Goal: Task Accomplishment & Management: Use online tool/utility

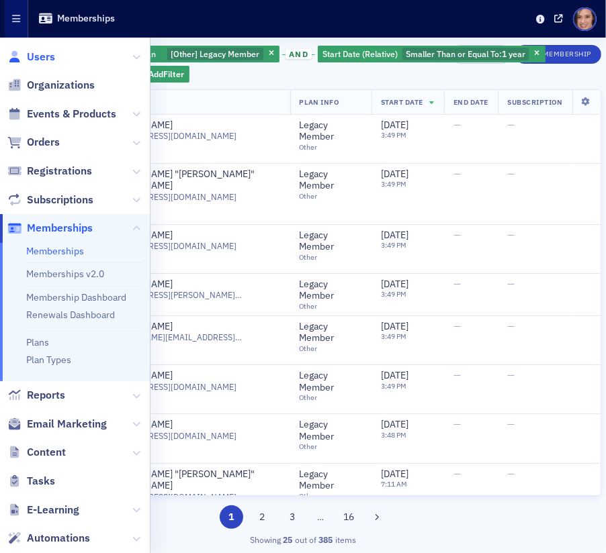
scroll to position [64, 0]
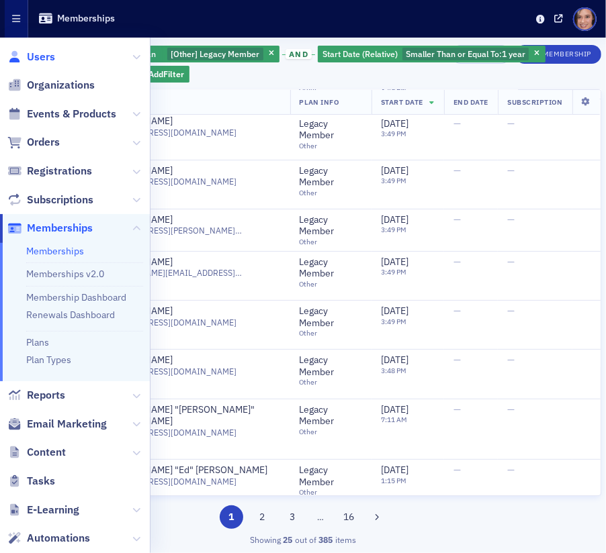
click at [41, 60] on span "Users" at bounding box center [41, 57] width 28 height 15
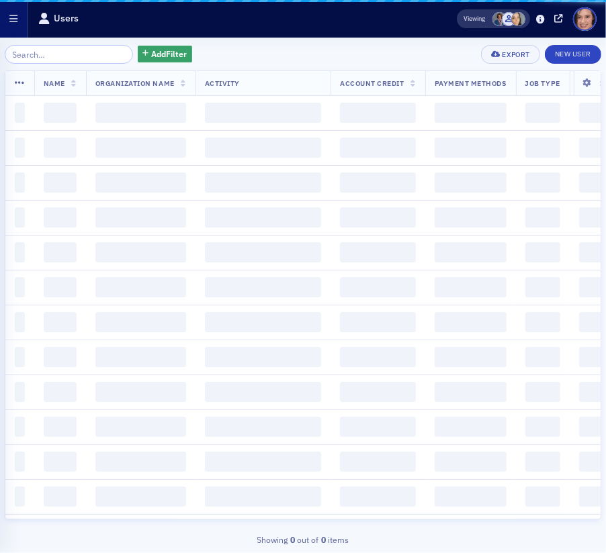
click at [10, 23] on icon "button" at bounding box center [14, 18] width 8 height 9
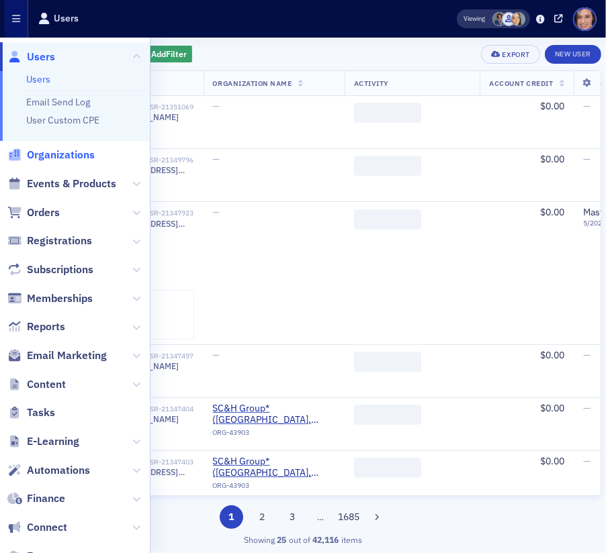
click at [54, 157] on span "Organizations" at bounding box center [61, 155] width 68 height 15
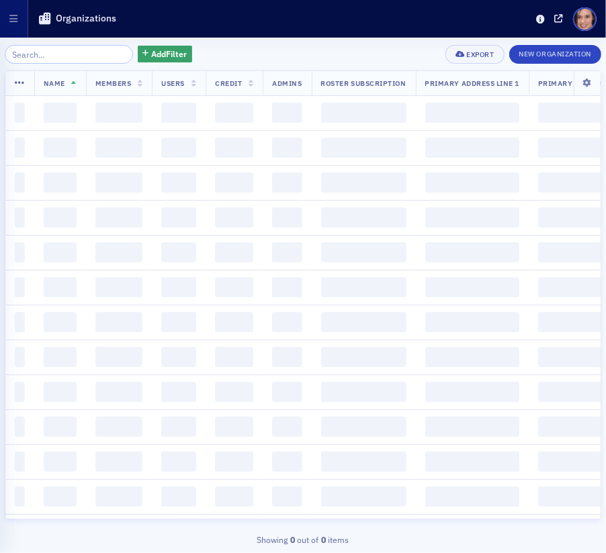
click at [87, 57] on input "search" at bounding box center [69, 54] width 128 height 19
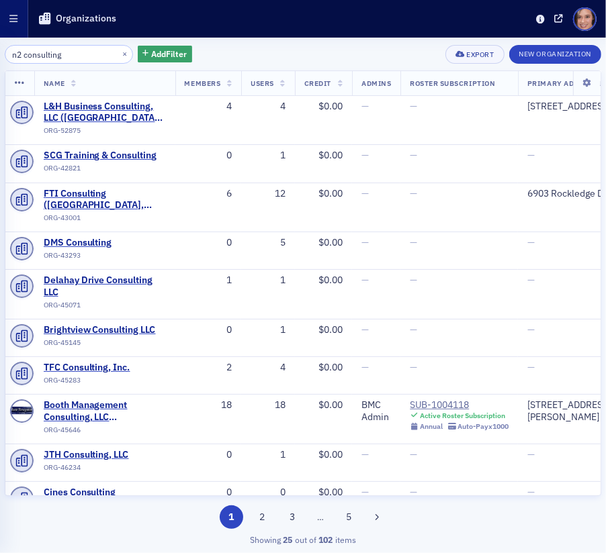
type input "n2 consulting"
click at [16, 20] on icon "button" at bounding box center [14, 18] width 8 height 9
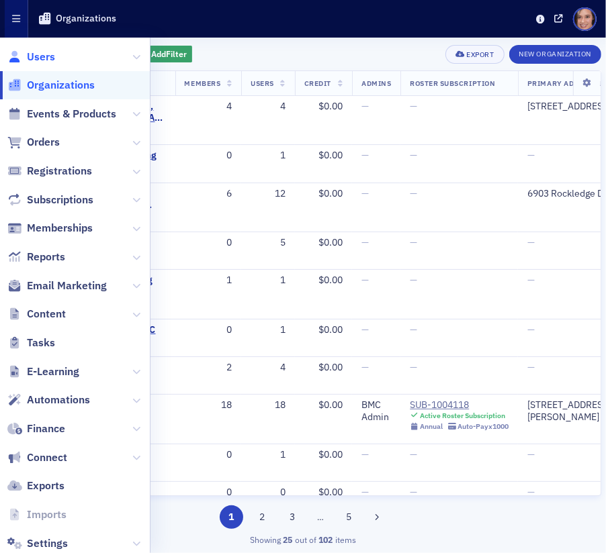
click at [40, 63] on span "Users" at bounding box center [41, 57] width 28 height 15
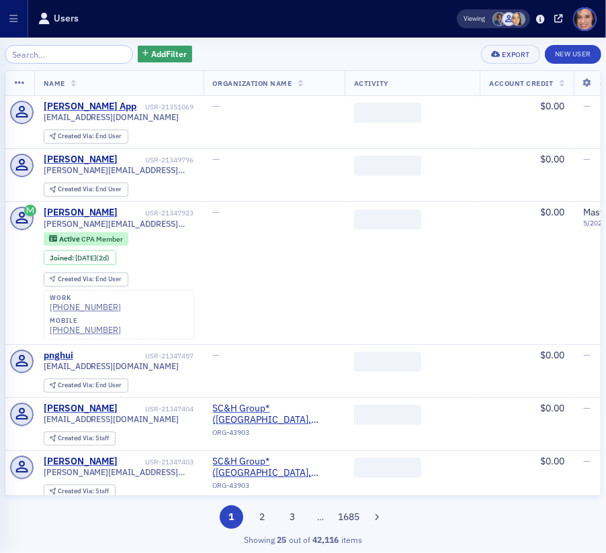
click at [62, 58] on input "search" at bounding box center [69, 54] width 128 height 19
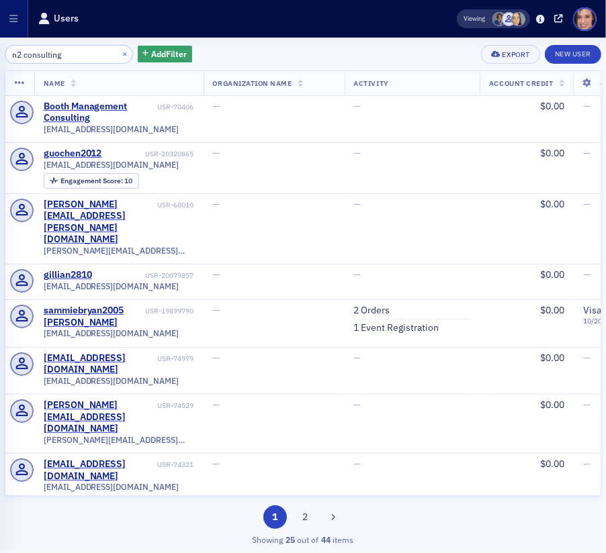
type input "n2 consulting"
click at [119, 52] on button "×" at bounding box center [125, 54] width 12 height 12
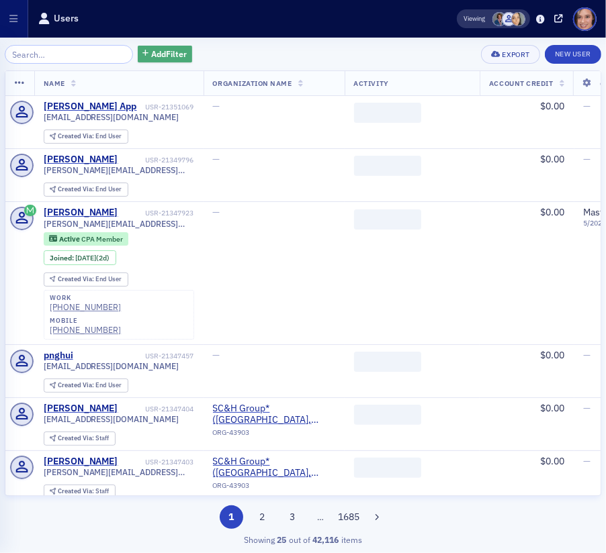
click at [160, 53] on span "Add Filter" at bounding box center [169, 54] width 36 height 12
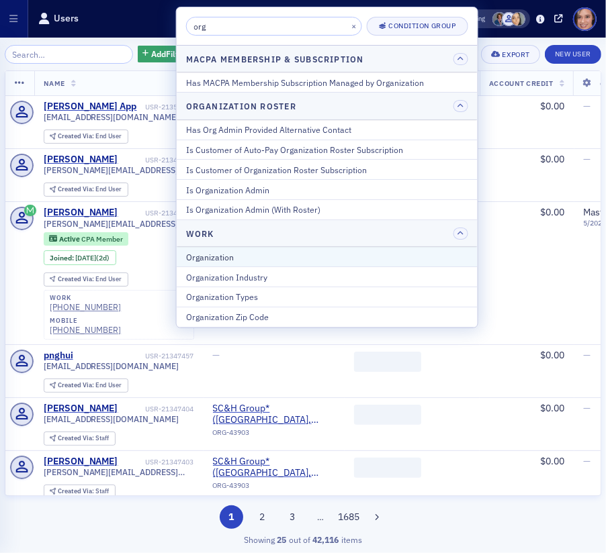
type input "org"
click at [240, 253] on div "Organization" at bounding box center [327, 257] width 282 height 12
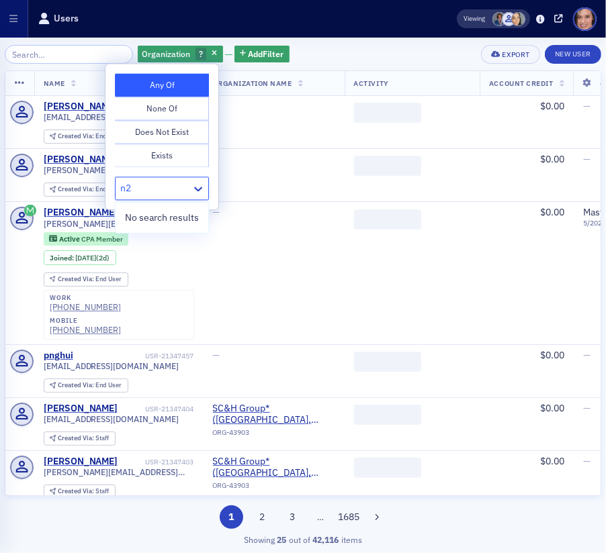
type input "n"
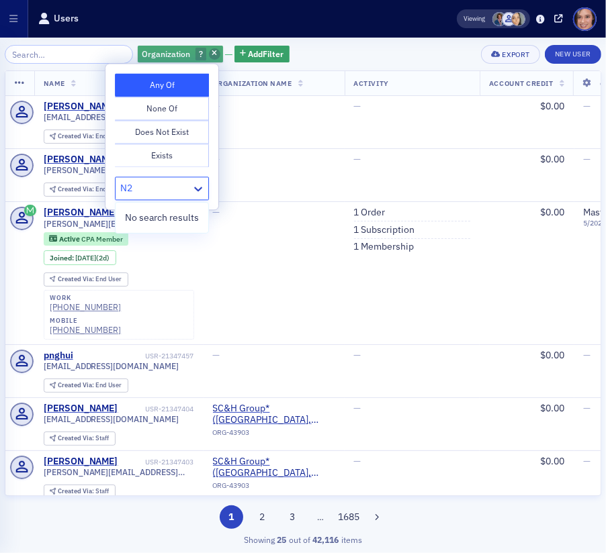
type input "N2"
click at [212, 52] on icon "button" at bounding box center [214, 53] width 5 height 7
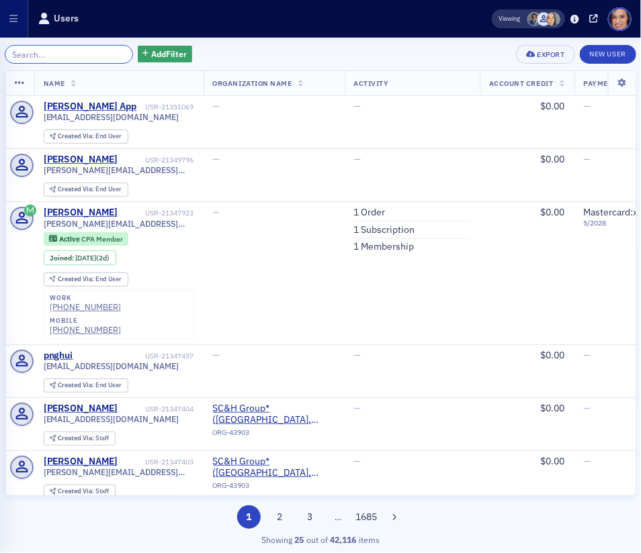
click at [60, 54] on input "search" at bounding box center [69, 54] width 128 height 19
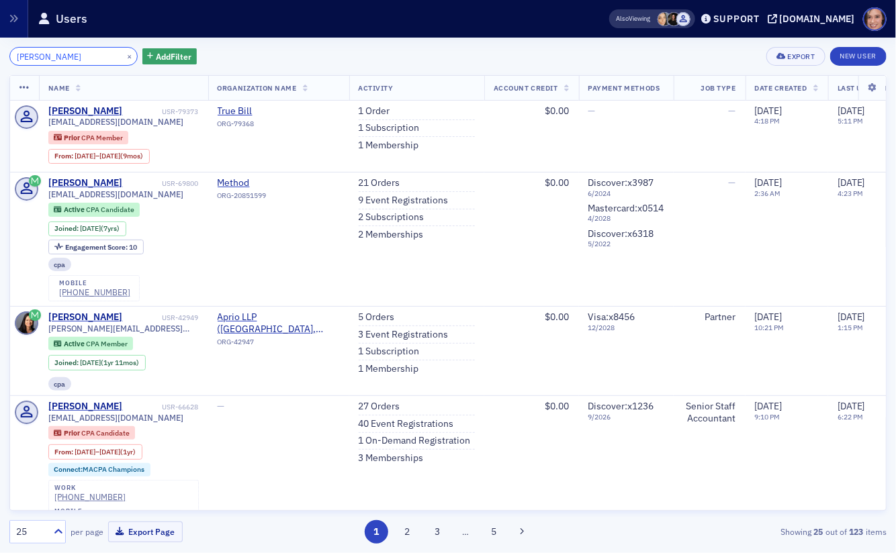
click at [84, 54] on input "nicole blackburn" at bounding box center [73, 56] width 128 height 19
paste input "TYLER ALLNUTT"
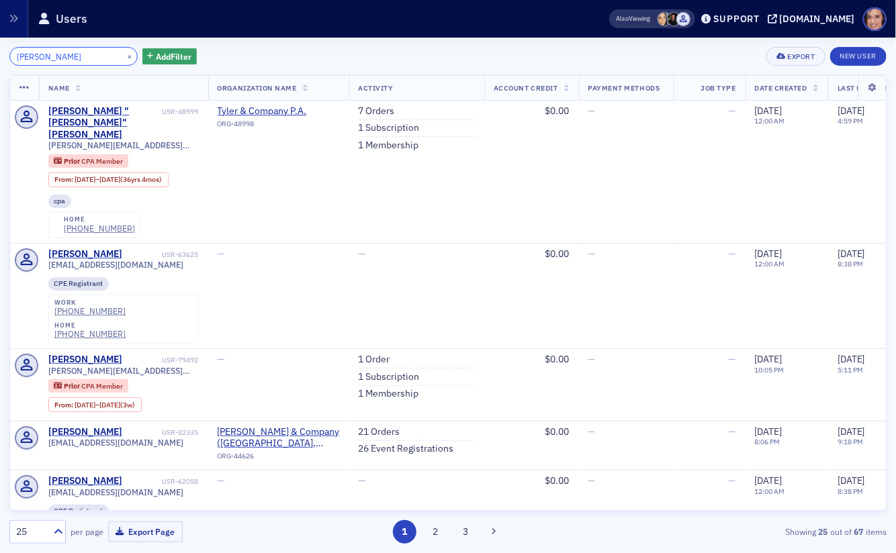
click at [26, 54] on input "TYLER ALLNUTT" at bounding box center [73, 56] width 128 height 19
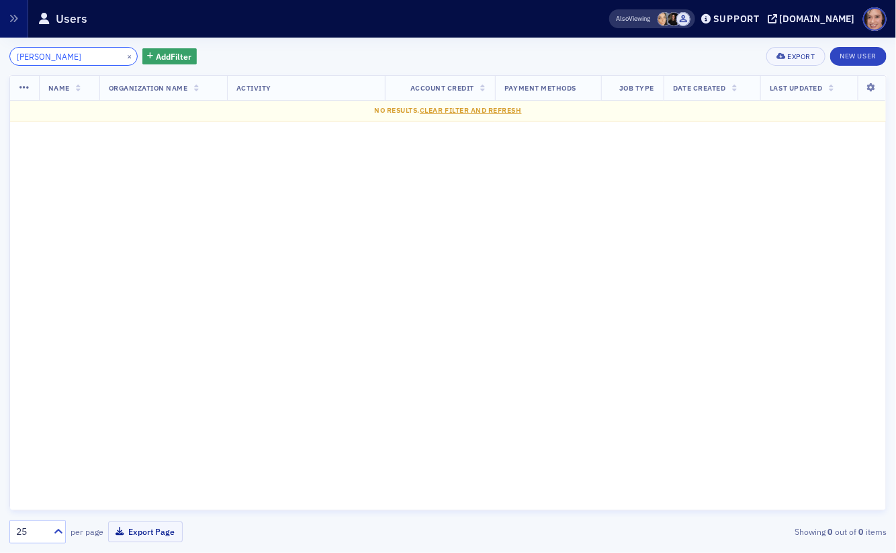
click at [34, 56] on input "ALLNUTT" at bounding box center [73, 56] width 128 height 19
paste input "SABA"
click at [45, 50] on input "ASABA" at bounding box center [73, 56] width 128 height 19
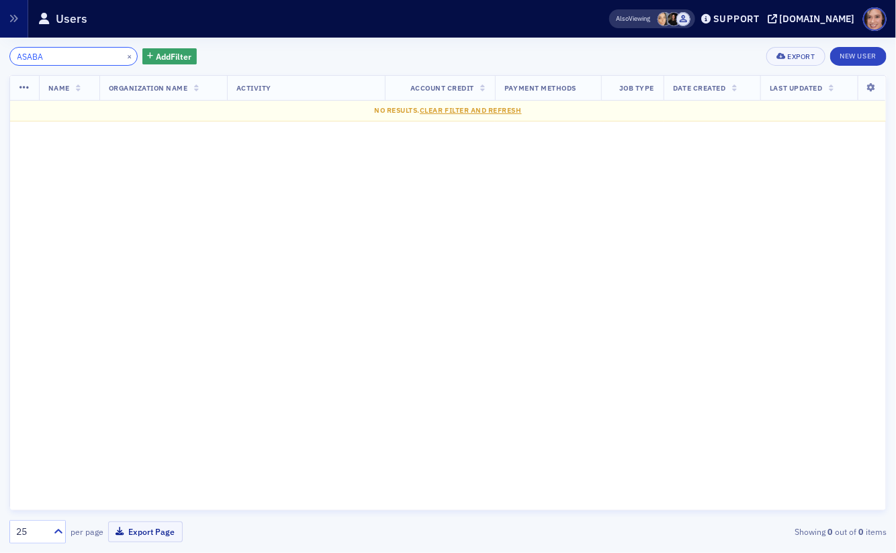
click at [45, 50] on input "ASABA" at bounding box center [73, 56] width 128 height 19
paste input "SEO KOO CHO"
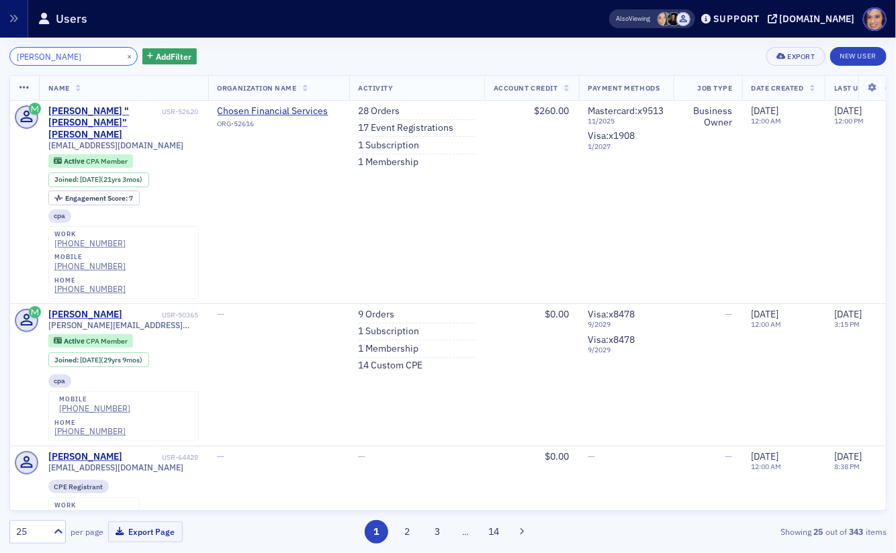
click at [80, 58] on input "SEO KOO CHO" at bounding box center [73, 56] width 128 height 19
paste input "HALEY DARNELL"
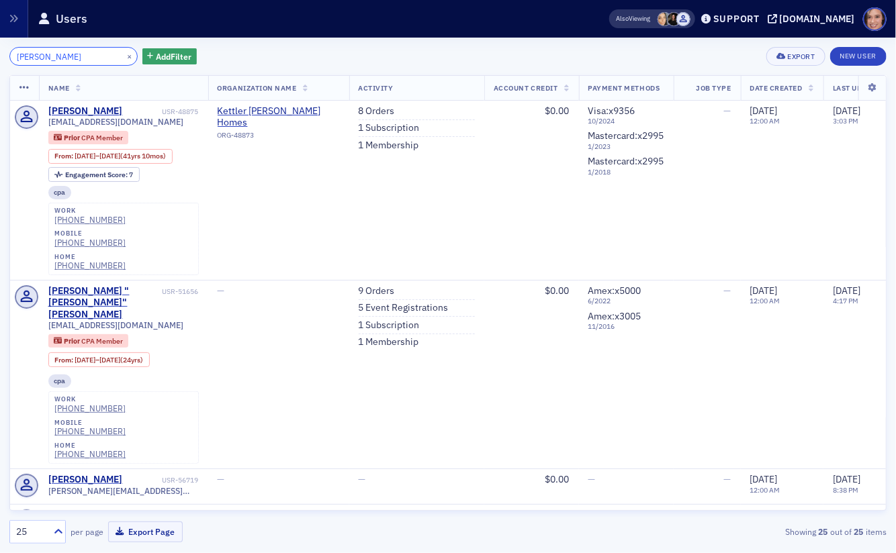
click at [71, 55] on input "HALEY DARNELL" at bounding box center [73, 56] width 128 height 19
paste input "TAYLOR FLEMING DODD"
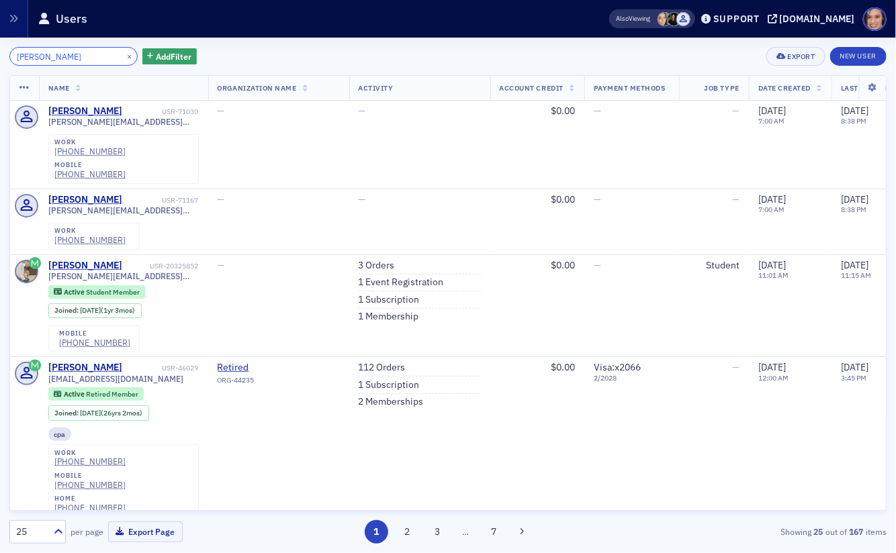
click at [31, 50] on input "TAYLOR FLEMING DODD" at bounding box center [73, 56] width 128 height 19
paste input "LILLIAN DOU"
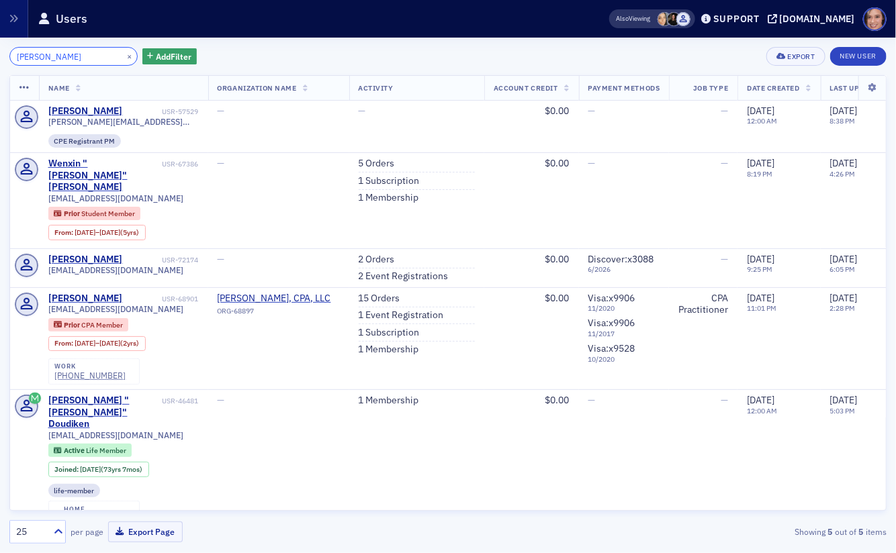
click at [36, 55] on input "LILLIAN DOUD" at bounding box center [73, 56] width 128 height 19
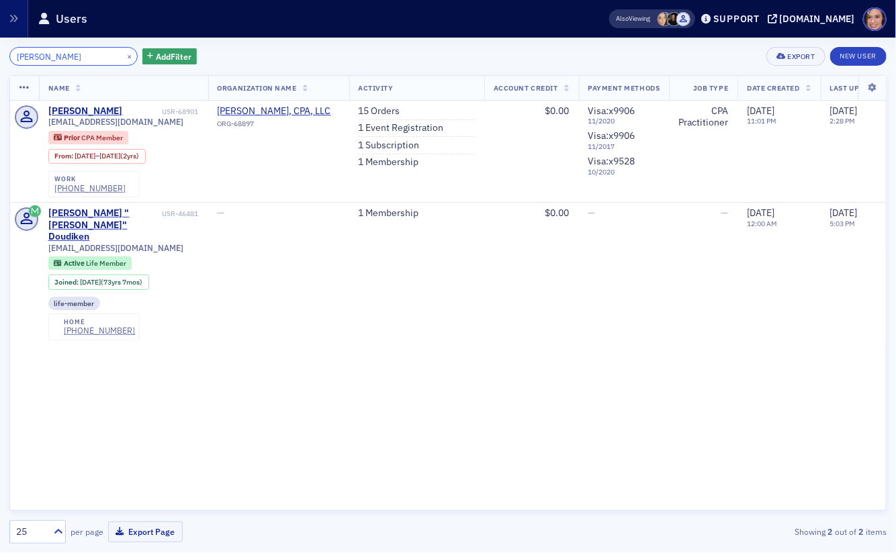
click at [21, 59] on input "DOUD" at bounding box center [73, 56] width 128 height 19
paste input "AMELIA ECHAR"
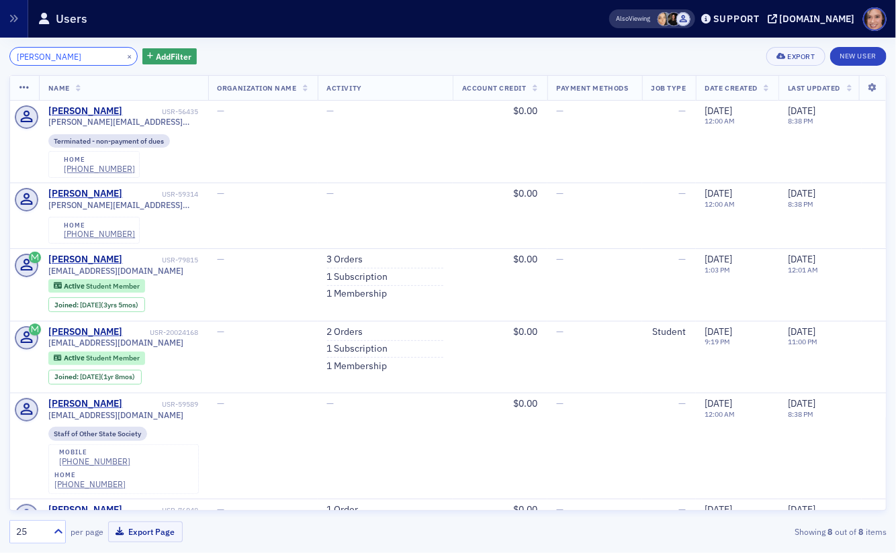
click at [20, 56] on input "AMELIA ECHARD" at bounding box center [73, 56] width 128 height 19
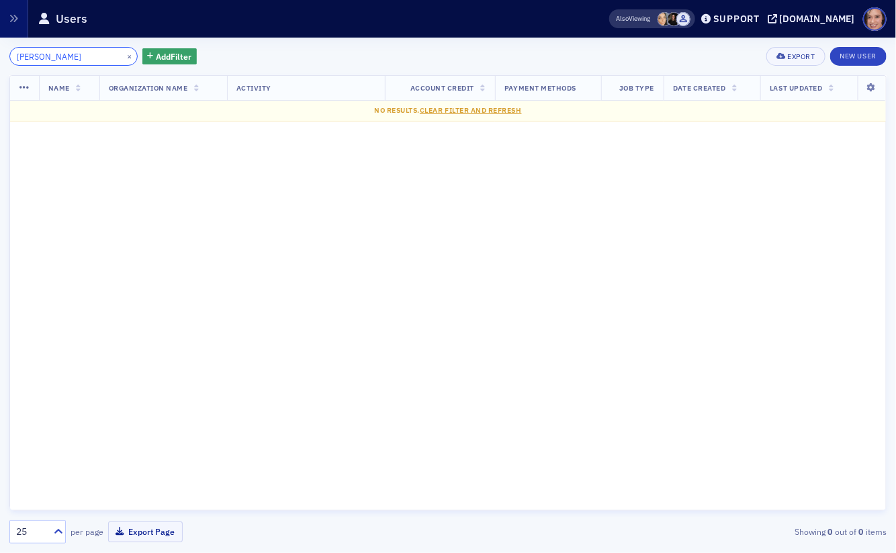
click at [28, 51] on input "ECHARD" at bounding box center [73, 56] width 128 height 19
paste input "AMBER GALLATY"
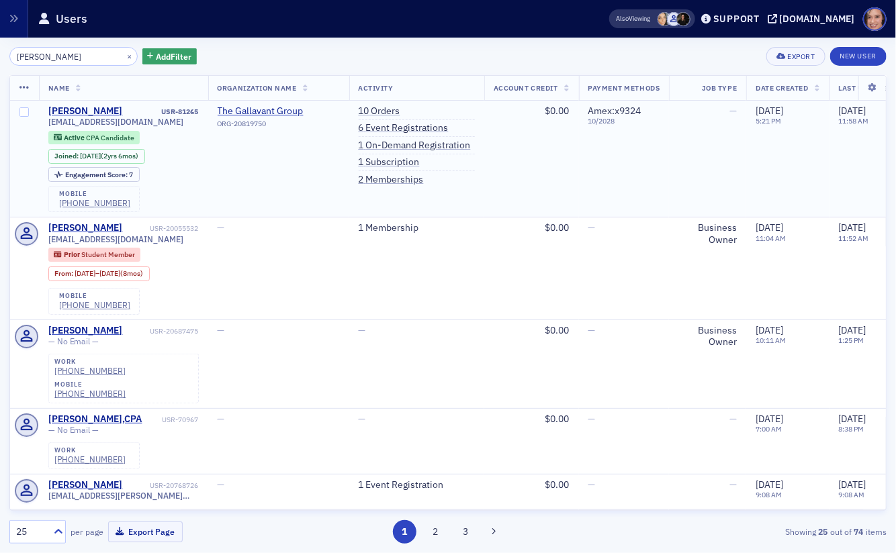
click at [79, 117] on span "amber@tggadv.com" at bounding box center [116, 122] width 136 height 10
click at [63, 56] on input "AMBER GALLATY" at bounding box center [73, 56] width 128 height 19
paste input "MIKAYLA GRAHAM"
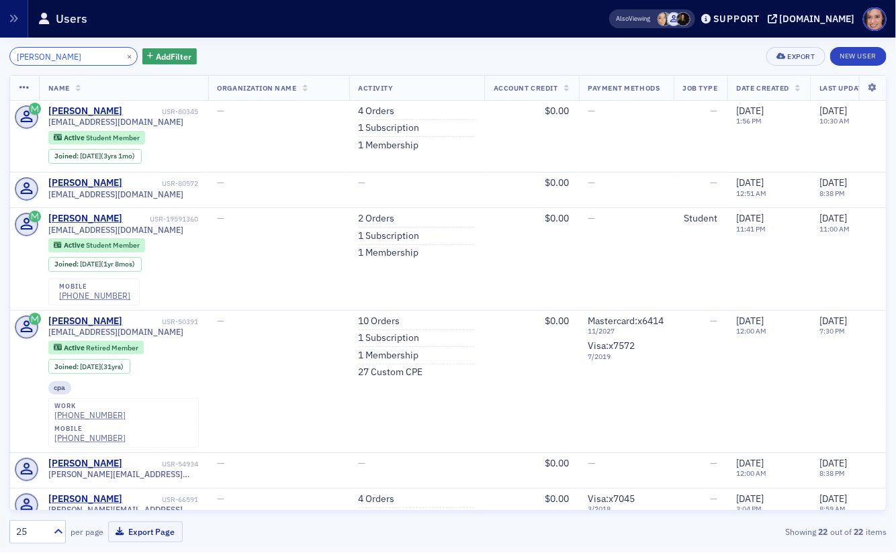
click at [73, 52] on input "MIKAYLA GRAHAM" at bounding box center [73, 56] width 128 height 19
paste input "ALTON JONES"
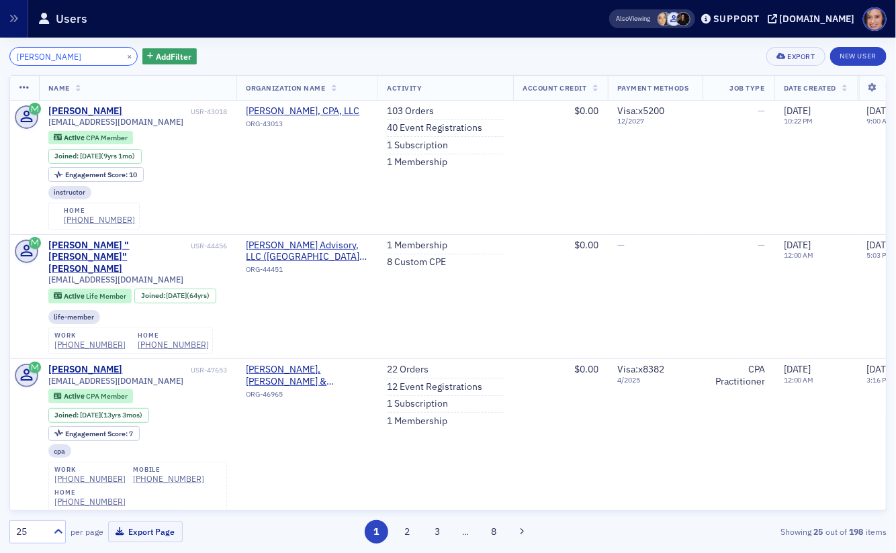
click at [47, 57] on input "ALTON JONES" at bounding box center [73, 56] width 128 height 19
paste input "JOHN KILEY"
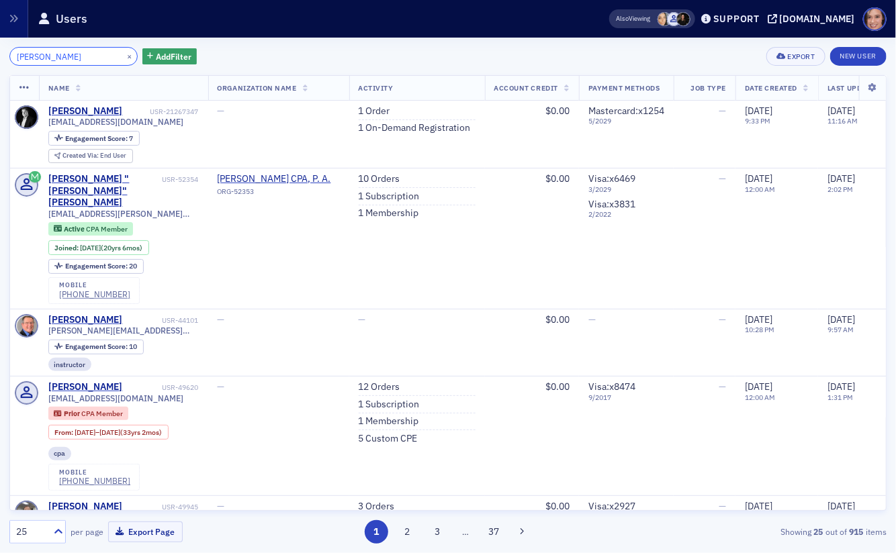
click at [60, 64] on input "JOHN KILEY" at bounding box center [73, 56] width 128 height 19
paste input "KATHERINE KOUSTENIS"
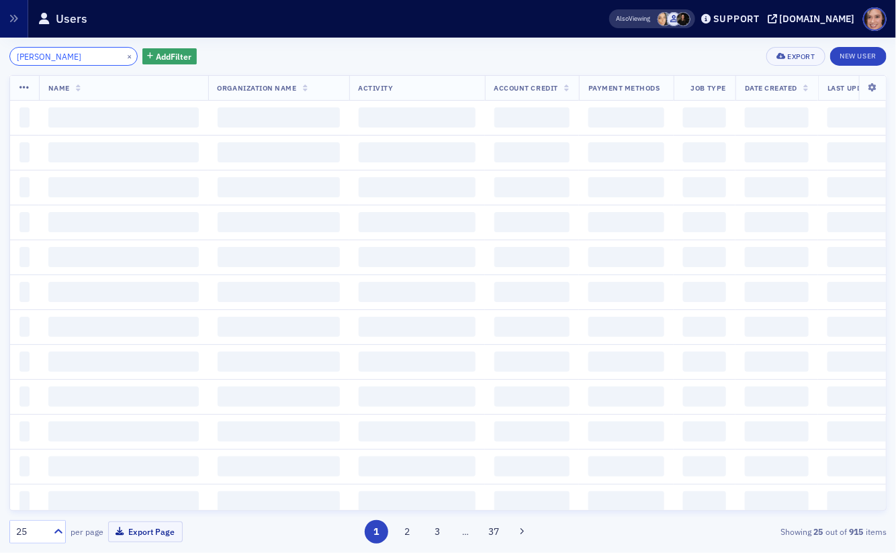
scroll to position [0, 3]
click at [36, 52] on input "KATHERINE KOUSTENIS" at bounding box center [73, 56] width 128 height 19
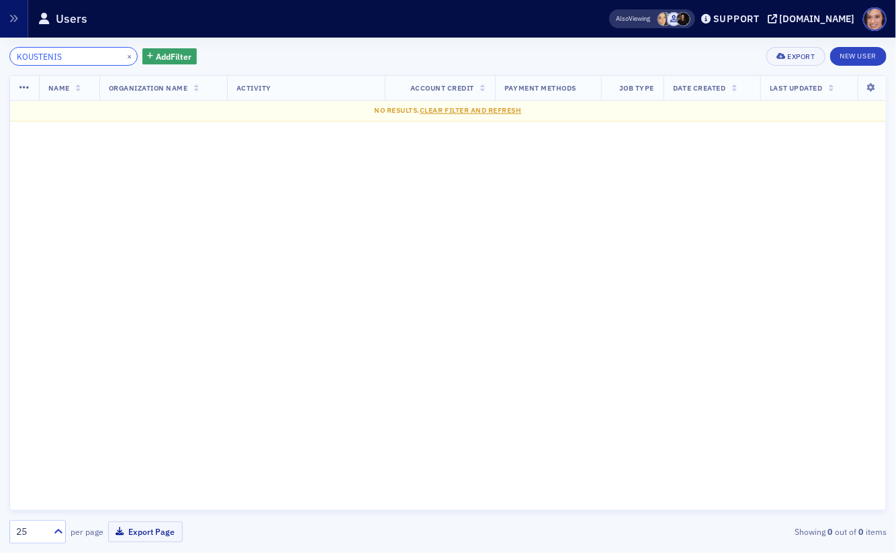
click at [36, 56] on input "KOUSTENIS" at bounding box center [73, 56] width 128 height 19
paste input "JOSEPH LONG"
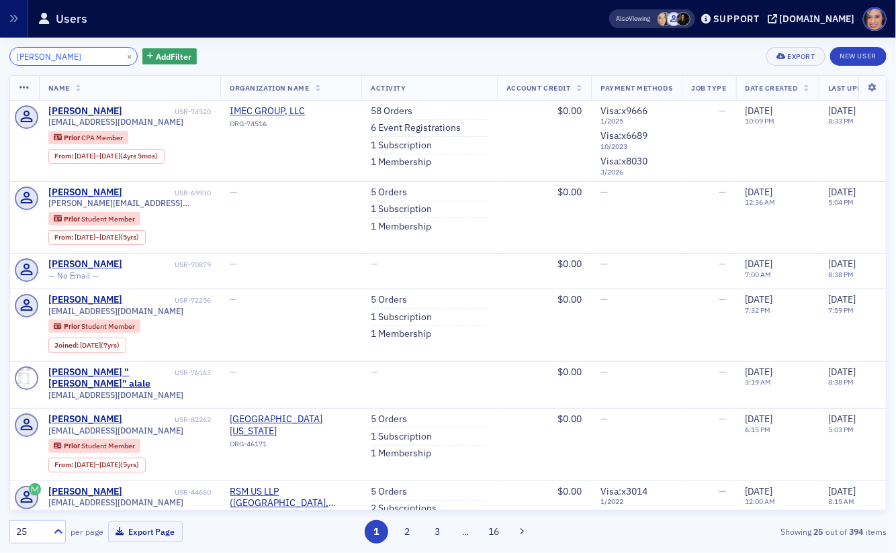
click at [34, 58] on input "JOSEPH LONG" at bounding box center [73, 56] width 128 height 19
paste input "UJALA NOMAN"
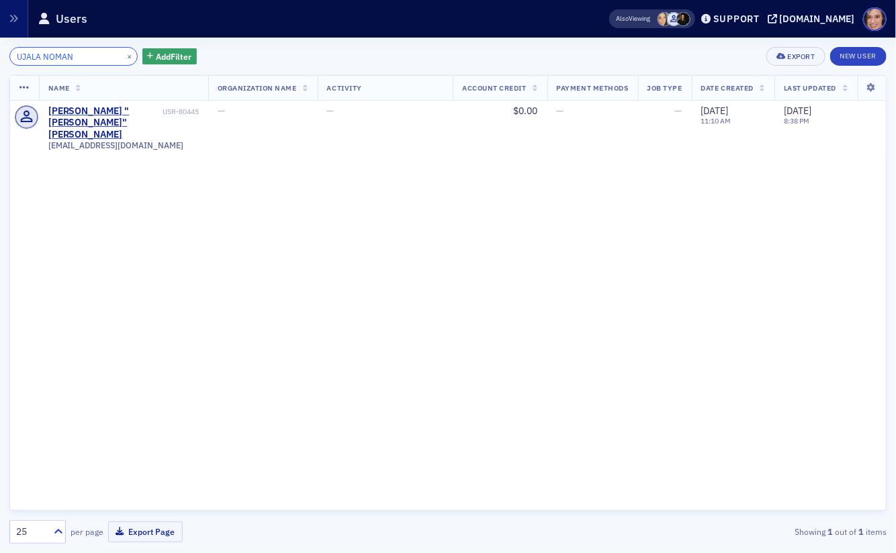
click at [69, 47] on input "UJALA NOMAN" at bounding box center [73, 56] width 128 height 19
click at [71, 47] on input "UJALA NOMAN" at bounding box center [73, 56] width 128 height 19
paste input "EMMANUEL OJAMO"
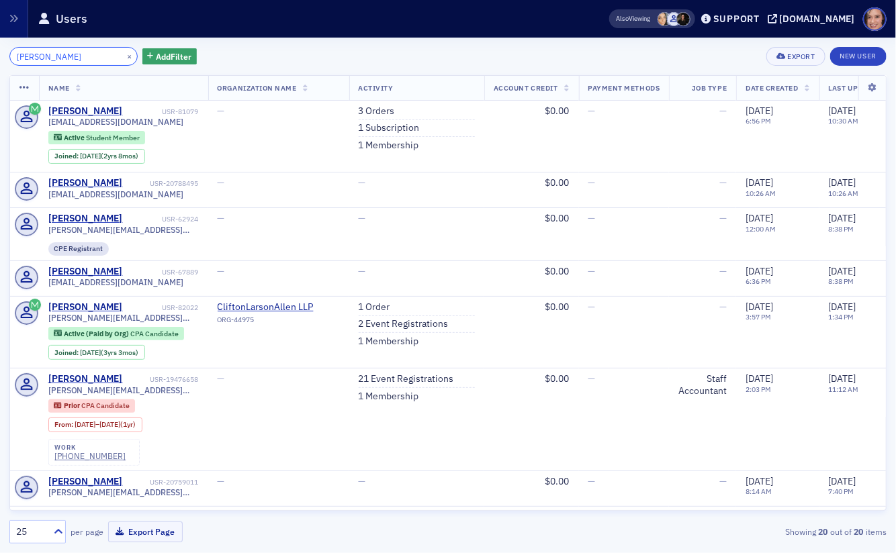
click at [46, 51] on input "EMMANUEL OJAMO" at bounding box center [73, 56] width 128 height 19
paste input "BRANDON OREM"
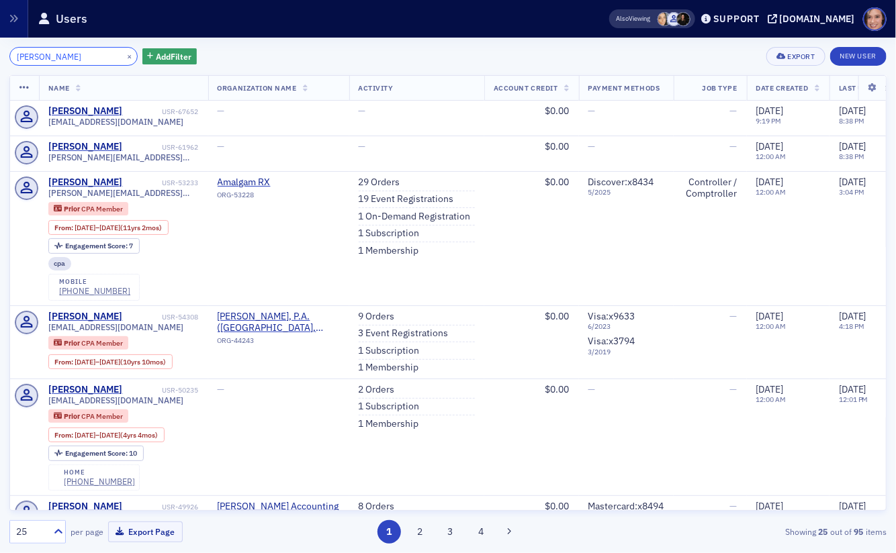
click at [60, 64] on input "BRANDON OREM" at bounding box center [73, 56] width 128 height 19
paste input "NICHOLAS PRANDY"
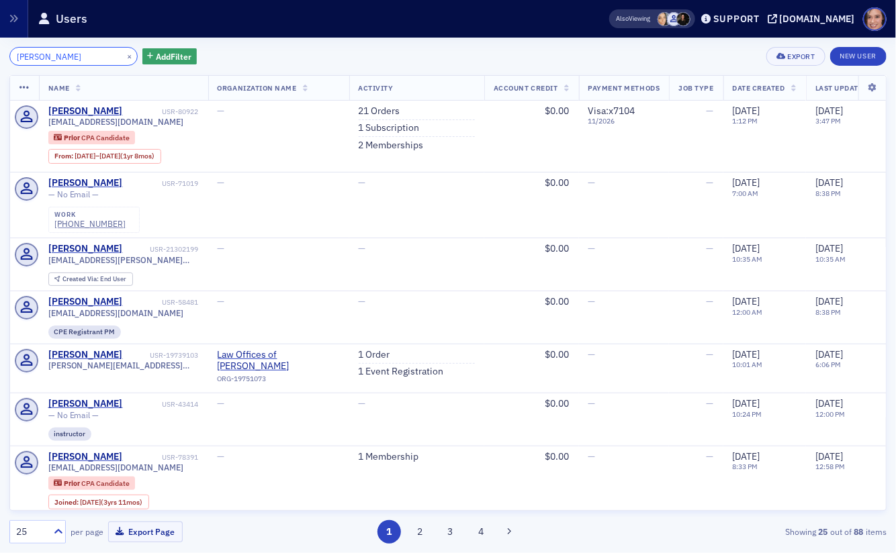
click at [84, 60] on input "NICHOLAS PRANDY" at bounding box center [73, 56] width 128 height 19
paste input "JOSEPH RIESETT"
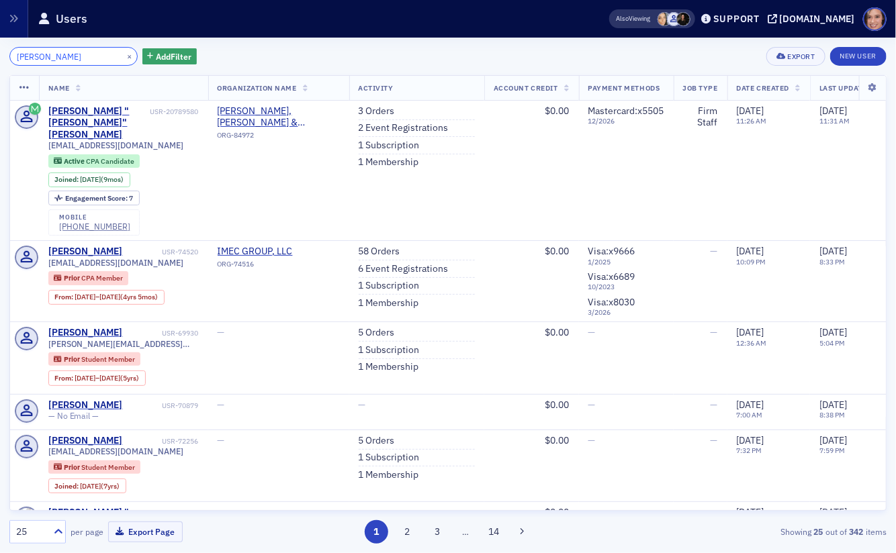
click at [56, 60] on input "JOSEPH RIESETT" at bounding box center [73, 56] width 128 height 19
paste input "HN ROMITI"
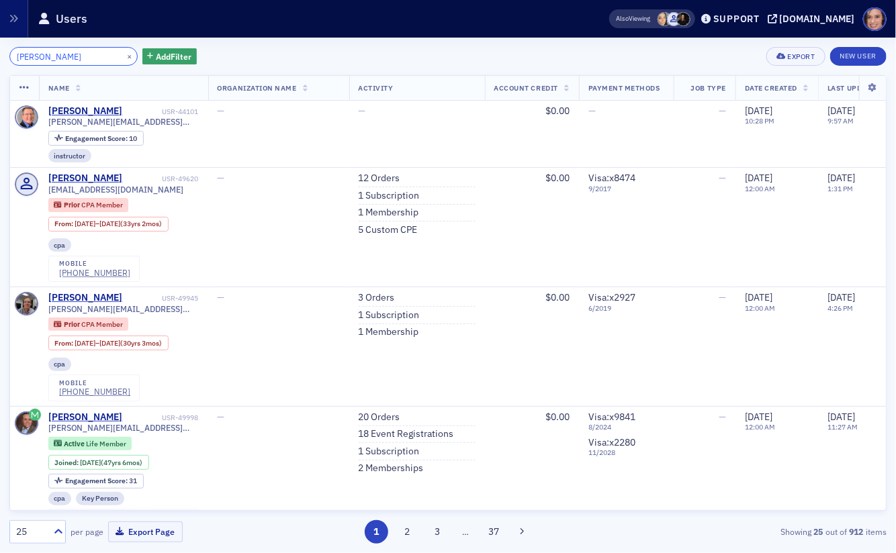
click at [50, 58] on input "JOHN ROMITI" at bounding box center [73, 56] width 128 height 19
paste input "DYLAN SMITH"
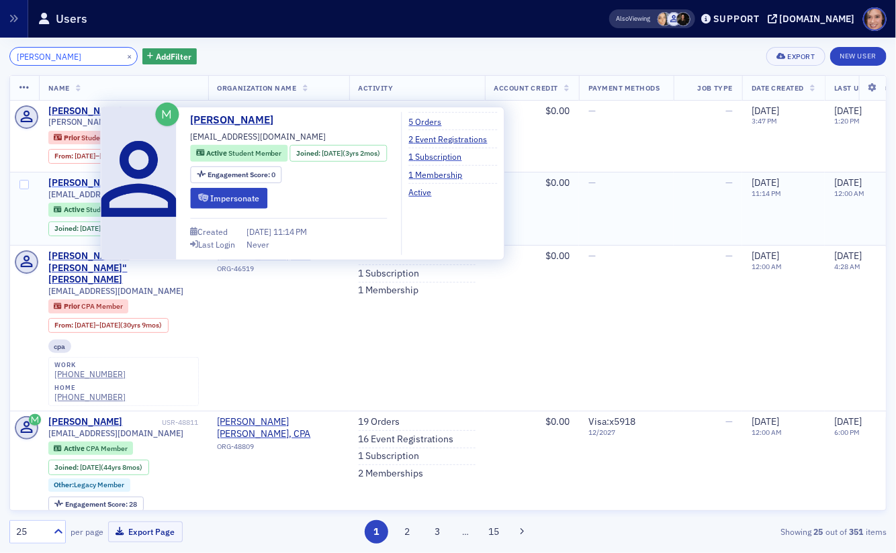
type input "DYLAN SMITH"
click at [73, 183] on div "Dylan Smith" at bounding box center [85, 183] width 75 height 12
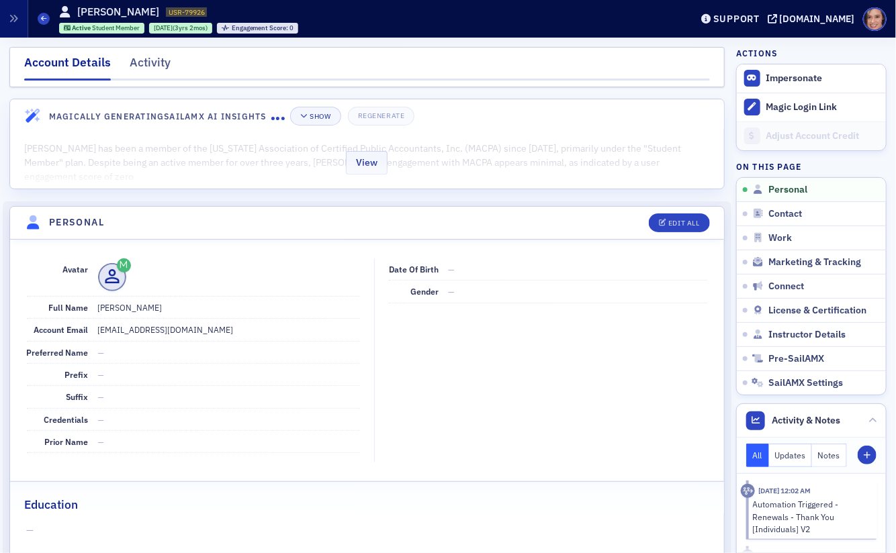
click at [243, 164] on div "View" at bounding box center [367, 160] width 714 height 56
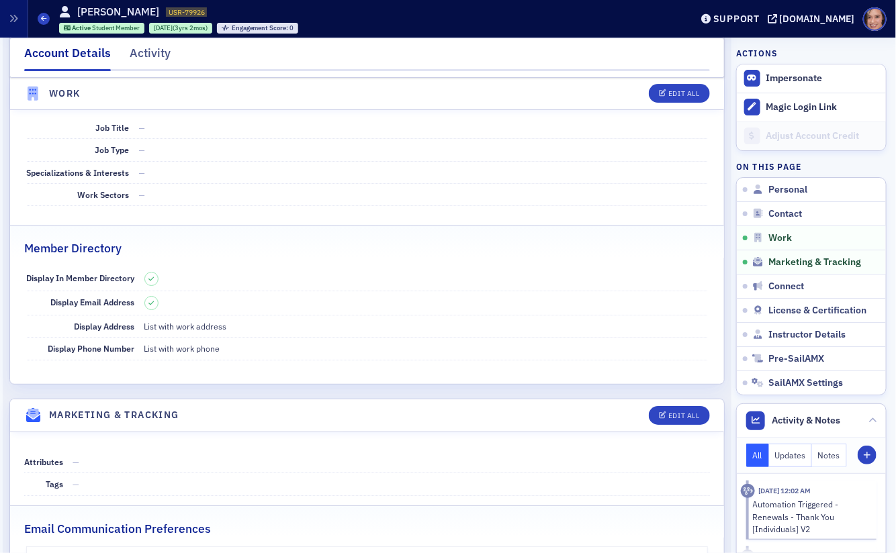
scroll to position [1862, 0]
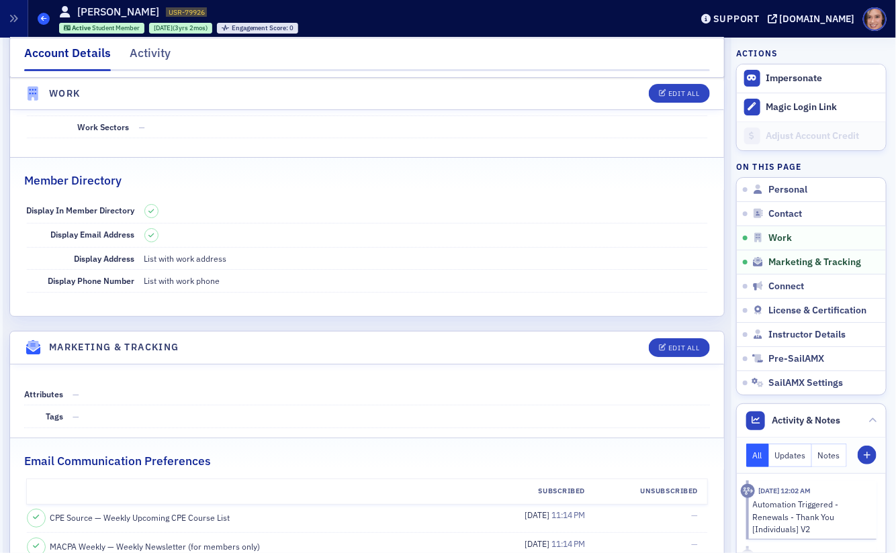
click at [45, 16] on icon at bounding box center [43, 18] width 5 height 6
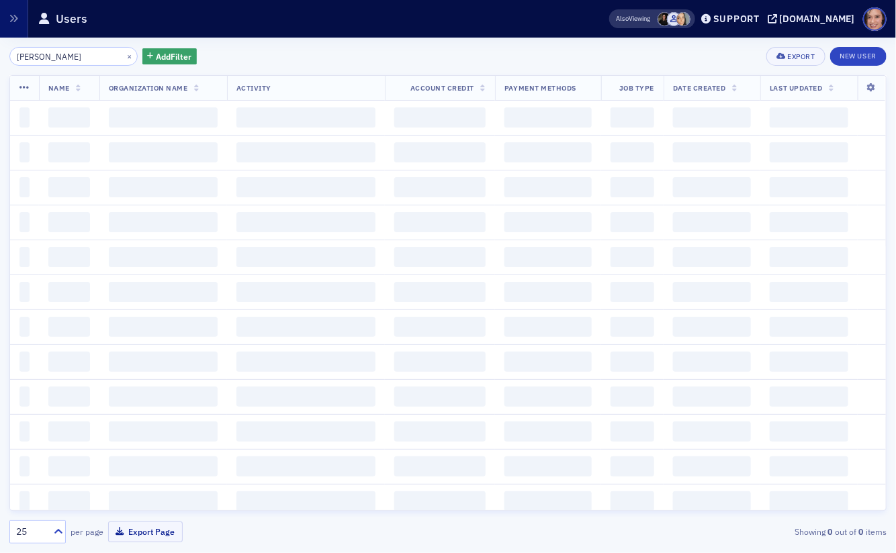
click at [85, 57] on input "DYLAN SMITH" at bounding box center [73, 56] width 128 height 19
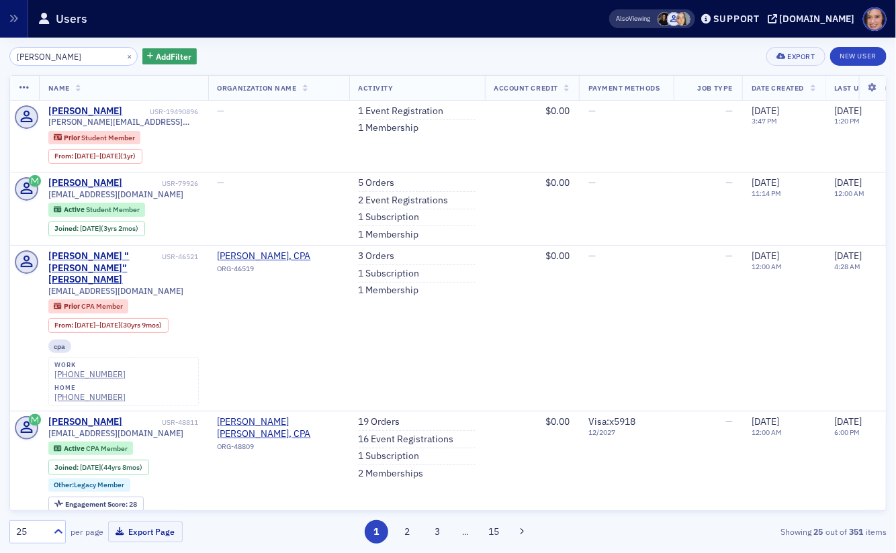
click at [85, 57] on input "DYLAN SMITH" at bounding box center [73, 56] width 128 height 19
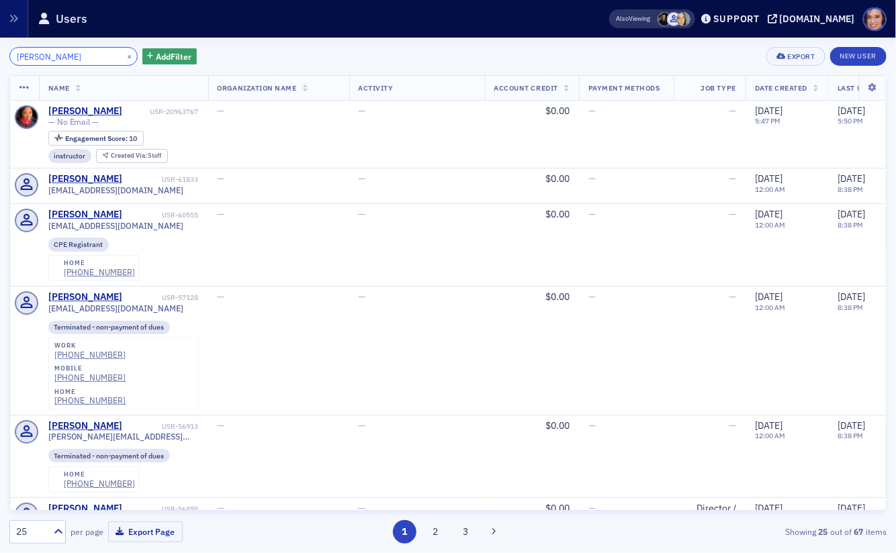
click at [72, 53] on input "ALLISON STORM" at bounding box center [73, 56] width 128 height 19
paste input "mber Gallaty"
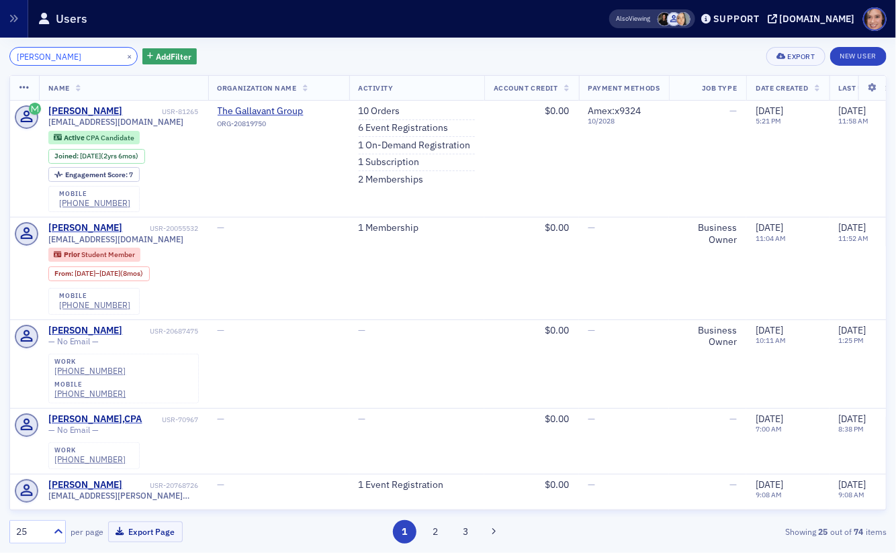
click at [44, 59] on input "Amber Gallaty" at bounding box center [73, 56] width 128 height 19
paste input "MARIE PIERRE ALEXANDROU RUBINI"
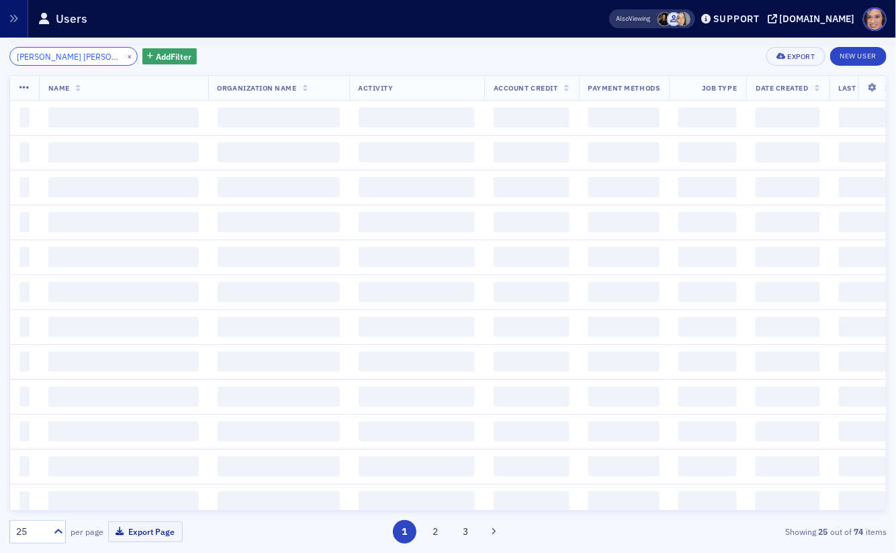
scroll to position [0, 52]
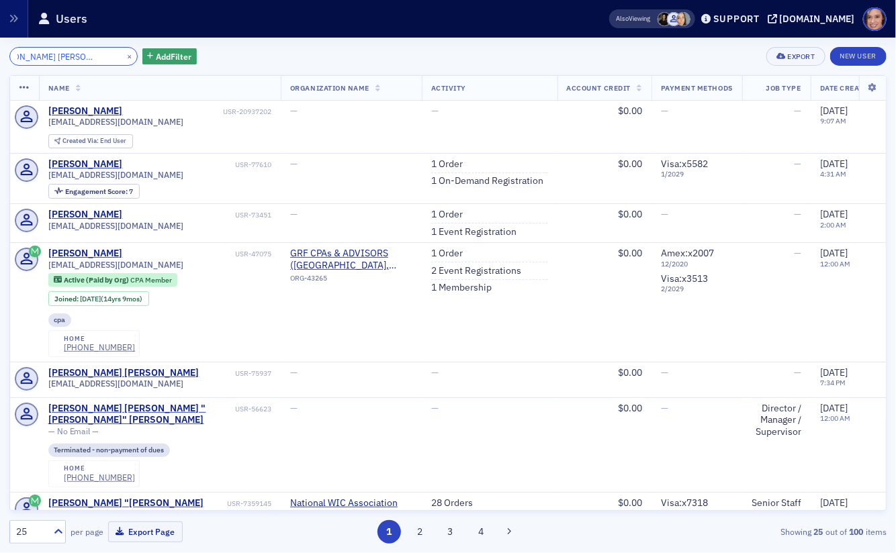
type input "MARIE PIERRE ALEXANDROU RUBINI"
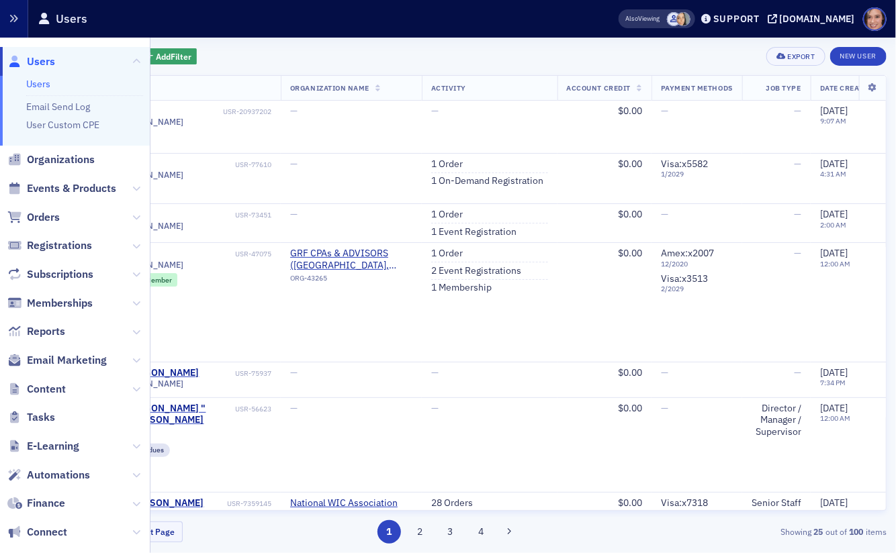
click at [19, 30] on button "button" at bounding box center [14, 19] width 28 height 38
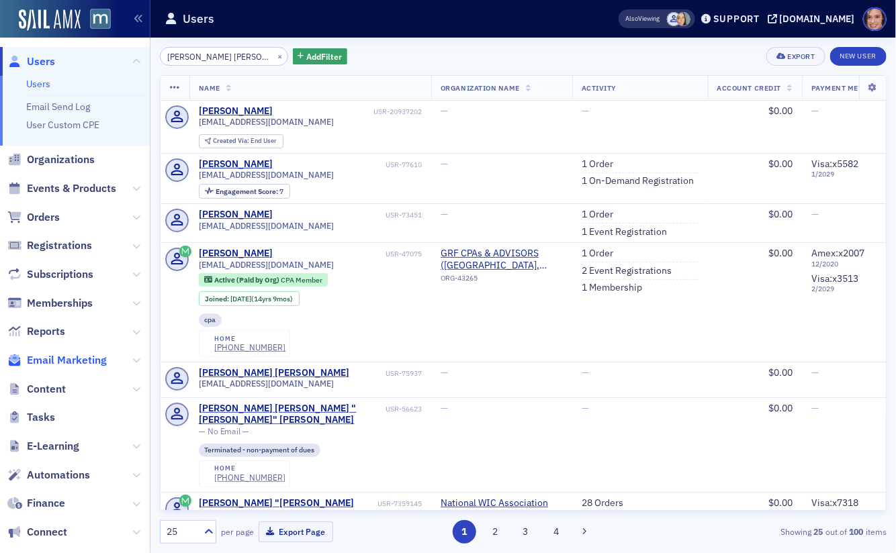
click at [99, 356] on span "Email Marketing" at bounding box center [67, 360] width 80 height 15
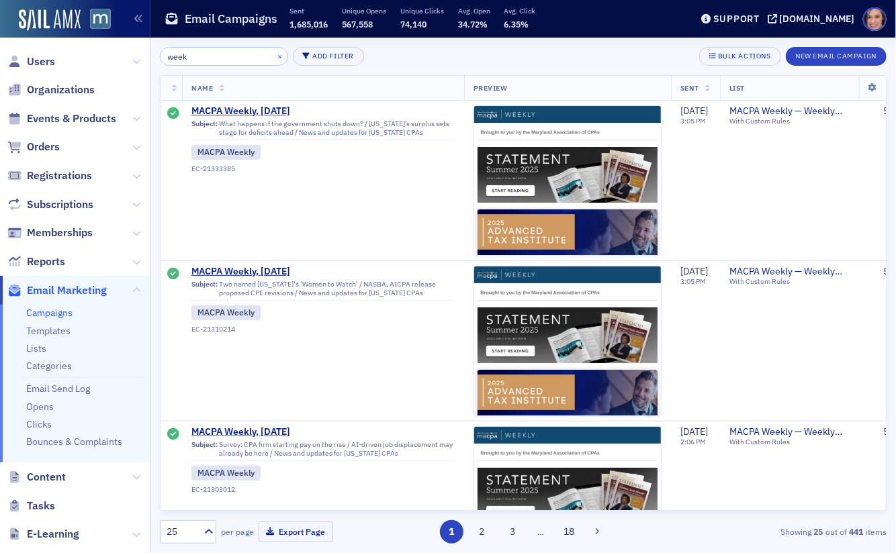
type input "week"
click at [274, 53] on button "×" at bounding box center [280, 56] width 12 height 12
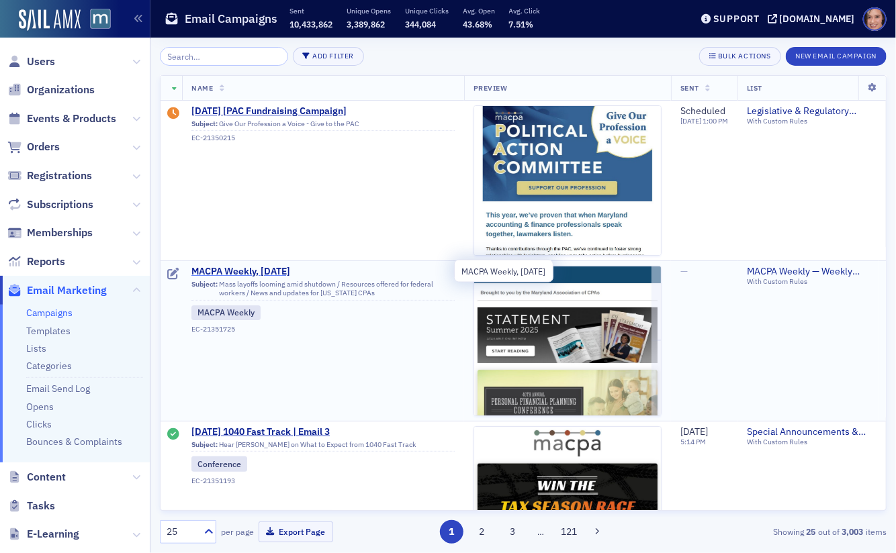
click at [253, 269] on span "MACPA Weekly, [DATE]" at bounding box center [322, 272] width 263 height 12
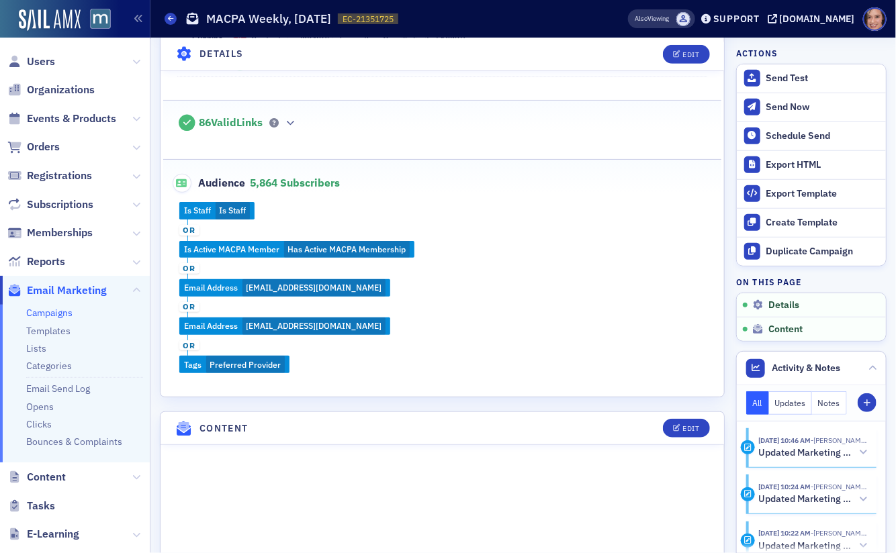
scroll to position [576, 0]
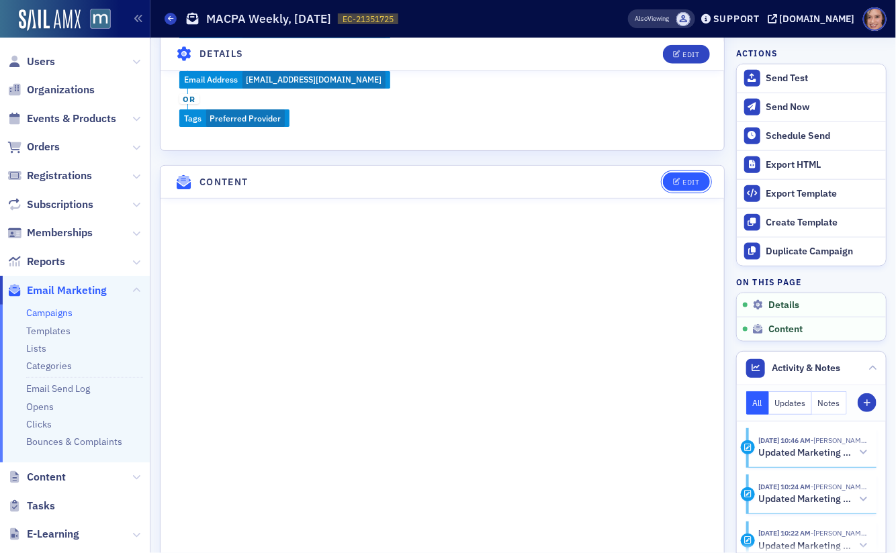
click at [605, 179] on div "Edit" at bounding box center [690, 182] width 17 height 7
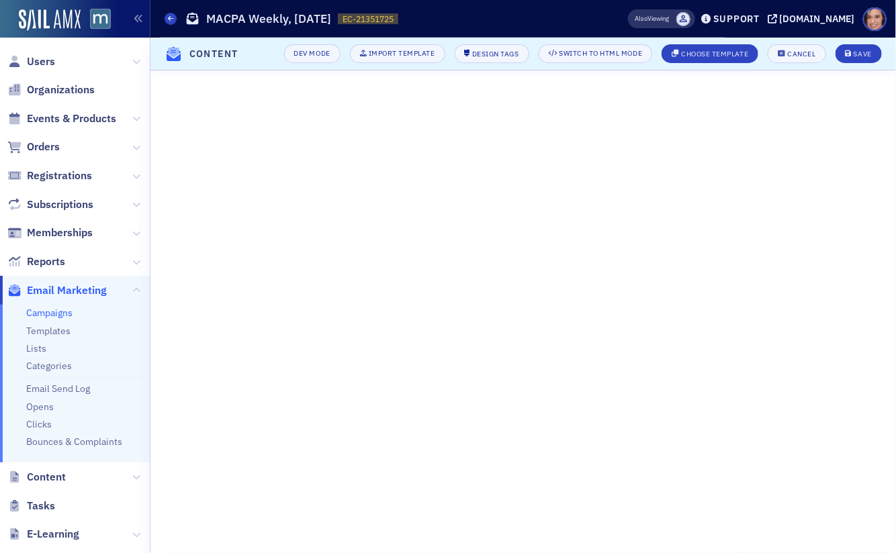
scroll to position [191, 0]
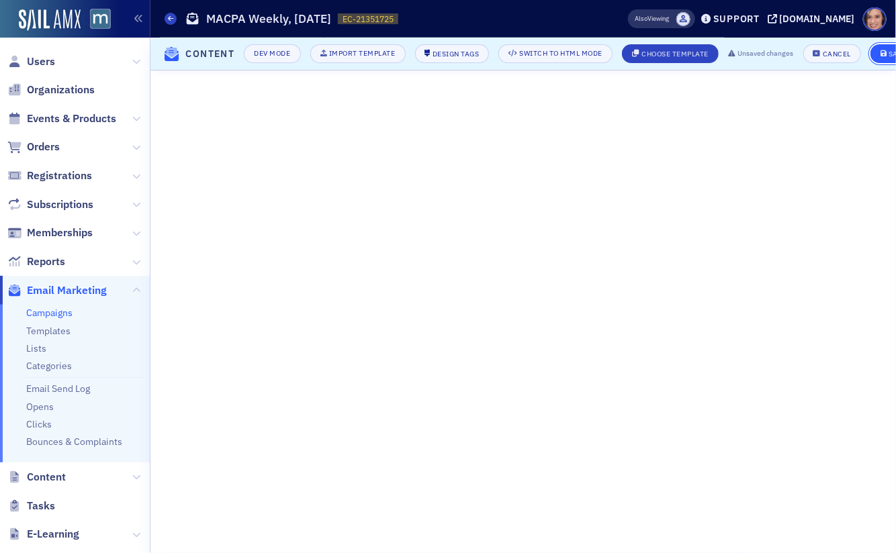
click at [605, 52] on icon "submit" at bounding box center [884, 53] width 7 height 7
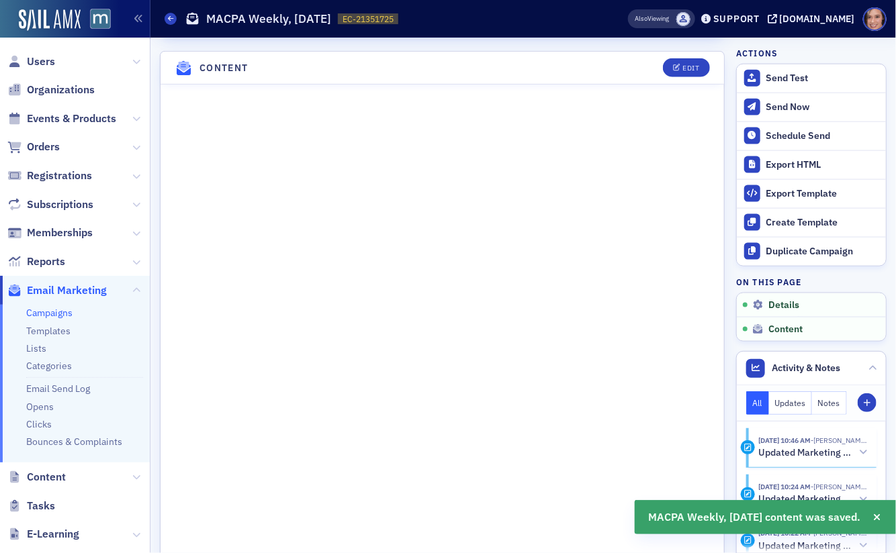
scroll to position [691, 0]
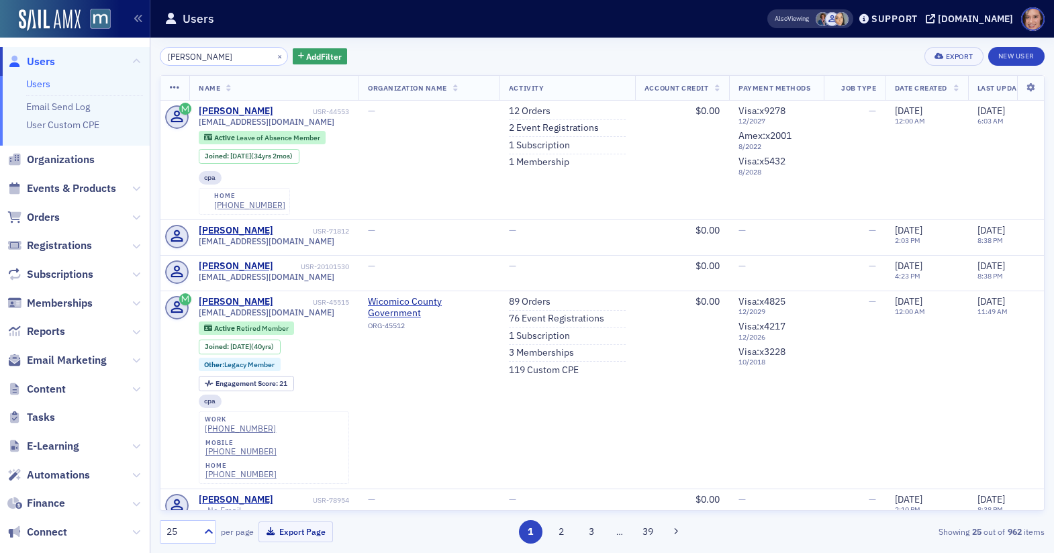
click at [208, 56] on input "[PERSON_NAME]" at bounding box center [224, 56] width 128 height 19
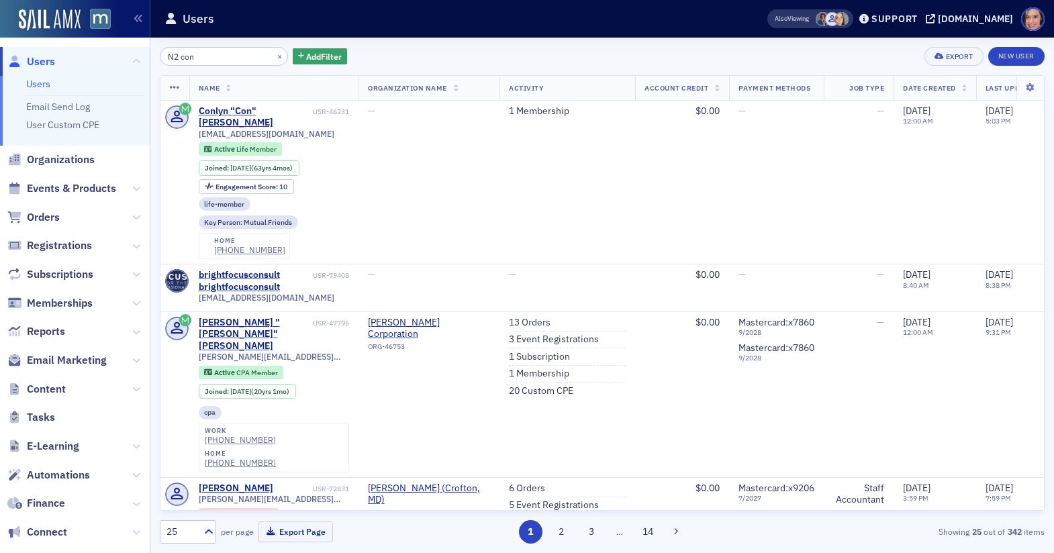
type input "N2 con"
click at [274, 56] on button "×" at bounding box center [280, 56] width 12 height 12
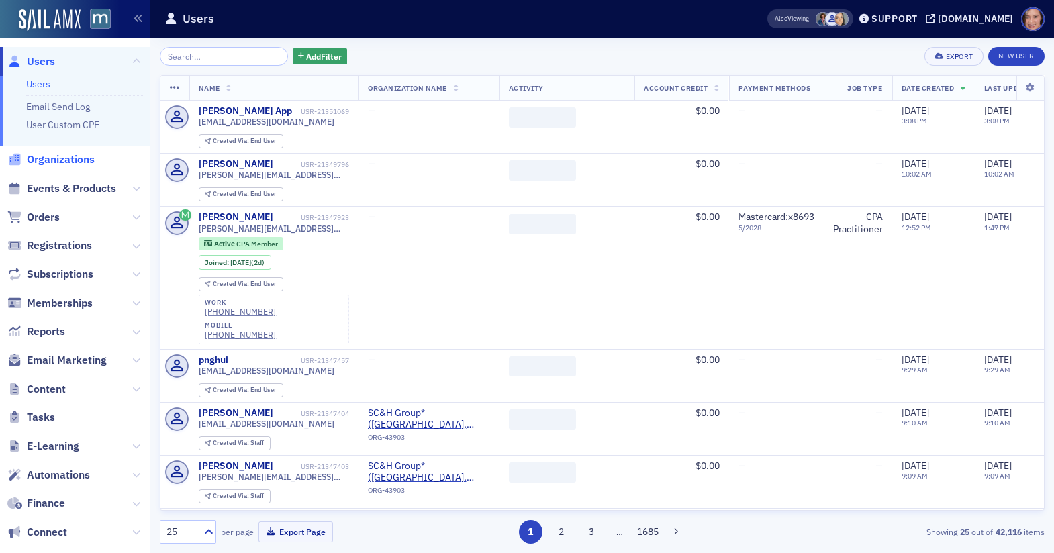
click at [87, 160] on span "Organizations" at bounding box center [61, 159] width 68 height 15
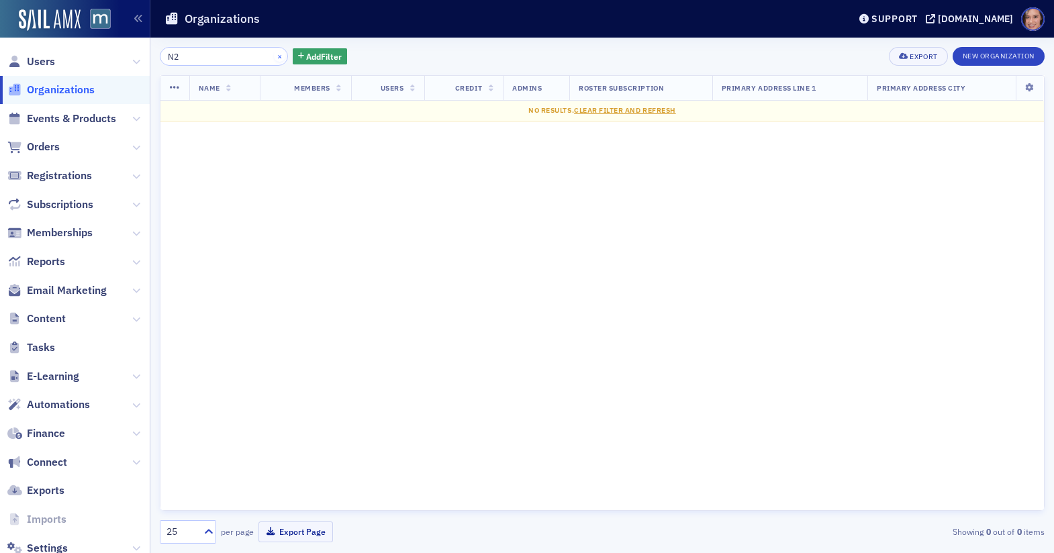
type input "N2"
click at [274, 55] on button "×" at bounding box center [280, 56] width 12 height 12
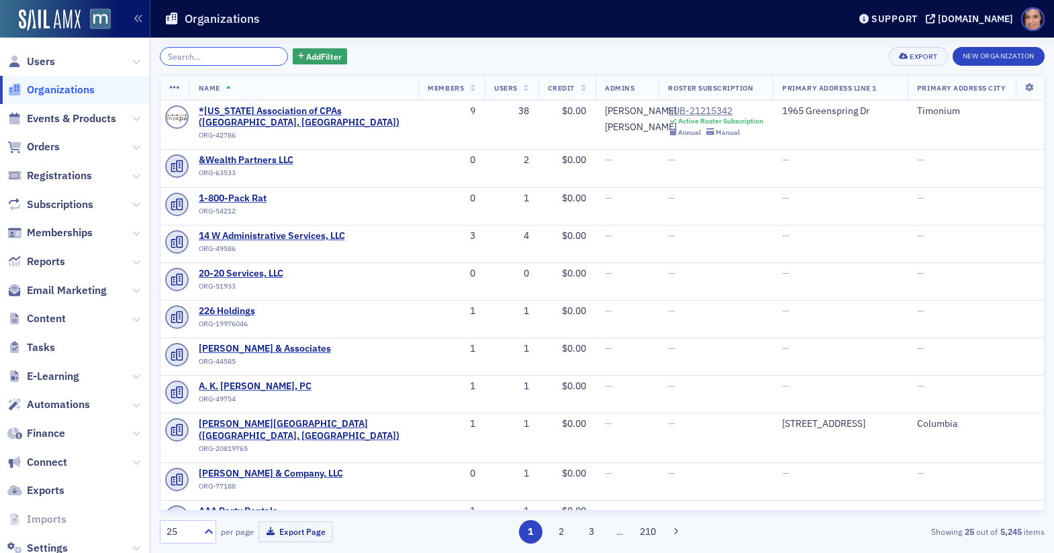
click at [248, 54] on input "search" at bounding box center [224, 56] width 128 height 19
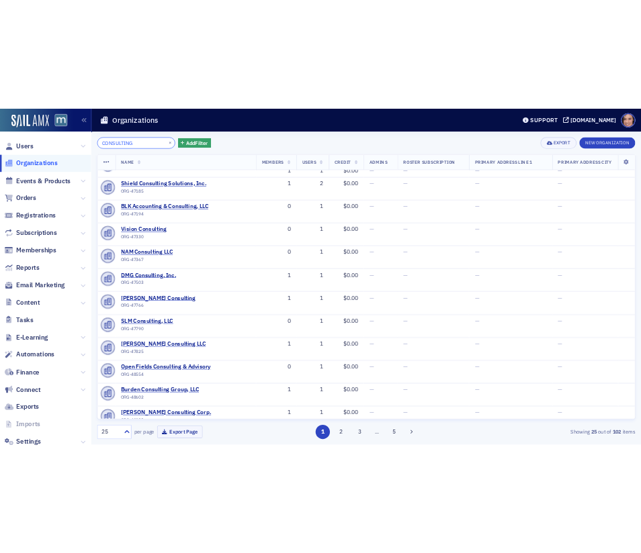
scroll to position [547, 0]
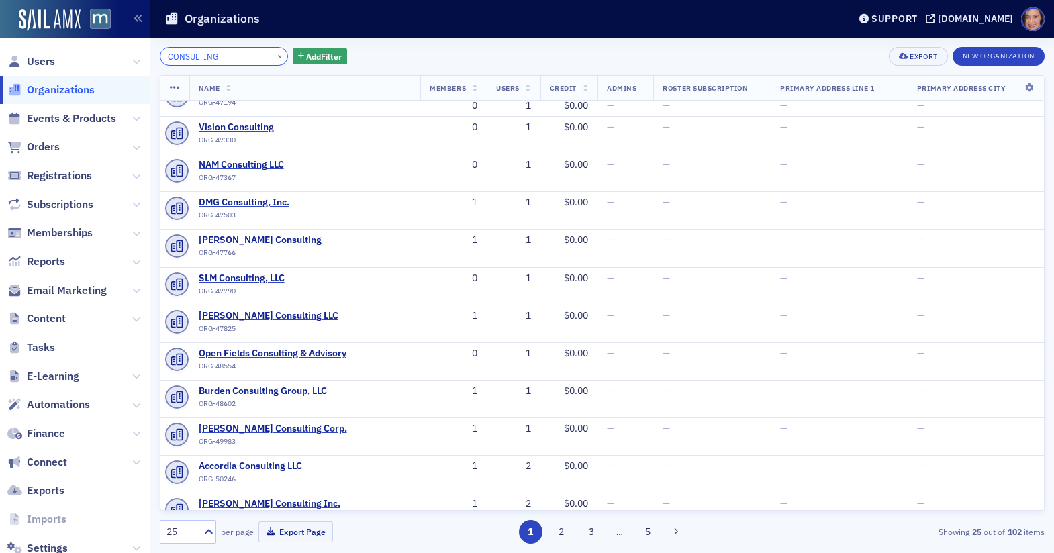
type input "CONSULTING"
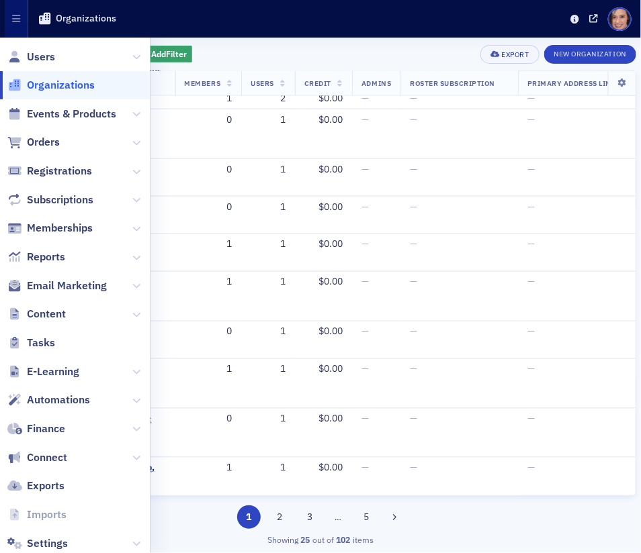
scroll to position [582, 0]
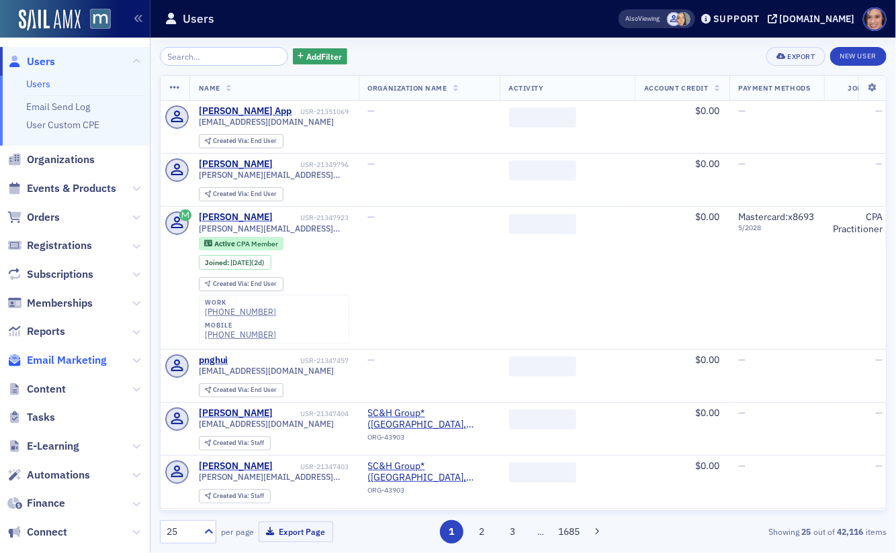
click at [89, 355] on span "Email Marketing" at bounding box center [67, 360] width 80 height 15
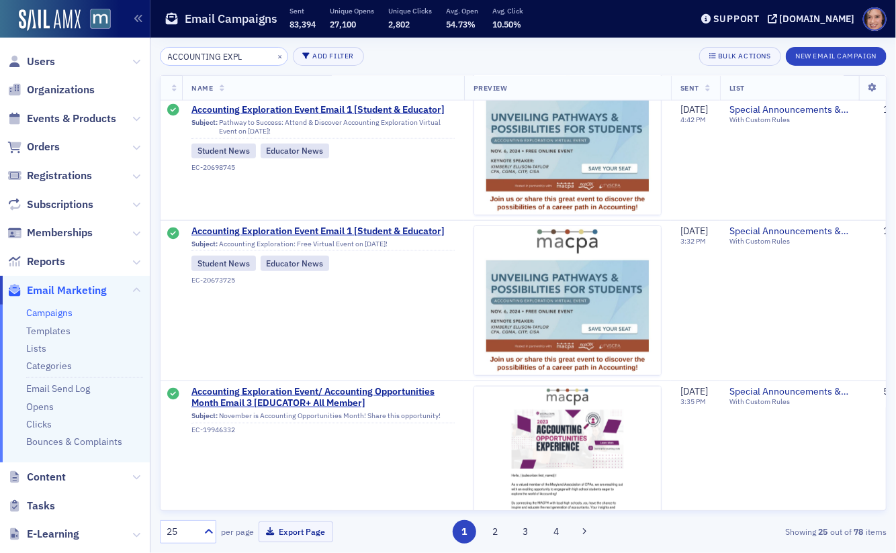
scroll to position [528, 0]
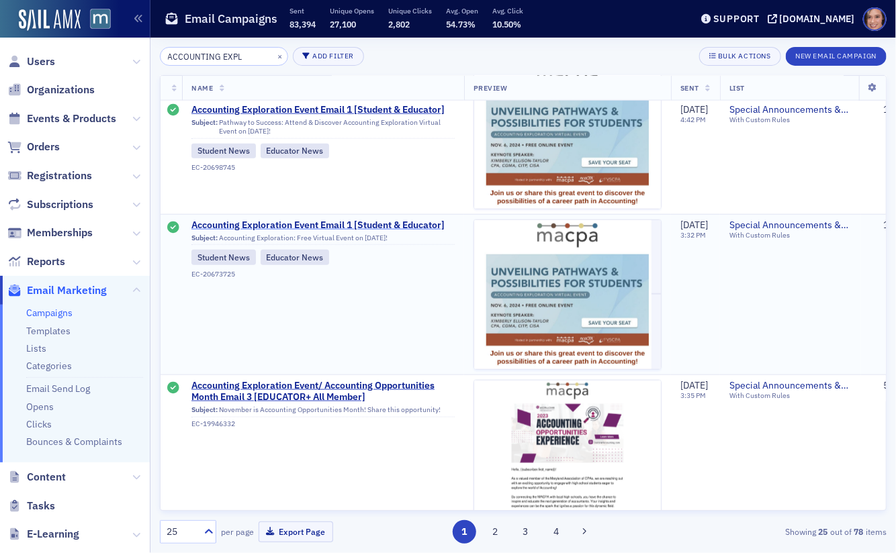
type input "ACCOUNTING EXPL"
click at [390, 222] on span "Accounting Exploration Event Email 1 [Student & Educator]" at bounding box center [322, 226] width 263 height 12
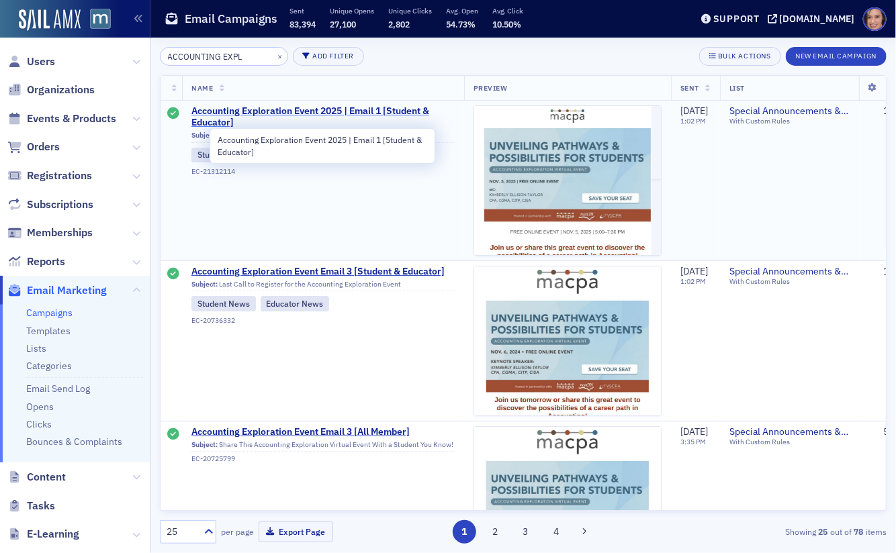
click at [361, 114] on span "Accounting Exploration Event 2025 | Email 1 [Student & Educator]" at bounding box center [322, 117] width 263 height 24
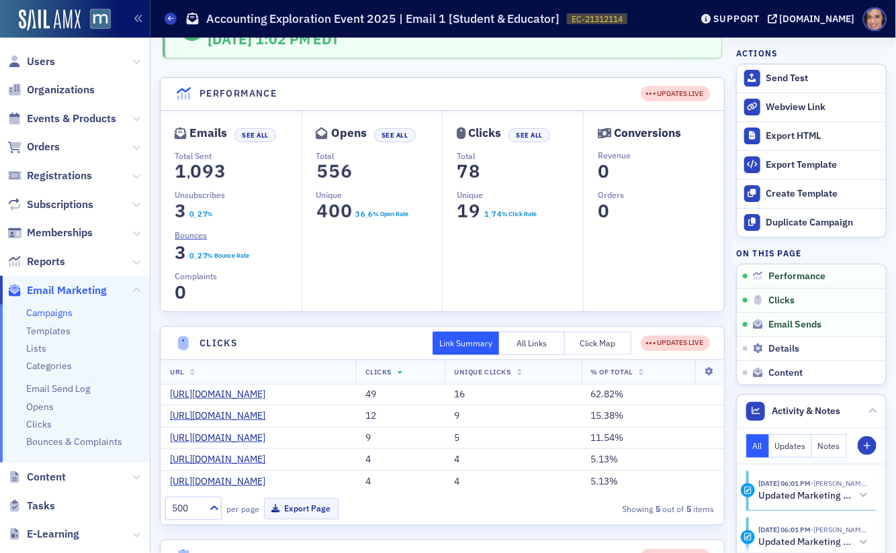
scroll to position [50, 0]
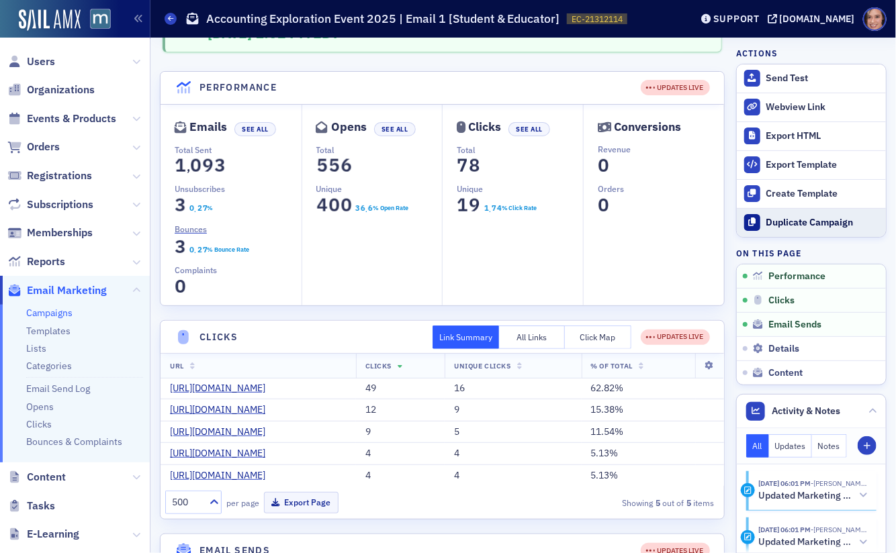
click at [828, 217] on div "Duplicate Campaign" at bounding box center [822, 223] width 113 height 12
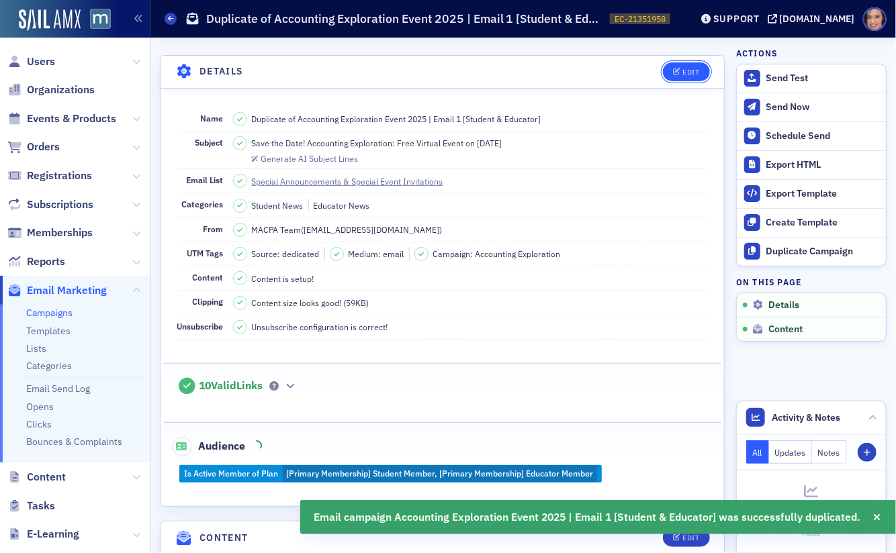
click at [677, 71] on icon "button" at bounding box center [677, 72] width 8 height 7
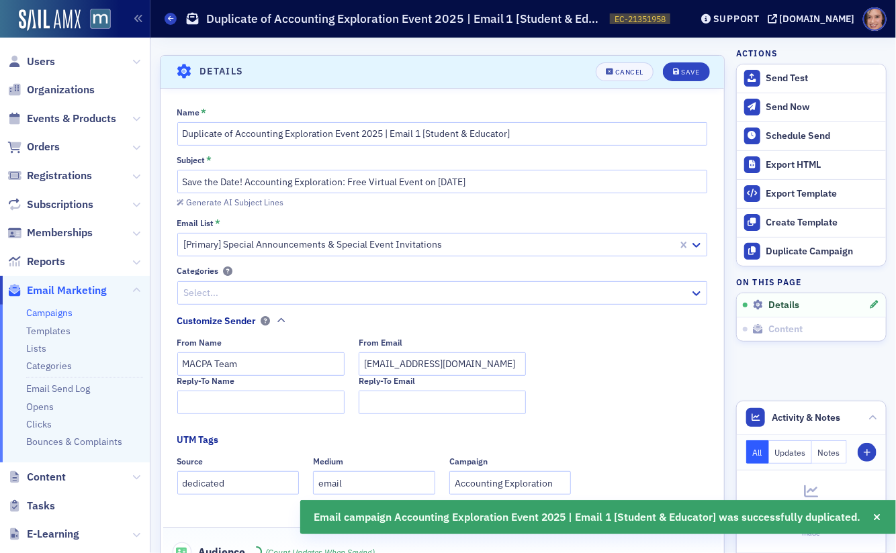
scroll to position [62, 0]
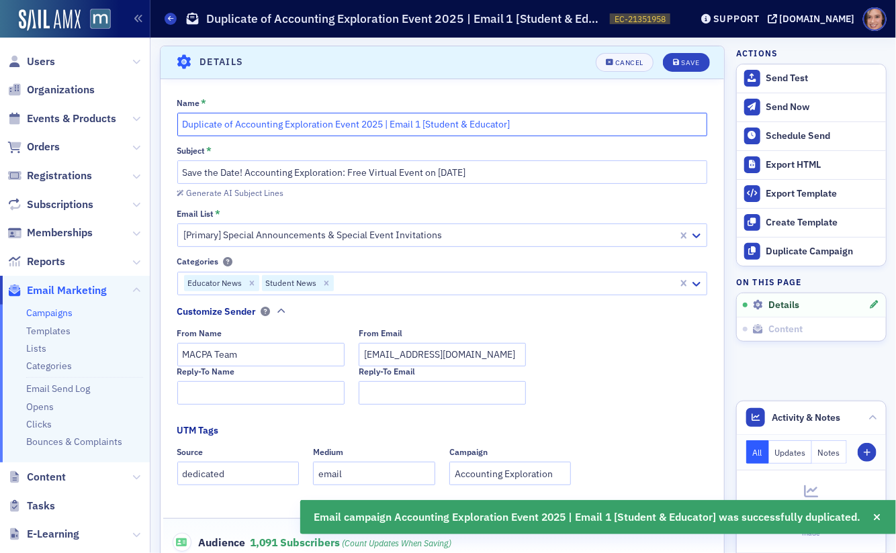
drag, startPoint x: 236, startPoint y: 121, endPoint x: 178, endPoint y: 118, distance: 57.8
click at [178, 118] on input "Duplicate of Accounting Exploration Event 2025 | Email 1 [Student & Educator]" at bounding box center [442, 125] width 531 height 24
click at [368, 124] on input "Accounting Exploration Event 2025 | Email 1 [Student & Educator]" at bounding box center [442, 125] width 531 height 24
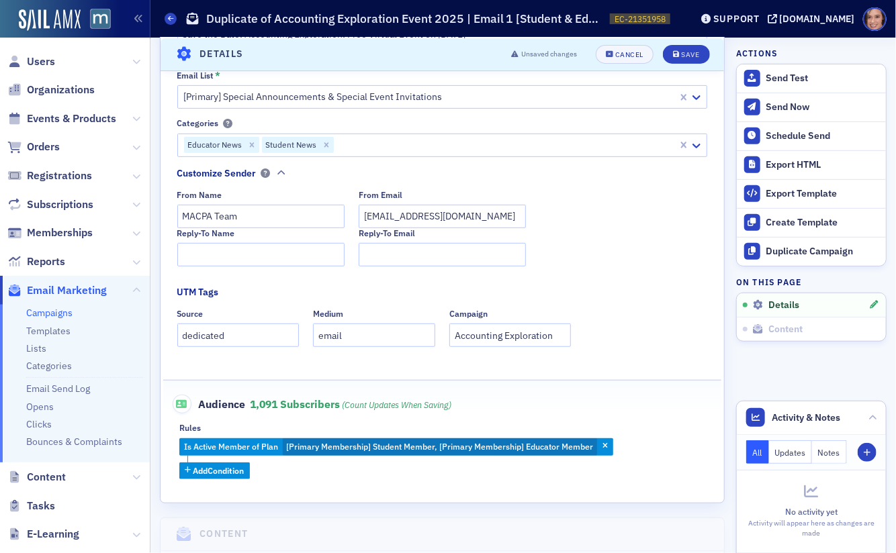
scroll to position [201, 0]
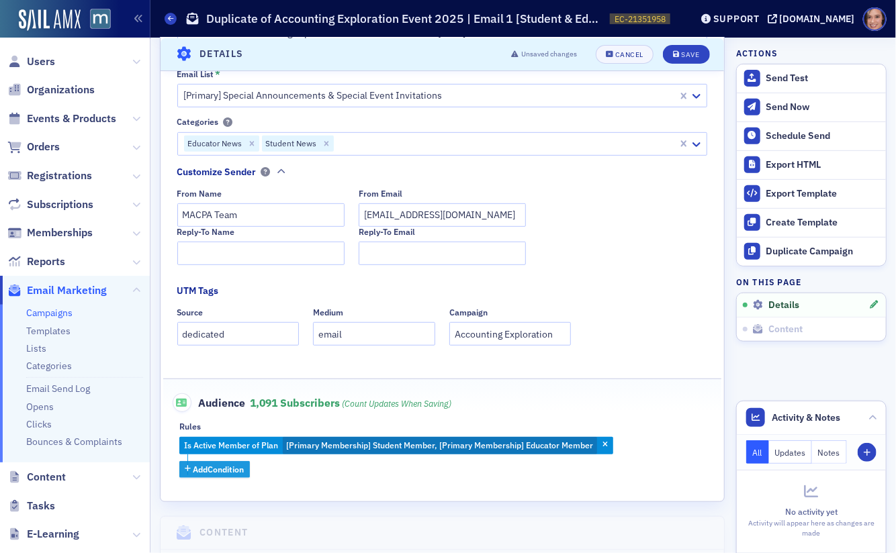
type input "Accounting Exploration Event 2025 | Email 2 [Student & Educator]"
click at [240, 474] on span "Add Condition" at bounding box center [218, 469] width 51 height 12
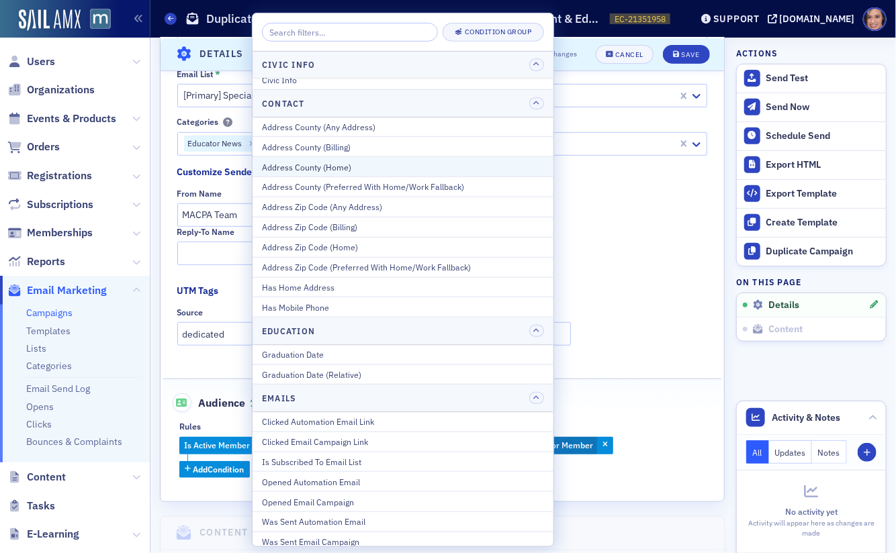
scroll to position [38, 0]
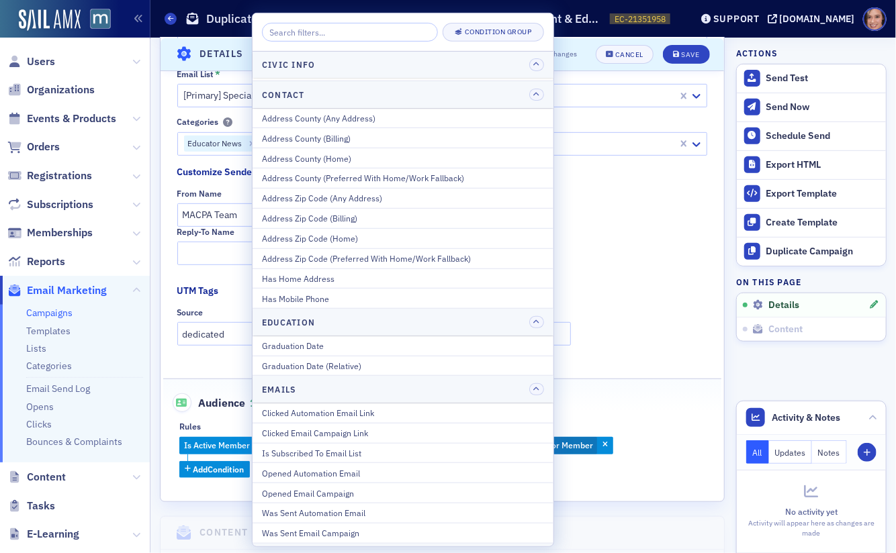
click at [621, 211] on div "From Name MACPA Team From Email team@macpa.org" at bounding box center [442, 208] width 531 height 38
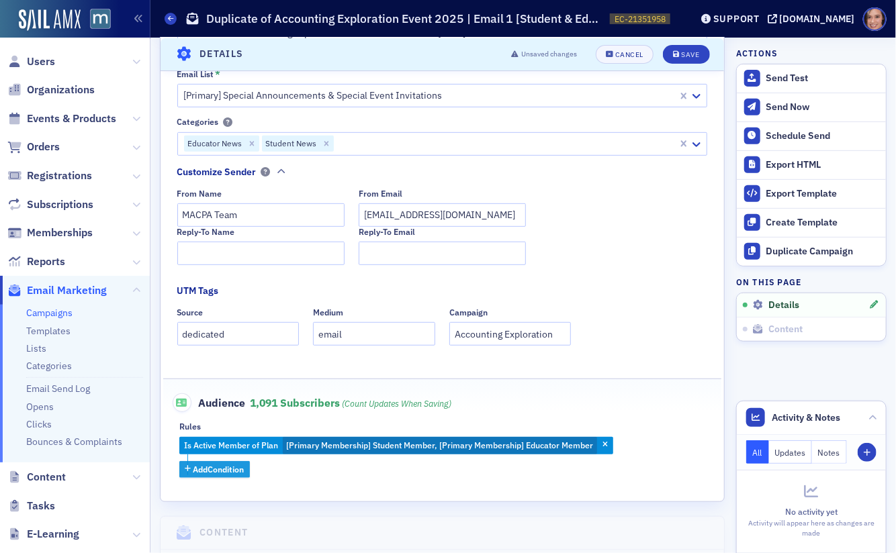
click at [239, 465] on span "Add Condition" at bounding box center [218, 469] width 51 height 12
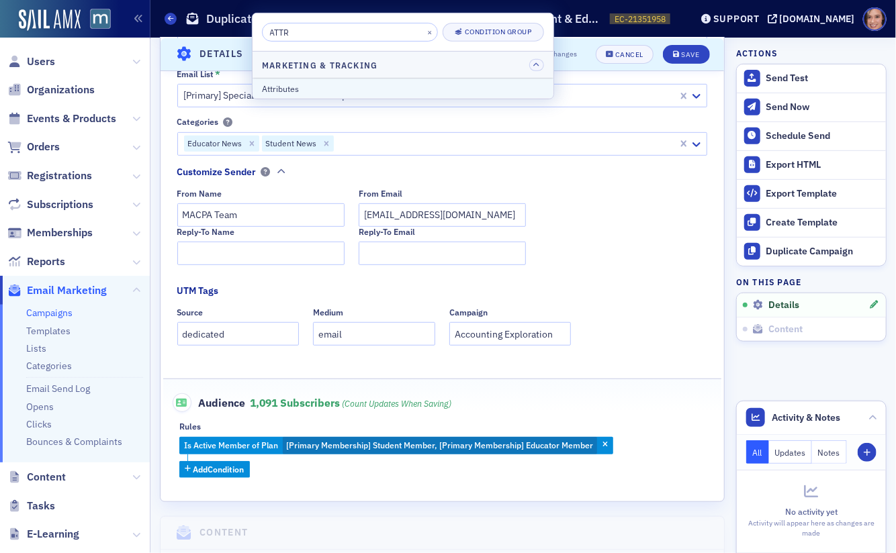
type input "ATTR"
click at [281, 90] on div "Attributes" at bounding box center [403, 89] width 282 height 12
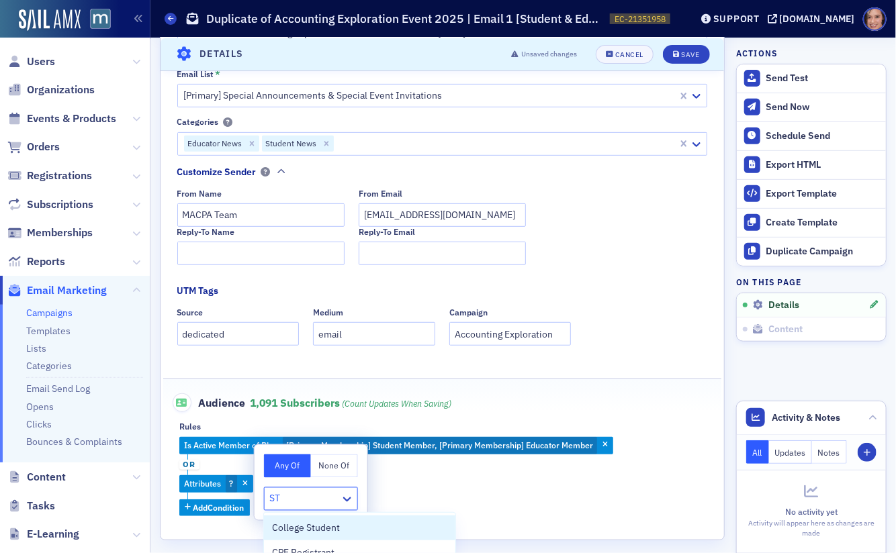
type input "STU"
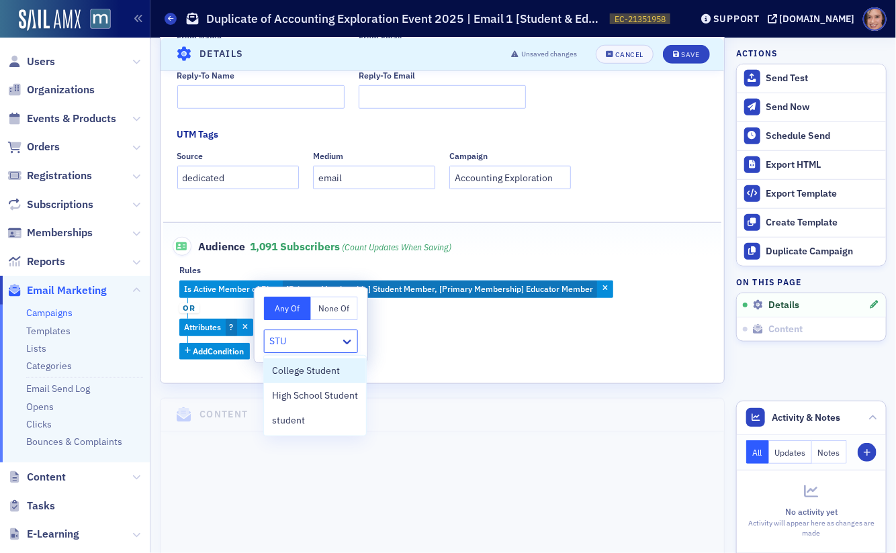
scroll to position [359, 0]
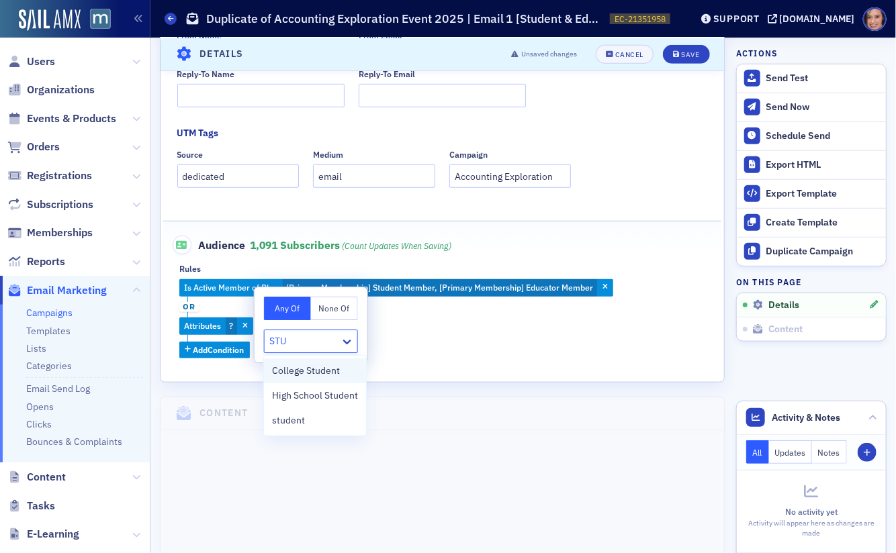
click at [335, 371] on span "College Student" at bounding box center [306, 371] width 68 height 14
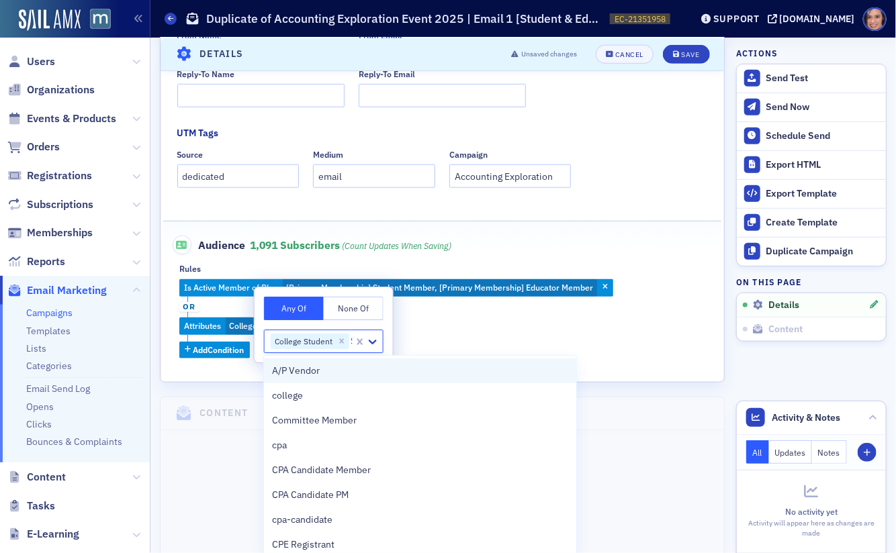
type input "STU"
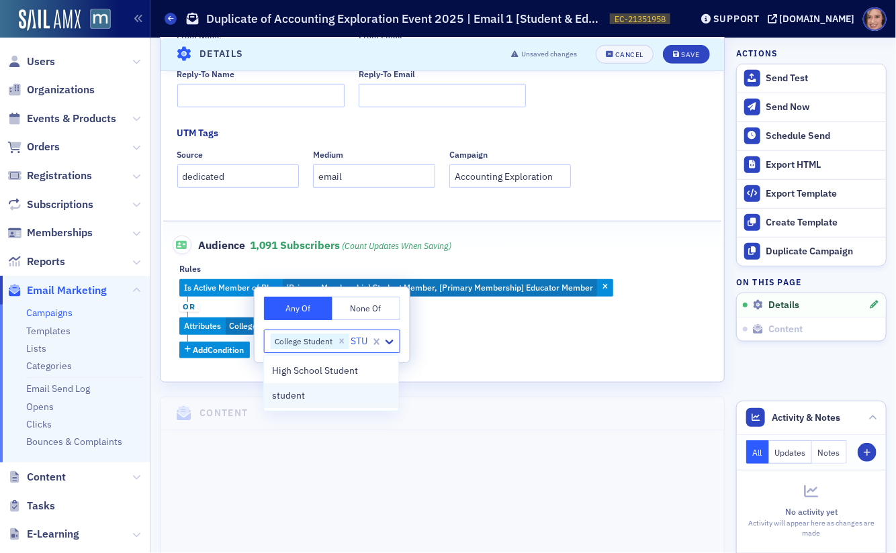
click at [339, 388] on div "student" at bounding box center [331, 396] width 134 height 25
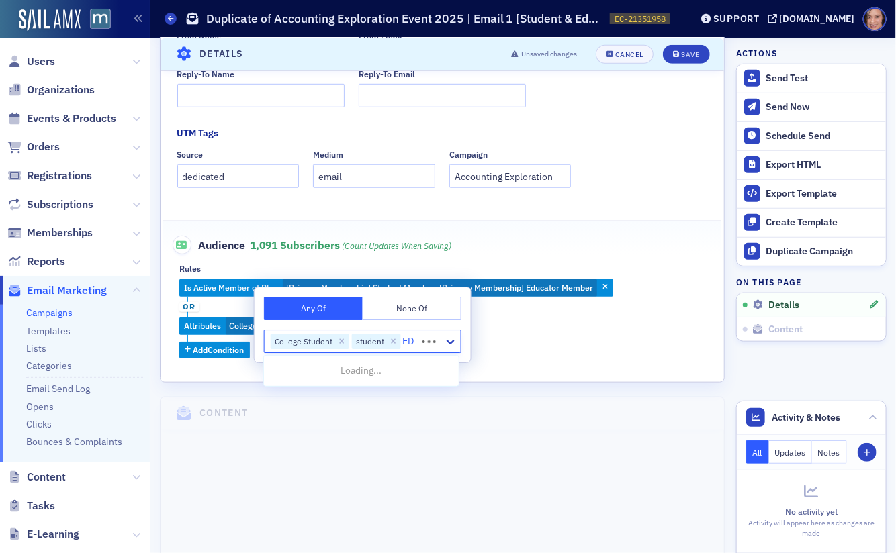
type input "E"
type input "e"
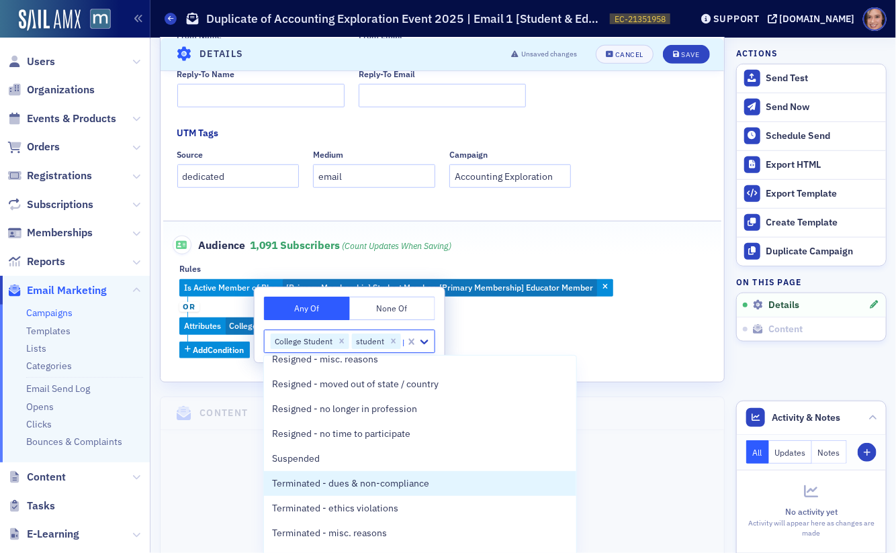
scroll to position [0, 0]
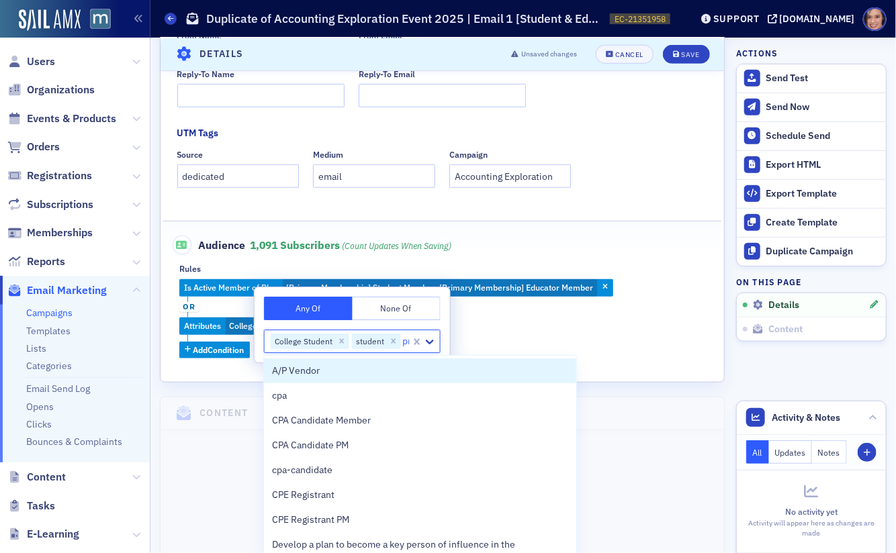
type input "pro"
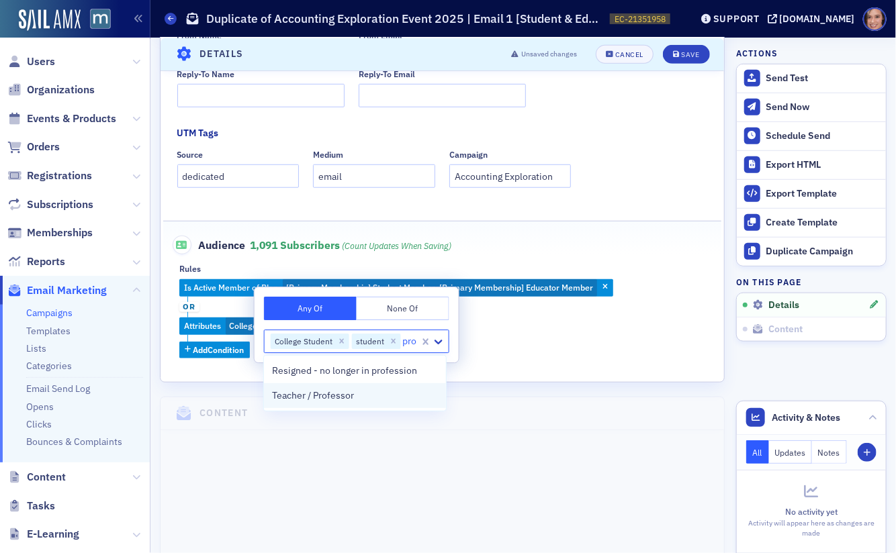
click at [385, 398] on div "Teacher / Professor" at bounding box center [355, 396] width 166 height 14
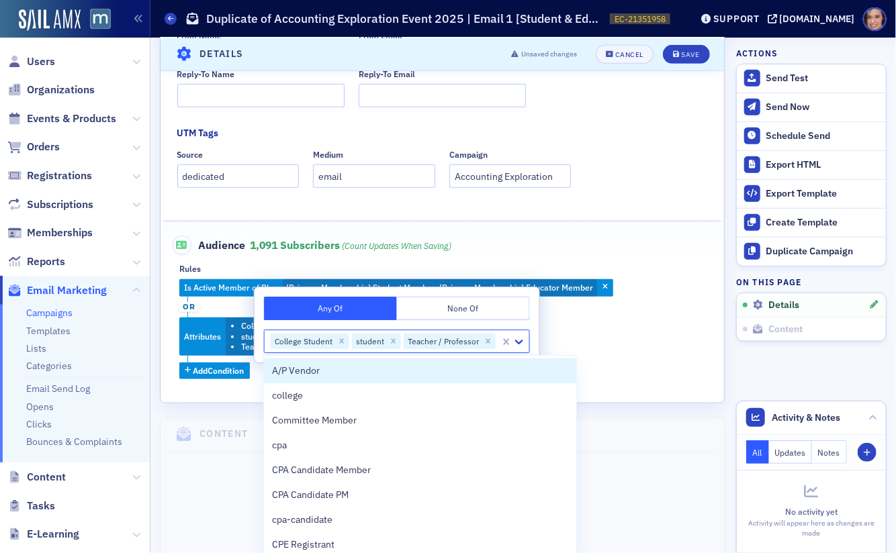
click at [580, 348] on div "Is Active Member of Plan [Primary Membership] Student Member, [Primary Membersh…" at bounding box center [442, 329] width 526 height 100
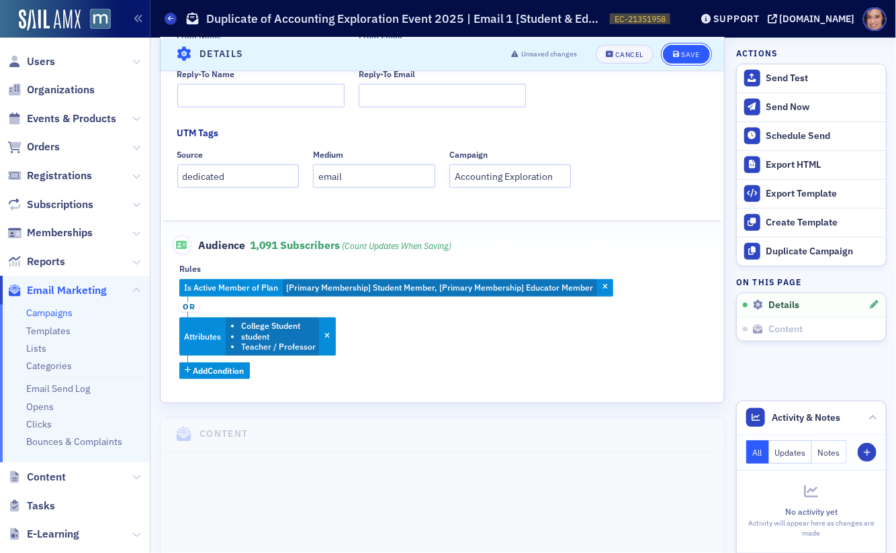
click at [686, 61] on button "Save" at bounding box center [686, 53] width 46 height 19
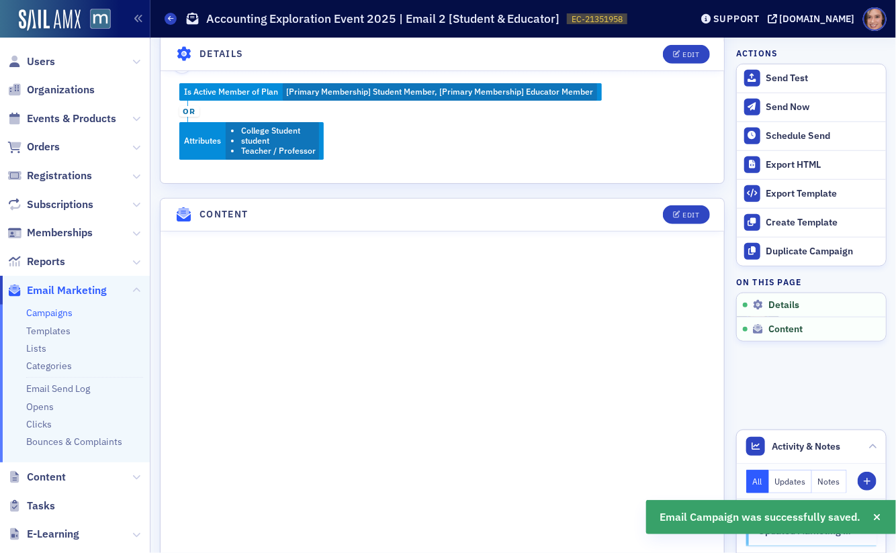
scroll to position [449, 0]
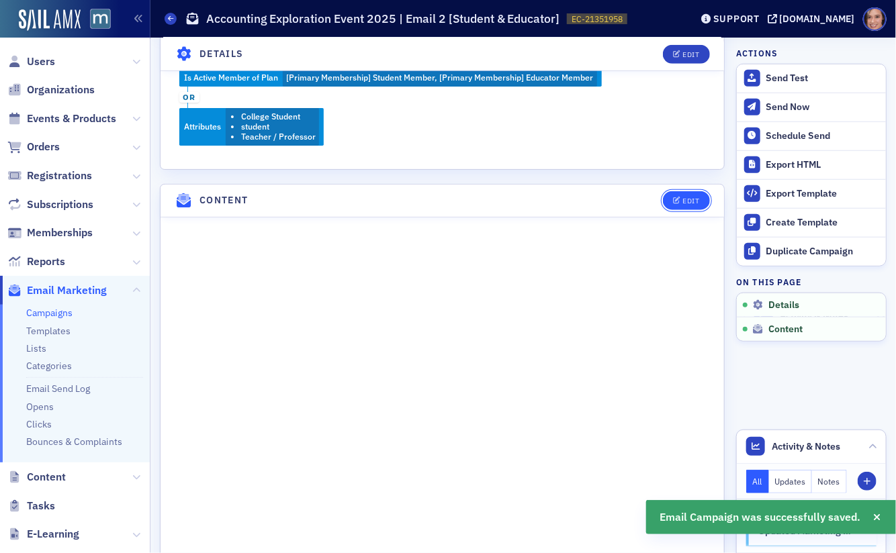
click at [689, 197] on div "Edit" at bounding box center [690, 200] width 17 height 7
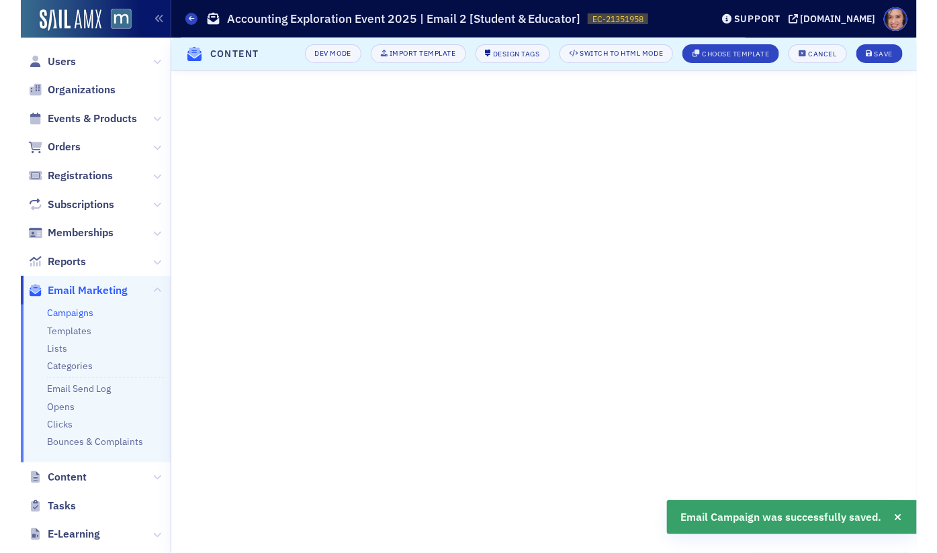
scroll to position [82, 0]
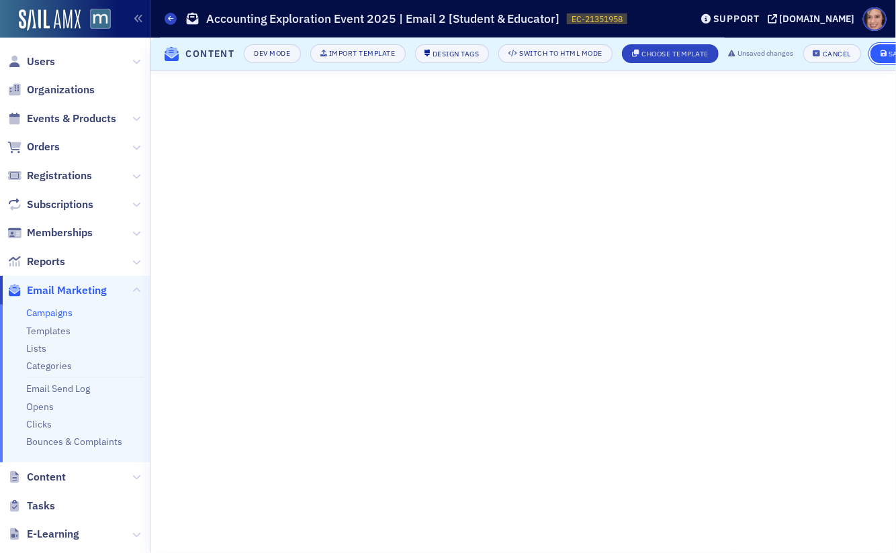
click at [889, 58] on button "Save" at bounding box center [893, 53] width 46 height 19
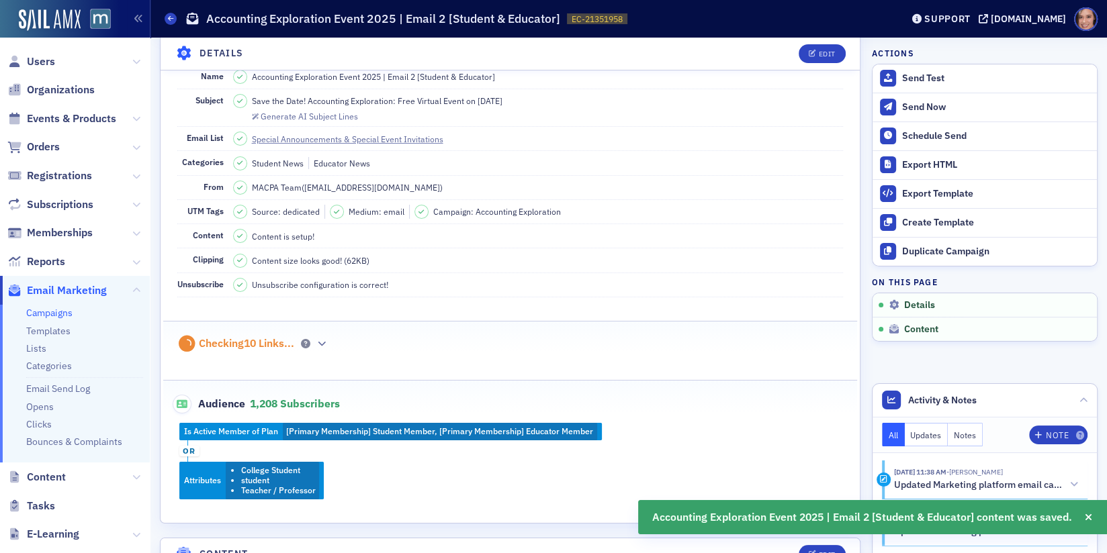
scroll to position [0, 0]
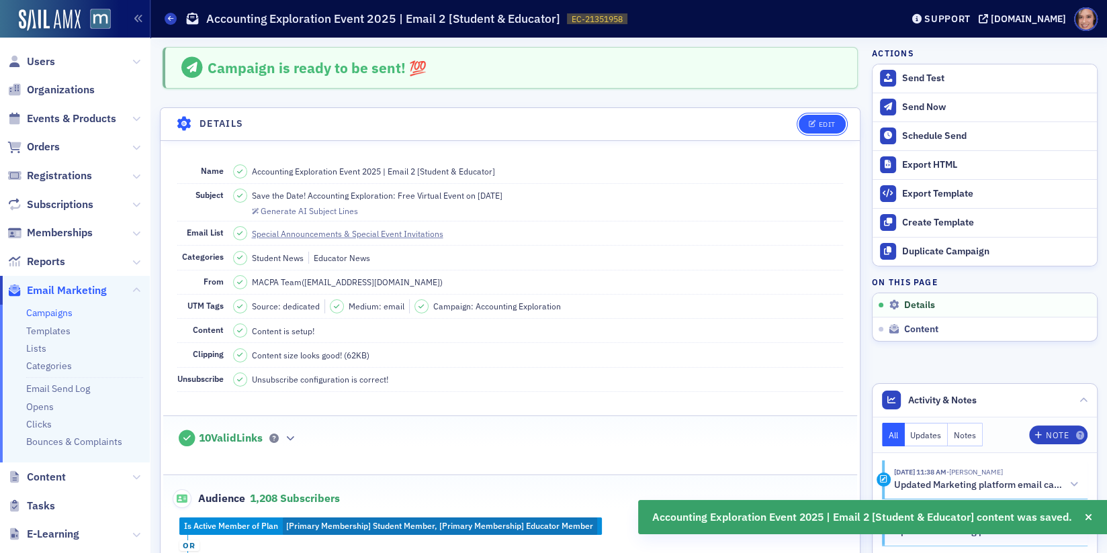
click at [815, 124] on icon "button" at bounding box center [813, 124] width 8 height 7
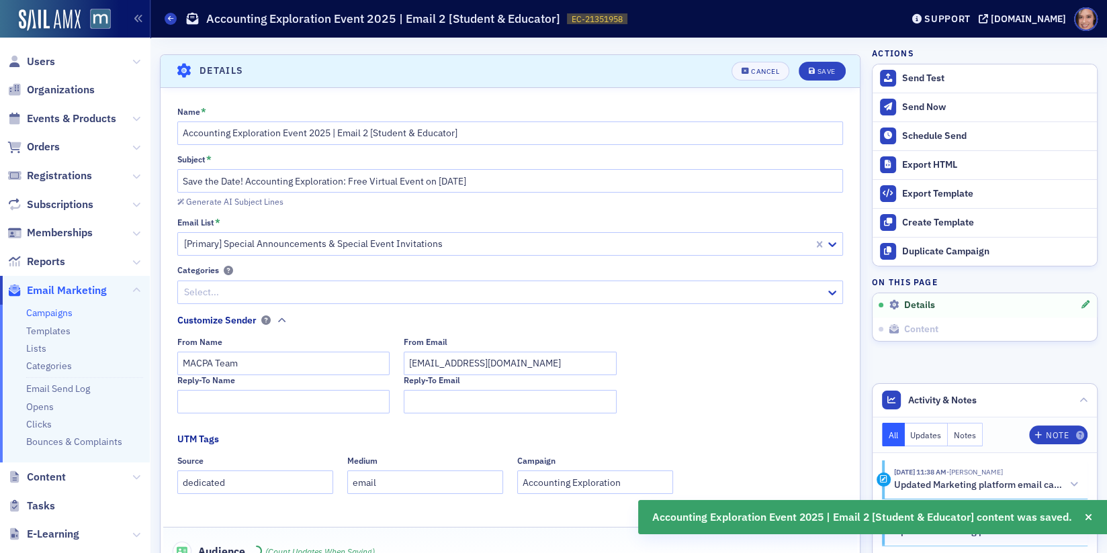
scroll to position [62, 0]
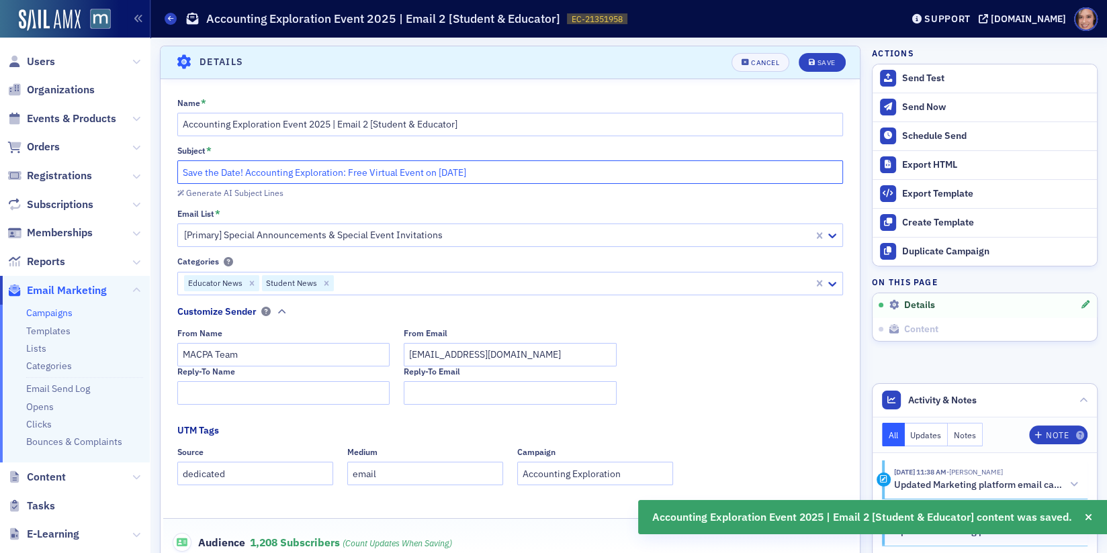
click at [474, 165] on input "Save the Date! Accounting Exploration: Free Virtual Event on Nov. 5" at bounding box center [510, 173] width 666 height 24
click at [263, 191] on div "Generate AI Subject Lines" at bounding box center [234, 192] width 97 height 7
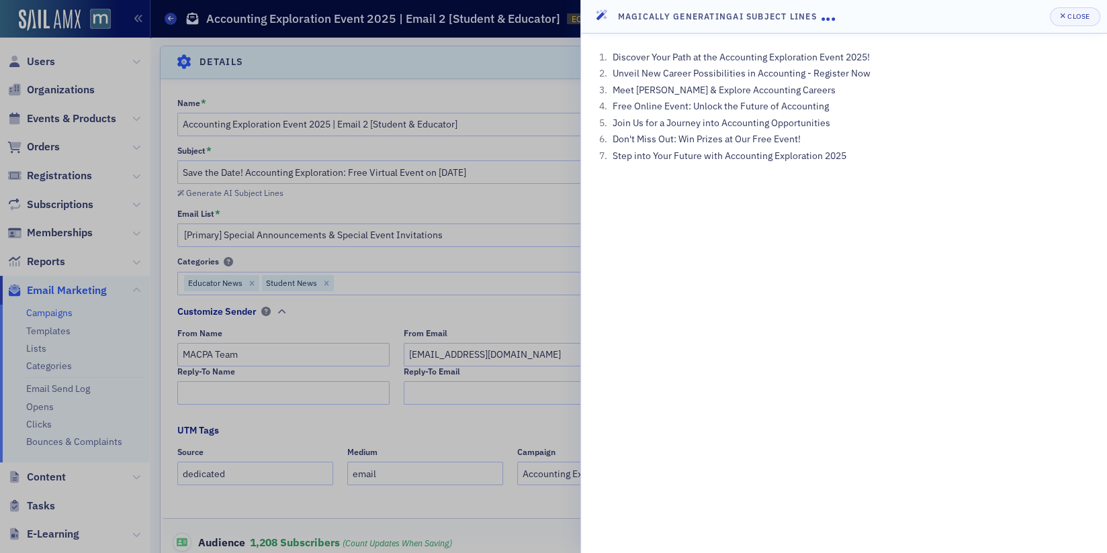
click at [741, 75] on li "Unveil New Career Possibilities in Accounting - Register Now" at bounding box center [851, 73] width 484 height 14
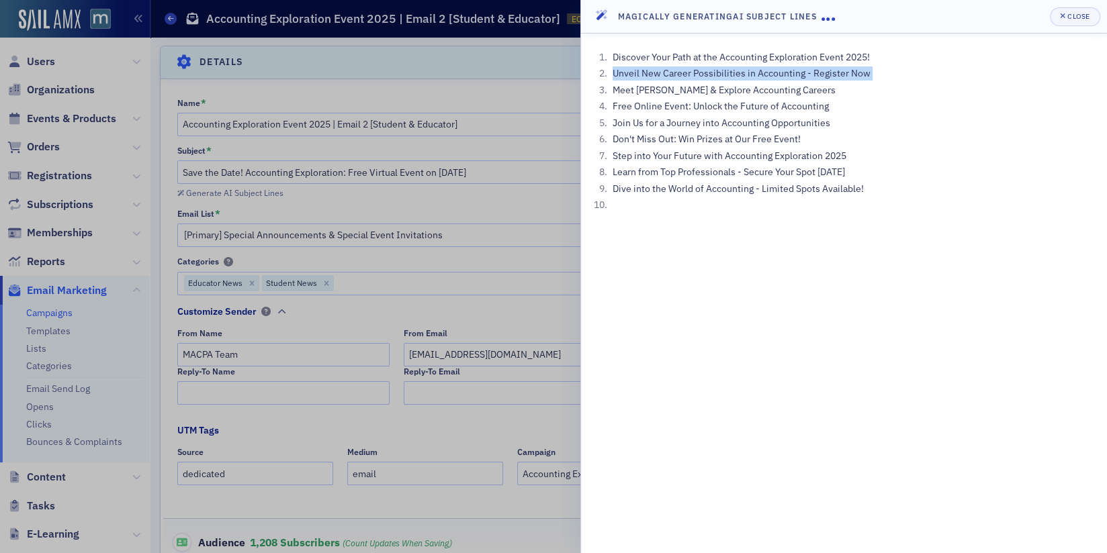
copy ol "Unveil New Career Possibilities in Accounting - Register Now"
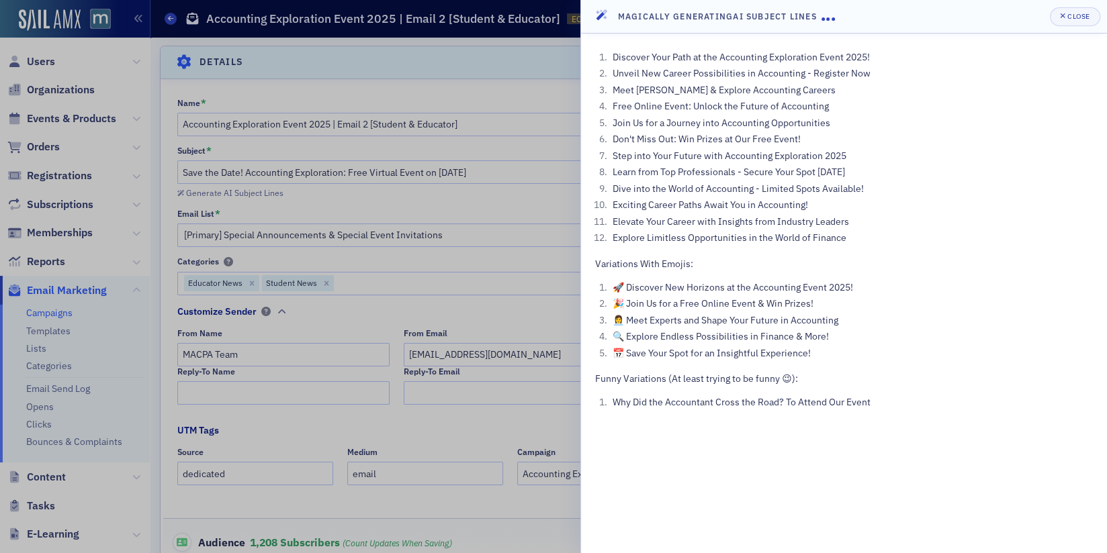
click at [332, 179] on div at bounding box center [553, 276] width 1107 height 553
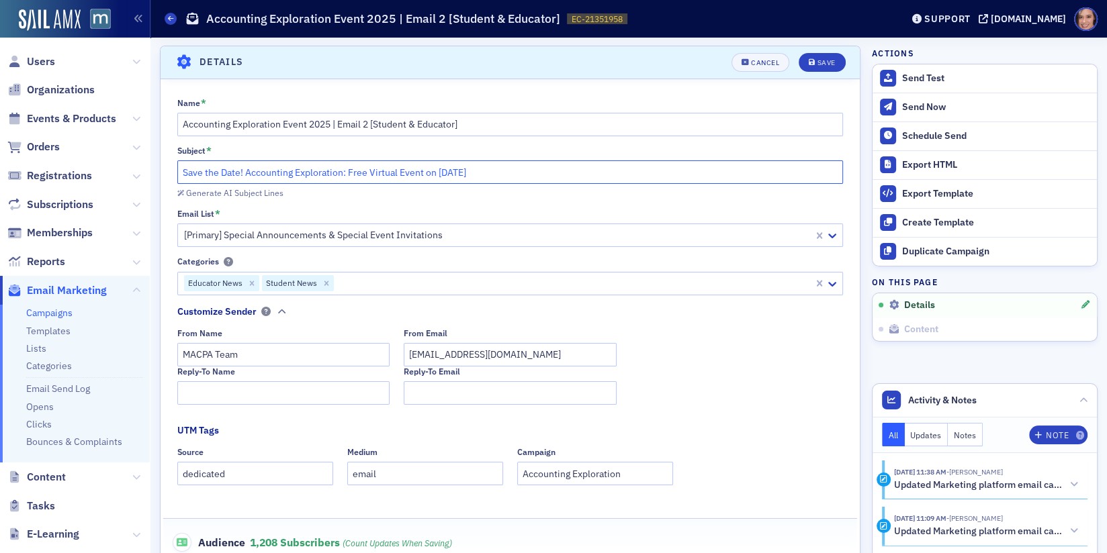
click at [332, 173] on input "Save the Date! Accounting Exploration: Free Virtual Event on Nov. 5" at bounding box center [510, 173] width 666 height 24
click at [292, 171] on input "Save the Date! Accounting Exploration: Free Virtual Event on Nov. 5" at bounding box center [510, 173] width 666 height 24
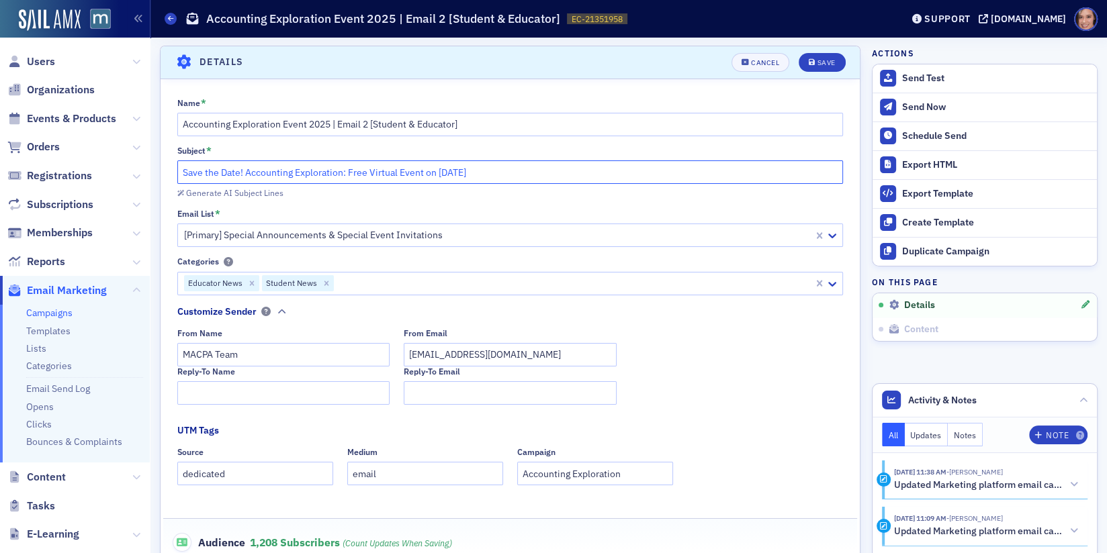
click at [292, 171] on input "Save the Date! Accounting Exploration: Free Virtual Event on Nov. 5" at bounding box center [510, 173] width 666 height 24
paste input "Unveil New Career Possibilities in Accounting - Register Now"
drag, startPoint x: 314, startPoint y: 168, endPoint x: 459, endPoint y: 169, distance: 145.8
click at [459, 169] on input "Unveil New Career Possibilities in Accounting - Register Now" at bounding box center [510, 173] width 666 height 24
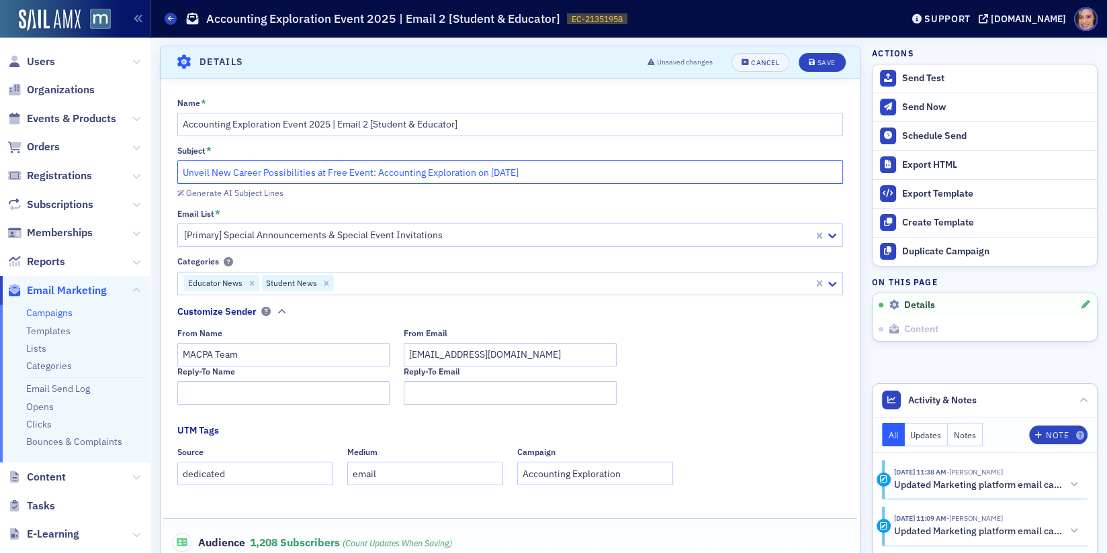
click at [191, 171] on input "Unveil New Career Possibilities at Free Event: Accounting Exploration on Nov. 5" at bounding box center [510, 173] width 666 height 24
click at [218, 171] on input "Unveil New Career Possibilities at Free Event: Accounting Exploration on Nov. 5" at bounding box center [510, 173] width 666 height 24
drag, startPoint x: 227, startPoint y: 170, endPoint x: 181, endPoint y: 169, distance: 46.4
click at [181, 169] on input "Unveil New Career Possibilities at Free Event: Accounting Exploration on Nov. 5" at bounding box center [510, 173] width 666 height 24
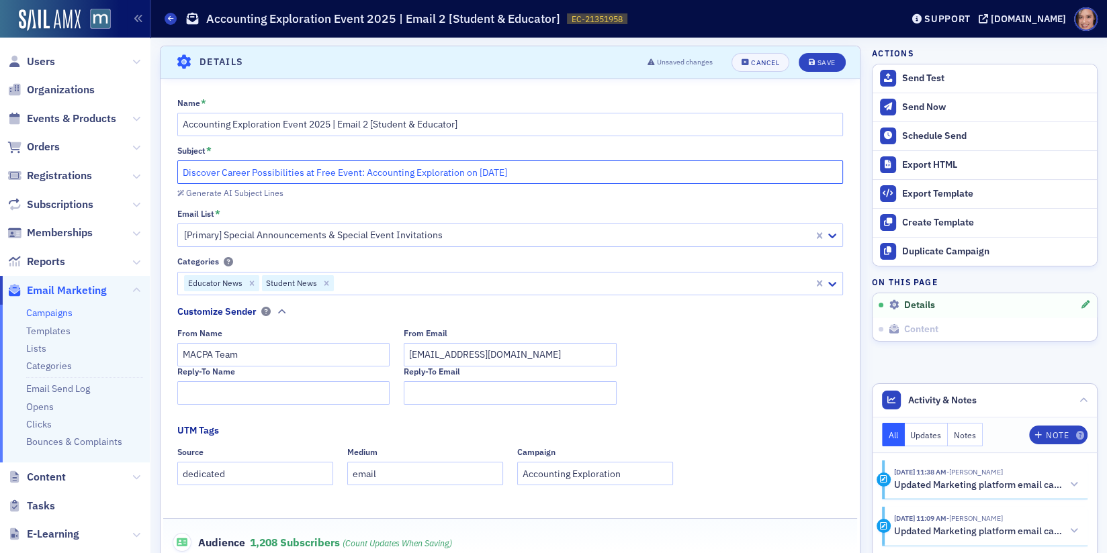
click at [395, 172] on input "Discover Career Possibilities at Free Event: Accounting Exploration on Nov. 5" at bounding box center [510, 173] width 666 height 24
click at [548, 172] on input "Discover Career Possibilities at Free Event: Accounting Exploration on Nov. 5" at bounding box center [510, 173] width 666 height 24
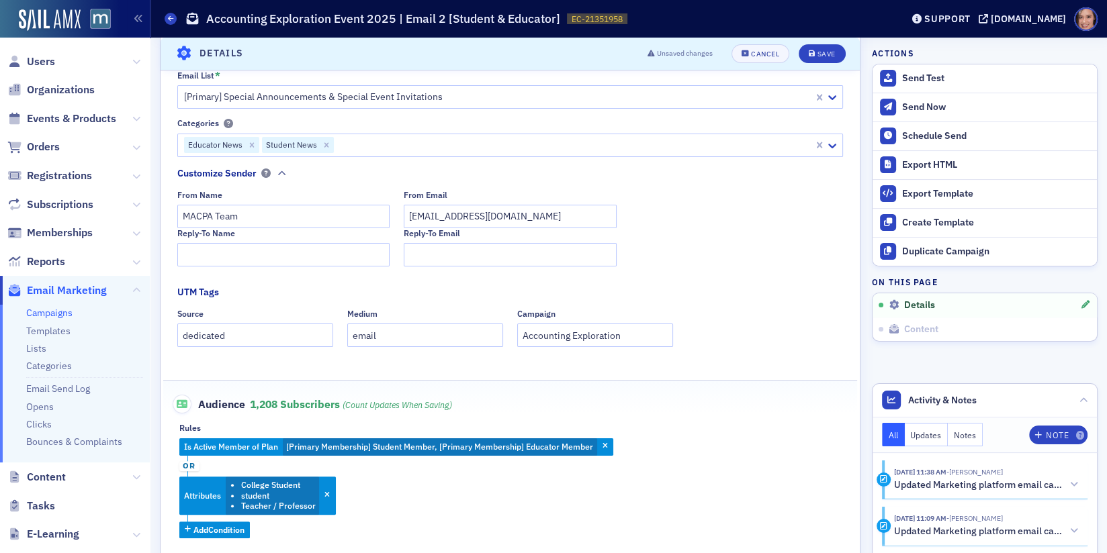
scroll to position [0, 0]
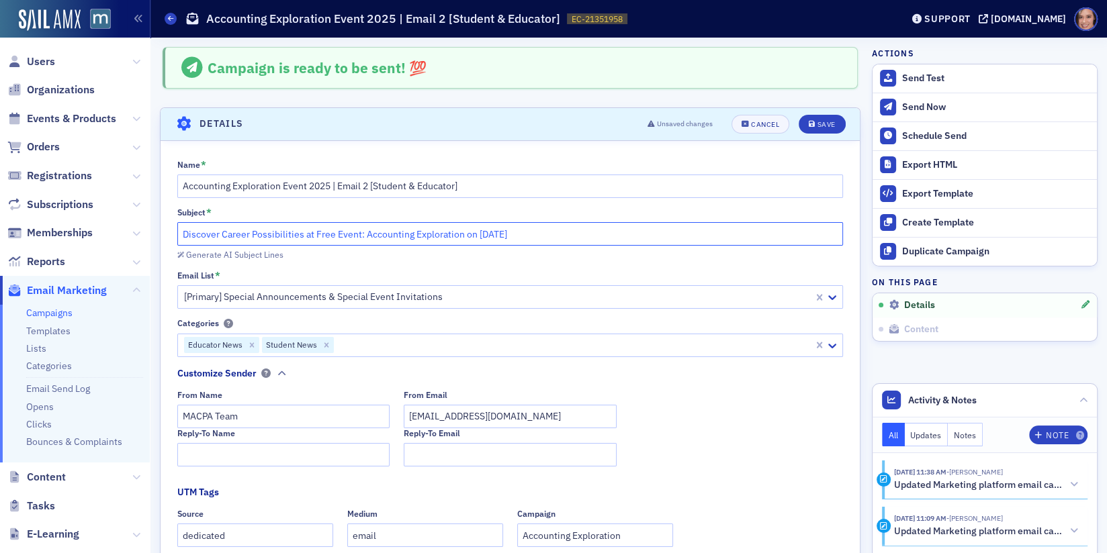
drag, startPoint x: 314, startPoint y: 234, endPoint x: 364, endPoint y: 234, distance: 49.7
click at [364, 234] on input "Discover Career Possibilities at Free Event: Accounting Exploration on Nov. 5" at bounding box center [510, 234] width 666 height 24
click at [595, 233] on input "Discover Career Possibilities at Free Event: Accounting Exploration on Nov. 5" at bounding box center [510, 234] width 666 height 24
type input "Discover Career Possibilities at Free Event: Accounting Exploration on Nov. 5"
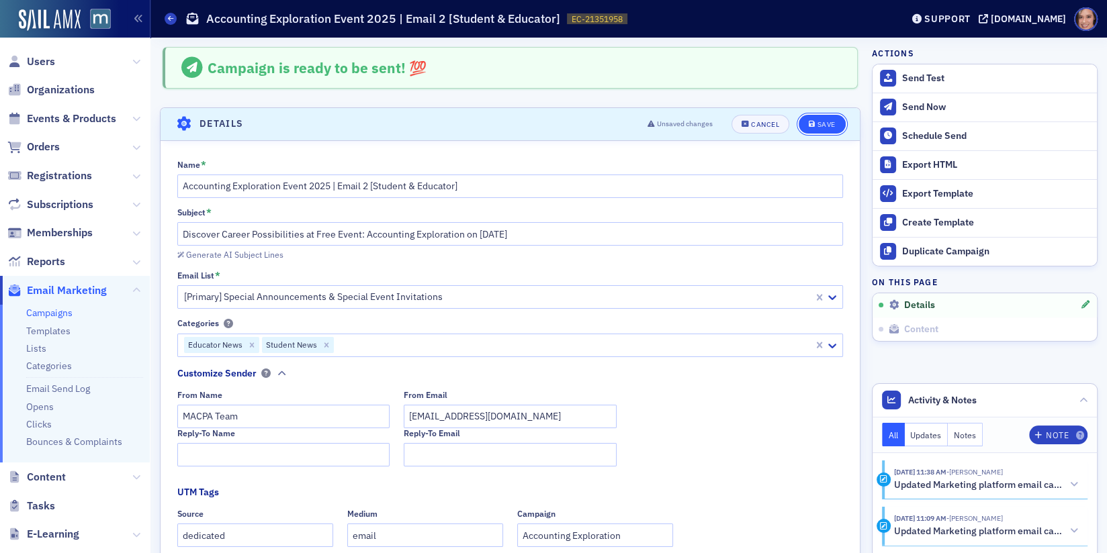
click at [825, 125] on div "Save" at bounding box center [826, 124] width 18 height 7
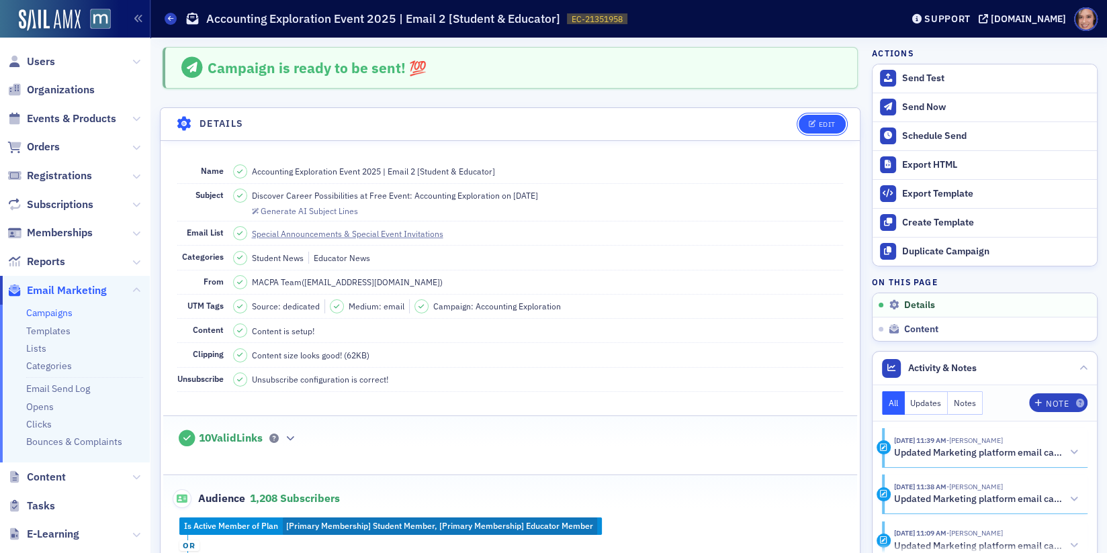
click at [829, 128] on button "Edit" at bounding box center [822, 124] width 46 height 19
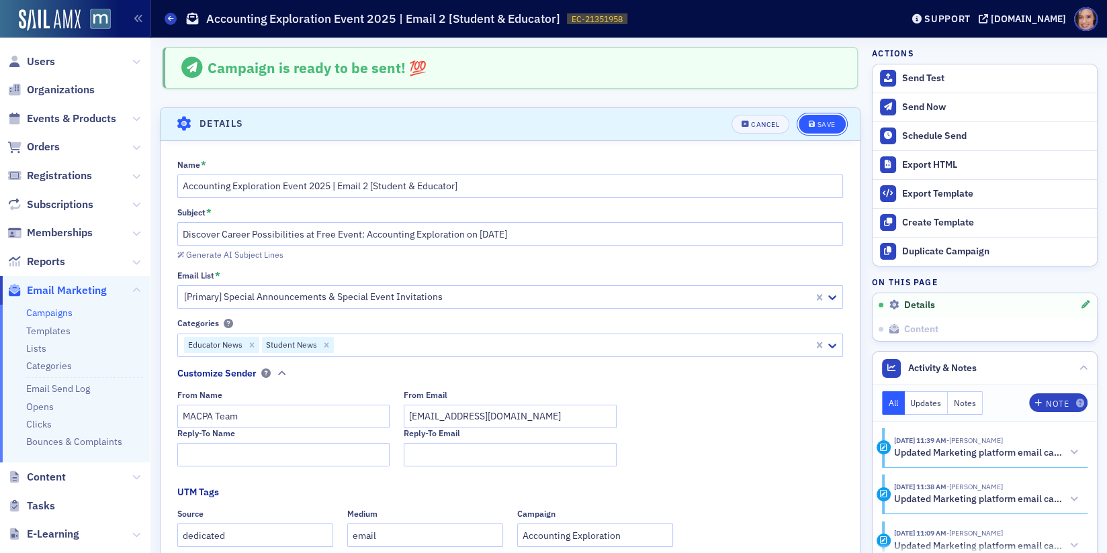
click at [809, 128] on button "Save" at bounding box center [822, 124] width 46 height 19
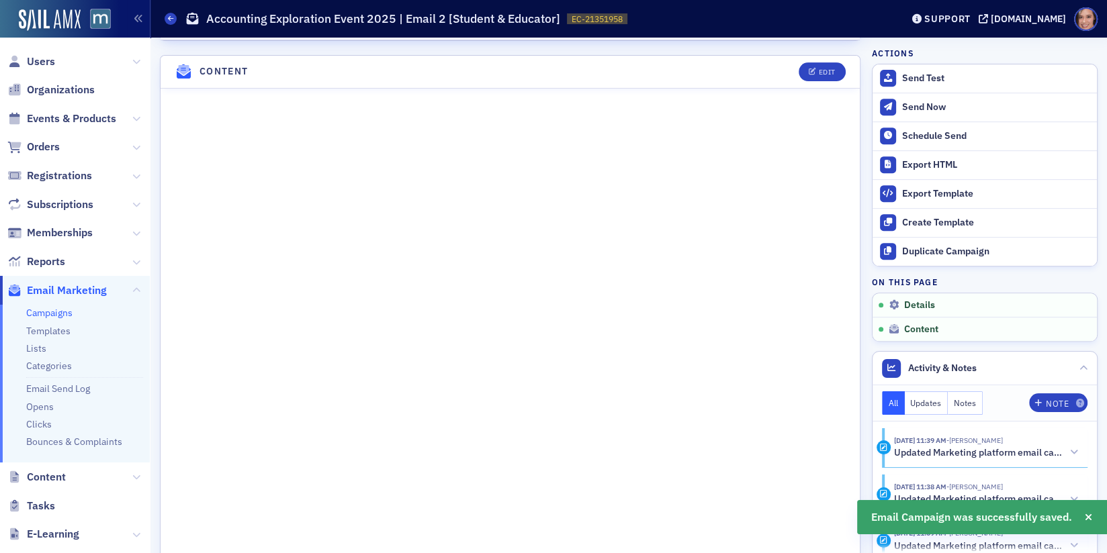
scroll to position [936, 0]
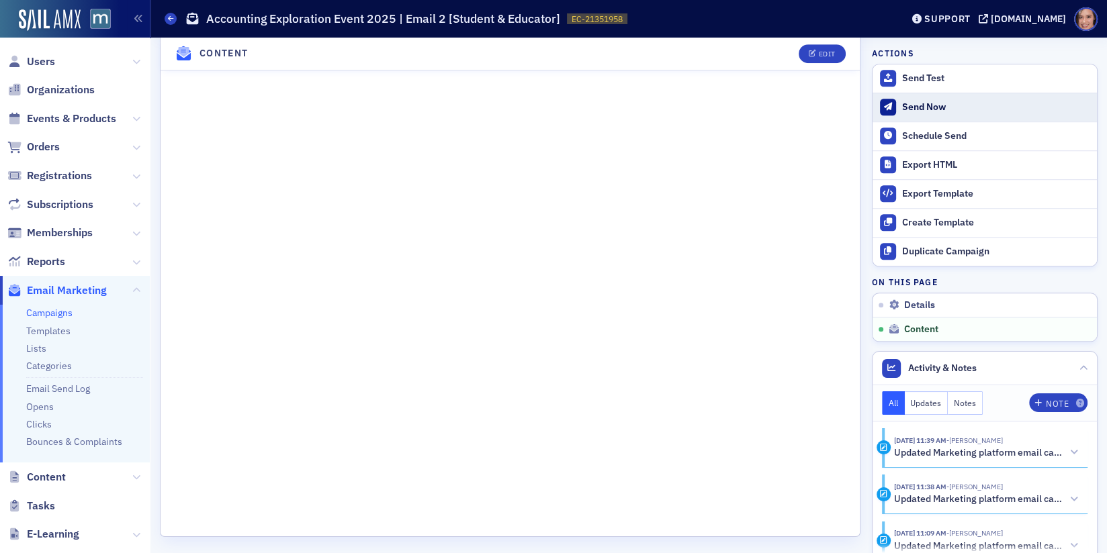
click at [895, 107] on div "Send Now" at bounding box center [996, 107] width 188 height 12
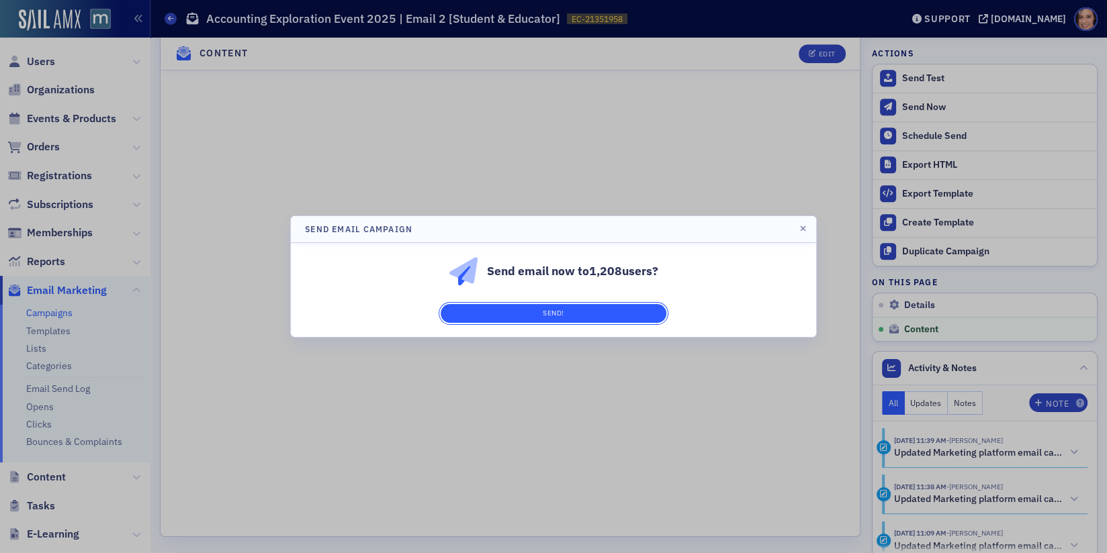
click at [645, 309] on button "Send!" at bounding box center [554, 313] width 226 height 19
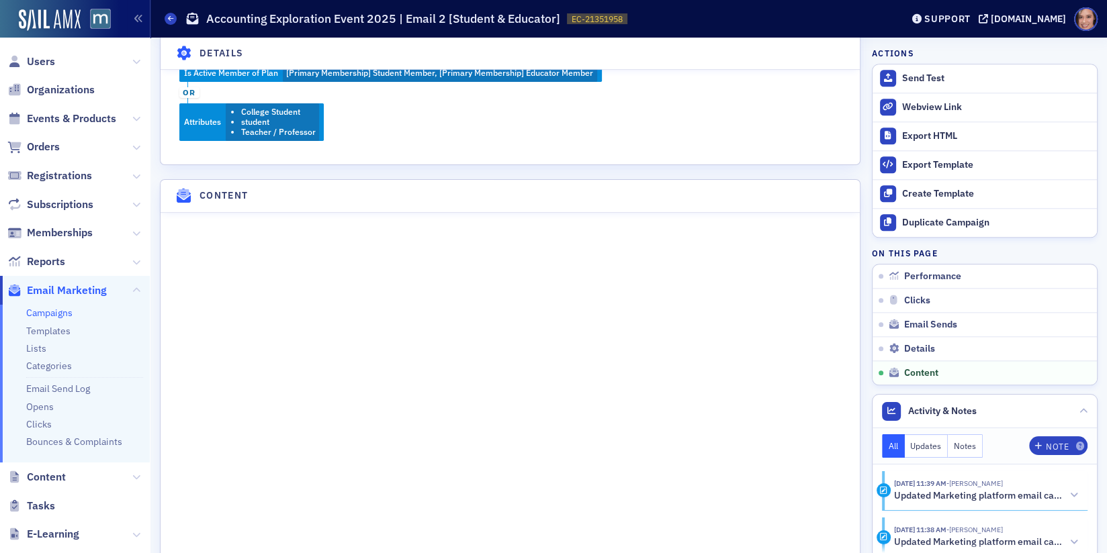
scroll to position [1357, 0]
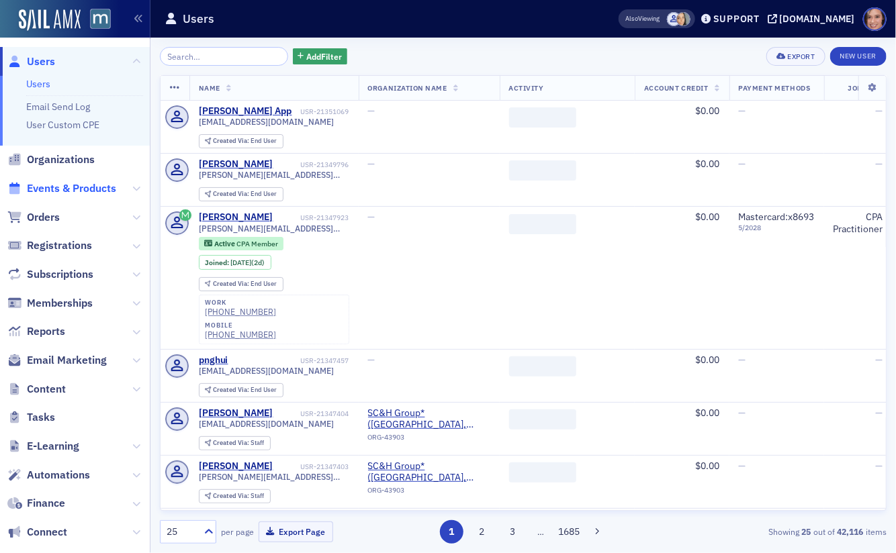
click at [88, 187] on span "Events & Products" at bounding box center [71, 188] width 89 height 15
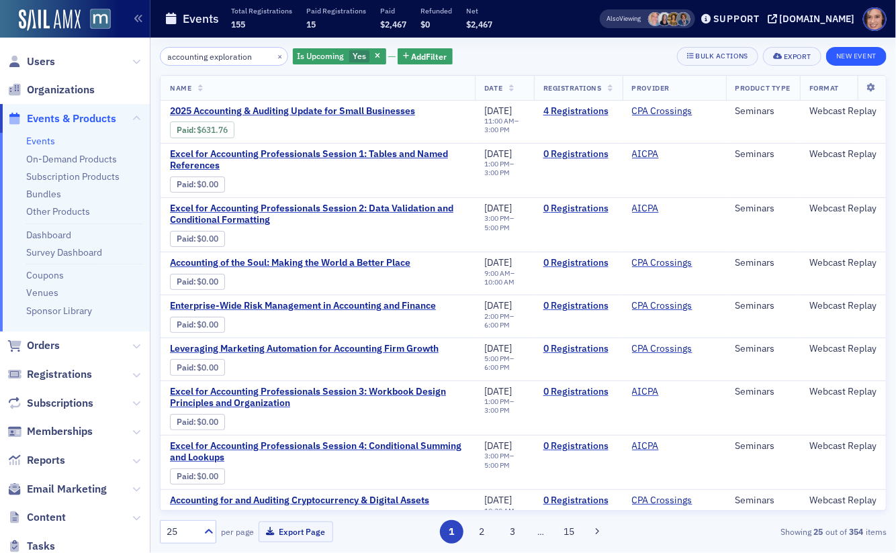
type input "accounting exploration"
click at [860, 60] on button "New Event" at bounding box center [856, 56] width 60 height 19
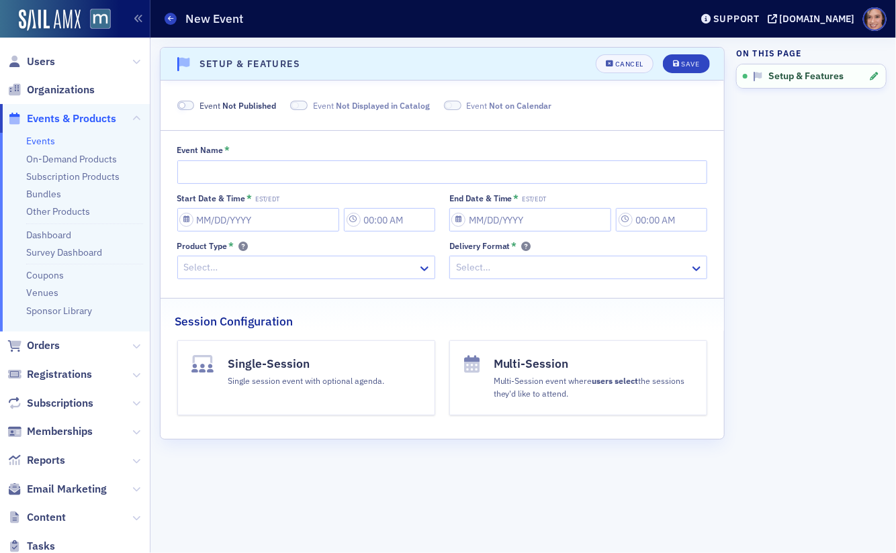
click at [318, 140] on fieldset "Event Name * Start Date & Time * EST/EDT End Date & Time * EST/EDT Product Type…" at bounding box center [443, 209] width 564 height 159
click at [320, 165] on input "Event Name *" at bounding box center [442, 173] width 531 height 24
paste input "Accounting Exploration: Unveiling Pathways & Possibilities"
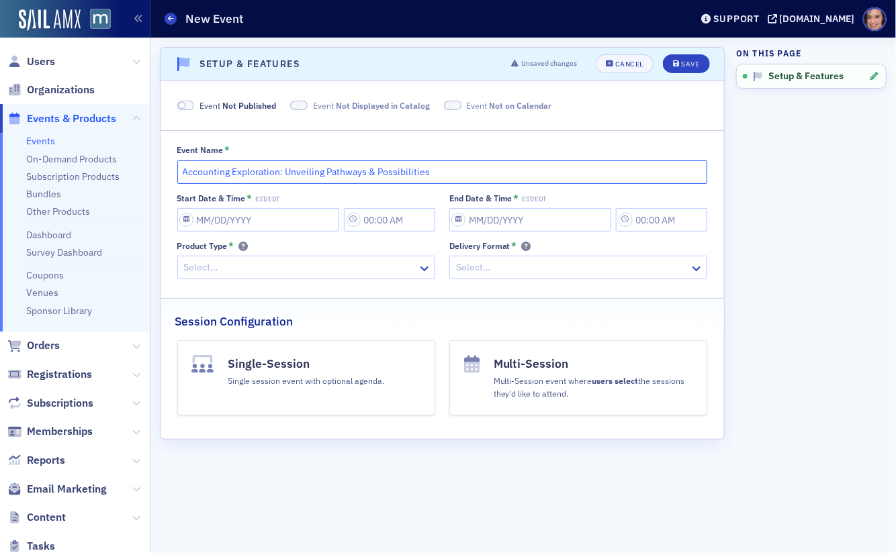
type input "Accounting Exploration: Unveiling Pathways & Possibilities"
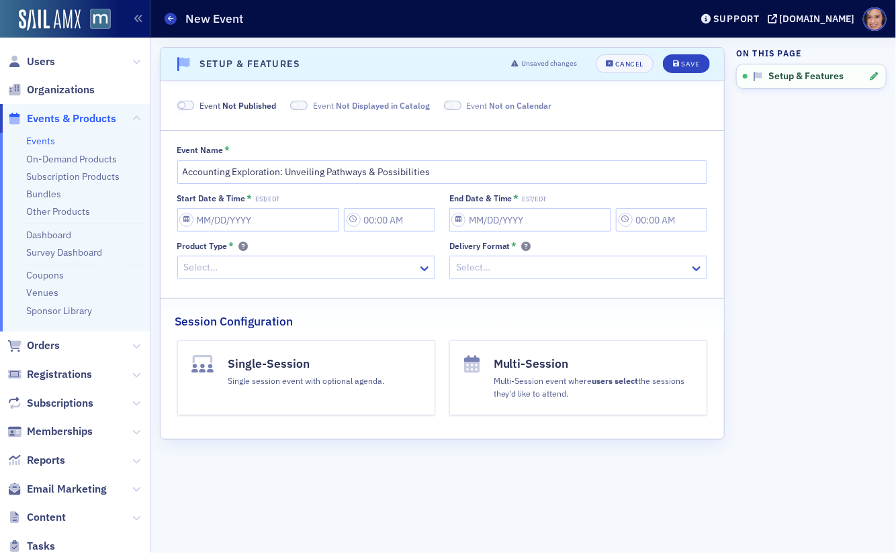
click at [184, 104] on span at bounding box center [182, 105] width 7 height 7
click at [296, 218] on input "Start Date & Time * EST/EDT" at bounding box center [258, 220] width 163 height 24
select select "9"
select select "2025"
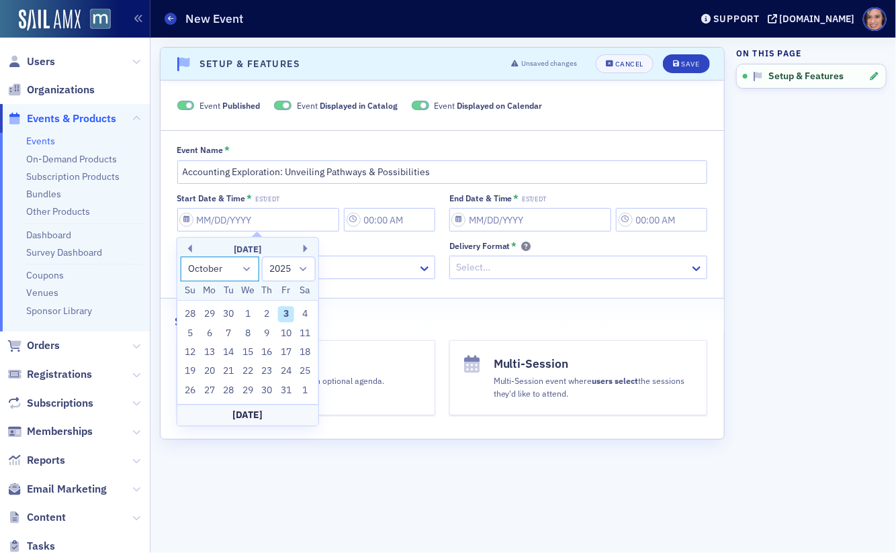
click at [244, 276] on select "January February March April May June July August September October November De…" at bounding box center [219, 269] width 79 height 25
select select "10"
click at [180, 257] on select "January February March April May June July August September October November De…" at bounding box center [219, 269] width 79 height 25
click at [247, 334] on div "5" at bounding box center [248, 334] width 16 height 16
type input "[DATE]"
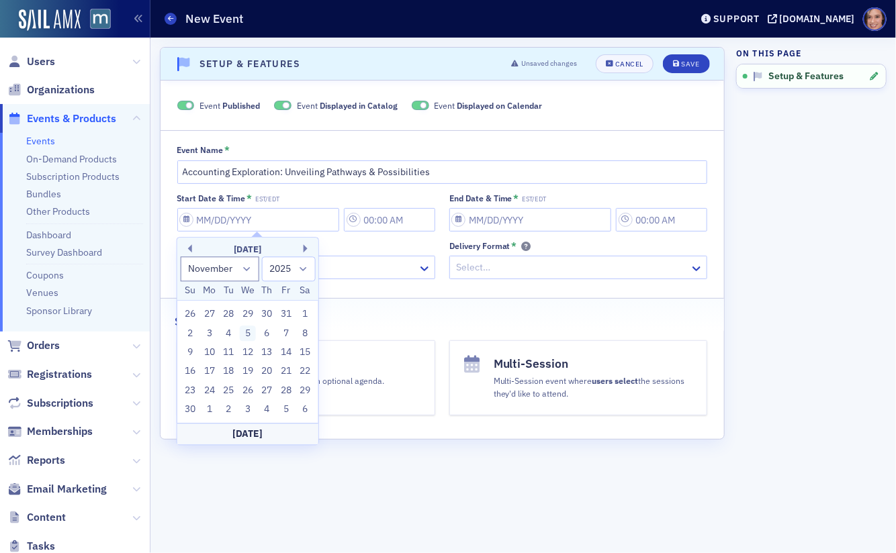
type input "11:00 AM"
type input "[DATE]"
type input "12:00 PM"
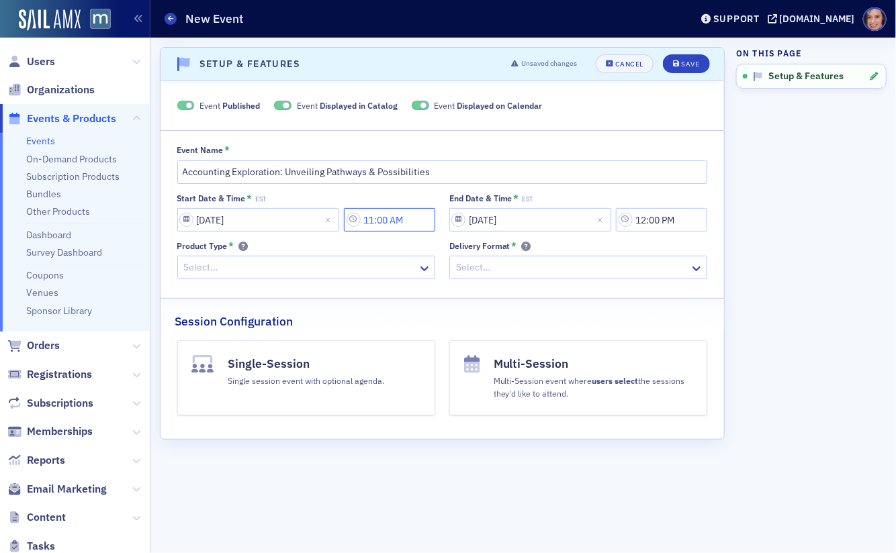
click at [375, 219] on input "11:00 AM" at bounding box center [389, 220] width 91 height 24
click at [400, 224] on input "5:00 AM" at bounding box center [389, 220] width 91 height 24
type input "5:00 PM"
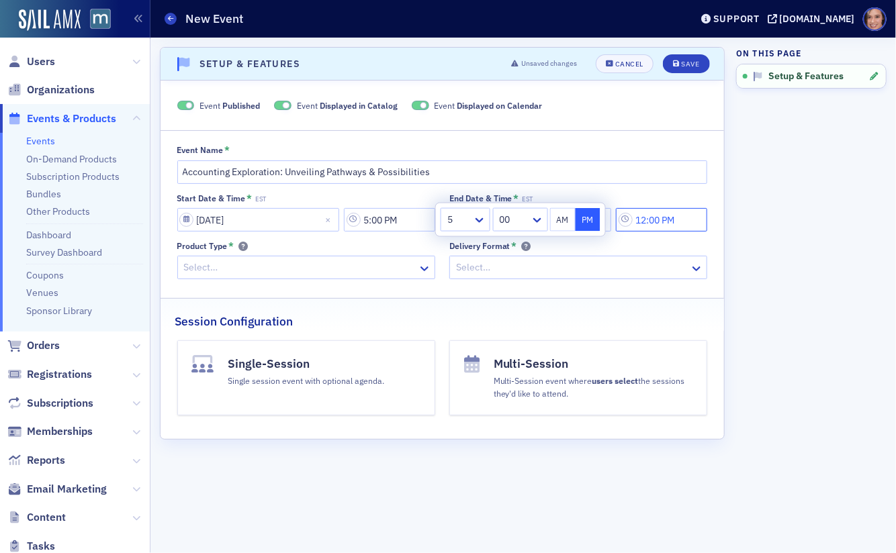
click at [650, 218] on input "12:00 PM" at bounding box center [661, 220] width 91 height 24
type input "7:00 PM"
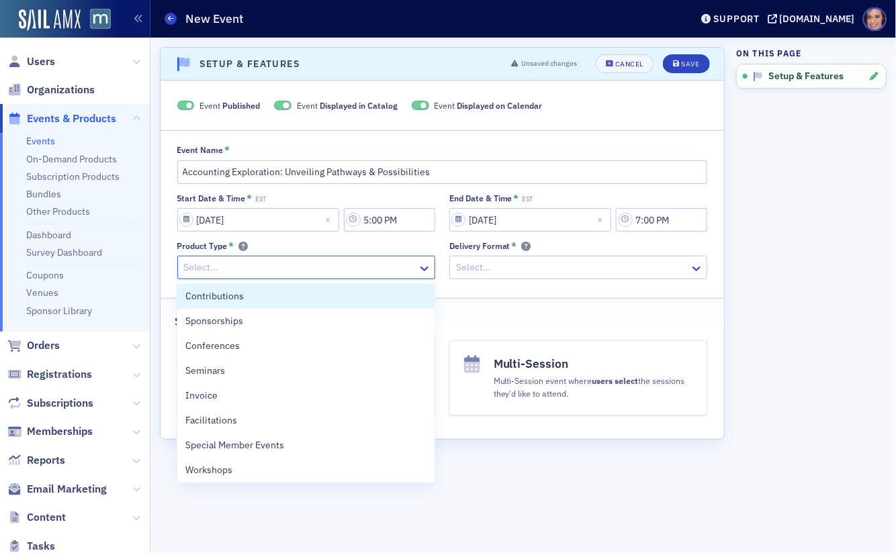
click at [383, 268] on div at bounding box center [300, 267] width 234 height 17
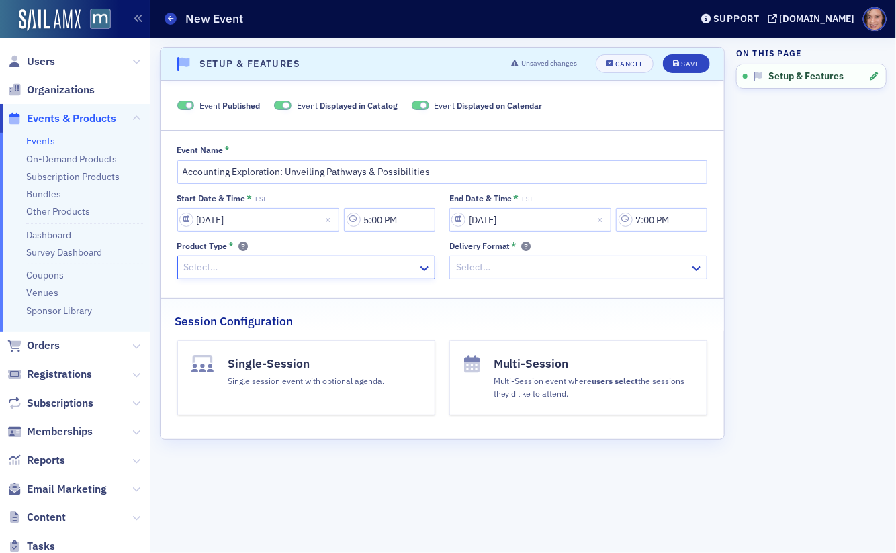
click at [330, 267] on div at bounding box center [300, 267] width 234 height 17
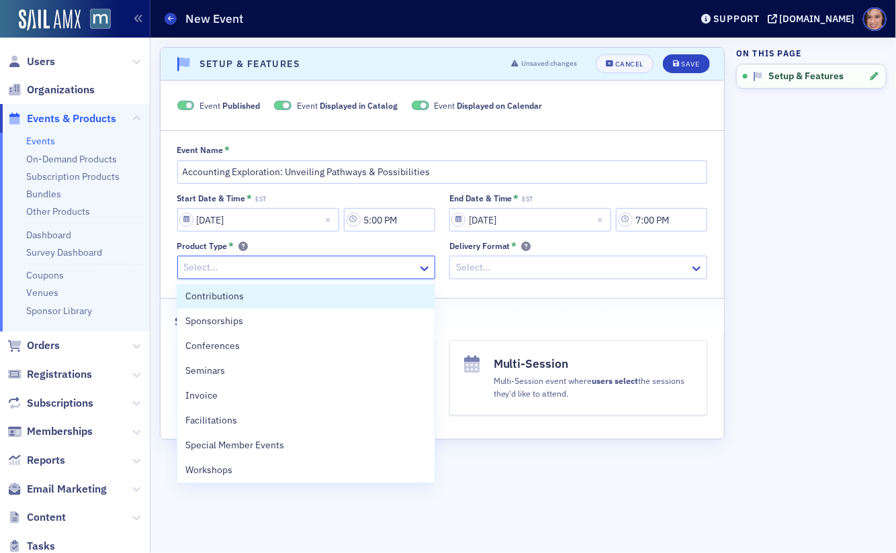
click at [296, 275] on div at bounding box center [300, 267] width 234 height 17
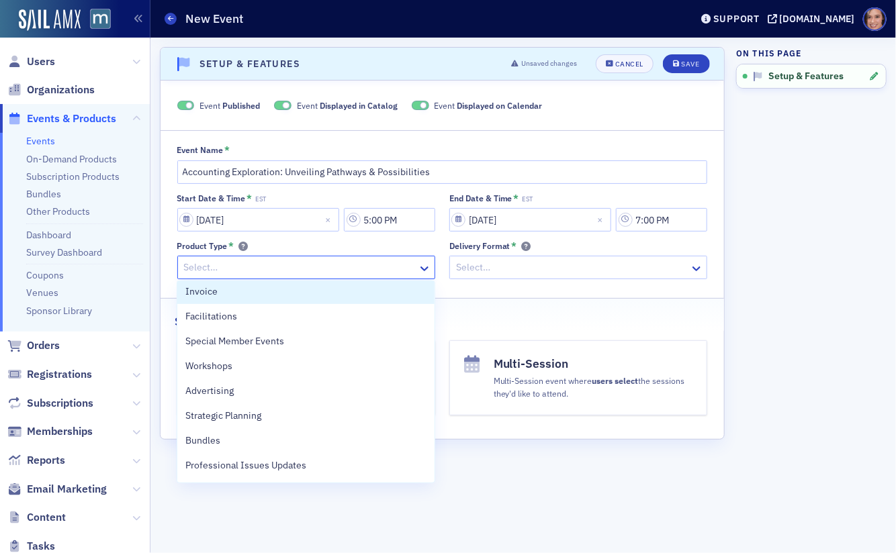
scroll to position [112, 0]
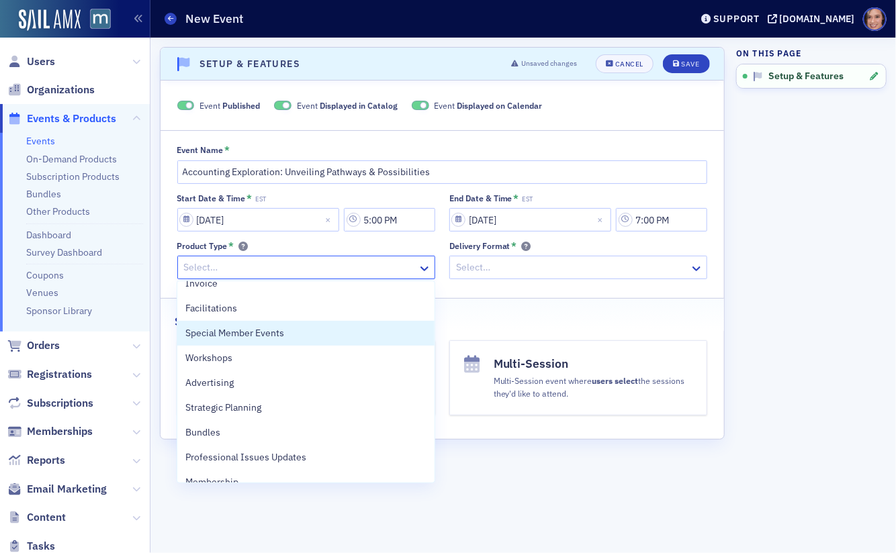
click at [310, 336] on div "Special Member Events" at bounding box center [305, 333] width 241 height 14
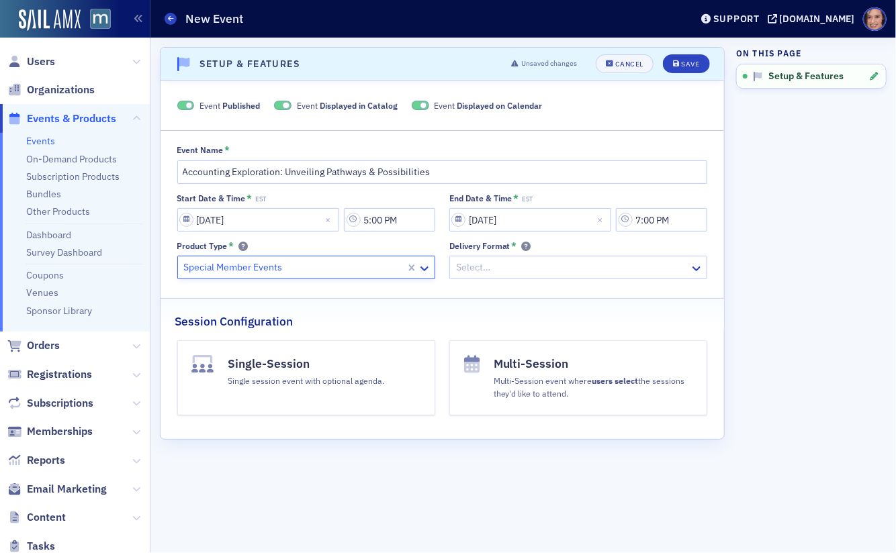
click at [531, 259] on div at bounding box center [572, 267] width 234 height 17
click at [510, 269] on div at bounding box center [572, 267] width 234 height 17
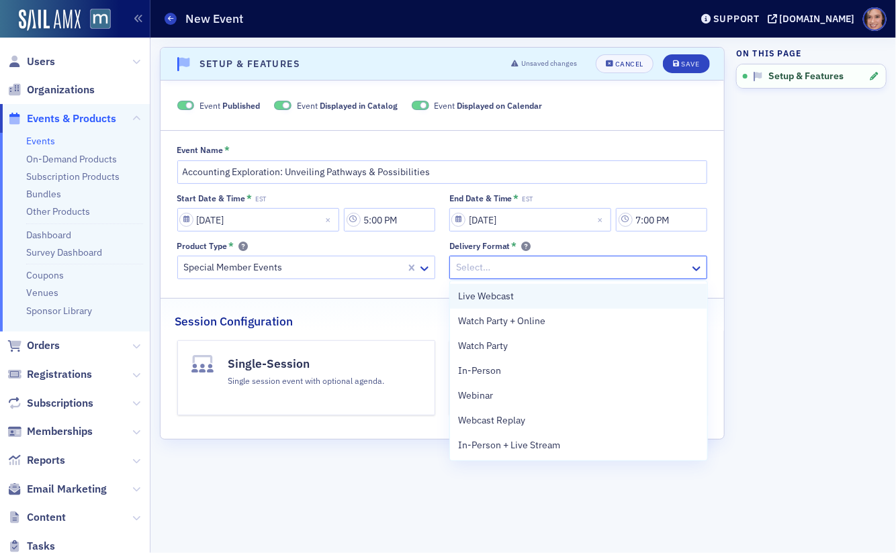
click at [532, 299] on div "Live Webcast" at bounding box center [578, 296] width 241 height 14
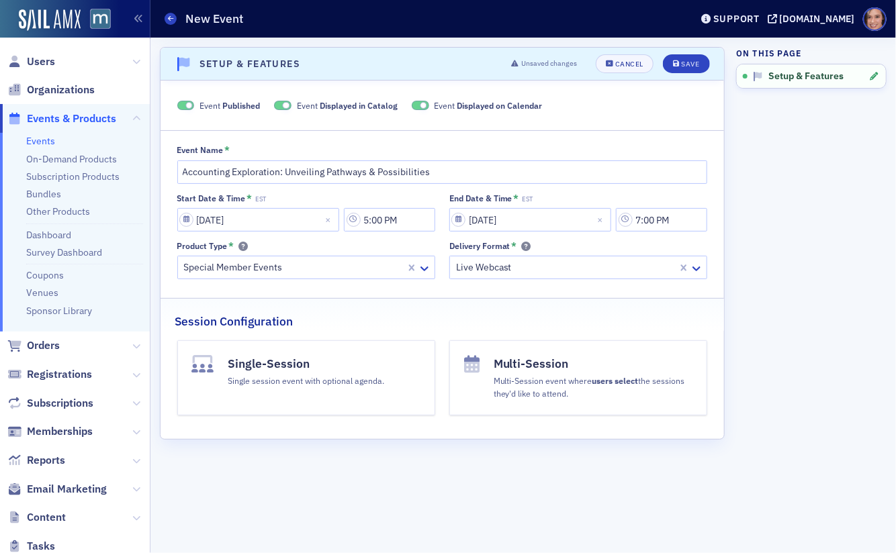
click at [503, 306] on div "Session Configuration" at bounding box center [442, 315] width 535 height 32
click at [673, 66] on button "Save" at bounding box center [686, 63] width 46 height 19
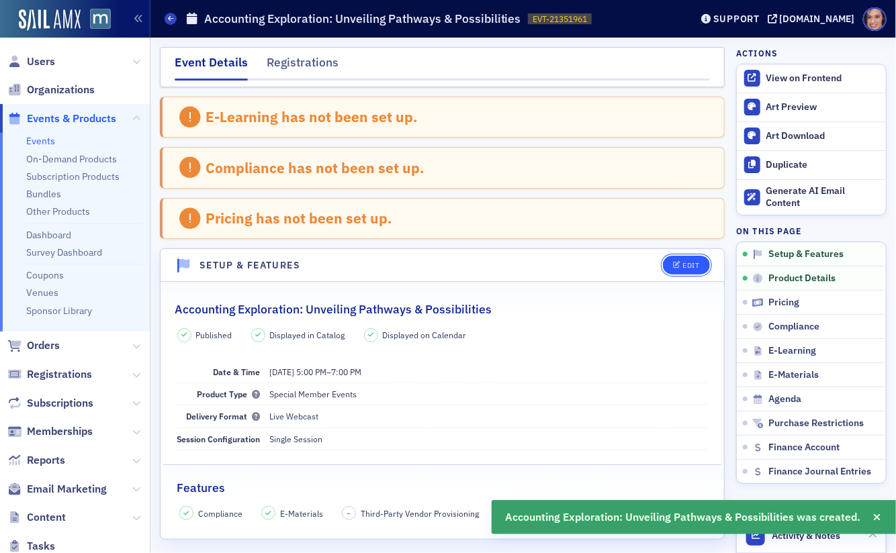
click at [680, 265] on icon "button" at bounding box center [677, 265] width 8 height 7
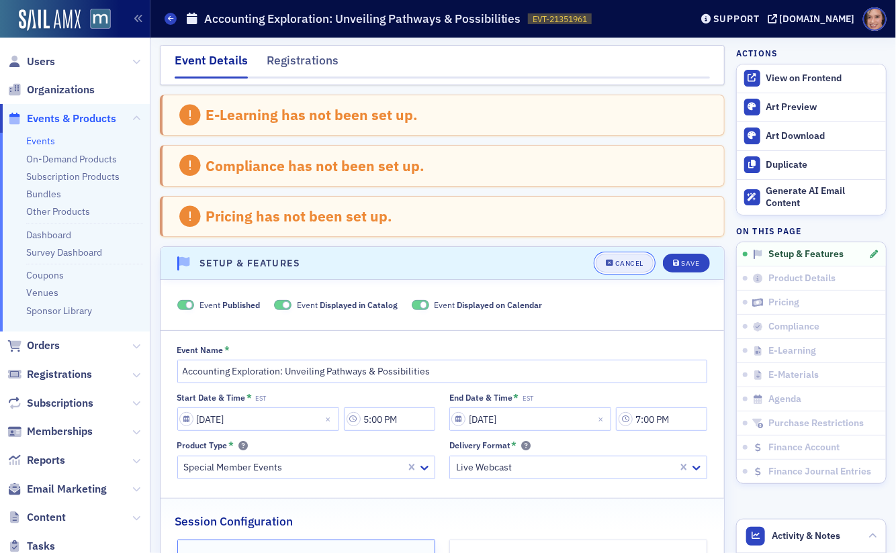
click at [634, 254] on button "Cancel" at bounding box center [625, 263] width 58 height 19
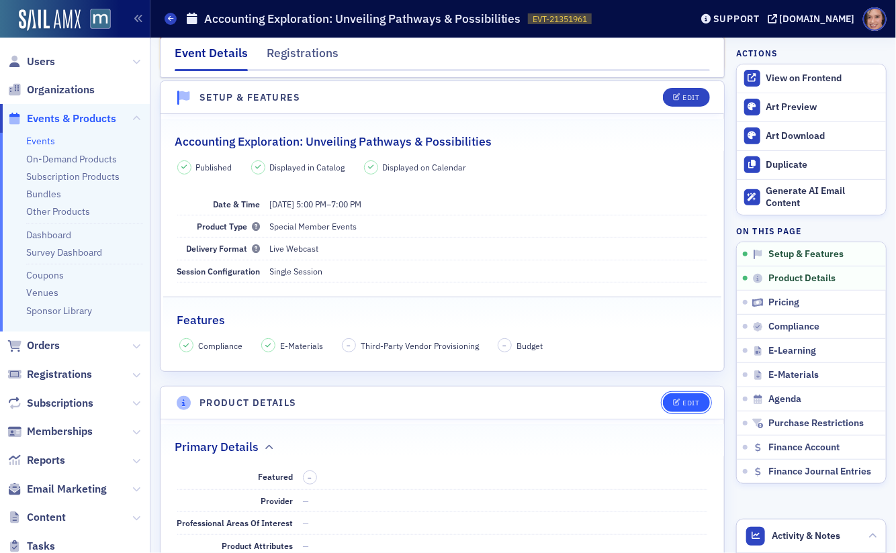
click at [682, 394] on button "Edit" at bounding box center [686, 403] width 46 height 19
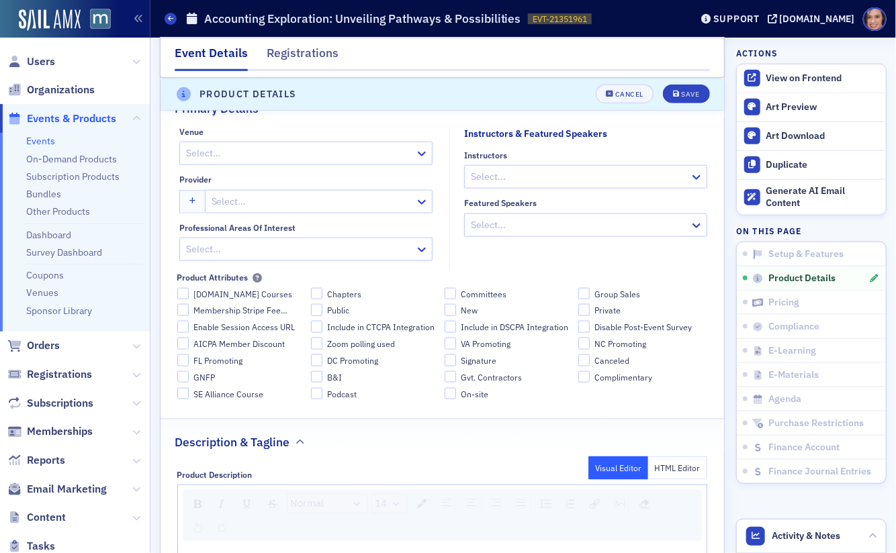
scroll to position [555, 0]
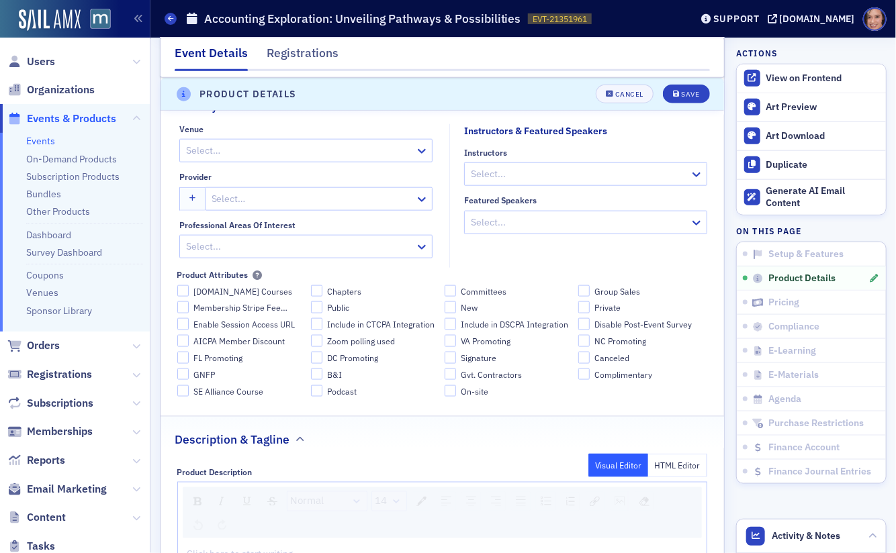
click at [529, 163] on div "Select..." at bounding box center [585, 175] width 243 height 24
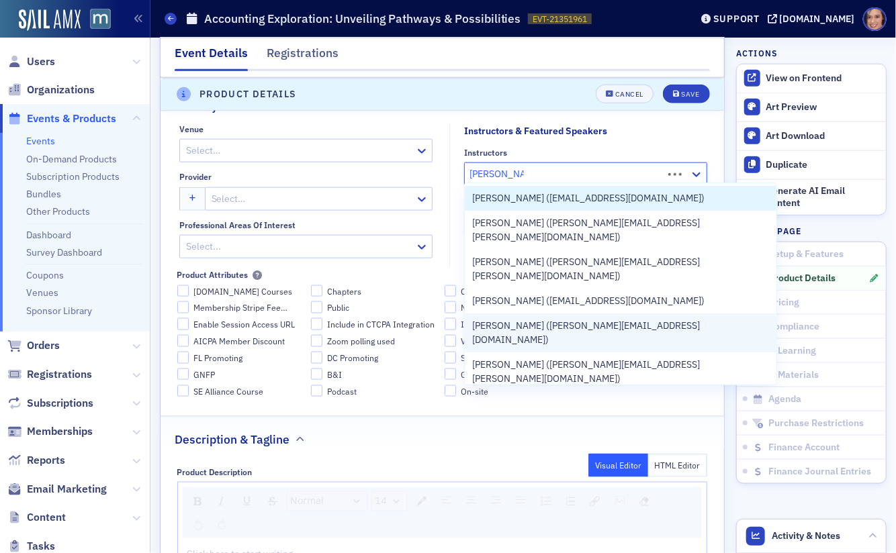
type input "kimberly ellis"
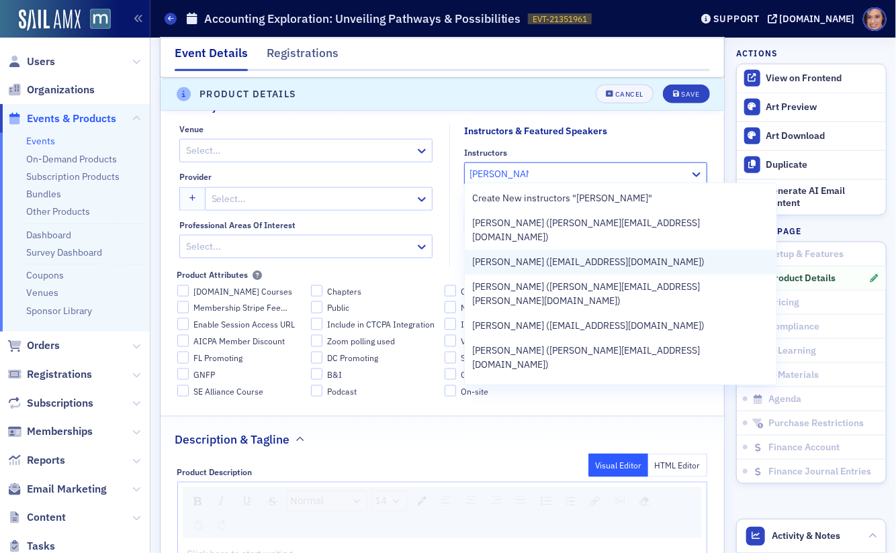
click at [549, 255] on span "Kimberly Ellison-Taylor (ketaylor898@gmail.com)" at bounding box center [589, 262] width 232 height 14
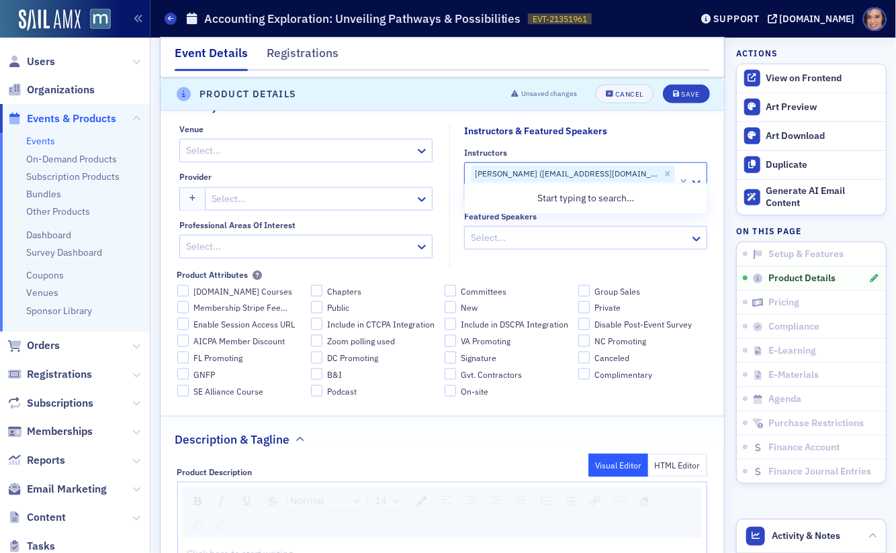
click at [463, 245] on fieldset "Instructors & Featured Speakers Instructors option Kimberly Ellison-Taylor (ket…" at bounding box center [581, 196] width 265 height 144
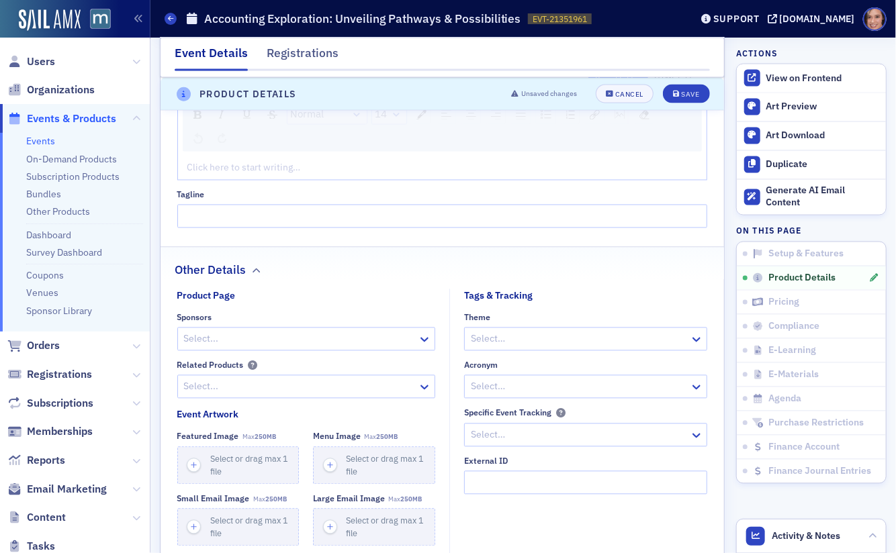
scroll to position [984, 0]
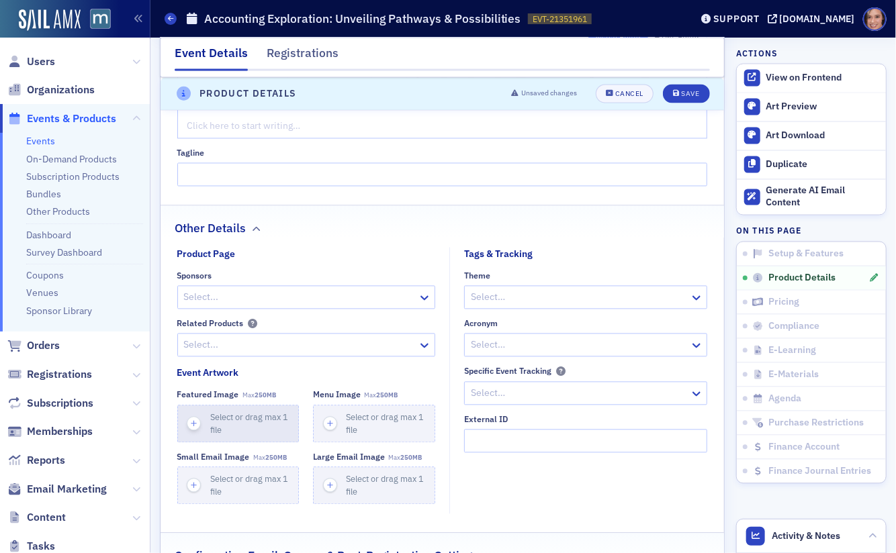
click at [289, 417] on div "Select or drag max 1 file" at bounding box center [254, 425] width 88 height 26
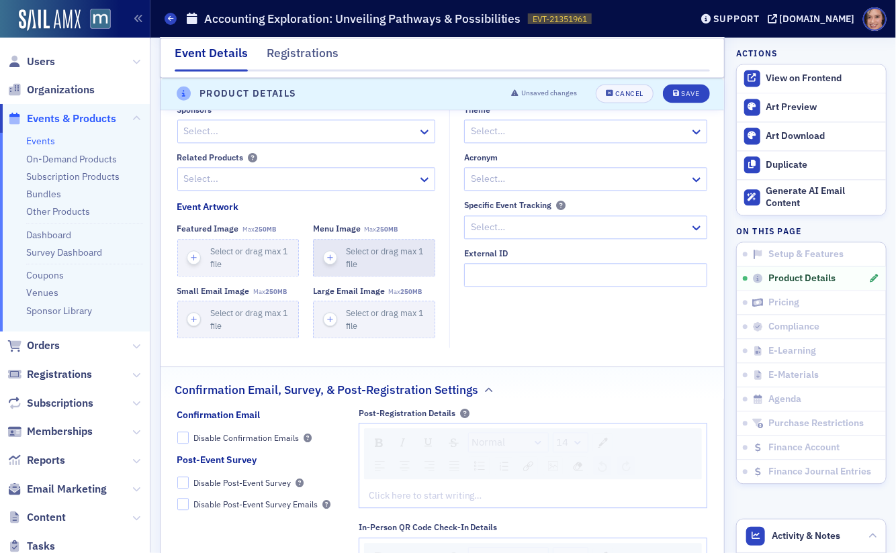
scroll to position [1339, 0]
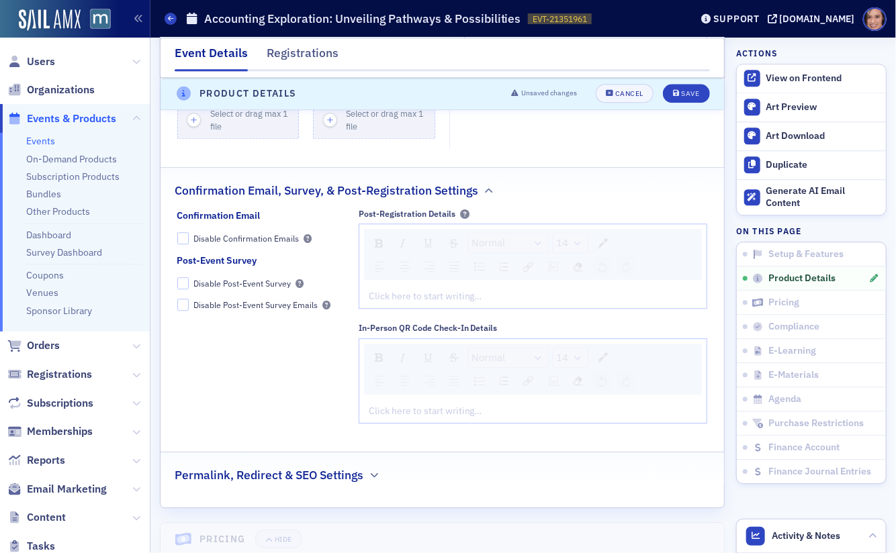
click at [359, 467] on h2 "Permalink, Redirect & SEO Settings" at bounding box center [269, 475] width 189 height 17
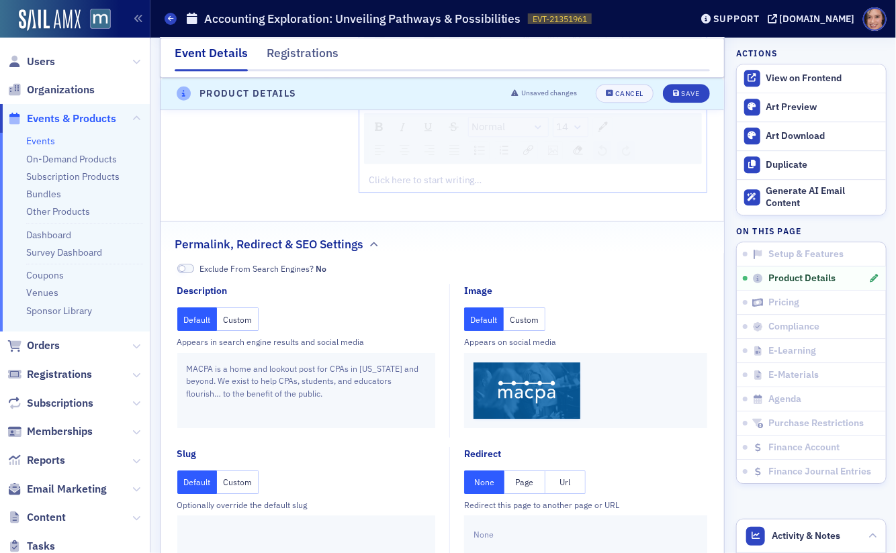
scroll to position [1695, 0]
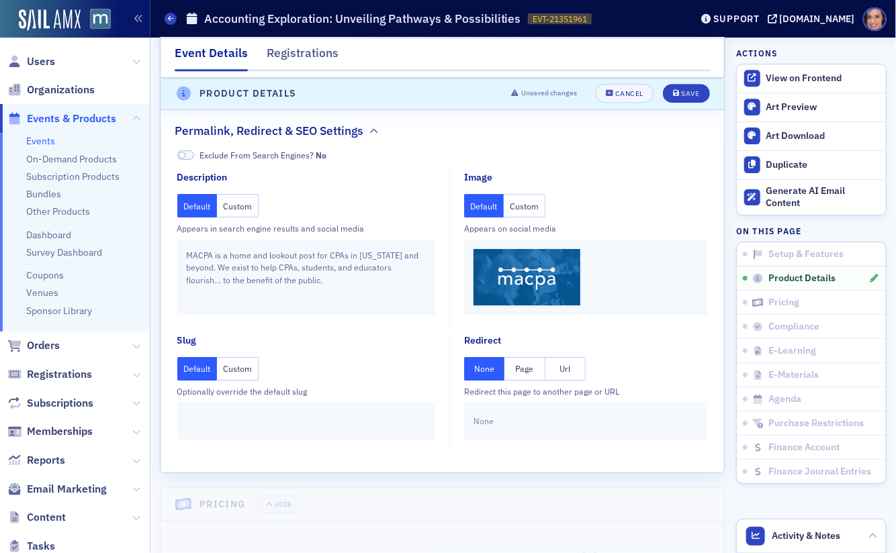
click at [519, 363] on button "Page" at bounding box center [524, 369] width 40 height 24
click at [510, 414] on div at bounding box center [579, 421] width 200 height 15
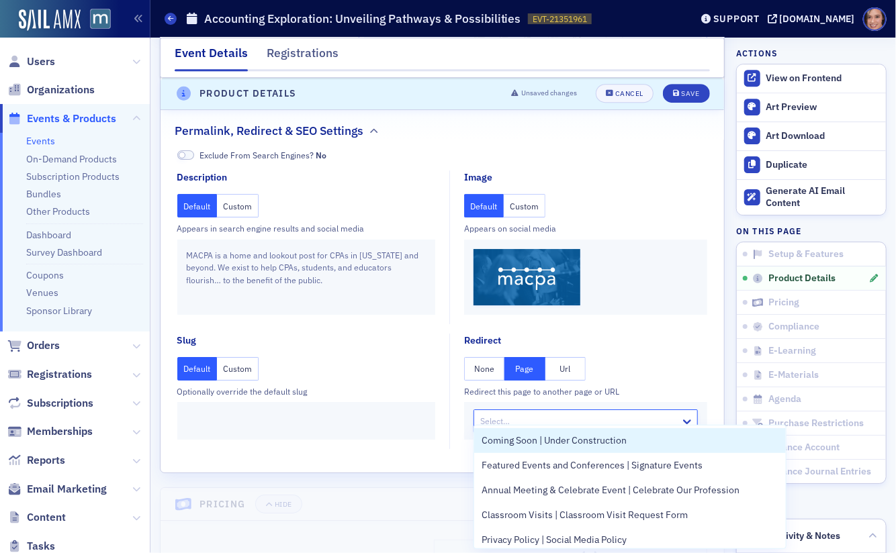
paste input "https://macpa.org/accounting-exploration"
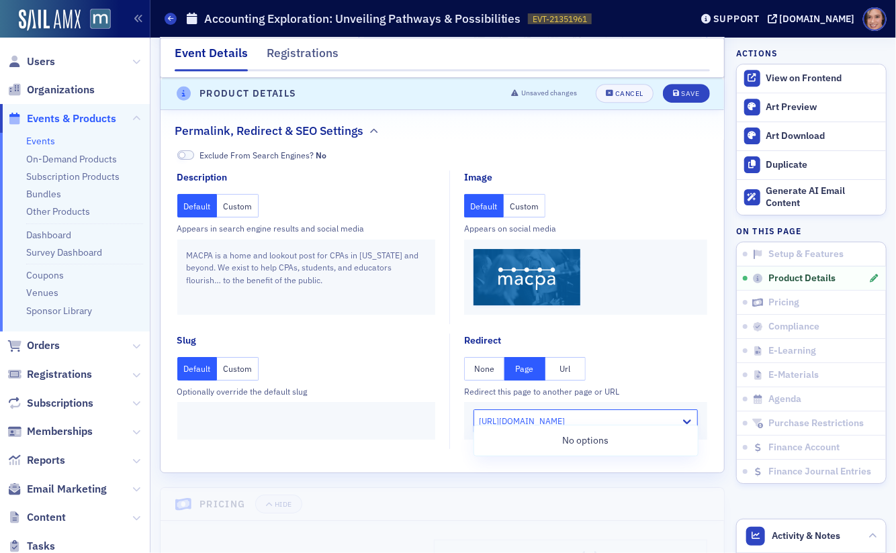
click at [551, 415] on input "https://macpa.org/accounting-exploration" at bounding box center [558, 421] width 159 height 12
click at [547, 415] on input "https://macpa.org/accounting-exploration" at bounding box center [558, 421] width 159 height 12
click at [559, 415] on input "https://macpa.org/accounting-exploration" at bounding box center [558, 421] width 159 height 12
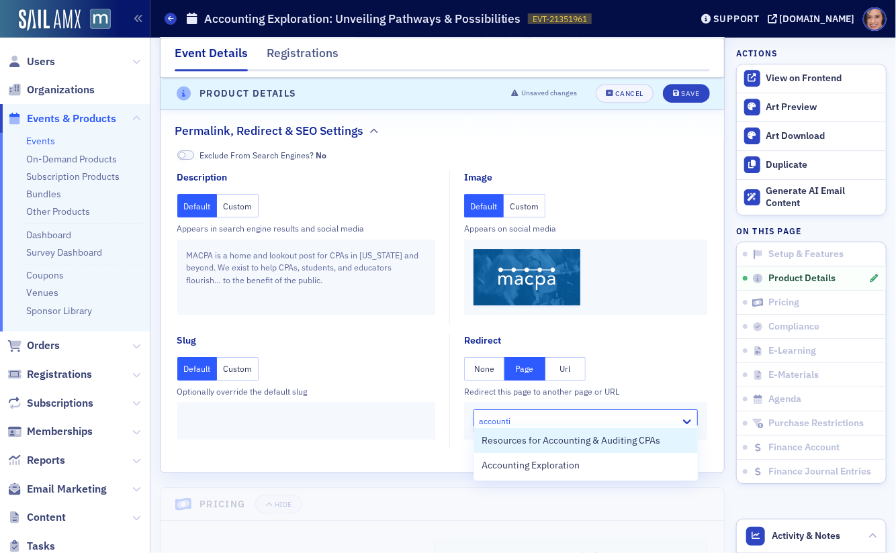
type input "accountin"
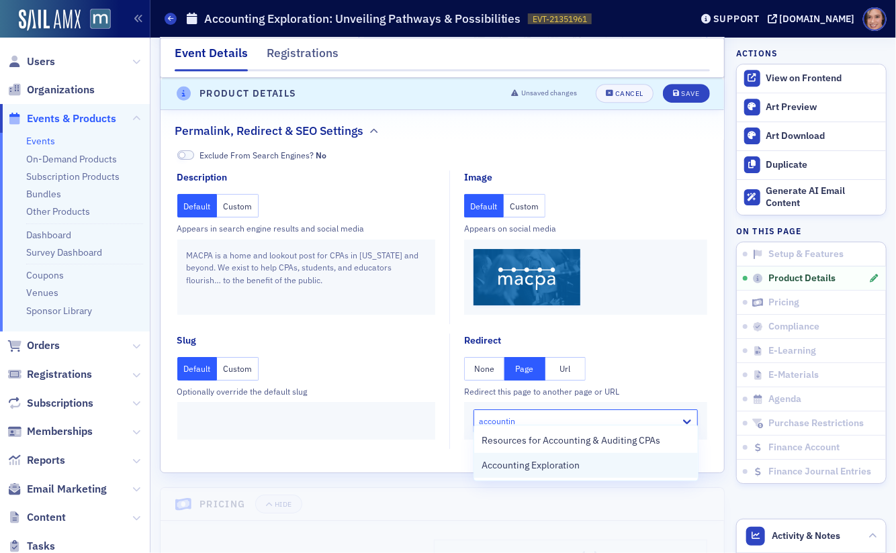
click at [551, 474] on div "Accounting Exploration" at bounding box center [586, 465] width 224 height 25
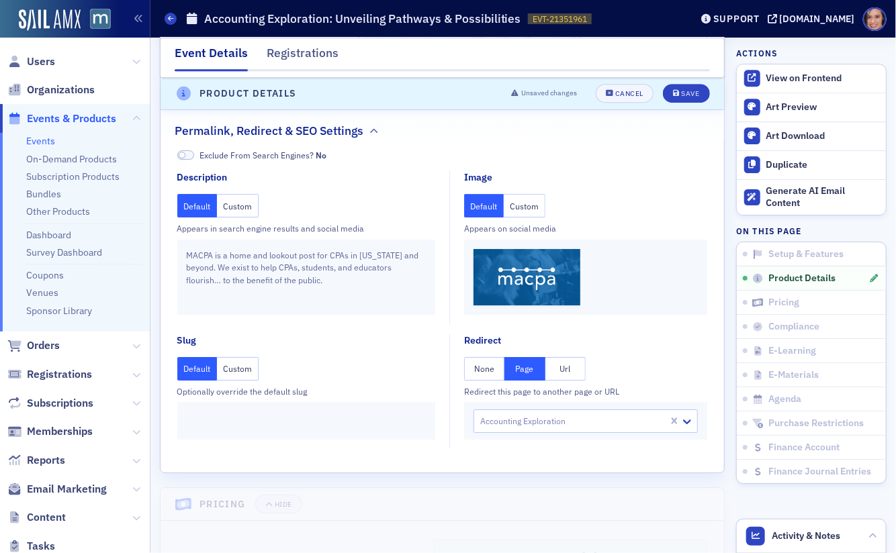
click at [520, 197] on button "Custom" at bounding box center [525, 206] width 42 height 24
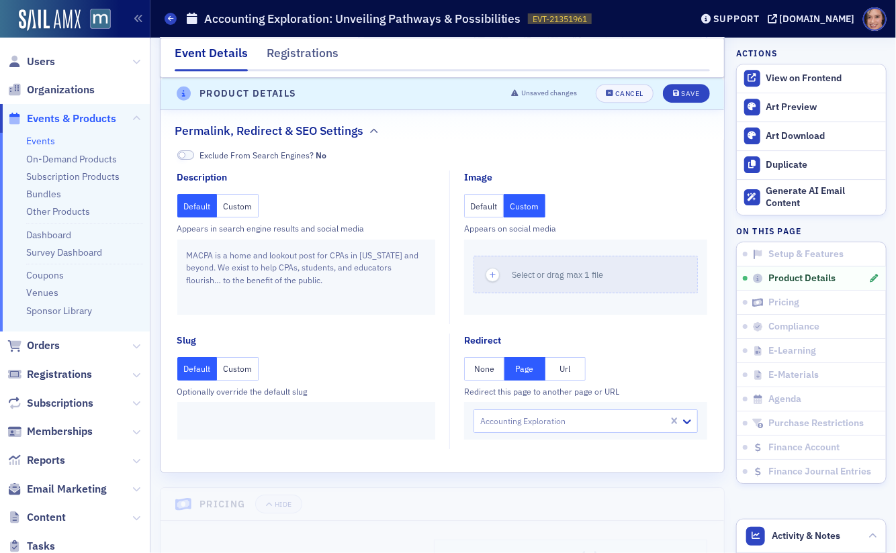
click at [535, 242] on div "Select or drag max 1 file" at bounding box center [585, 277] width 243 height 75
click at [541, 276] on button "Select or drag max 1 file" at bounding box center [586, 275] width 224 height 38
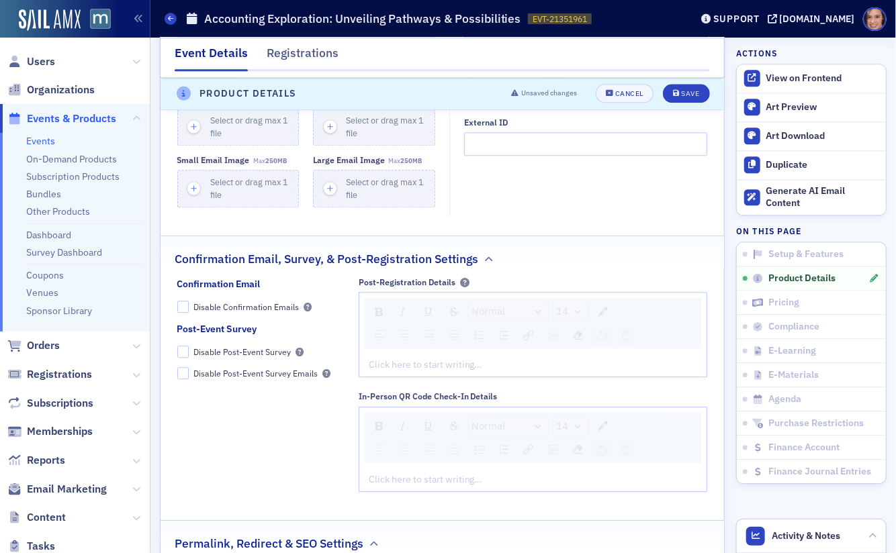
scroll to position [1077, 0]
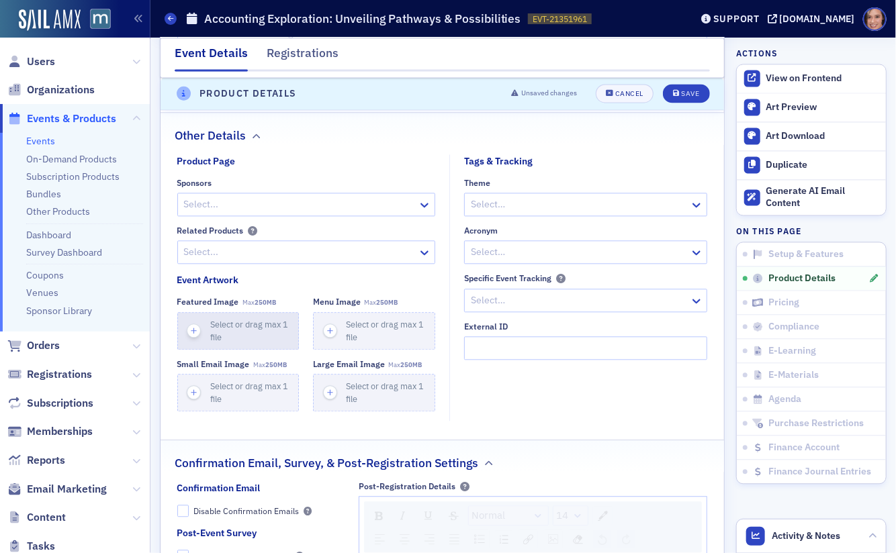
click at [244, 324] on div "Select or drag max 1 file" at bounding box center [254, 331] width 88 height 26
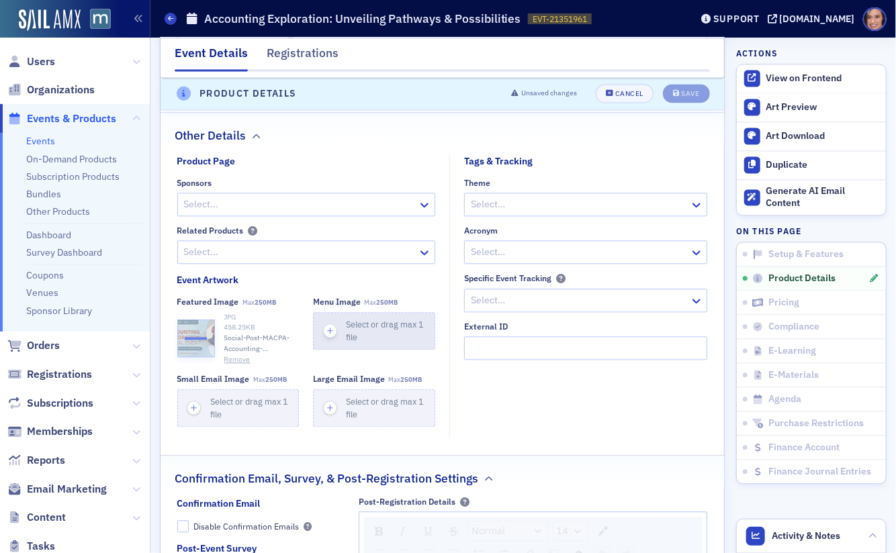
click at [381, 324] on div "Select or drag max 1 file" at bounding box center [390, 331] width 88 height 26
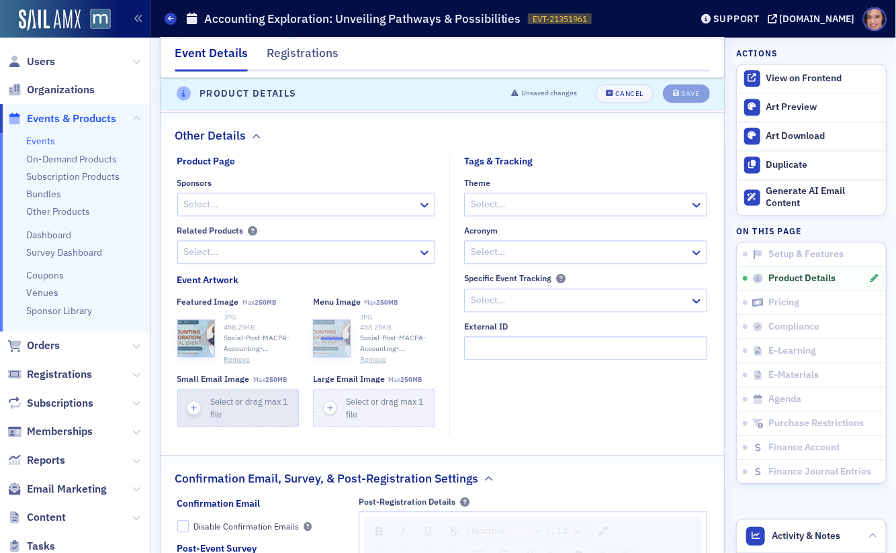
click at [249, 405] on div "Select or drag max 1 file" at bounding box center [254, 409] width 88 height 26
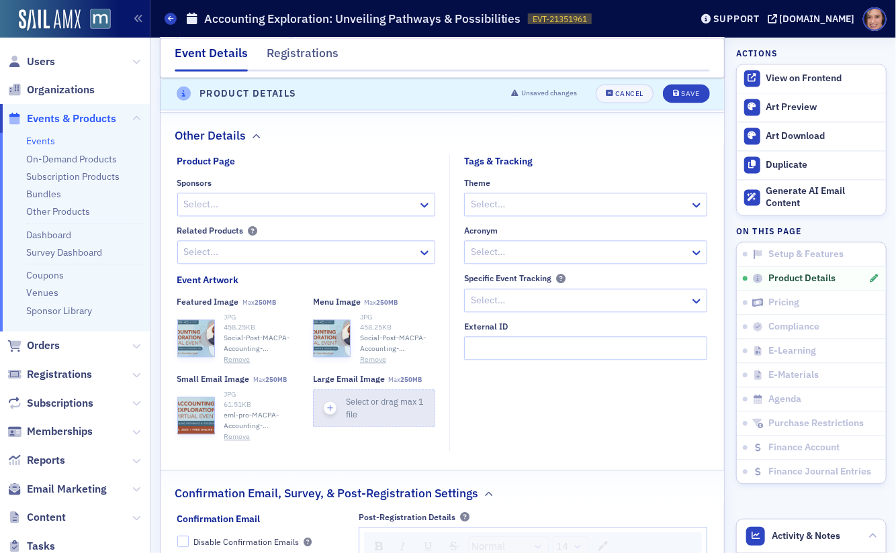
click at [387, 413] on div "Select or drag max 1 file" at bounding box center [390, 409] width 88 height 26
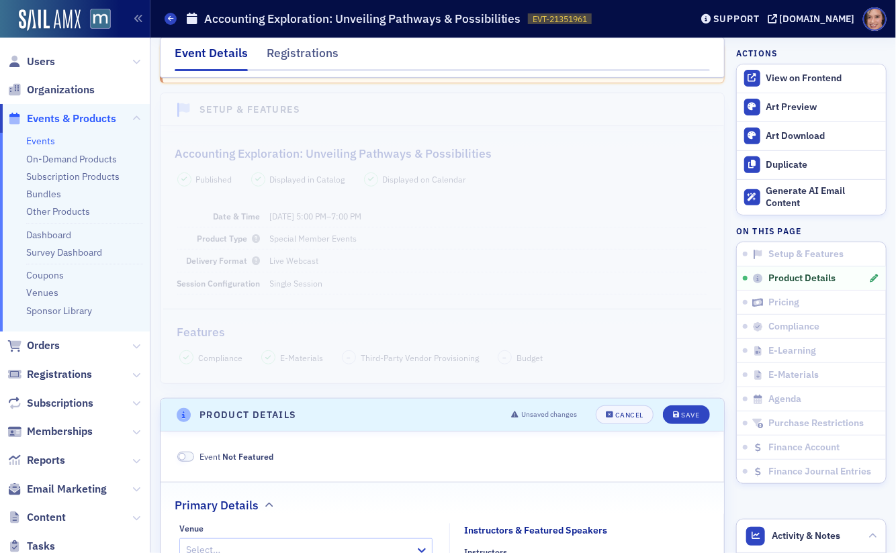
scroll to position [255, 0]
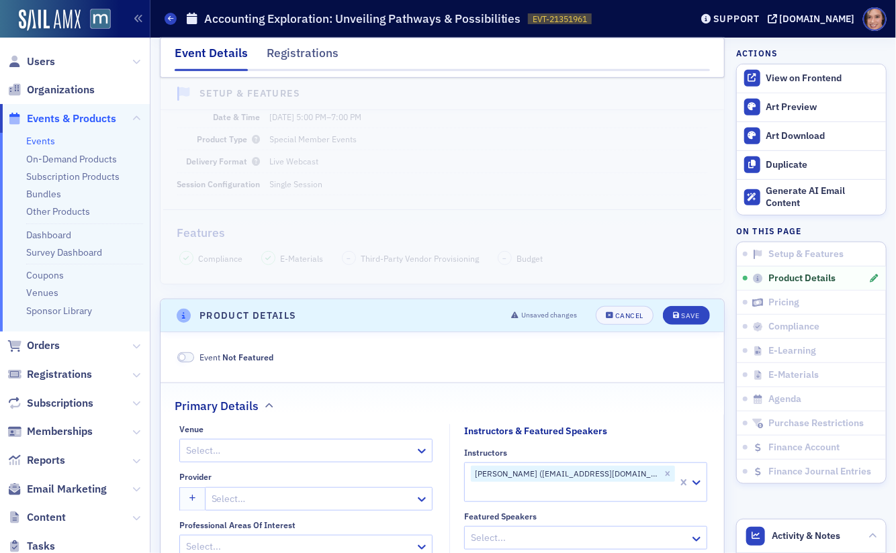
click at [183, 355] on span at bounding box center [182, 357] width 7 height 7
click at [681, 306] on button "Save" at bounding box center [686, 315] width 46 height 19
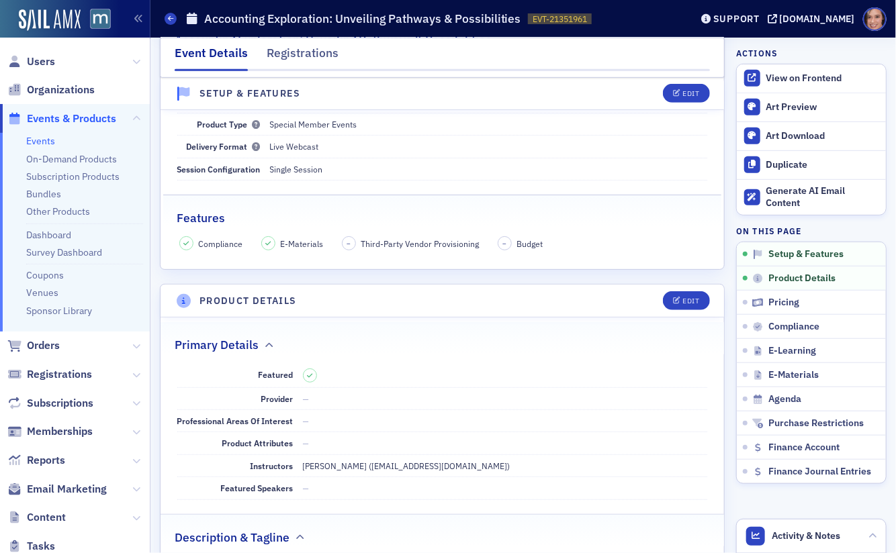
scroll to position [0, 0]
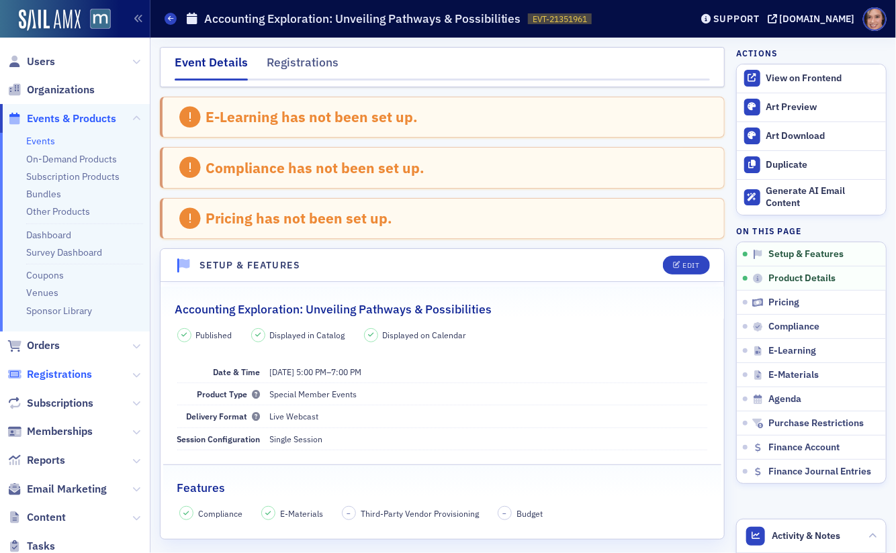
click at [85, 372] on span "Registrations" at bounding box center [59, 374] width 65 height 15
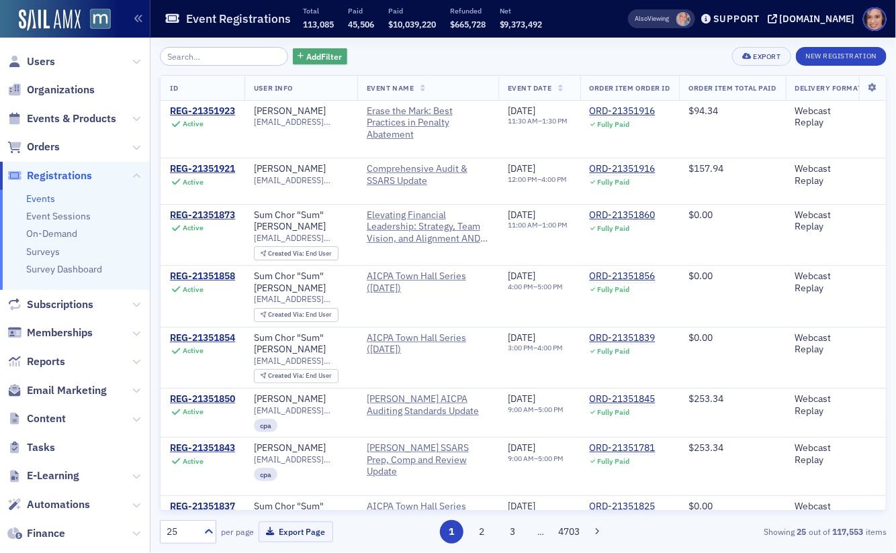
click at [310, 56] on span "Add Filter" at bounding box center [324, 56] width 36 height 12
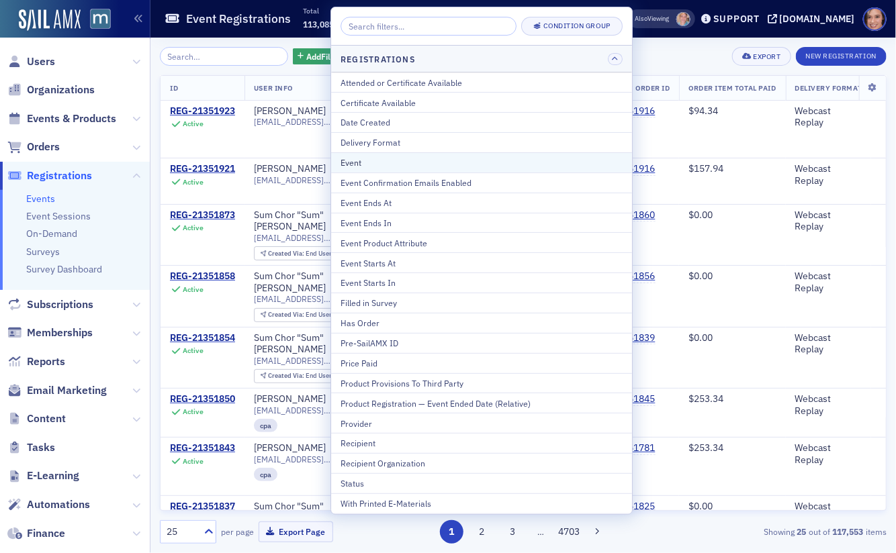
click at [389, 159] on div "Event" at bounding box center [482, 162] width 282 height 12
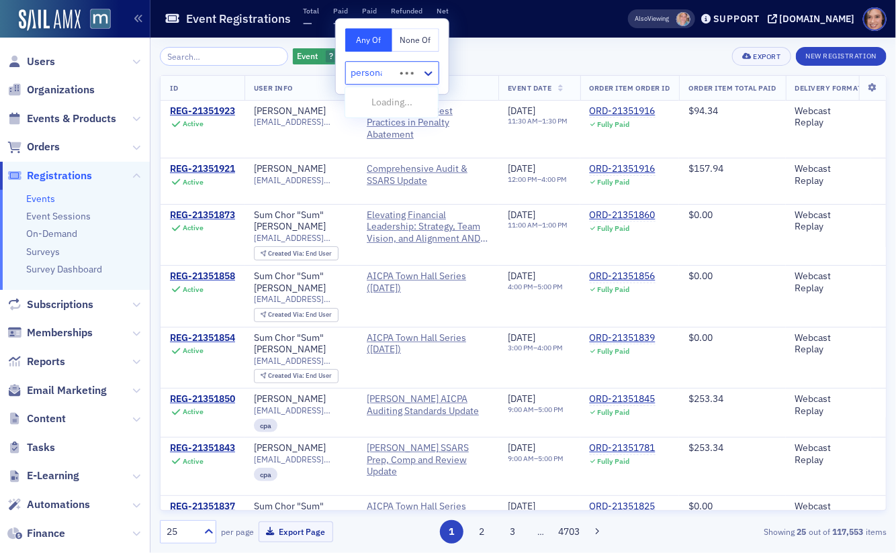
type input "personal"
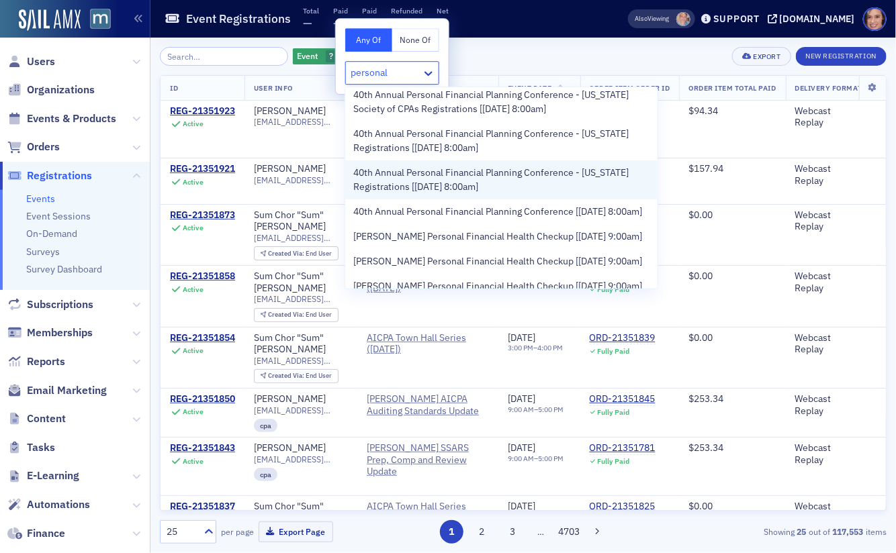
scroll to position [108, 0]
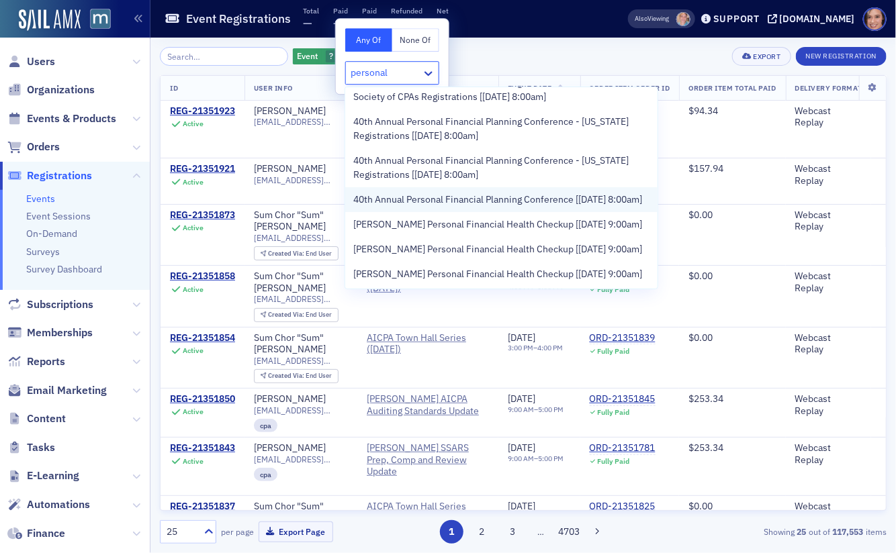
click at [442, 202] on span "40th Annual Personal Financial Planning Conference [10/28/2025 8:00am]" at bounding box center [497, 200] width 289 height 14
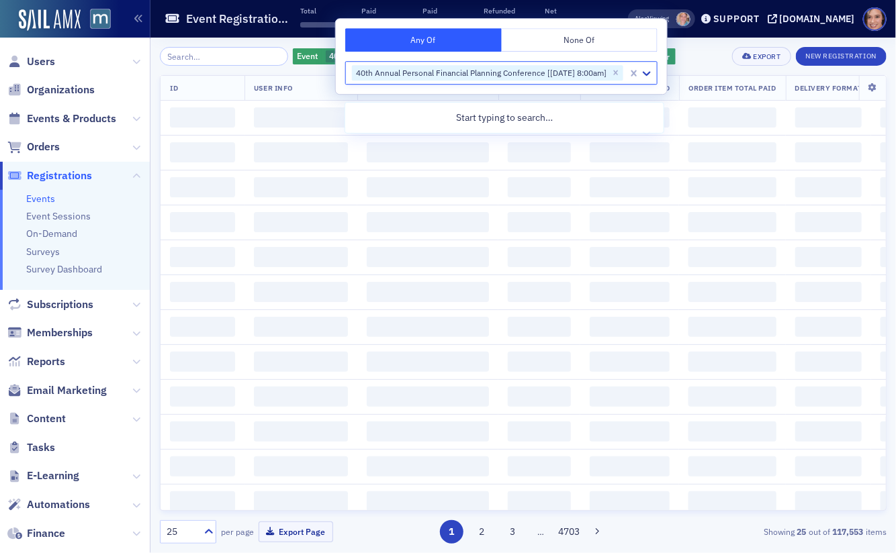
scroll to position [0, 0]
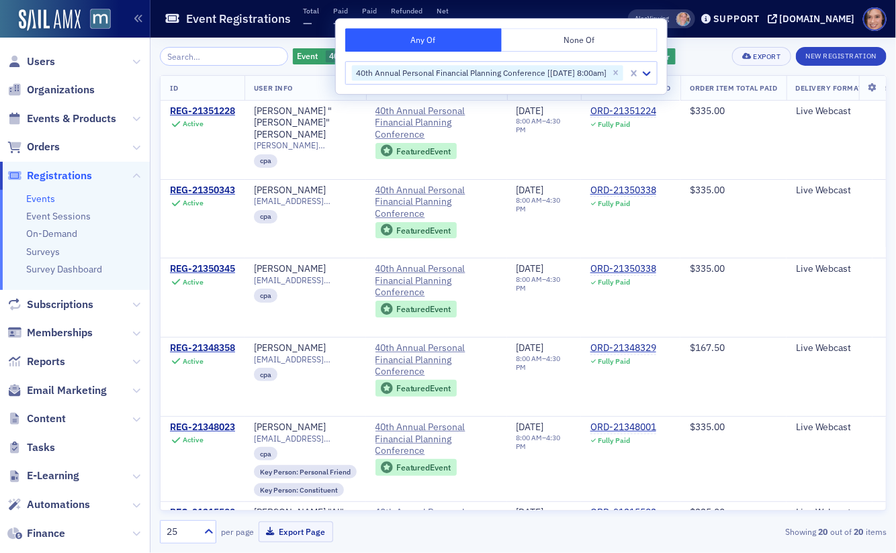
click at [702, 45] on div "Event 40th Annual Personal Financial Planning Conference [10/28/2025 8:00am] Ad…" at bounding box center [523, 296] width 727 height 516
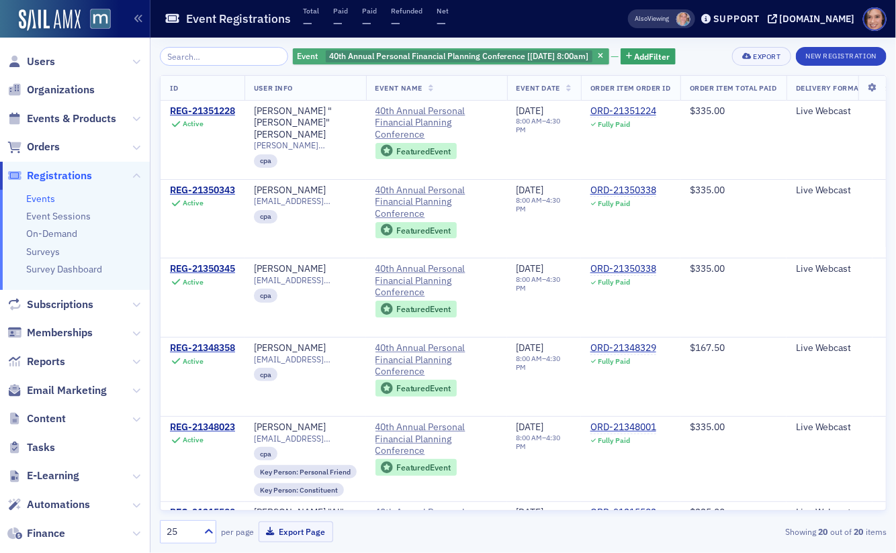
click at [552, 54] on span "40th Annual Personal Financial Planning Conference [10/28/2025 8:00am]" at bounding box center [459, 55] width 260 height 11
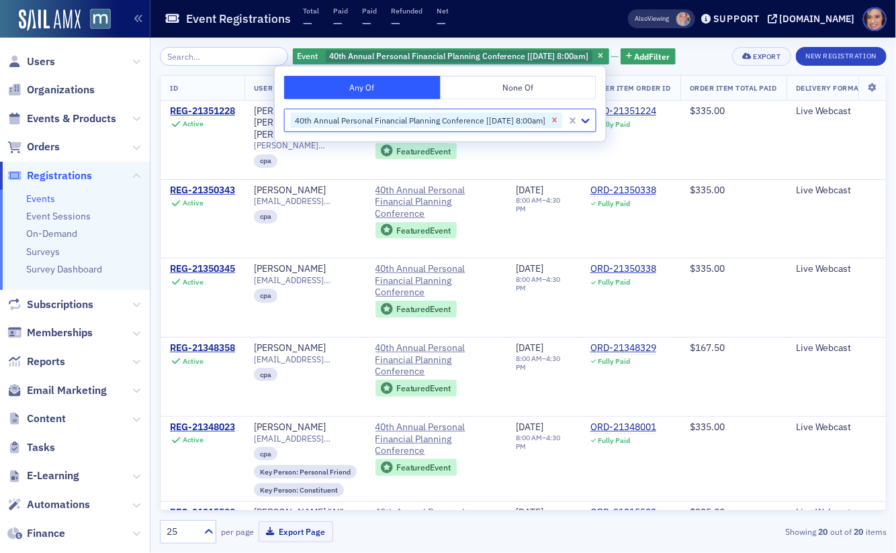
click at [557, 118] on icon "Remove 40th Annual Personal Financial Planning Conference [10/28/2025 8:00am]" at bounding box center [554, 120] width 5 height 5
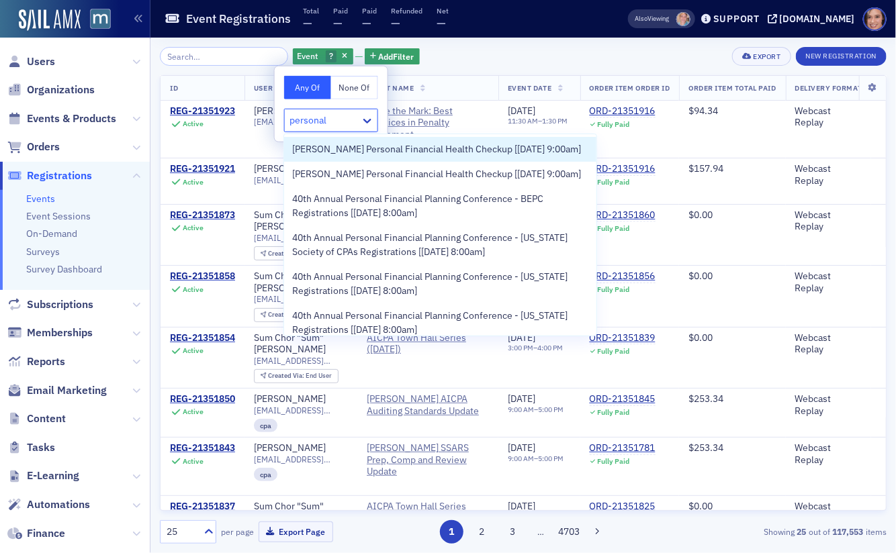
click at [302, 114] on input "personal" at bounding box center [309, 121] width 41 height 14
type input "39th"
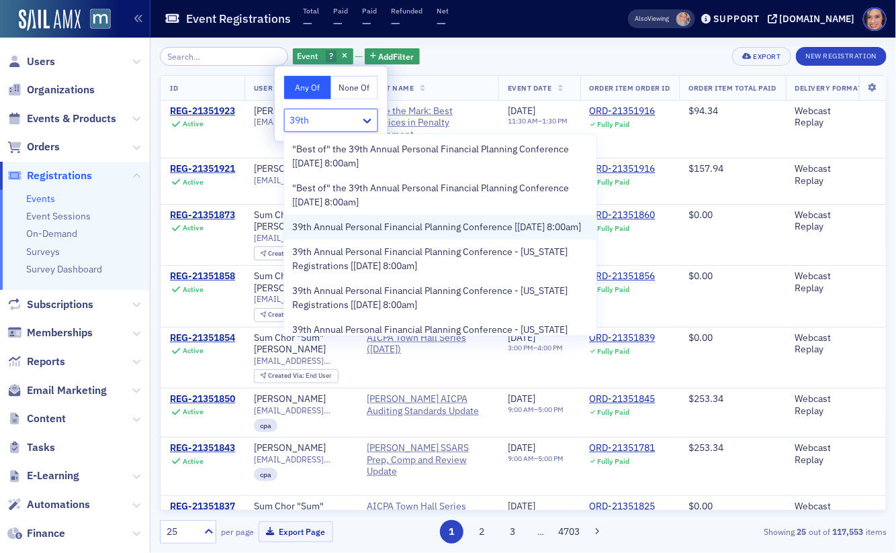
click at [355, 234] on span "39th Annual Personal Financial Planning Conference [11/12/2024 8:00am]" at bounding box center [436, 227] width 289 height 14
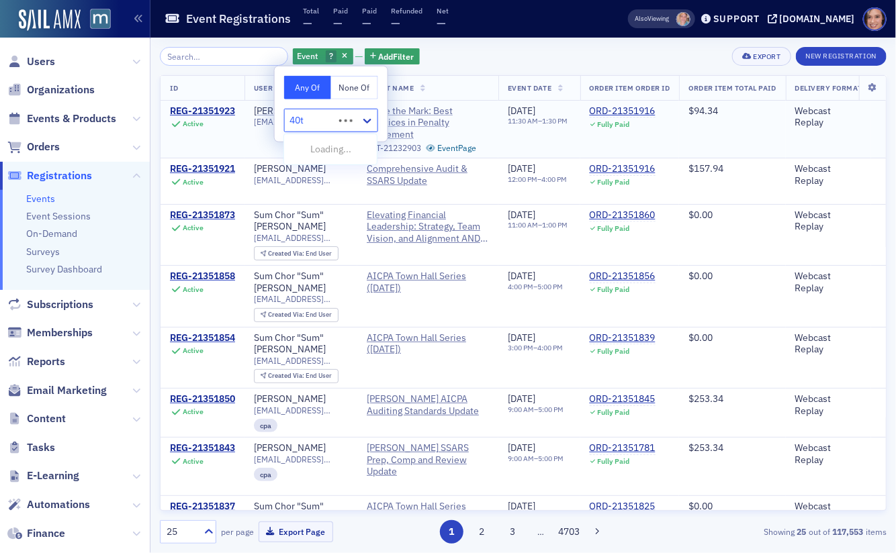
type input "40th"
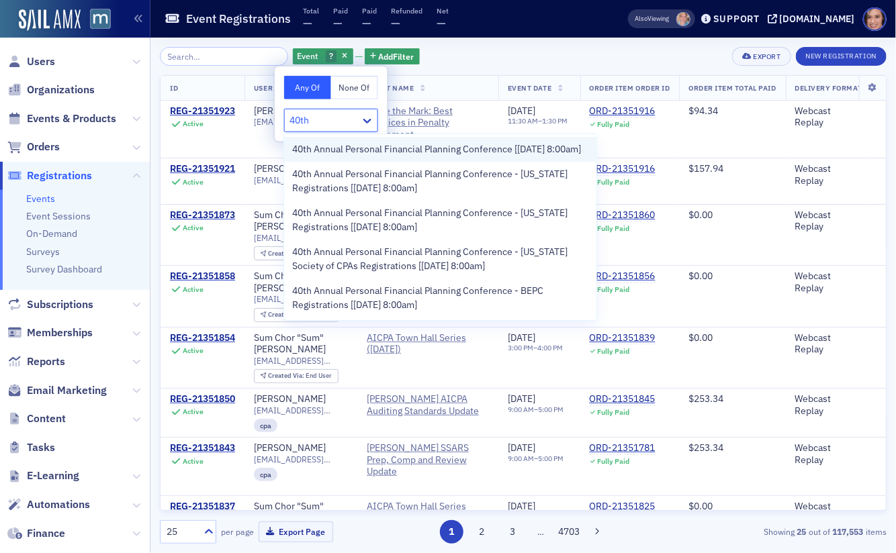
click at [428, 156] on span "40th Annual Personal Financial Planning Conference [10/28/2025 8:00am]" at bounding box center [436, 149] width 289 height 14
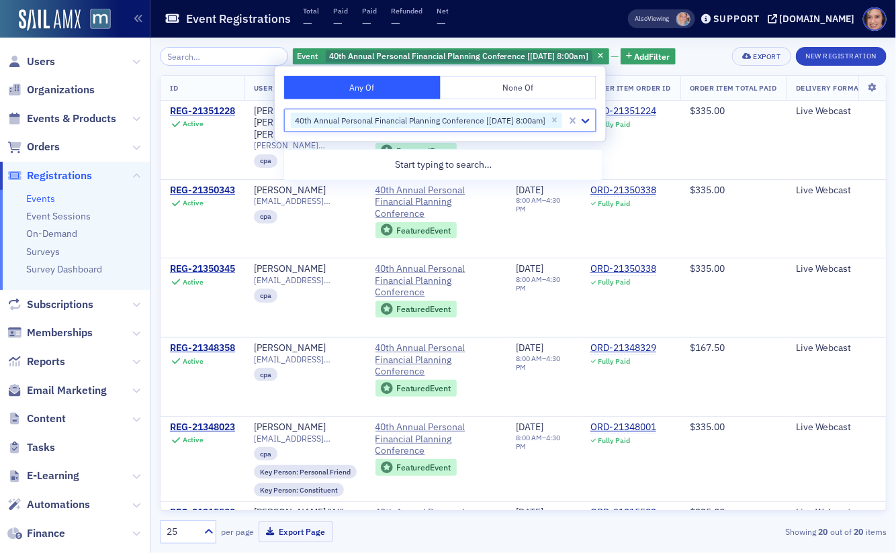
click at [709, 53] on div "Event 40th Annual Personal Financial Planning Conference [10/28/2025 8:00am] Ad…" at bounding box center [523, 56] width 727 height 19
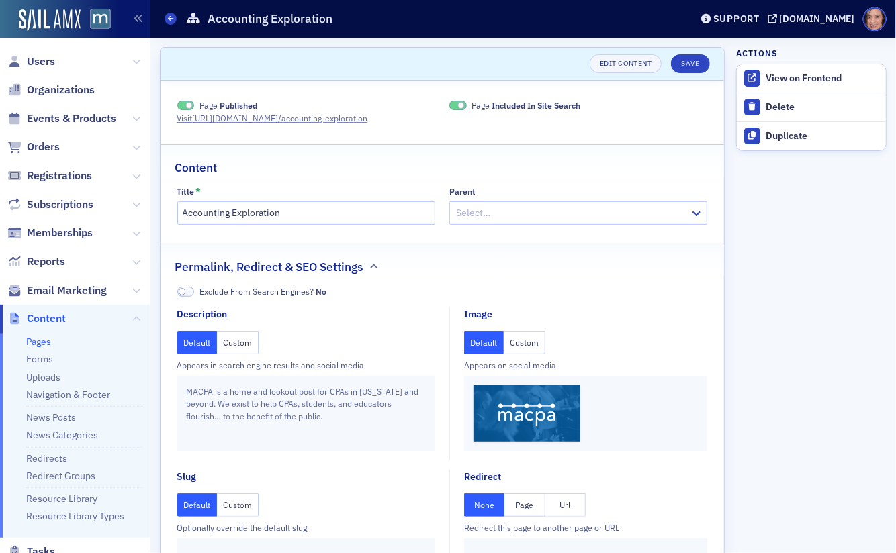
click at [520, 343] on button "Custom" at bounding box center [525, 343] width 42 height 24
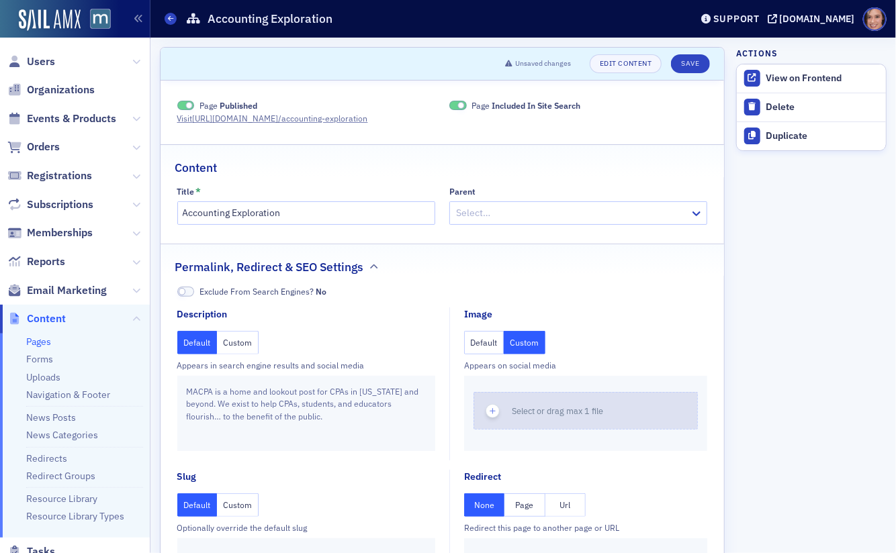
click at [650, 418] on button "Select or drag max 1 file" at bounding box center [586, 411] width 224 height 38
click at [522, 410] on span "Select or drag max 1 file" at bounding box center [557, 411] width 91 height 11
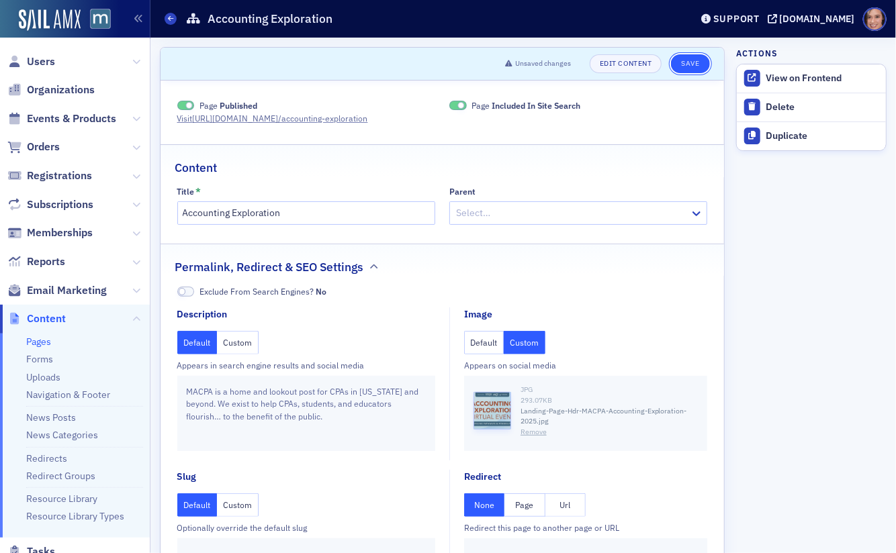
click at [697, 65] on button "Save" at bounding box center [690, 63] width 38 height 19
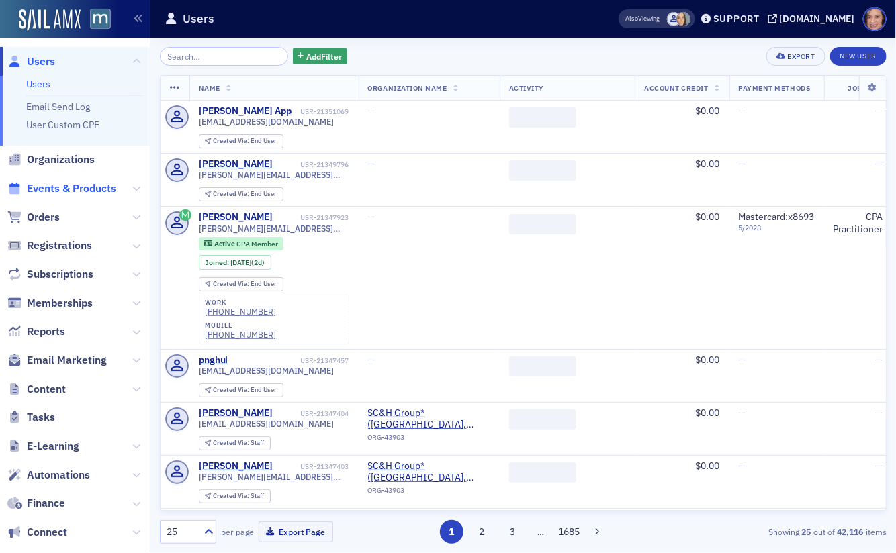
click at [77, 192] on span "Events & Products" at bounding box center [71, 188] width 89 height 15
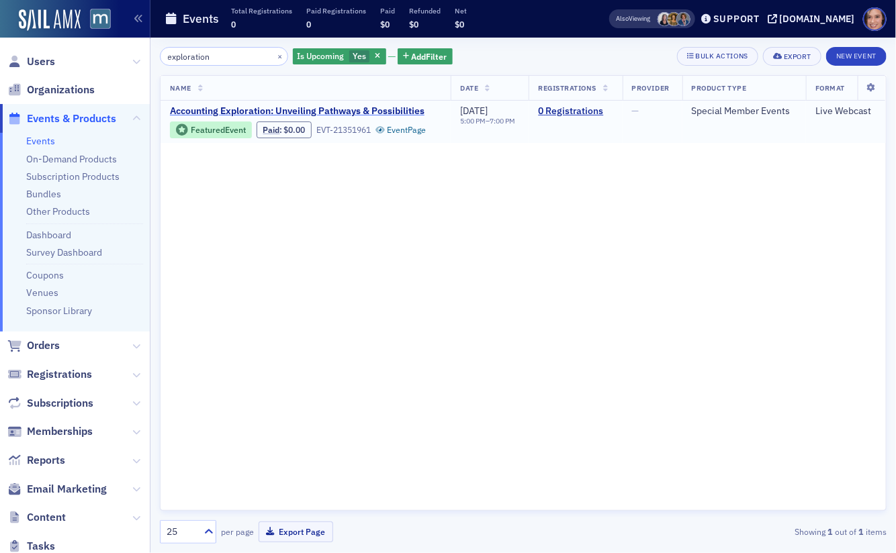
type input "exploration"
click at [338, 108] on span "Accounting Exploration: Unveiling Pathways & Possibilities" at bounding box center [297, 111] width 255 height 12
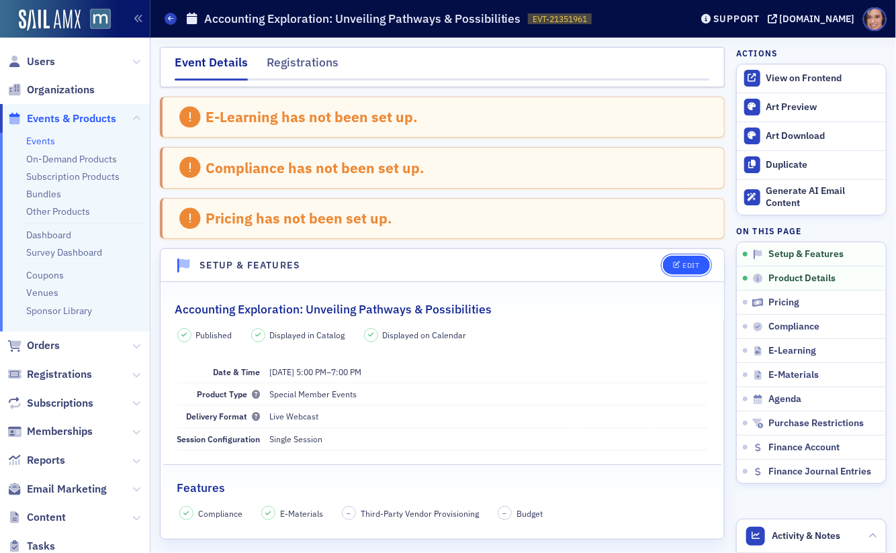
click at [691, 267] on button "Edit" at bounding box center [686, 265] width 46 height 19
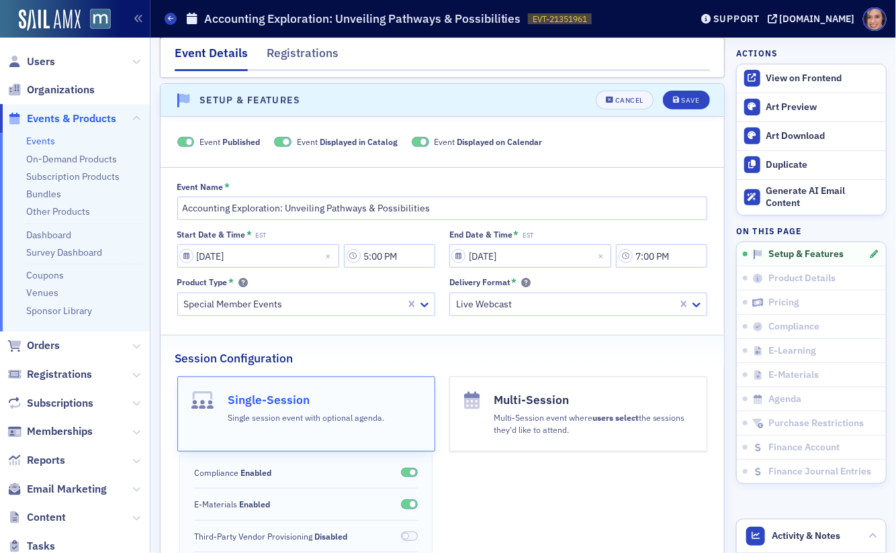
scroll to position [168, 0]
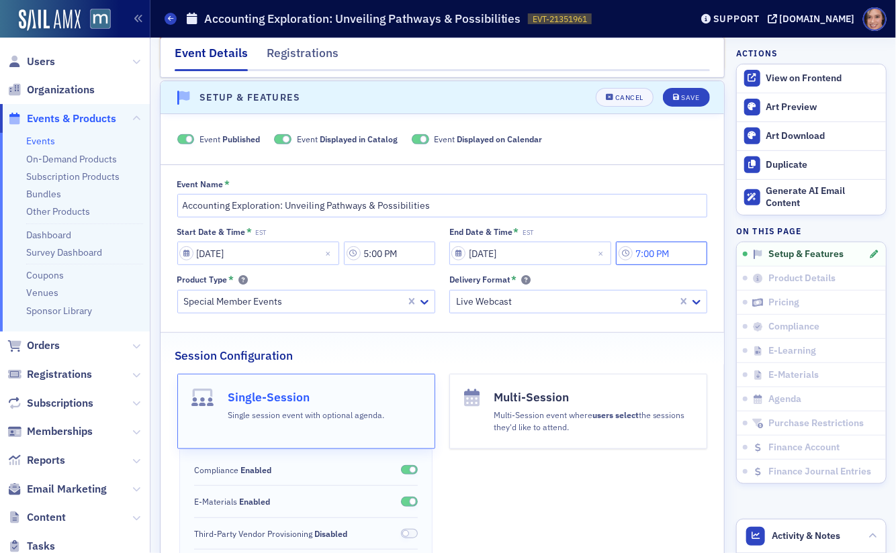
click at [653, 249] on input "7:00 PM" at bounding box center [661, 254] width 91 height 24
click at [656, 251] on input "7:00 PM" at bounding box center [661, 254] width 91 height 24
type input "7:30 PM"
click at [692, 227] on div "End Date & Time * EST" at bounding box center [578, 232] width 258 height 10
click at [679, 96] on icon "submit" at bounding box center [676, 97] width 7 height 7
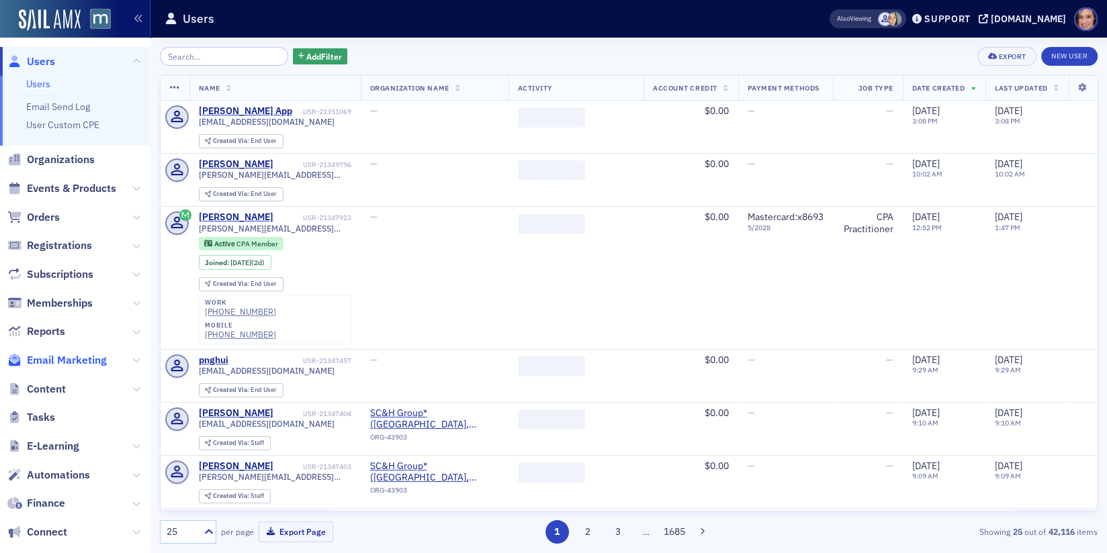
click at [93, 353] on span "Email Marketing" at bounding box center [67, 360] width 80 height 15
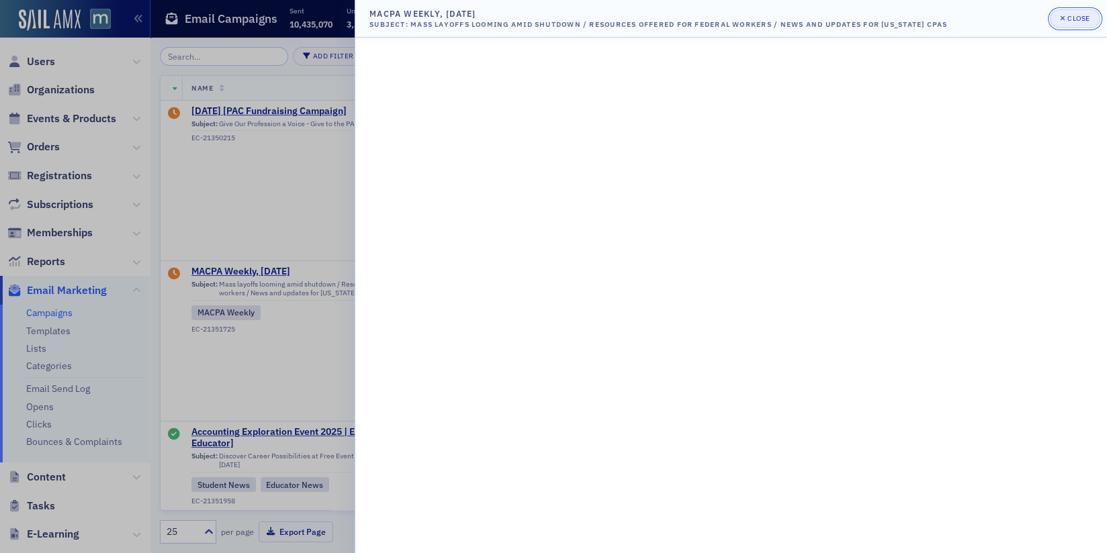
click at [1077, 25] on button "Close" at bounding box center [1075, 18] width 50 height 19
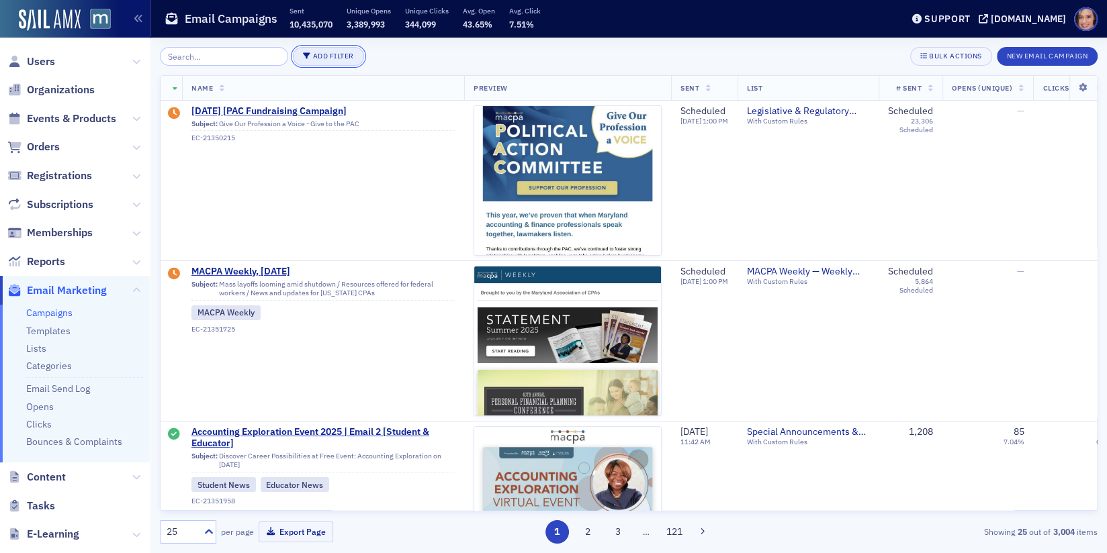
click at [328, 57] on button "Add Filter" at bounding box center [328, 56] width 71 height 19
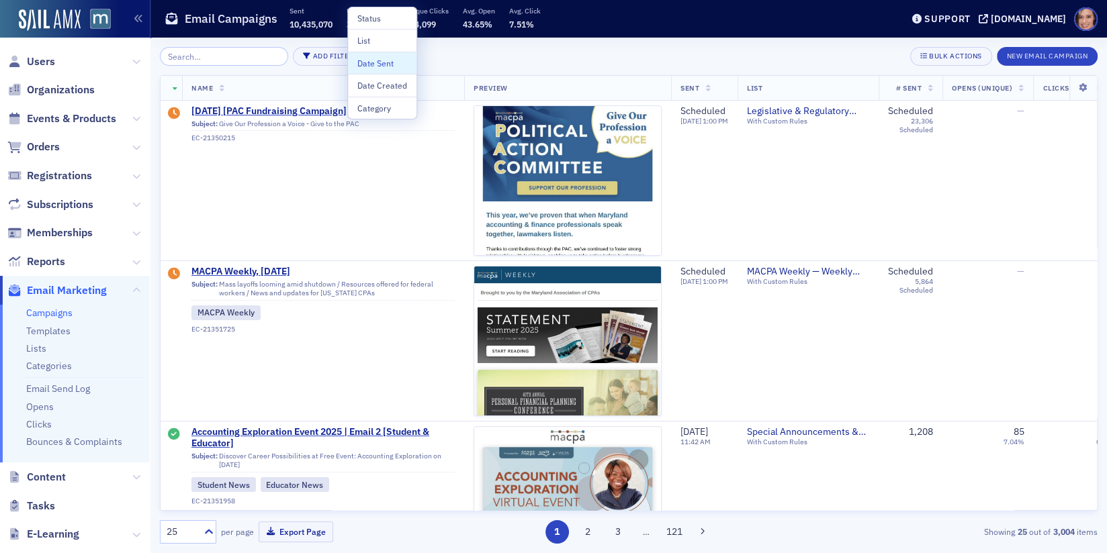
click at [372, 64] on div "Date Sent" at bounding box center [382, 63] width 50 height 12
select select "9"
select select "2025"
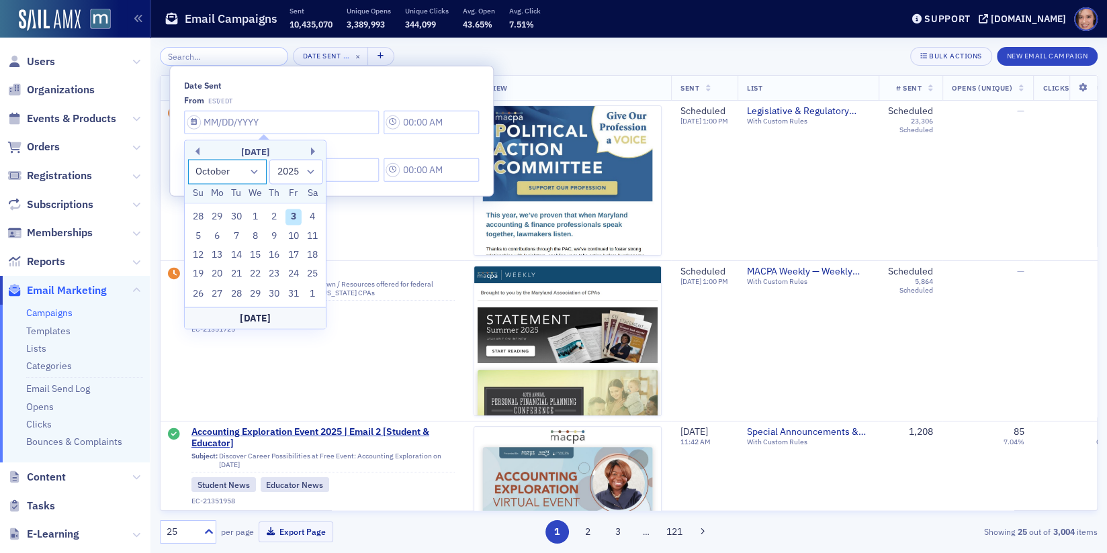
click at [243, 174] on select "January February March April May June July August September October November De…" at bounding box center [226, 171] width 79 height 25
select select "8"
click at [187, 159] on select "January February March April May June July August September October November De…" at bounding box center [226, 171] width 79 height 25
click at [216, 216] on div "1" at bounding box center [217, 218] width 16 height 16
type input "[DATE]"
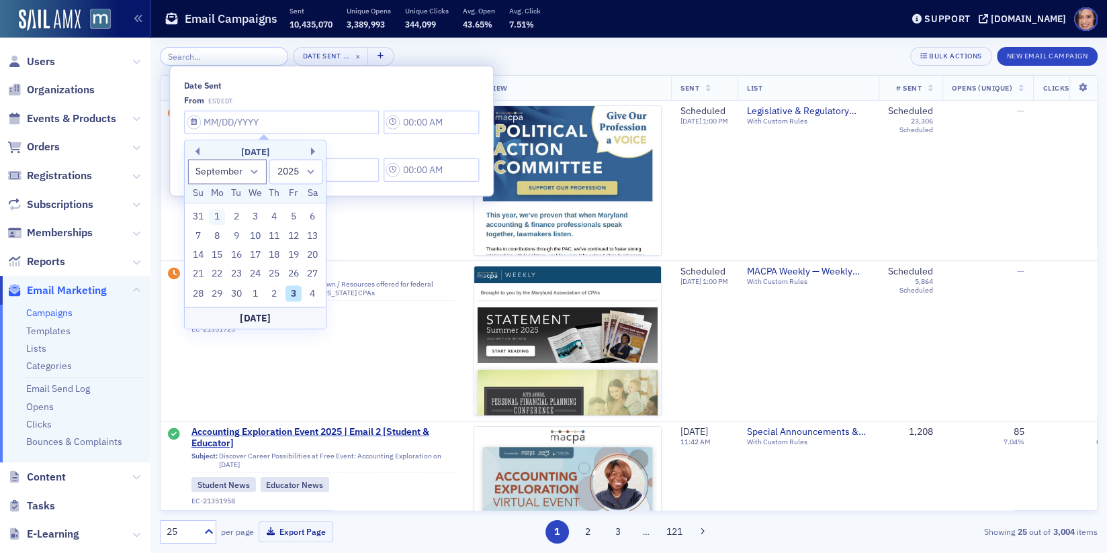
type input "12:00 PM"
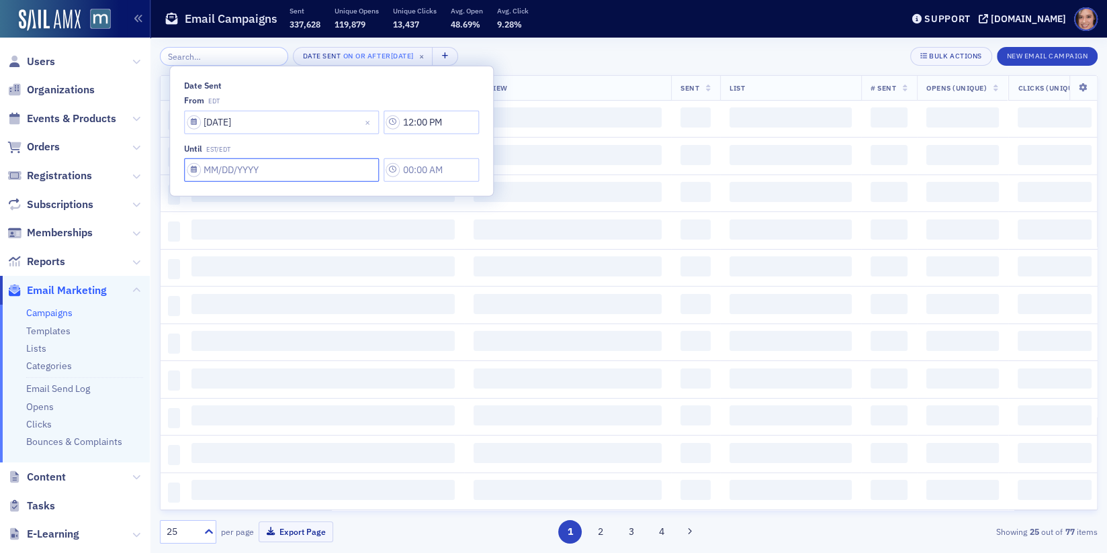
click at [251, 175] on input "Date Sent" at bounding box center [281, 171] width 195 height 24
select select "9"
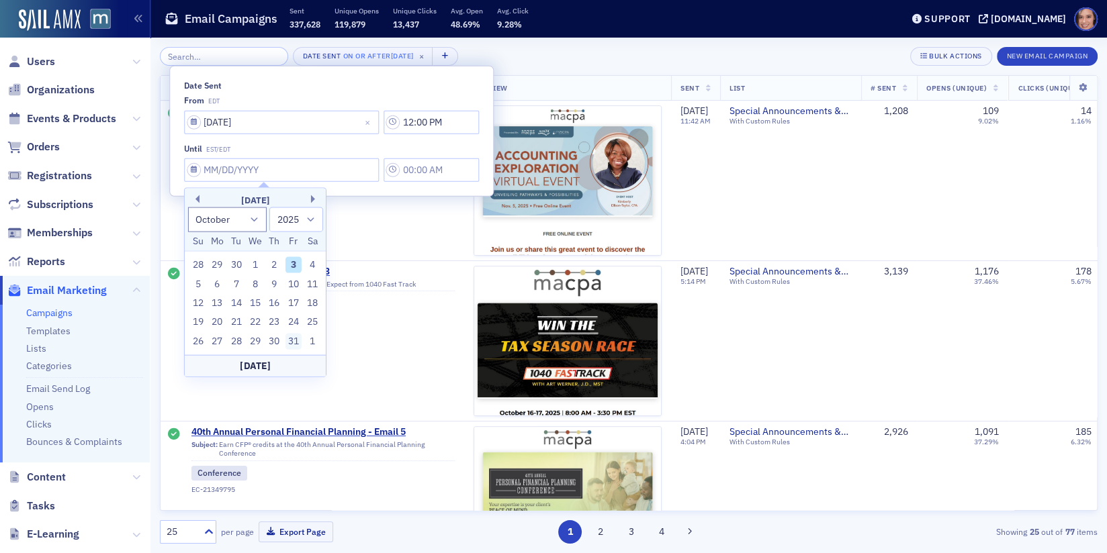
click at [297, 342] on div "31" at bounding box center [293, 341] width 16 height 16
type input "[DATE]"
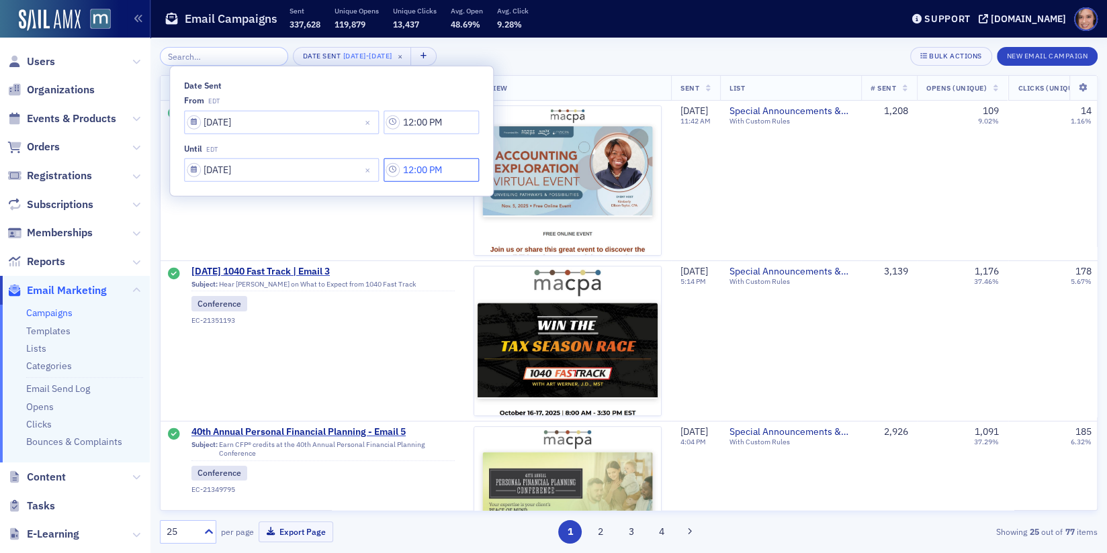
click at [410, 169] on input "12:00 PM" at bounding box center [431, 171] width 95 height 24
click at [452, 173] on input "text" at bounding box center [452, 170] width 2 height 14
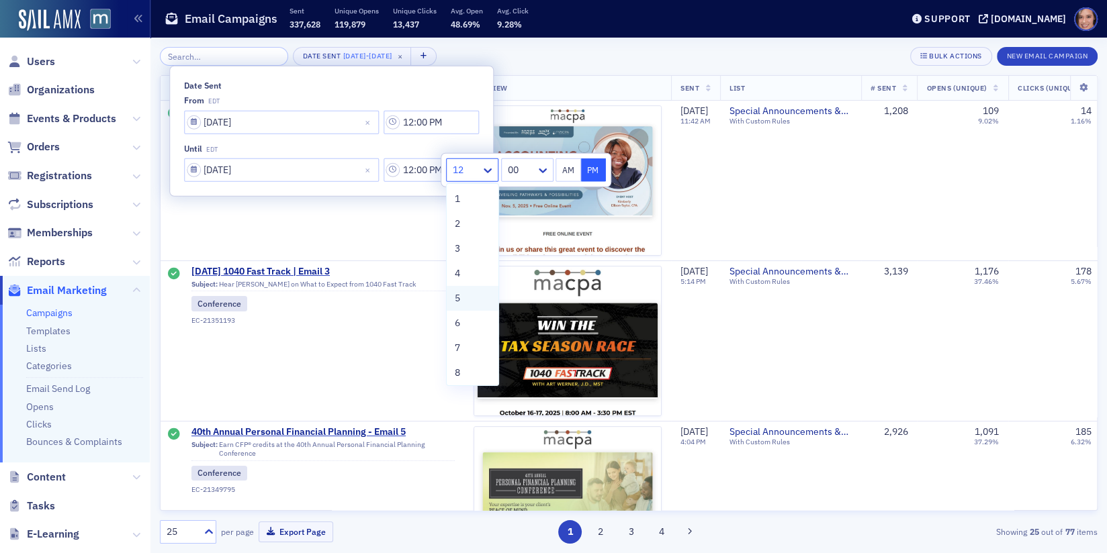
scroll to position [101, 0]
click at [460, 351] on span "11" at bounding box center [460, 346] width 11 height 14
type input "11:00 PM"
click at [410, 120] on input "12:00 PM" at bounding box center [431, 122] width 95 height 24
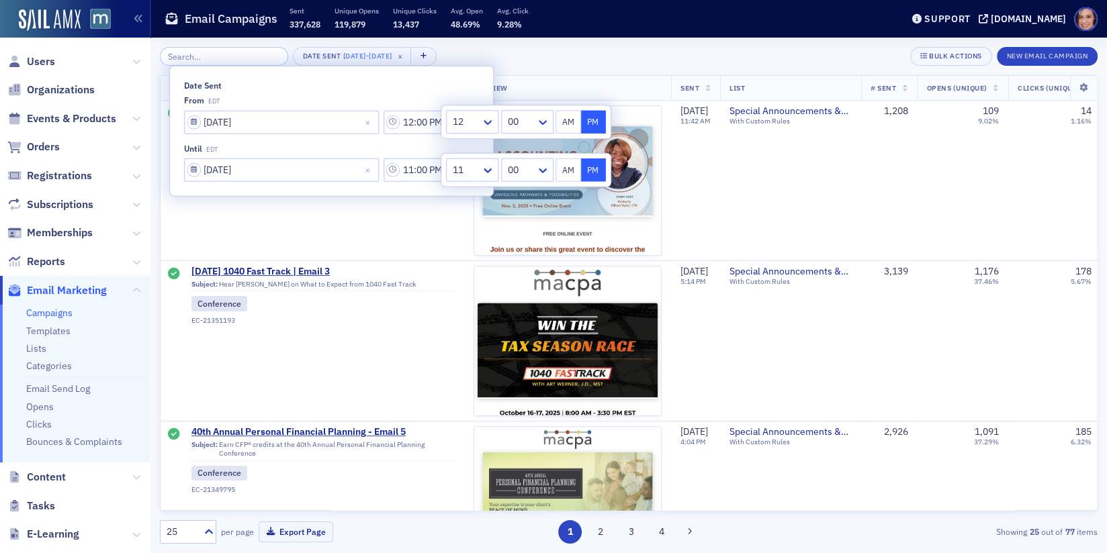
click at [568, 120] on button "AM" at bounding box center [568, 122] width 26 height 24
type input "12:00 AM"
click at [563, 44] on div "Date Sent [DATE] - [DATE] × Bulk Actions New Email Campaign Name Preview Sent L…" at bounding box center [629, 296] width 938 height 516
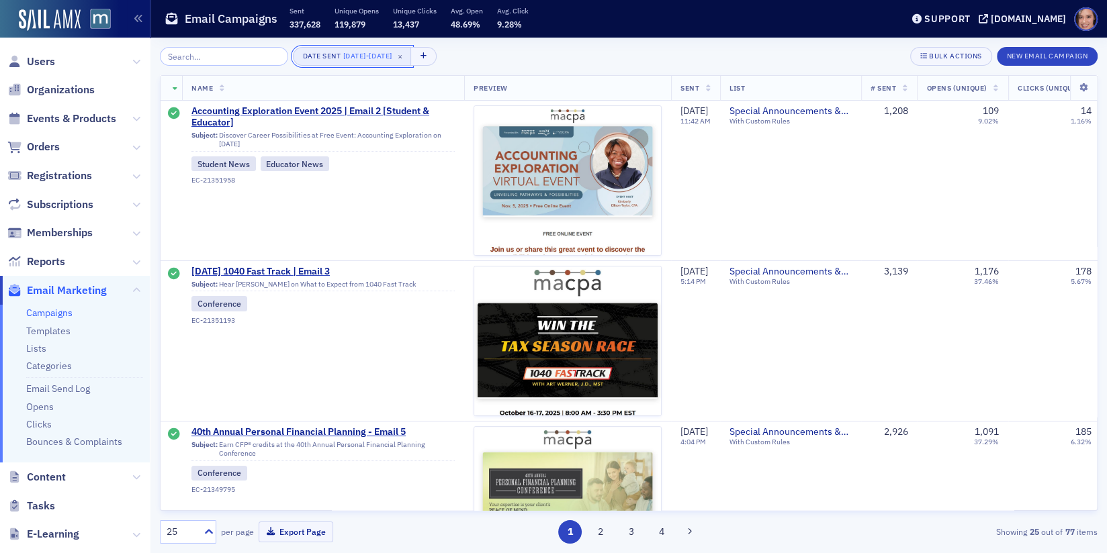
click at [377, 55] on span "[DATE]" at bounding box center [380, 55] width 23 height 9
select select "8"
select select "2025"
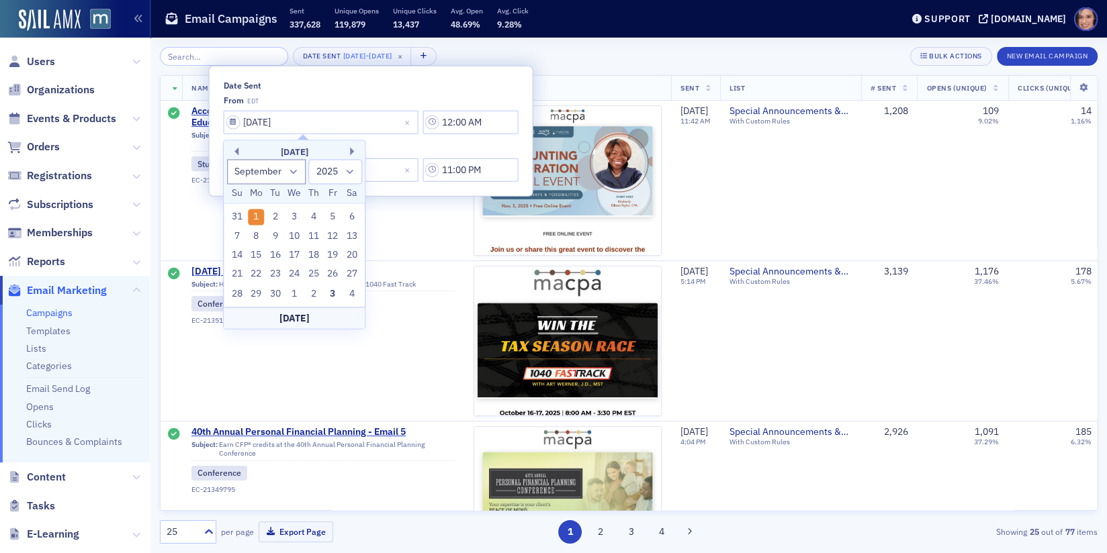
click at [357, 99] on div "from EDT" at bounding box center [371, 100] width 295 height 10
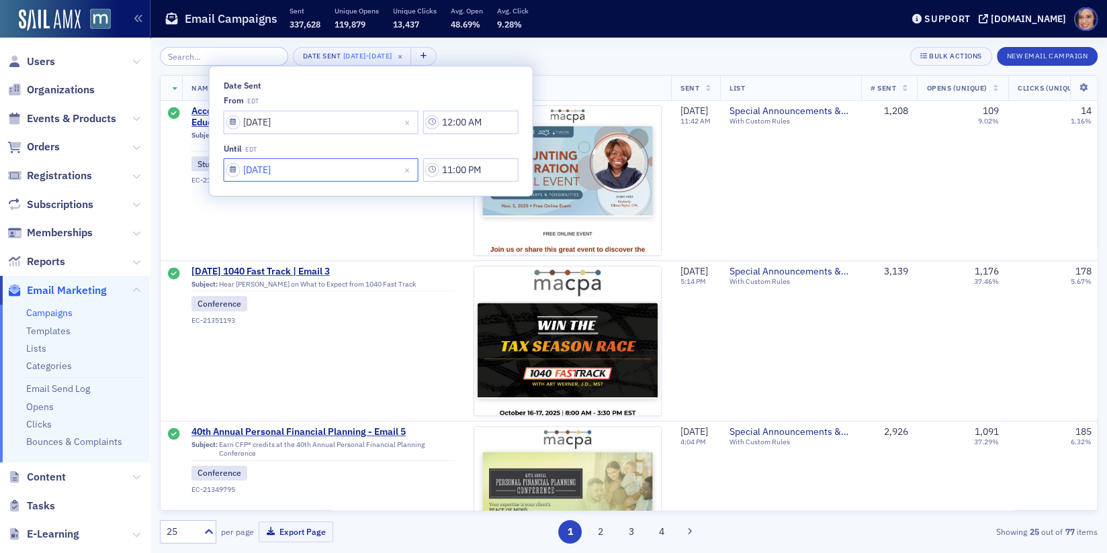
click at [298, 171] on input "[DATE]" at bounding box center [321, 171] width 195 height 24
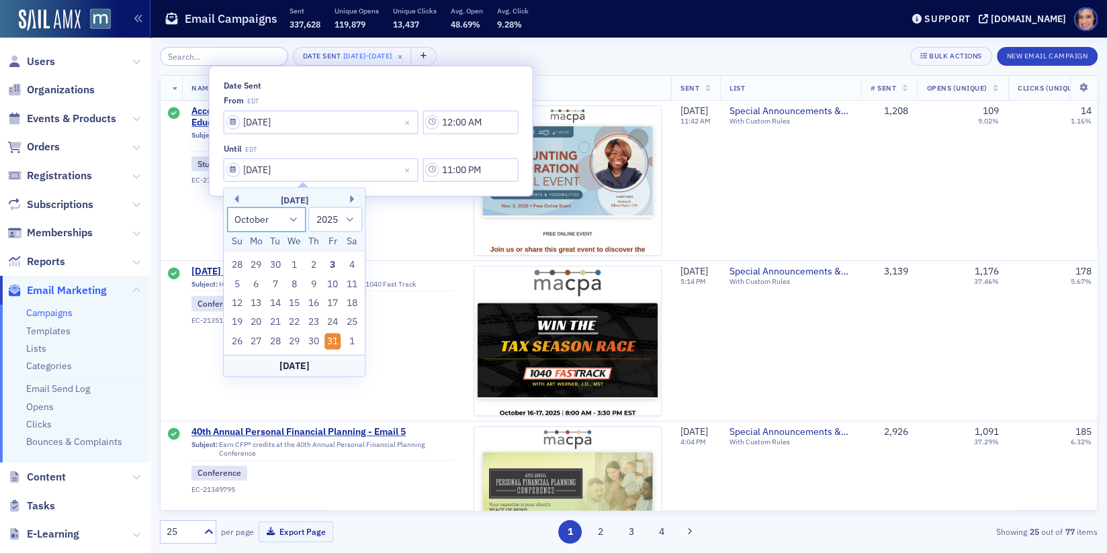
click at [292, 216] on select "January February March April May June July August September October November De…" at bounding box center [266, 219] width 79 height 25
select select "8"
click at [227, 207] on select "January February March April May June July August September October November De…" at bounding box center [266, 219] width 79 height 25
click at [275, 338] on div "30" at bounding box center [275, 341] width 16 height 16
type input "[DATE]"
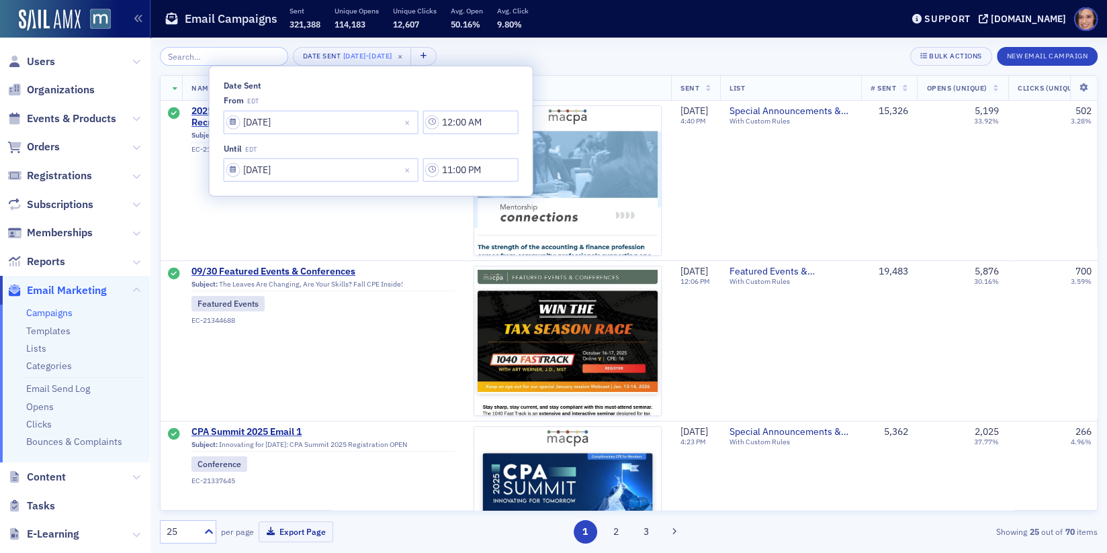
click at [584, 53] on div "Date Sent [DATE] - [DATE] × Bulk Actions New Email Campaign" at bounding box center [629, 56] width 938 height 19
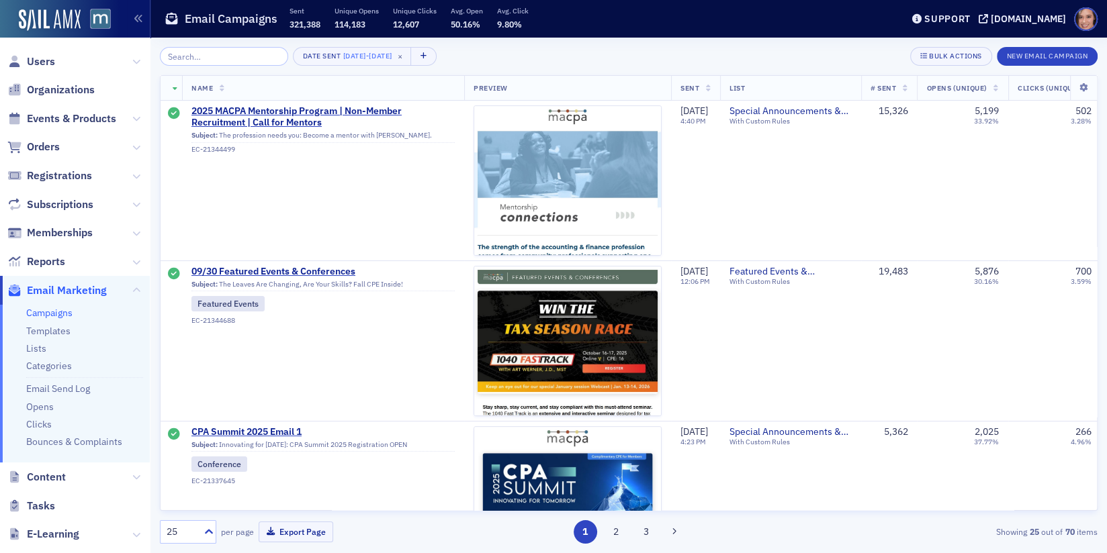
click at [896, 91] on span "# Sent" at bounding box center [883, 87] width 26 height 9
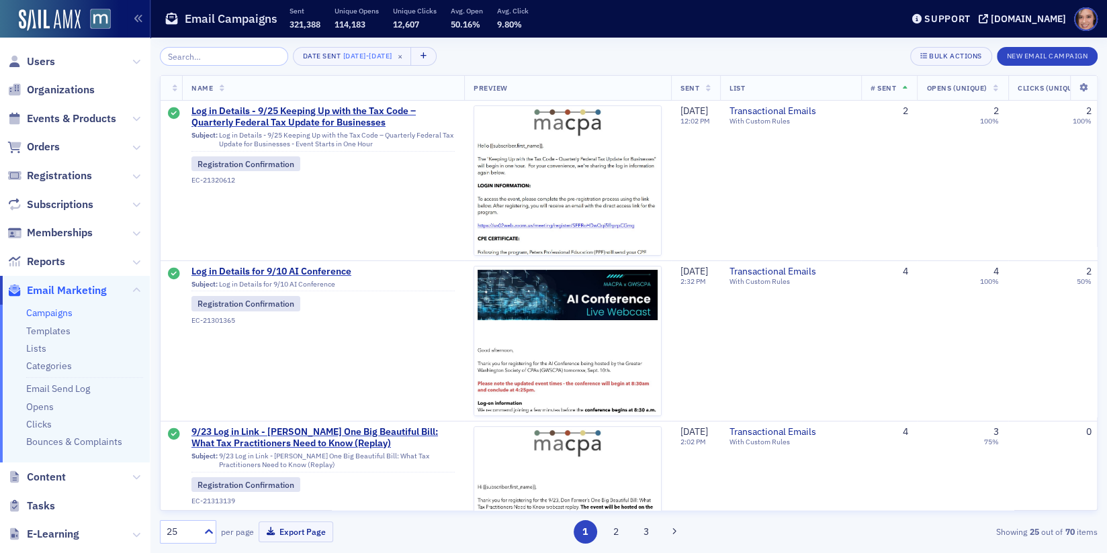
click at [896, 91] on span "# Sent" at bounding box center [883, 87] width 26 height 9
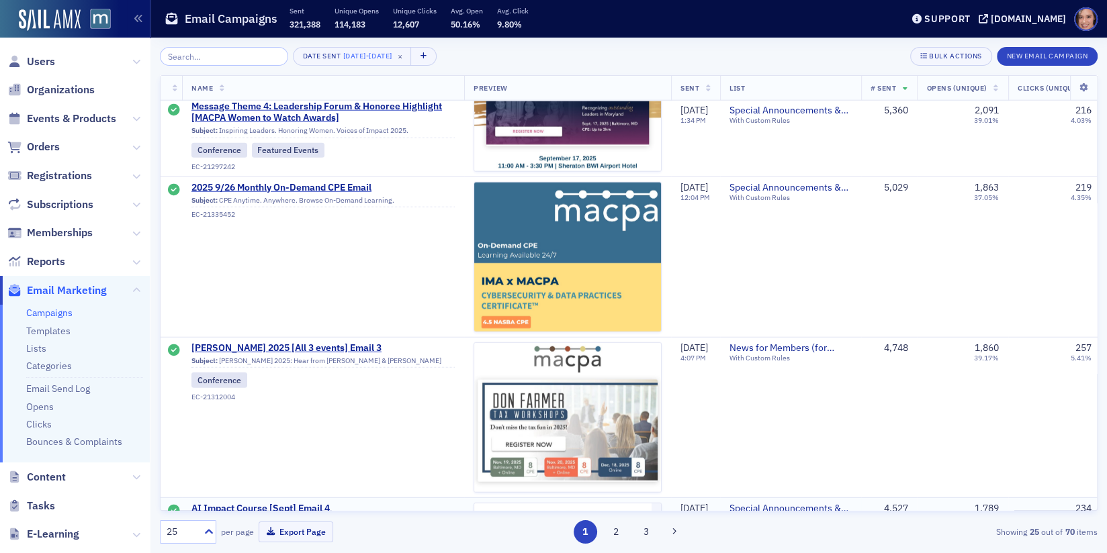
scroll to position [3594, 0]
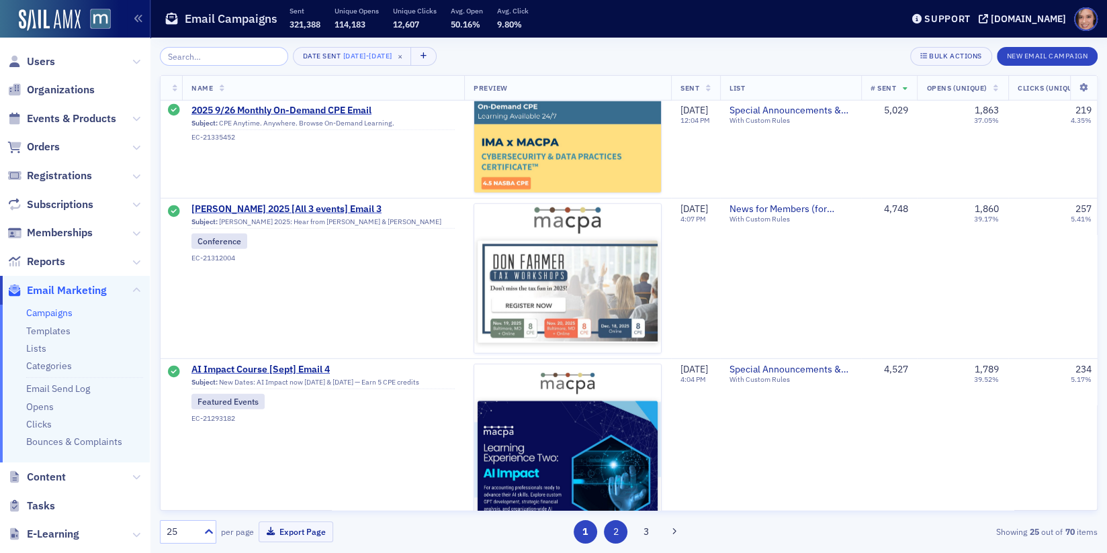
click at [617, 531] on button "2" at bounding box center [616, 533] width 24 height 24
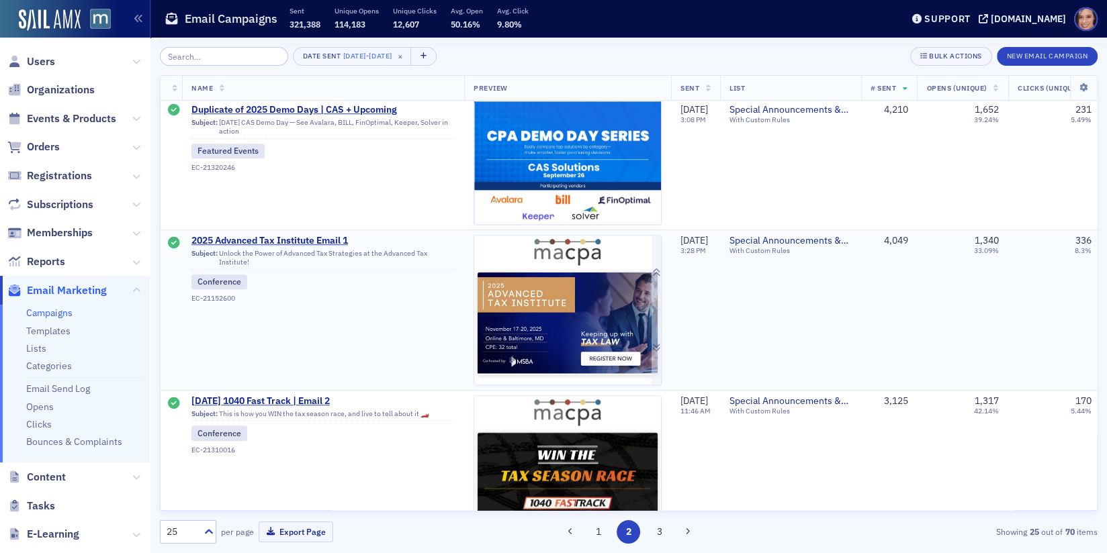
scroll to position [666, 0]
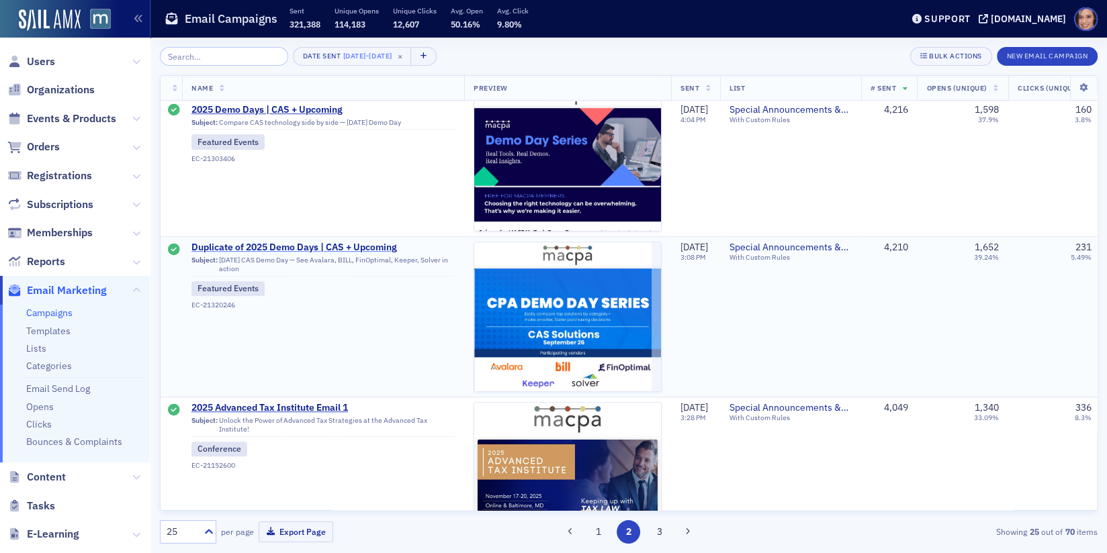
click at [365, 245] on span "Duplicate of 2025 Demo Days | CAS + Upcoming" at bounding box center [322, 248] width 263 height 12
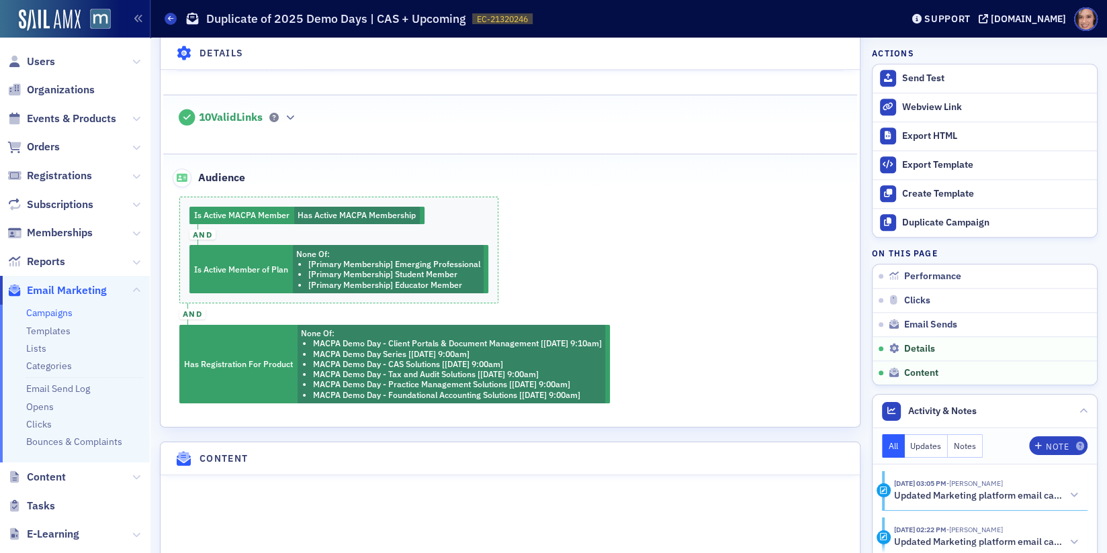
scroll to position [1358, 0]
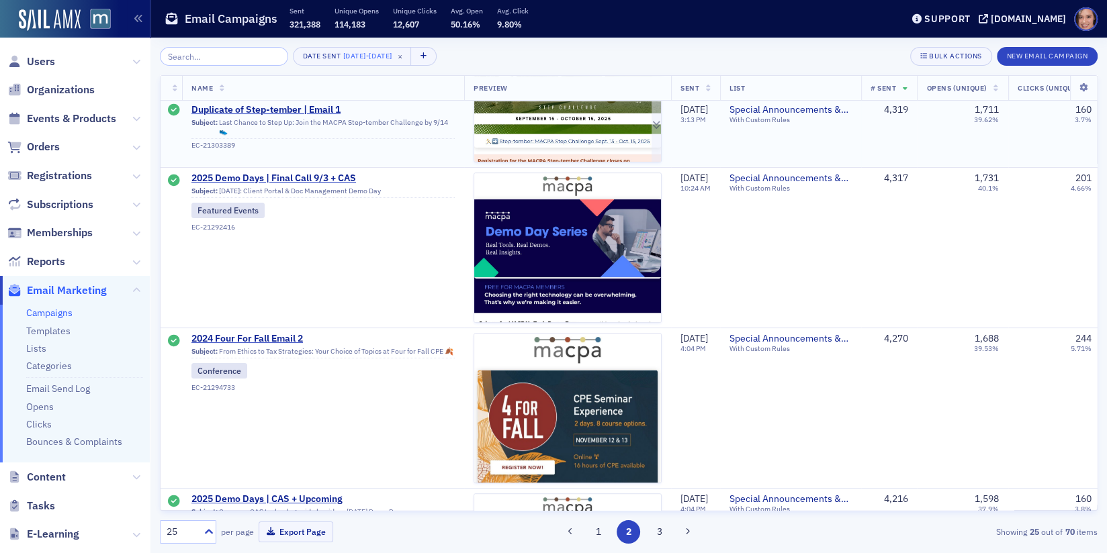
scroll to position [310, 0]
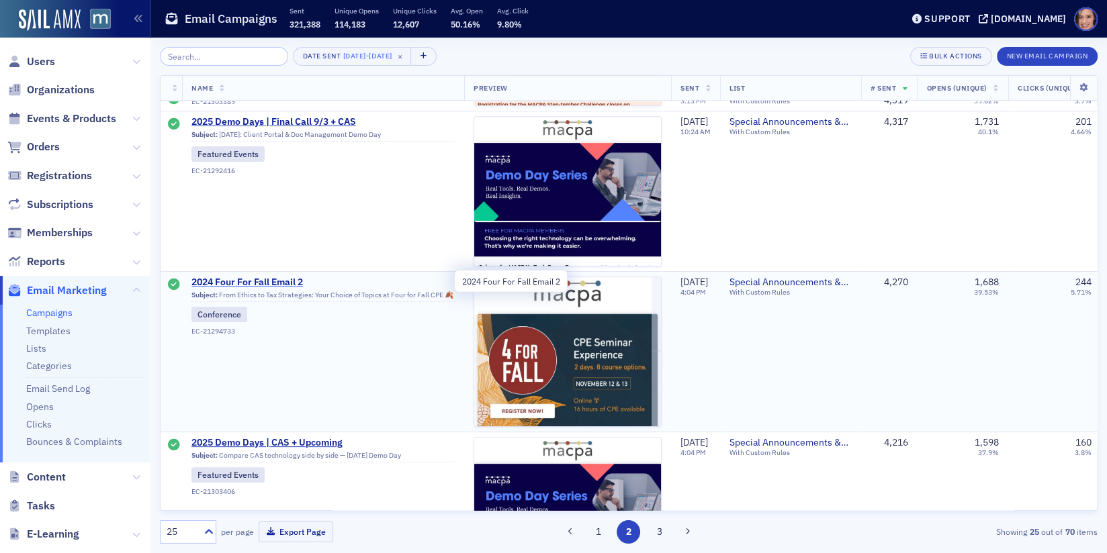
click at [294, 285] on span "2024 Four For Fall Email 2" at bounding box center [322, 283] width 263 height 12
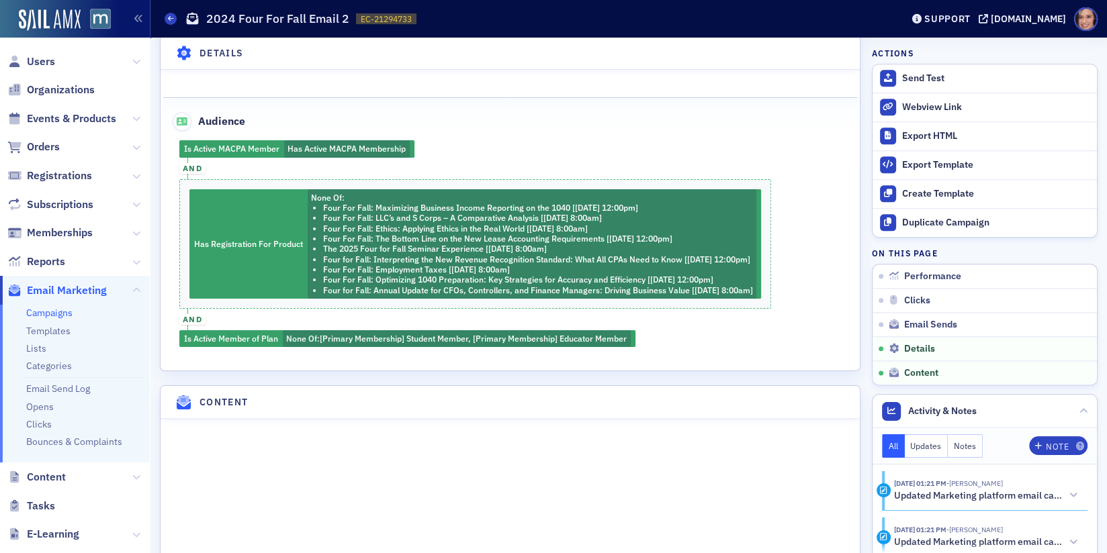
scroll to position [1569, 0]
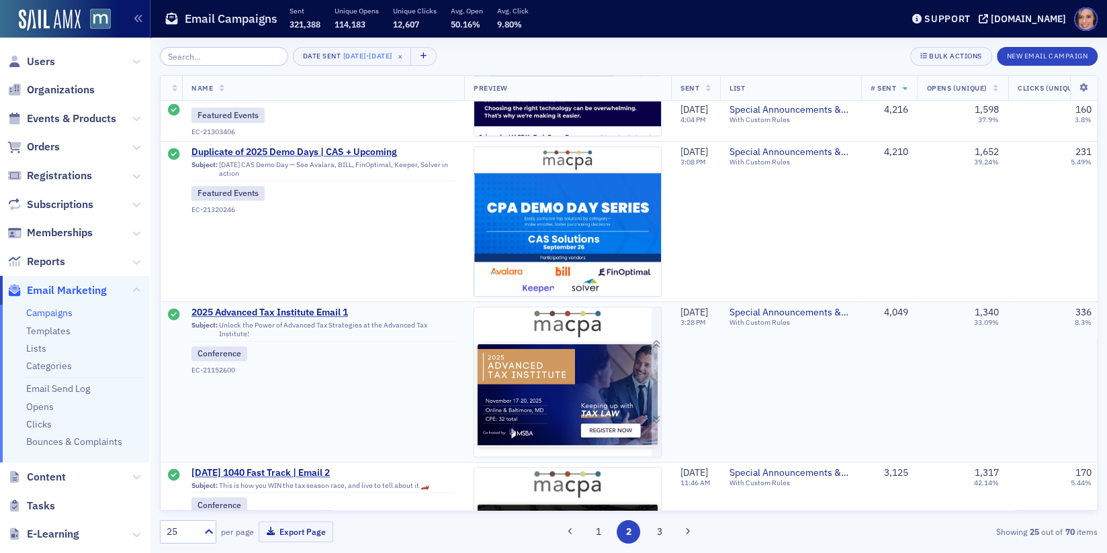
scroll to position [667, 0]
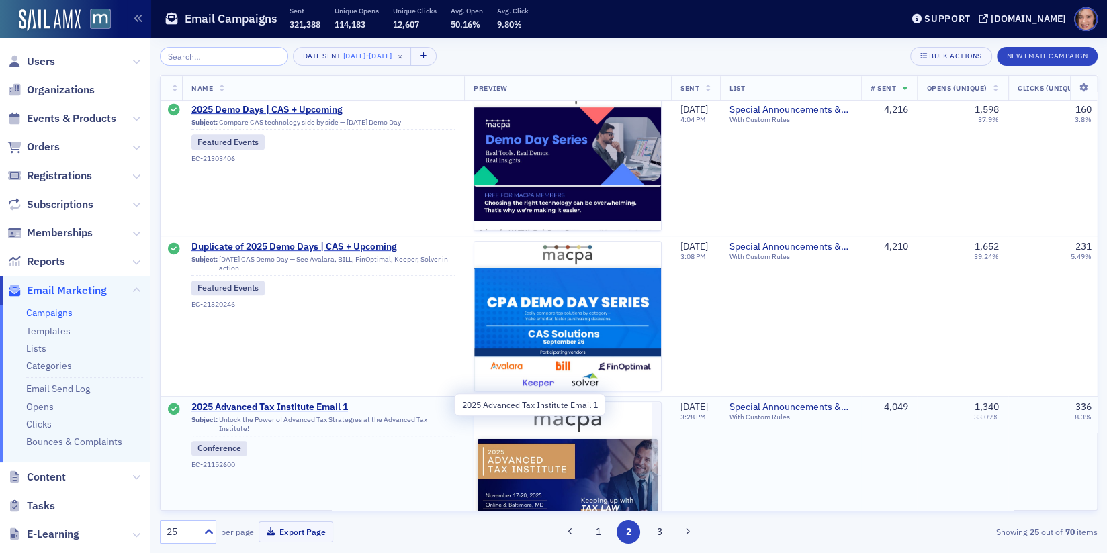
click at [298, 408] on span "2025 Advanced Tax Institute Email 1" at bounding box center [322, 408] width 263 height 12
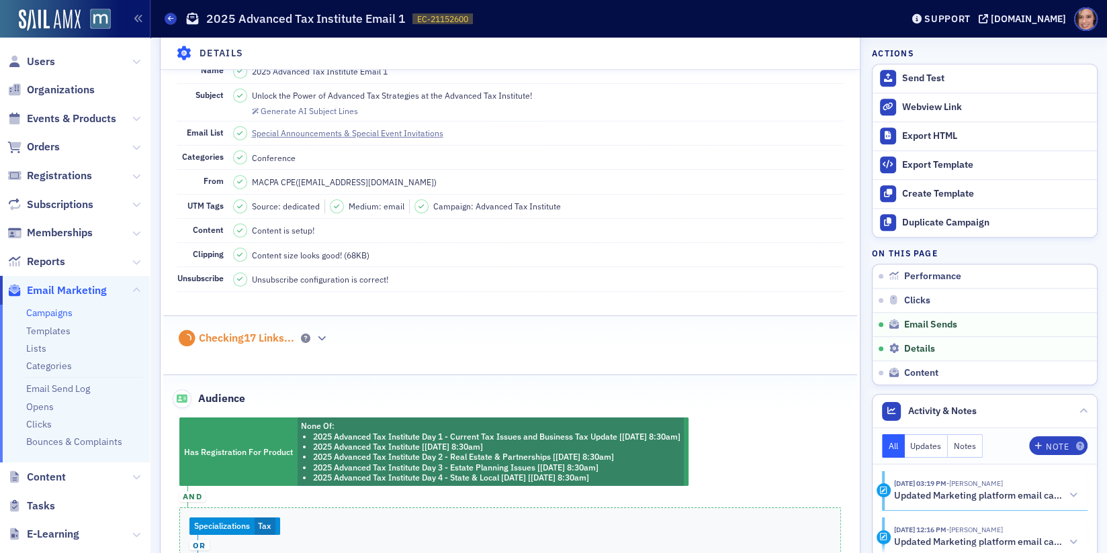
scroll to position [1318, 0]
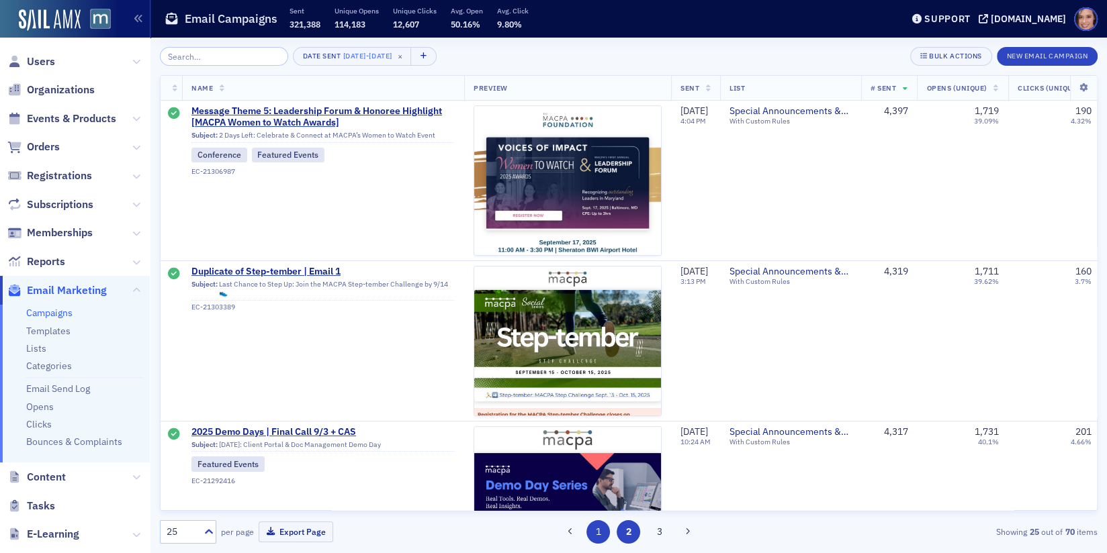
click at [594, 527] on button "1" at bounding box center [598, 533] width 24 height 24
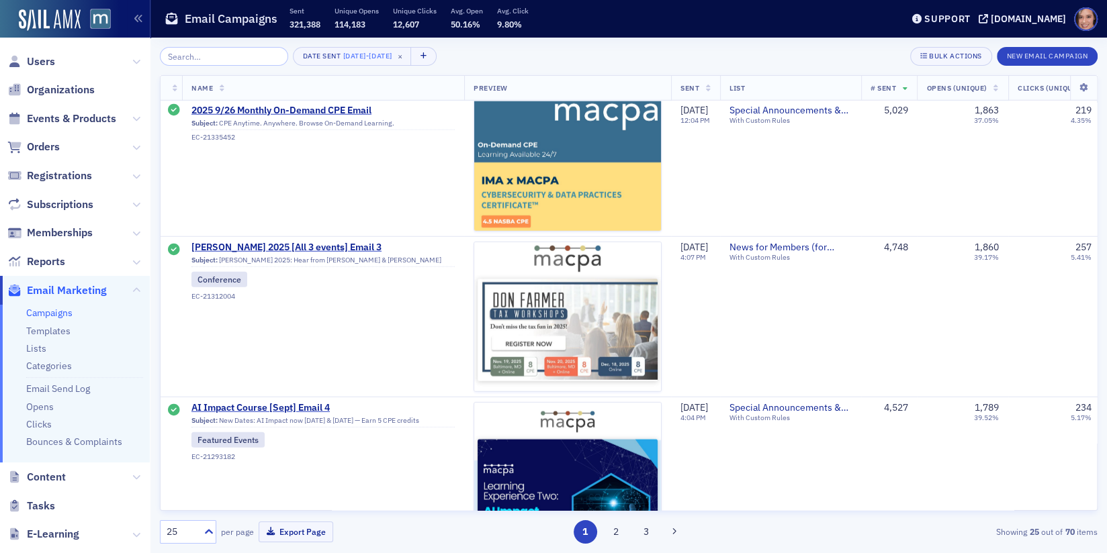
scroll to position [3594, 0]
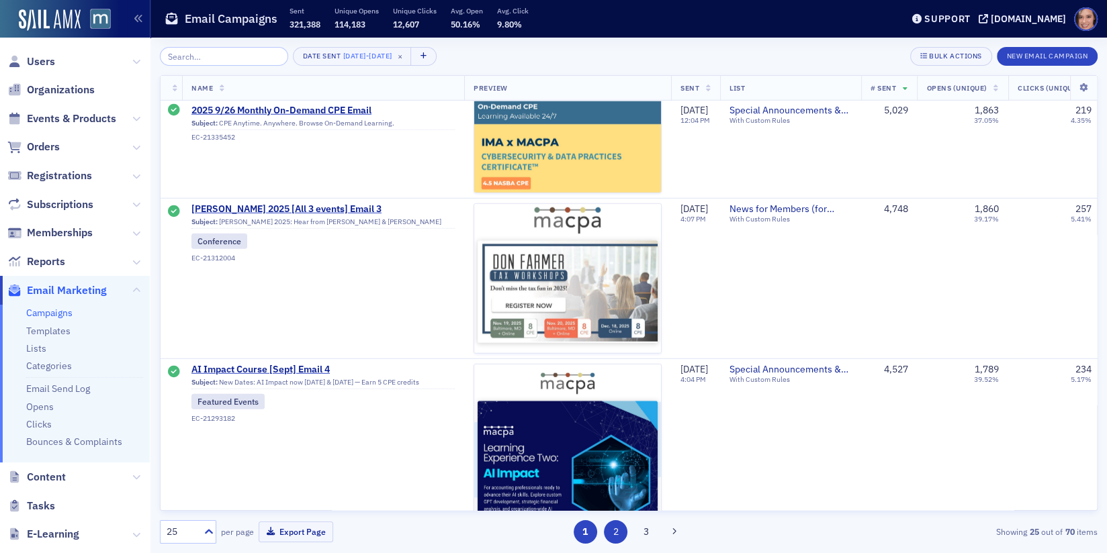
click at [613, 535] on button "2" at bounding box center [616, 533] width 24 height 24
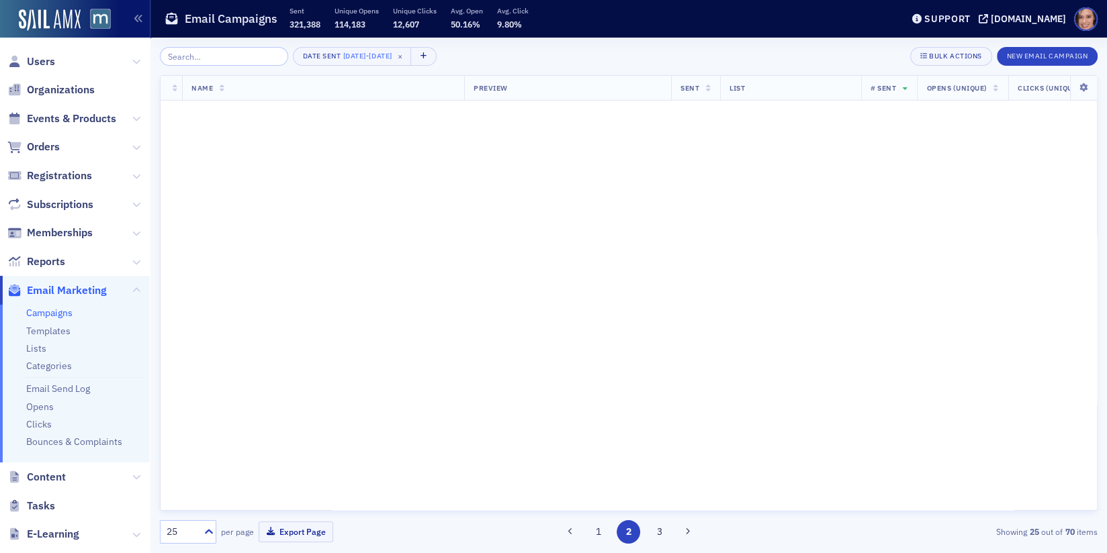
scroll to position [0, 0]
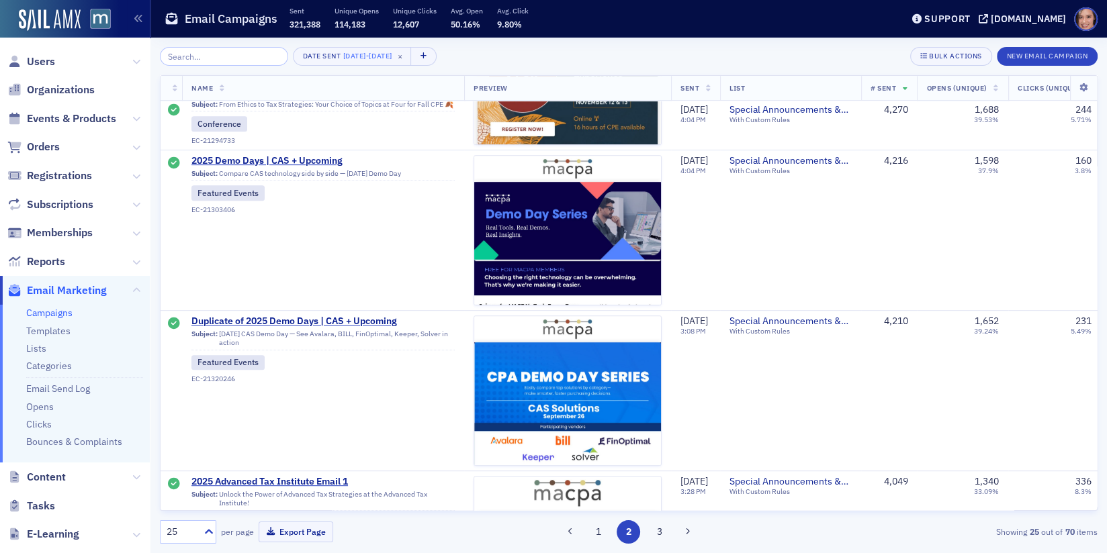
scroll to position [630, 0]
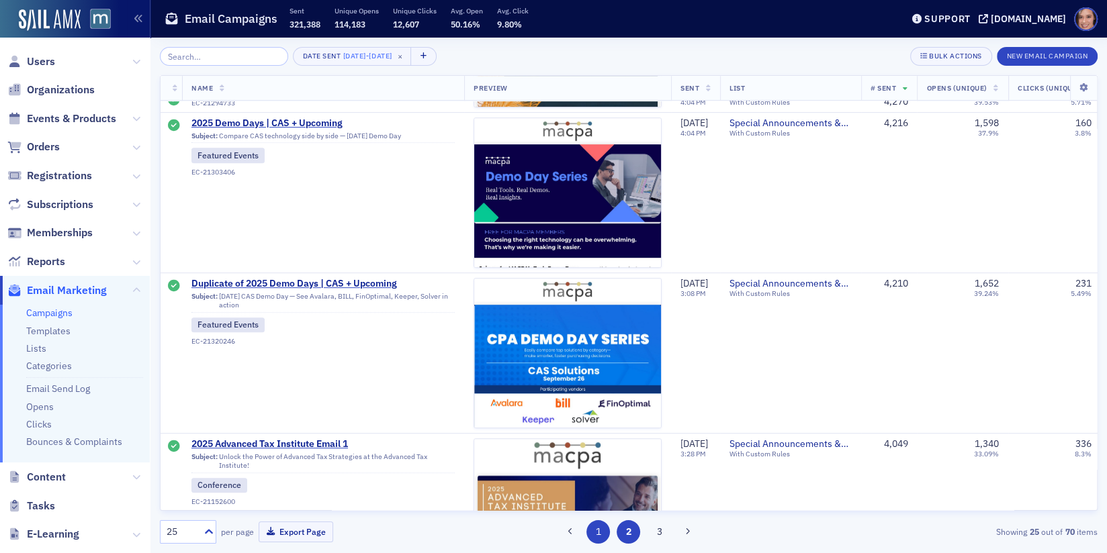
click at [596, 532] on button "1" at bounding box center [598, 533] width 24 height 24
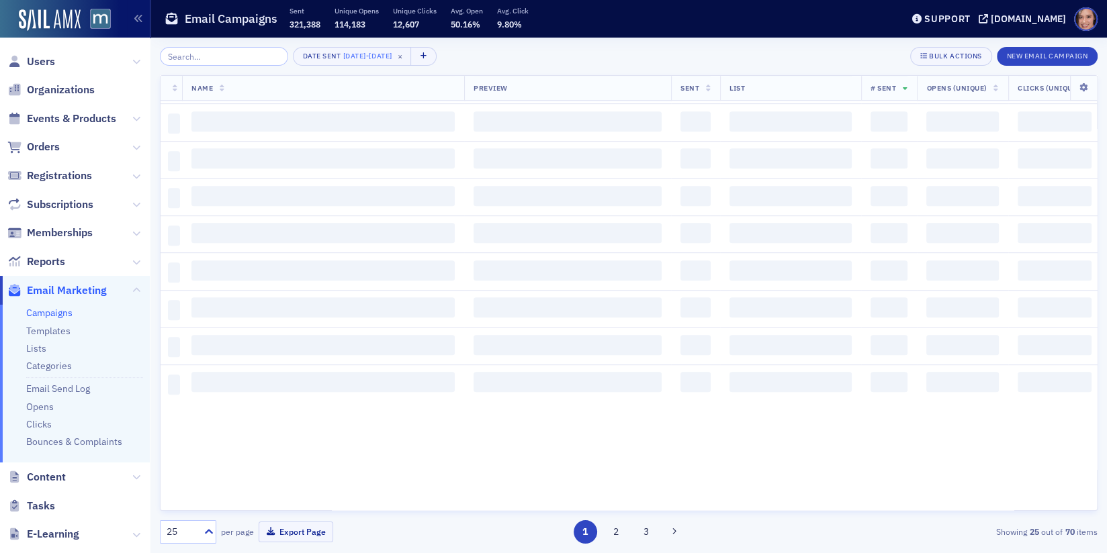
scroll to position [0, 0]
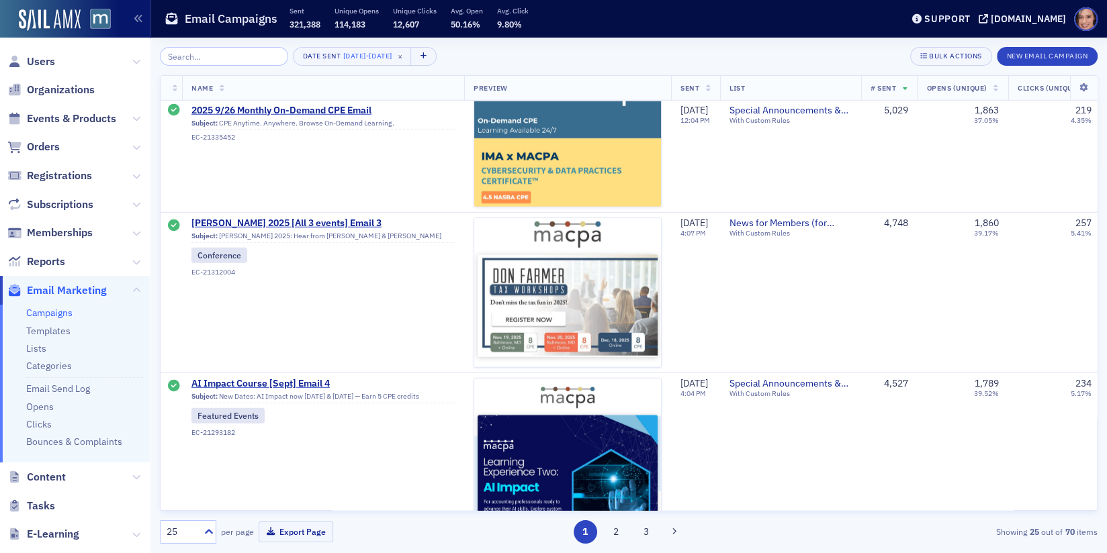
scroll to position [3594, 0]
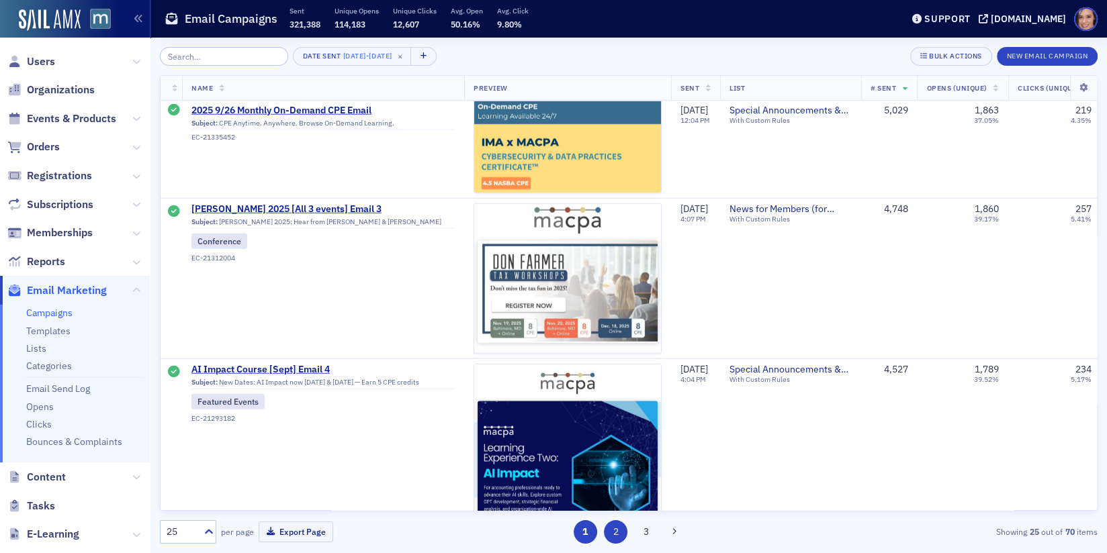
click at [615, 529] on button "2" at bounding box center [616, 533] width 24 height 24
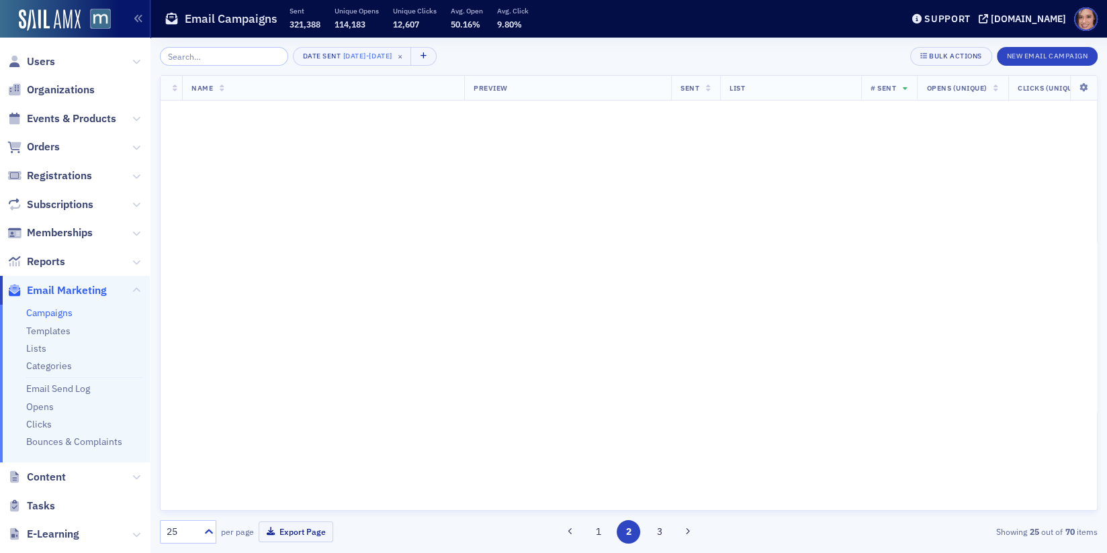
scroll to position [0, 0]
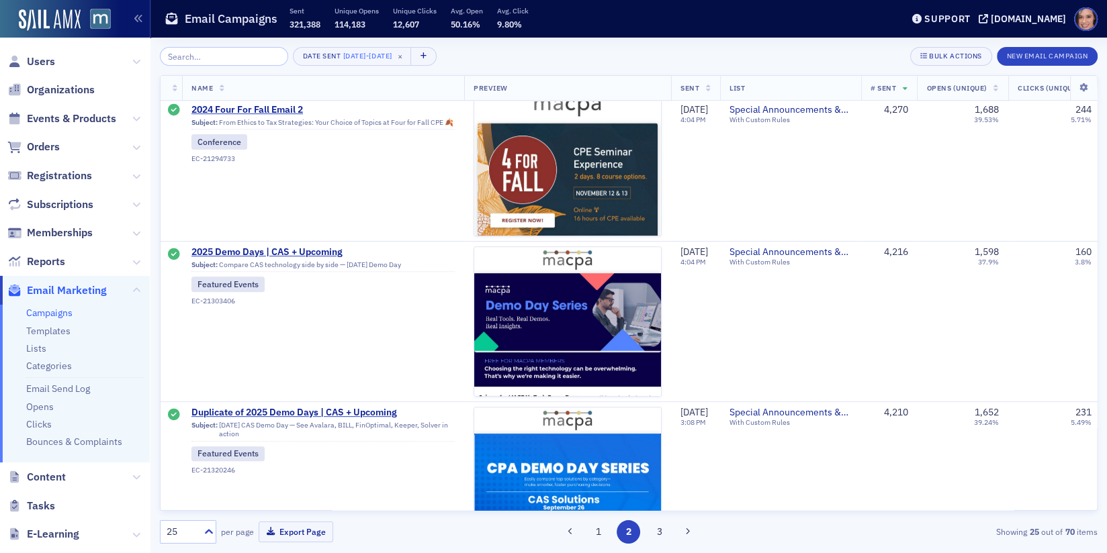
scroll to position [648, 0]
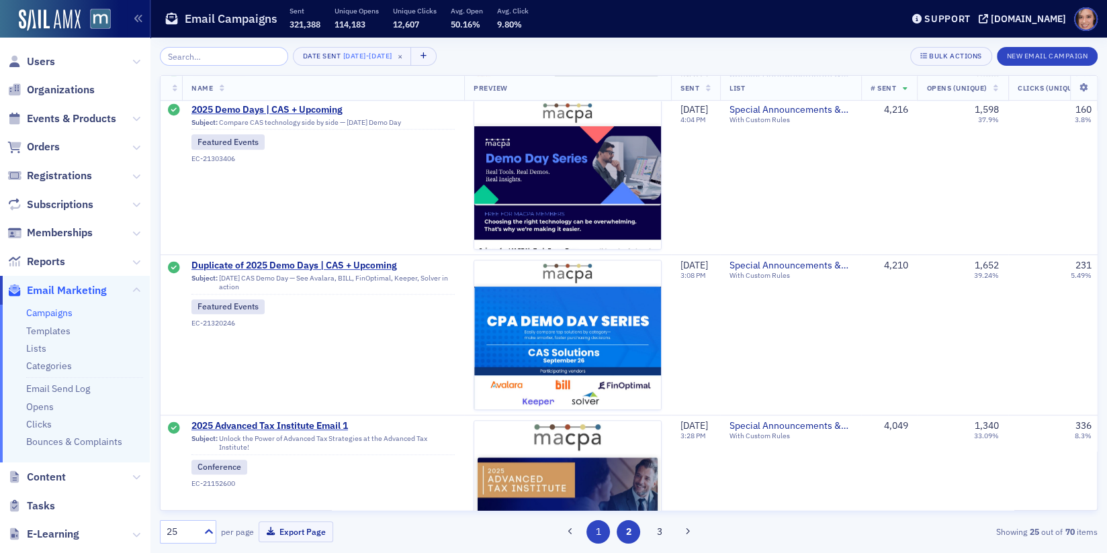
click at [598, 535] on button "1" at bounding box center [598, 533] width 24 height 24
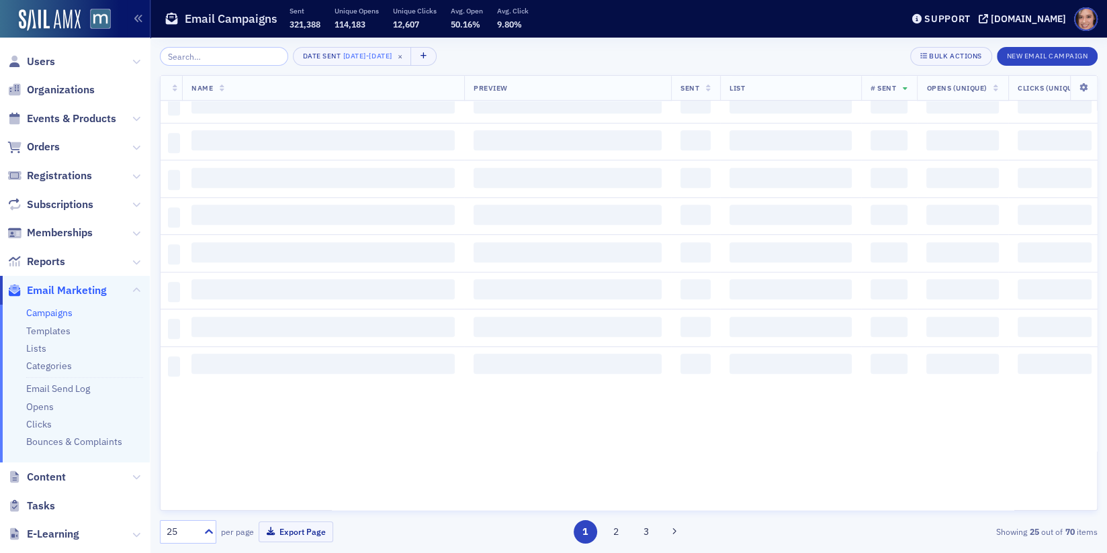
scroll to position [0, 0]
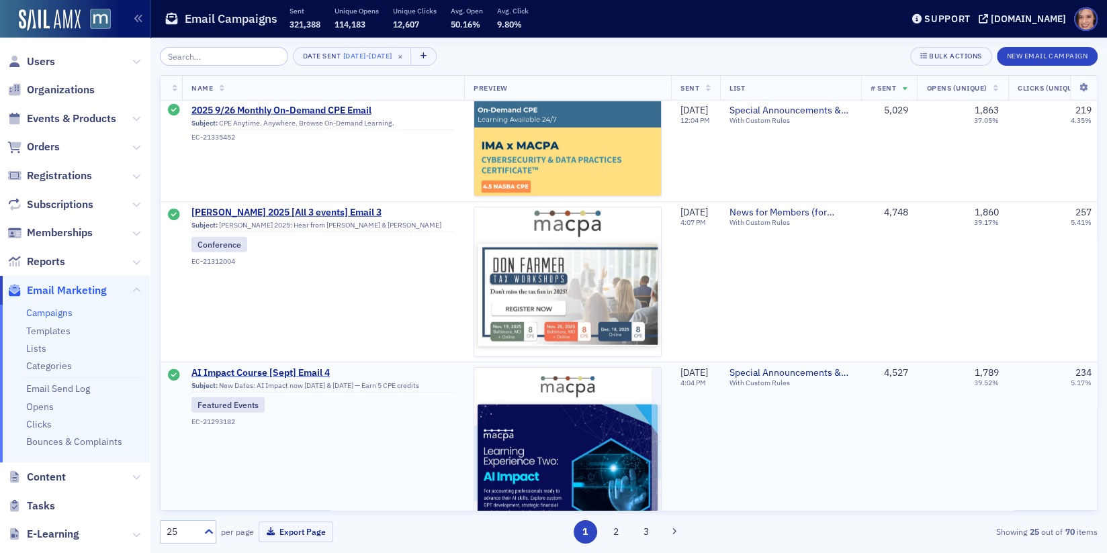
scroll to position [3594, 0]
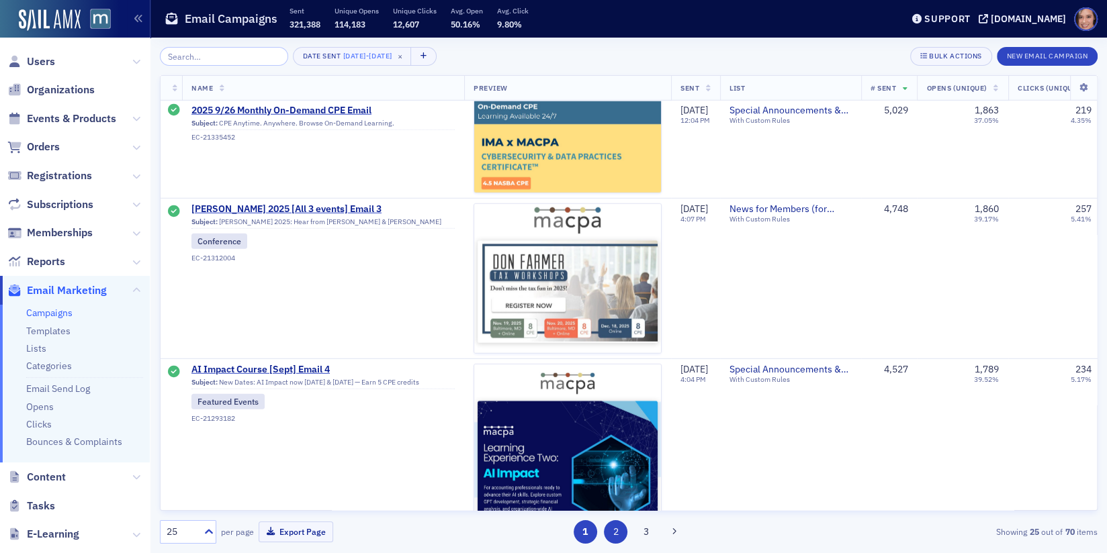
click at [615, 537] on button "2" at bounding box center [616, 533] width 24 height 24
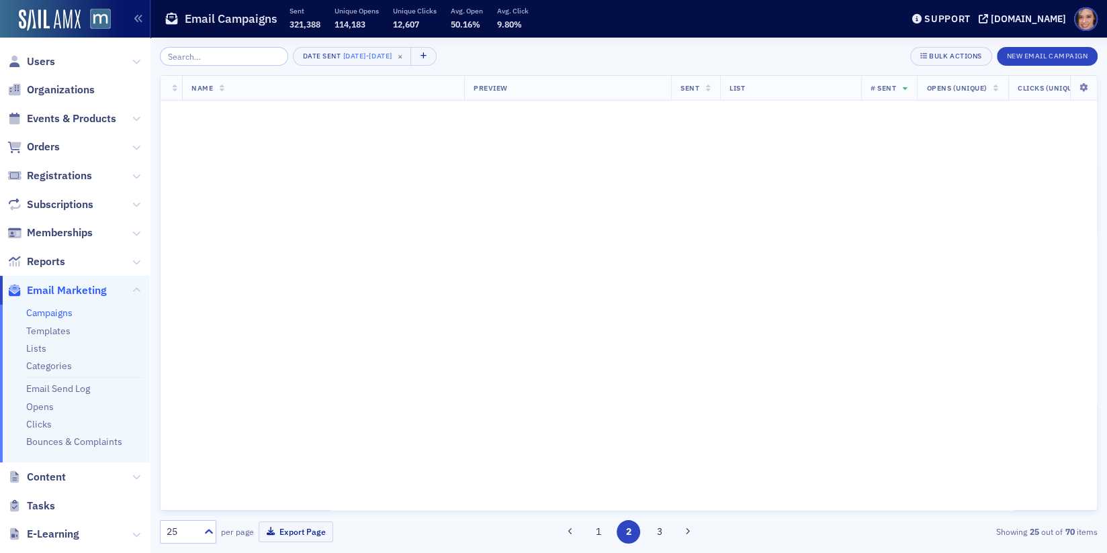
scroll to position [0, 0]
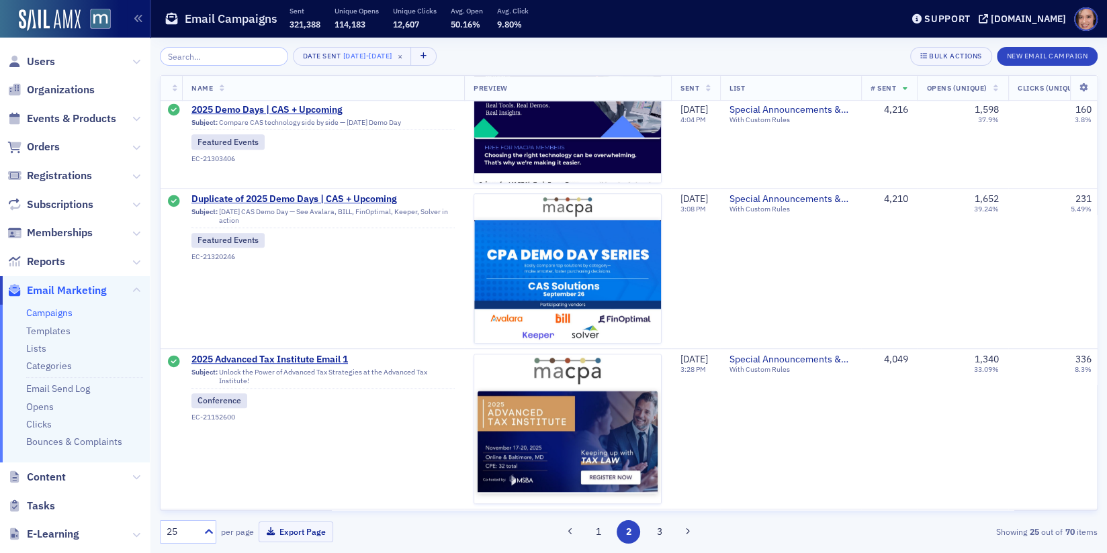
scroll to position [922, 0]
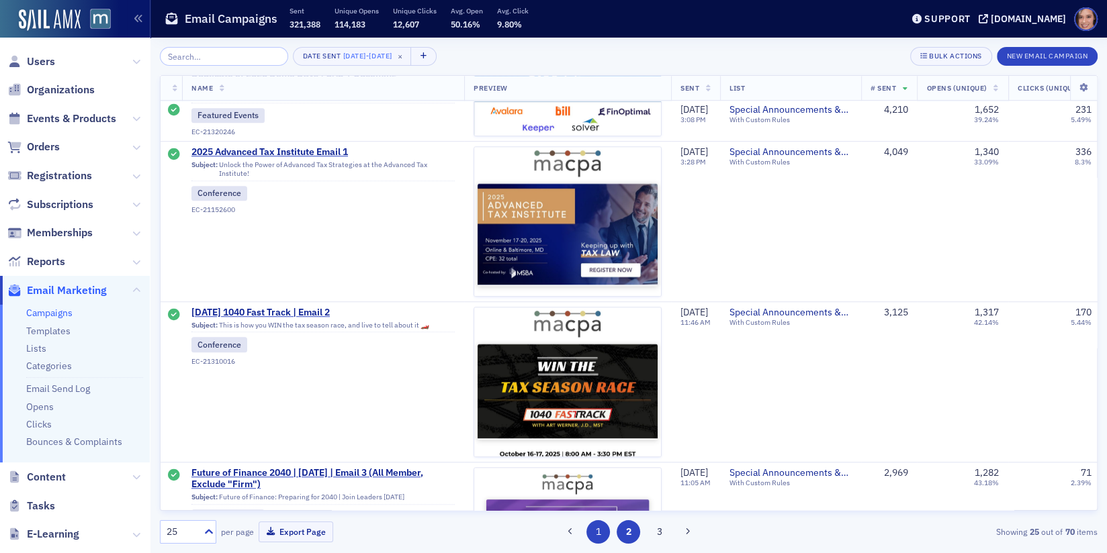
click at [607, 532] on button "1" at bounding box center [598, 533] width 24 height 24
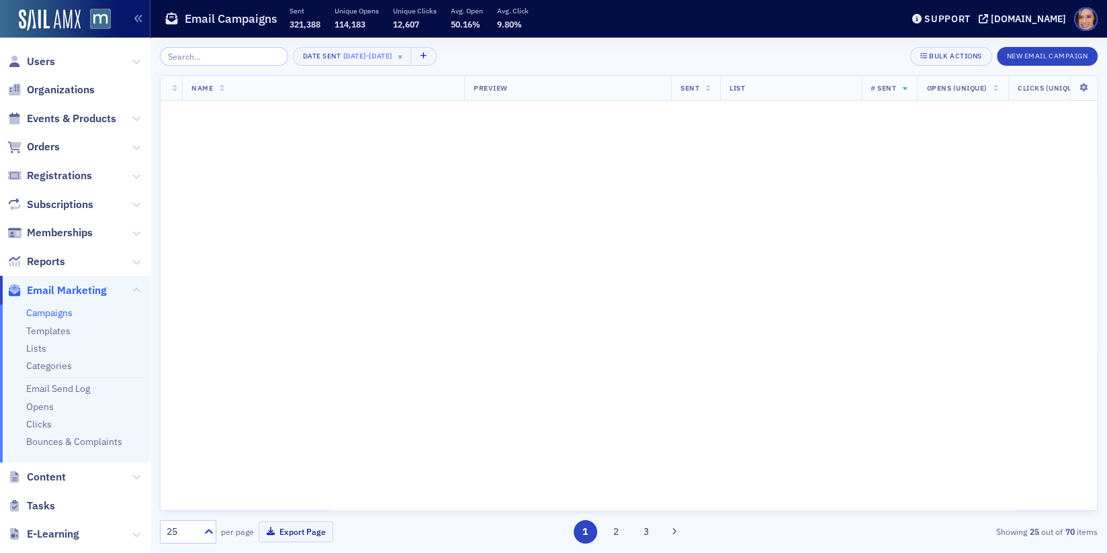
scroll to position [0, 0]
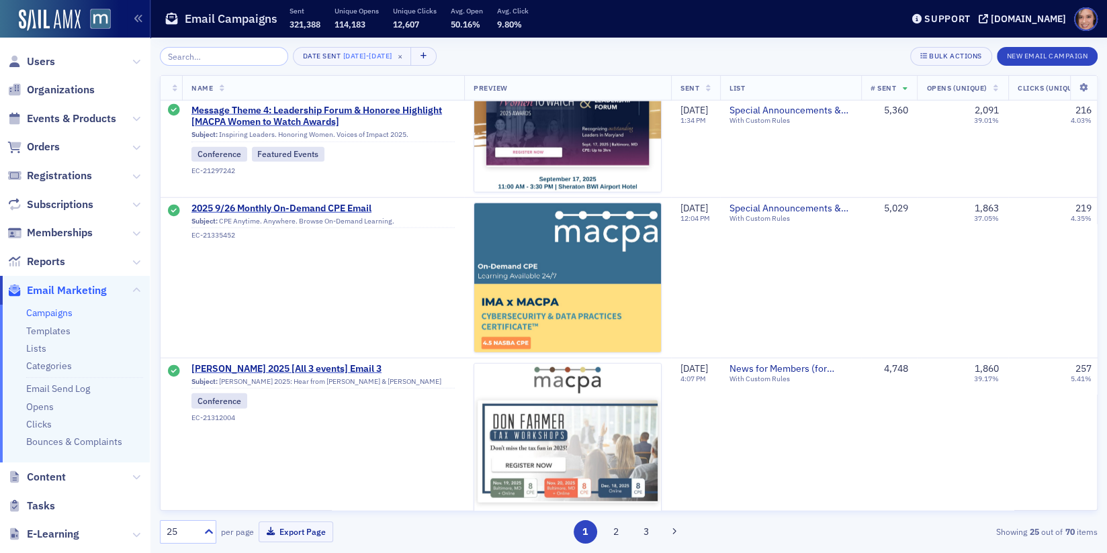
scroll to position [3594, 0]
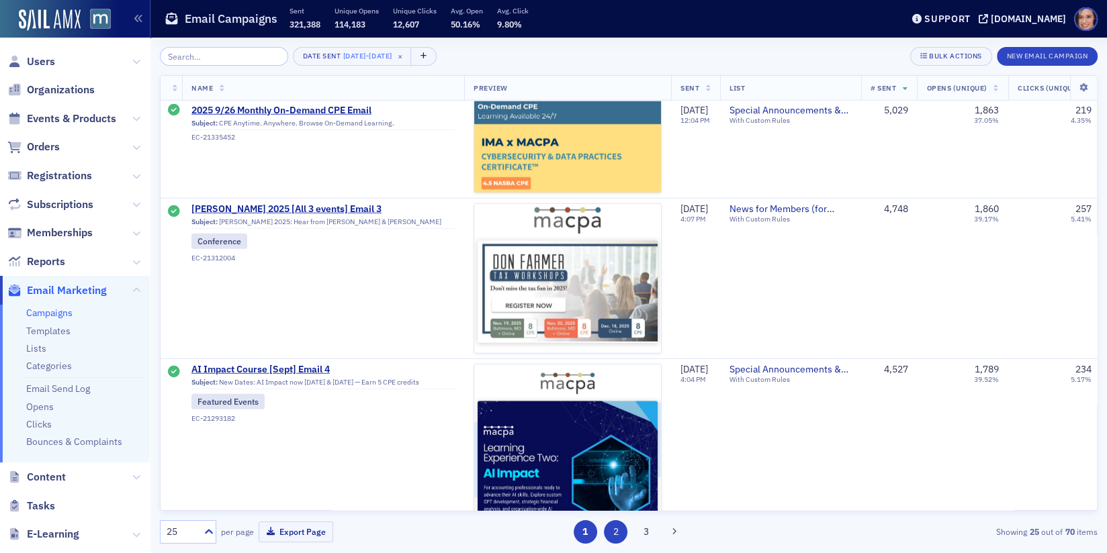
click at [621, 532] on button "2" at bounding box center [616, 533] width 24 height 24
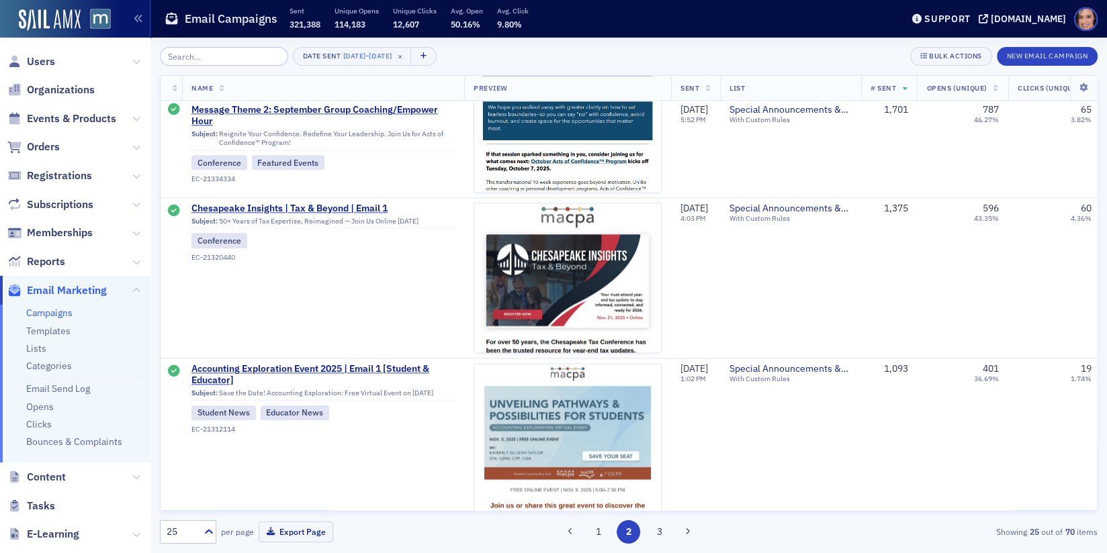
scroll to position [1352, 0]
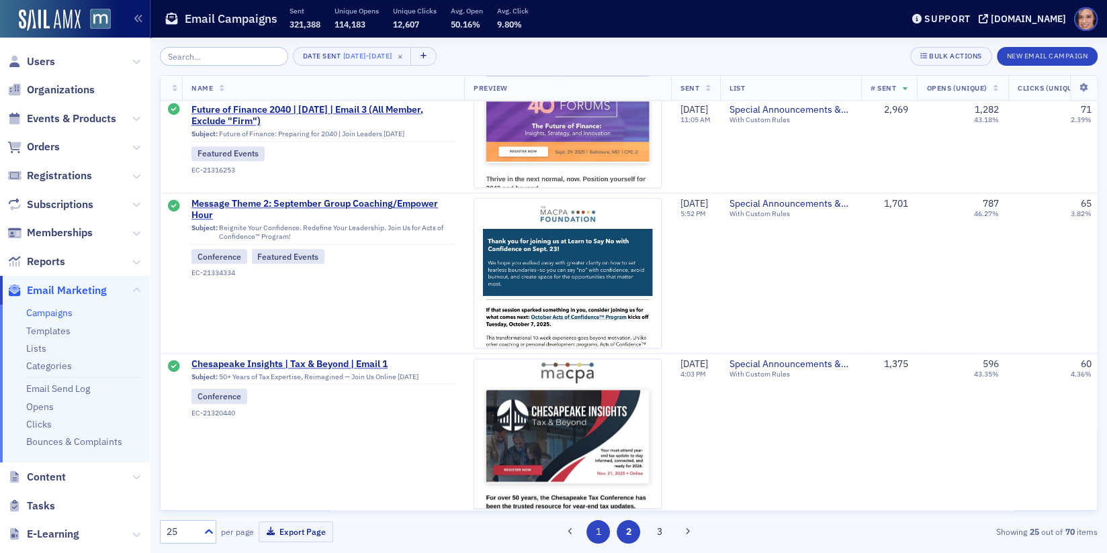
click at [602, 533] on button "1" at bounding box center [598, 533] width 24 height 24
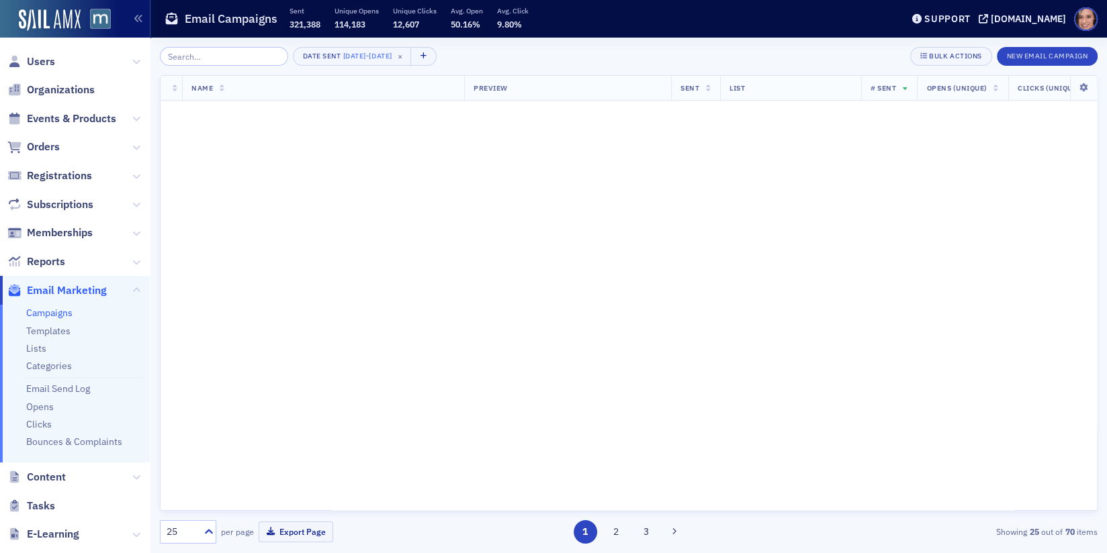
scroll to position [0, 0]
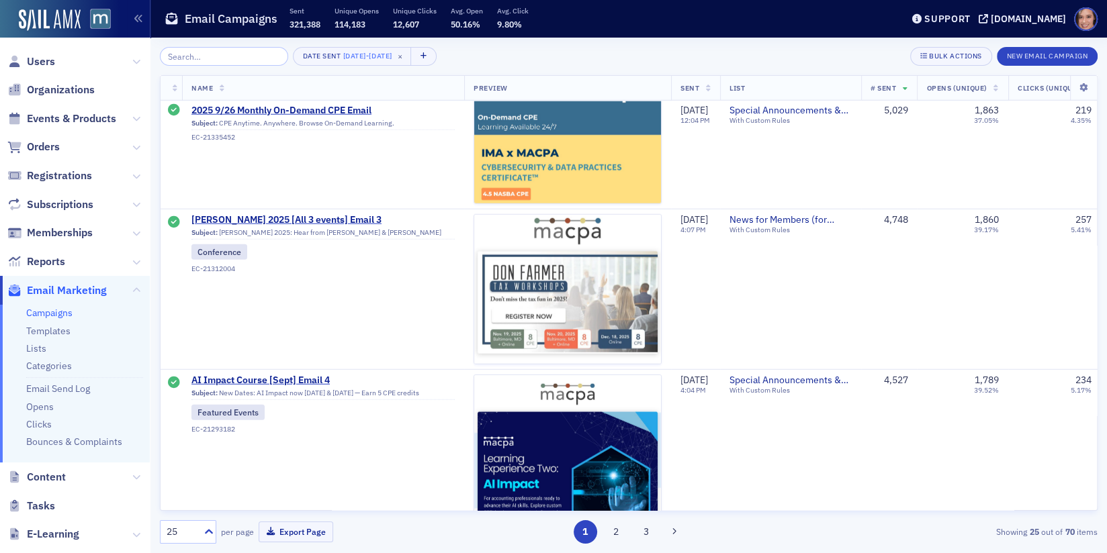
scroll to position [3594, 0]
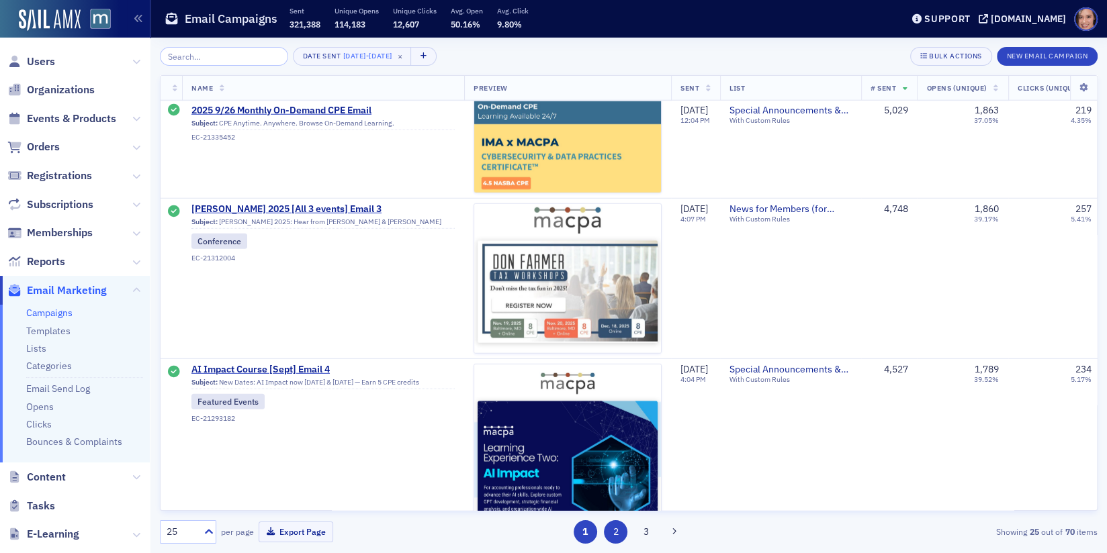
click at [623, 532] on button "2" at bounding box center [616, 533] width 24 height 24
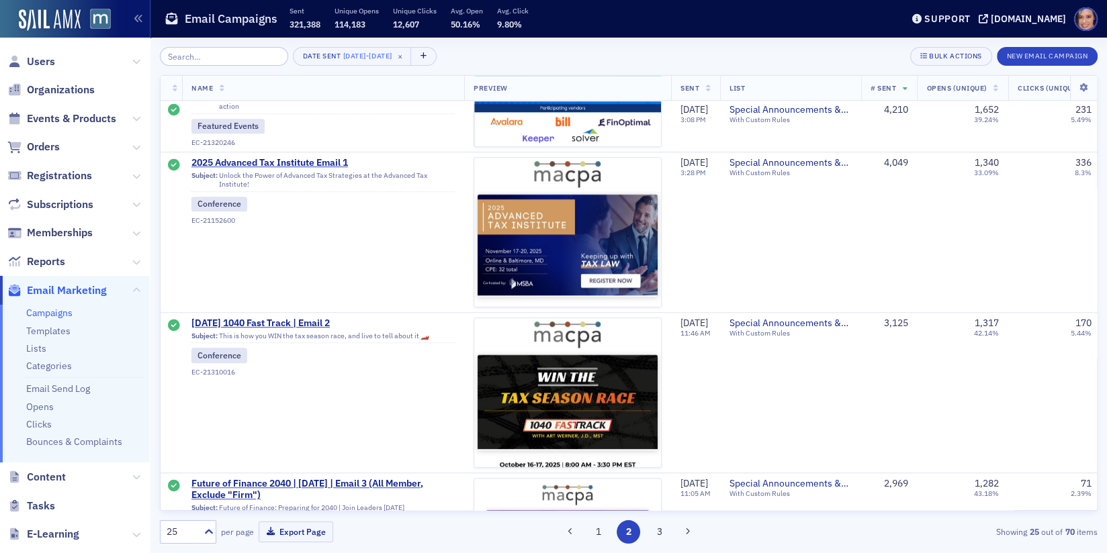
scroll to position [861, 0]
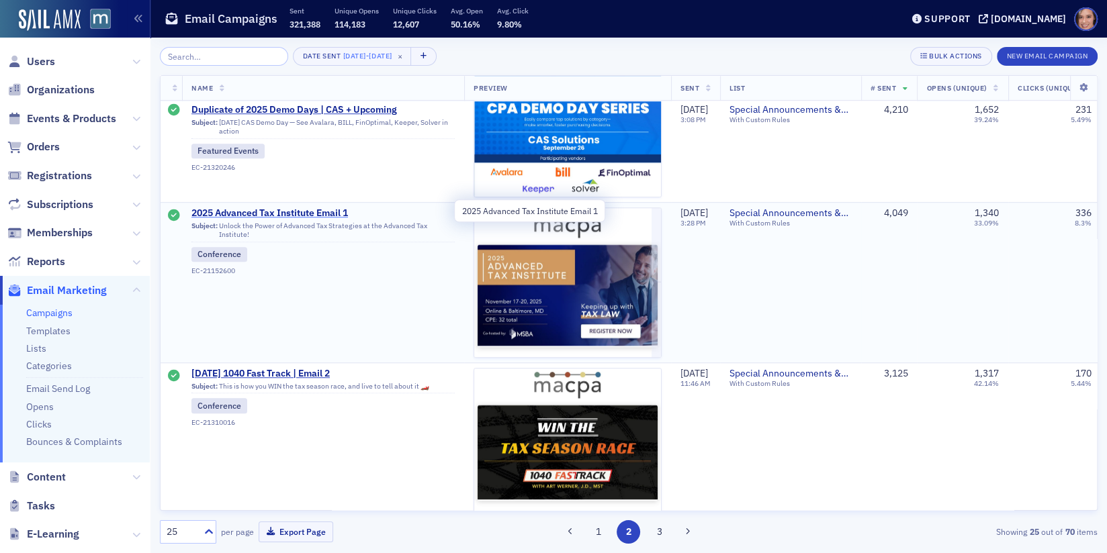
click at [351, 208] on span "2025 Advanced Tax Institute Email 1" at bounding box center [322, 214] width 263 height 12
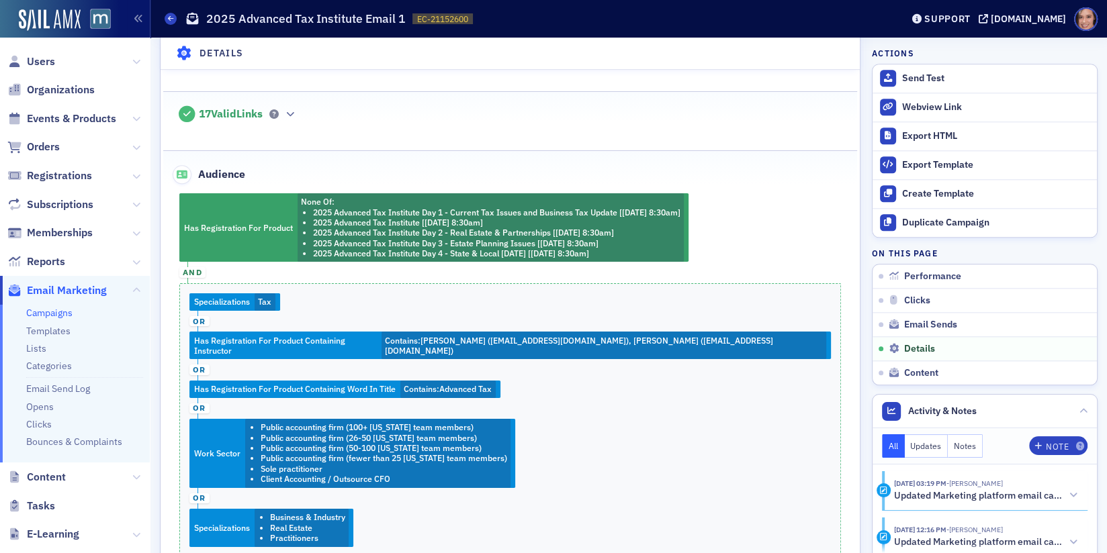
scroll to position [1431, 0]
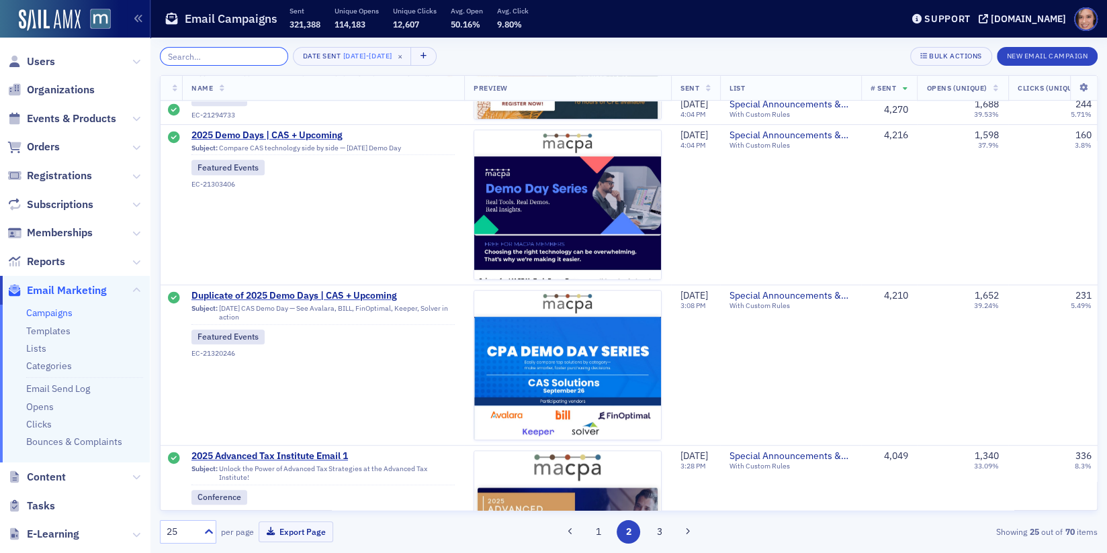
scroll to position [635, 0]
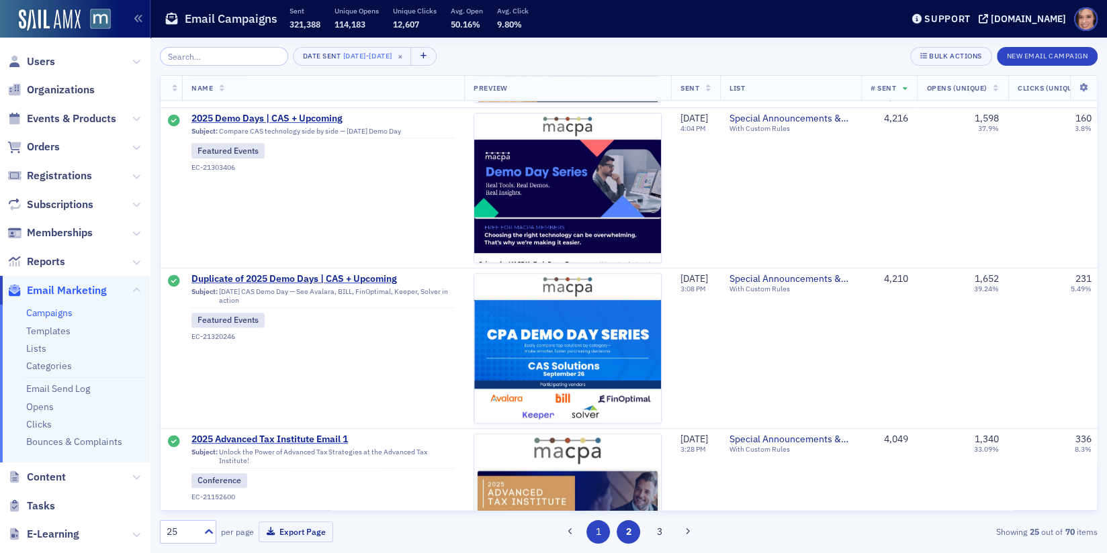
click at [600, 529] on button "1" at bounding box center [598, 533] width 24 height 24
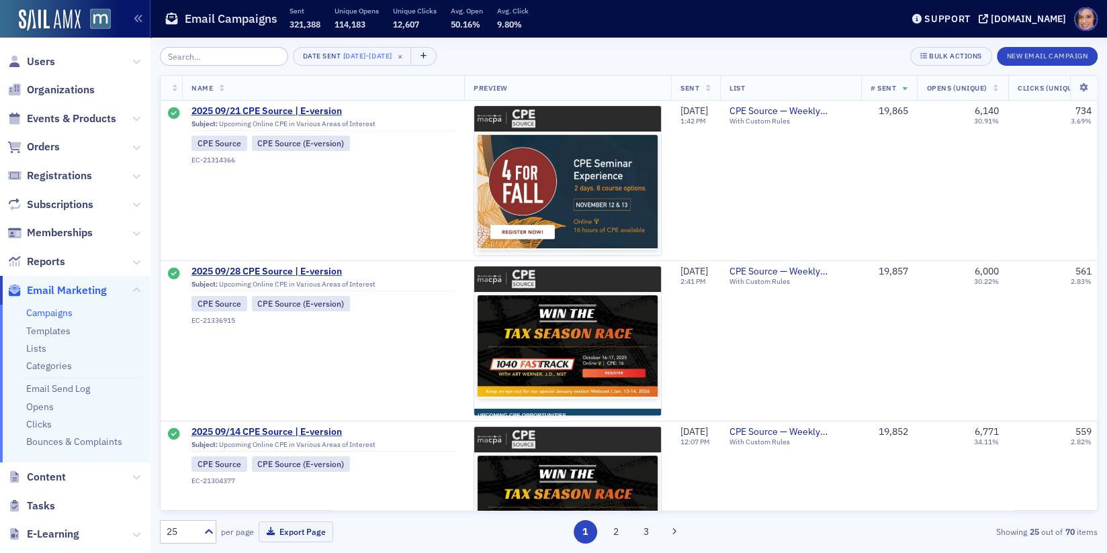
click at [586, 526] on button "1" at bounding box center [586, 533] width 24 height 24
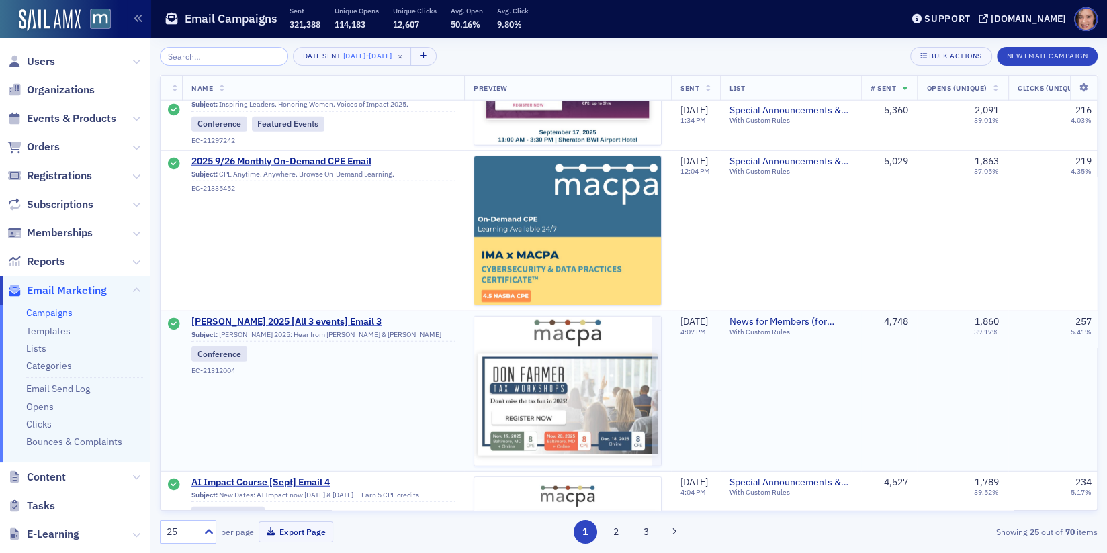
scroll to position [3474, 0]
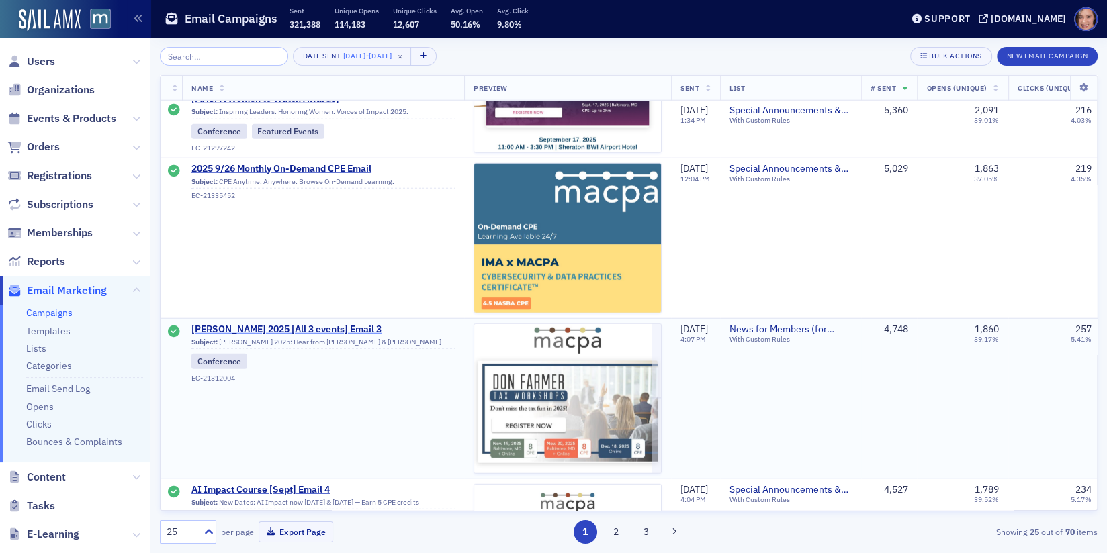
click at [304, 324] on span "[PERSON_NAME] 2025 [All 3 events] Email 3" at bounding box center [322, 330] width 263 height 12
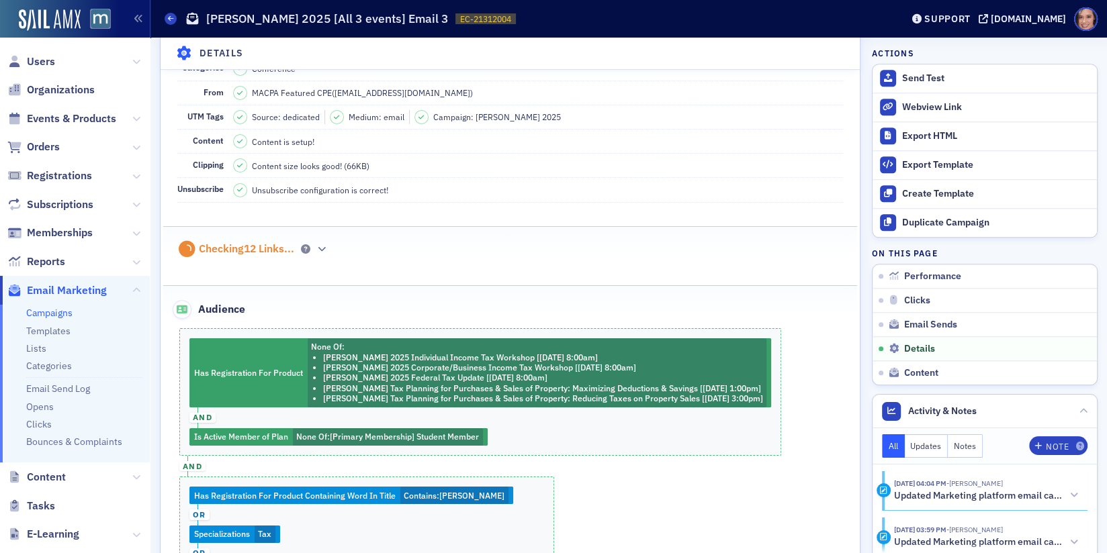
scroll to position [1445, 0]
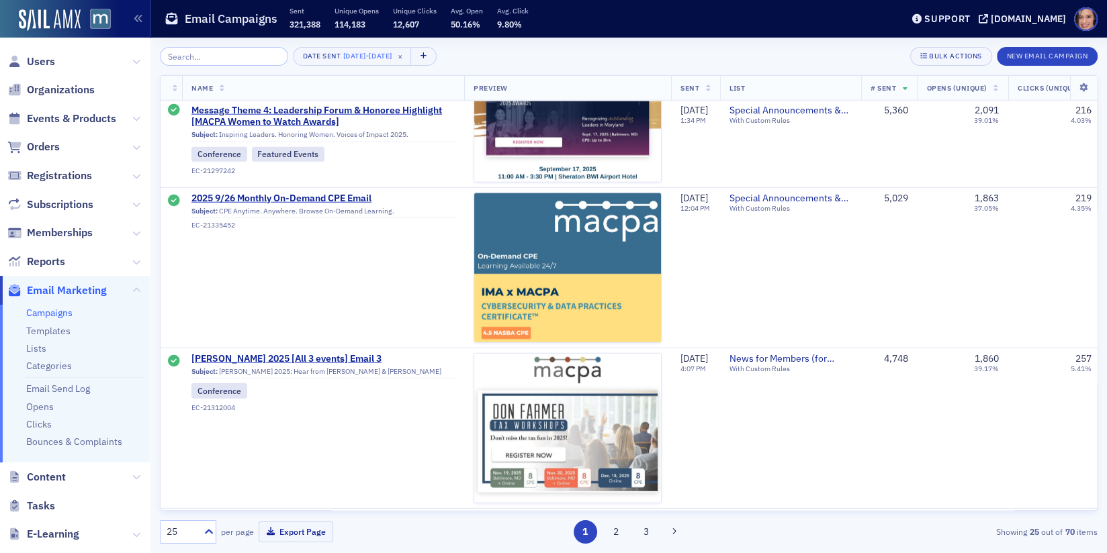
scroll to position [3594, 0]
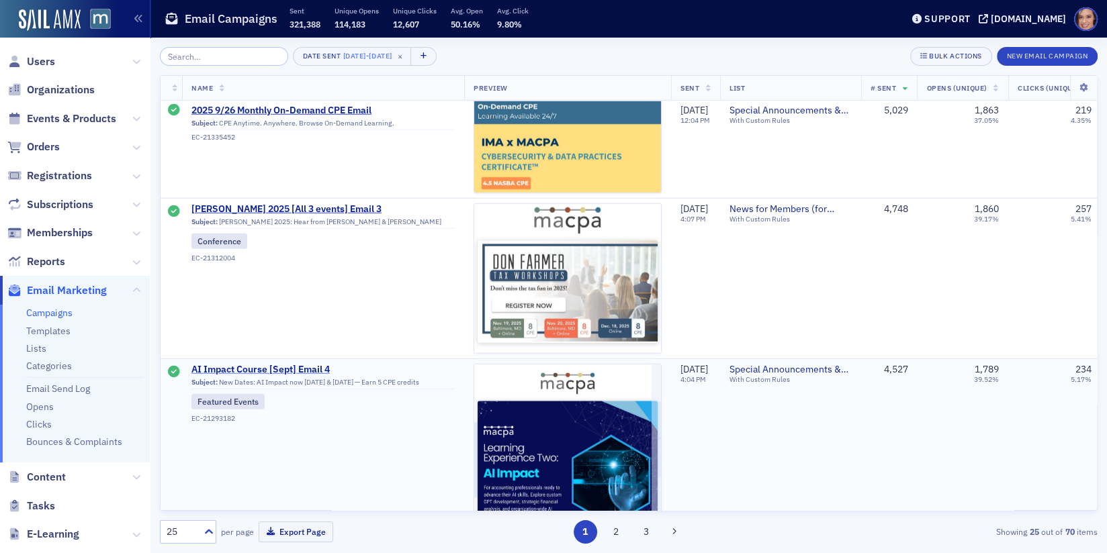
click at [310, 364] on span "AI Impact Course [Sept] Email 4" at bounding box center [322, 370] width 263 height 12
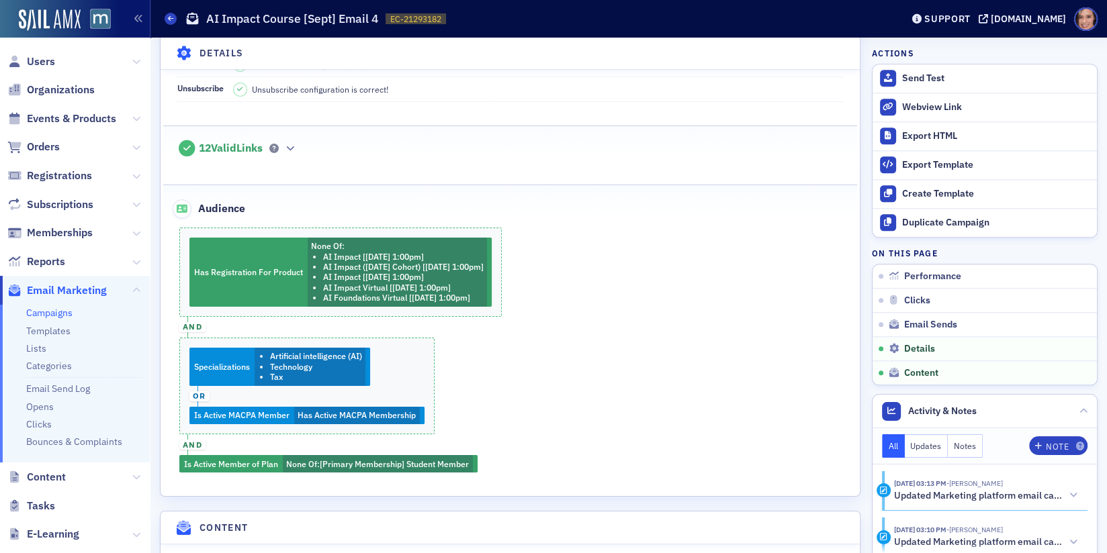
scroll to position [1216, 0]
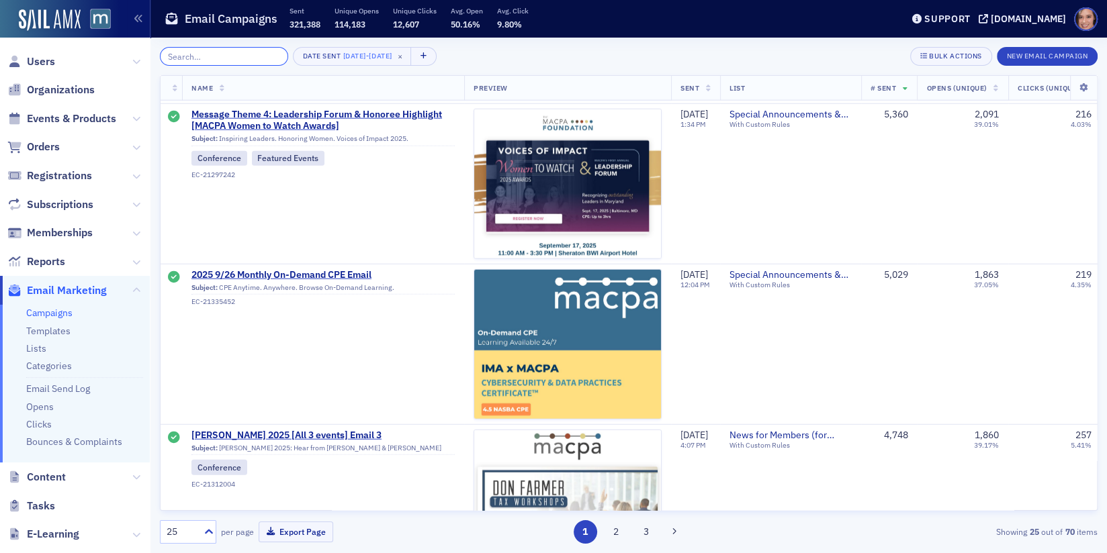
scroll to position [3594, 0]
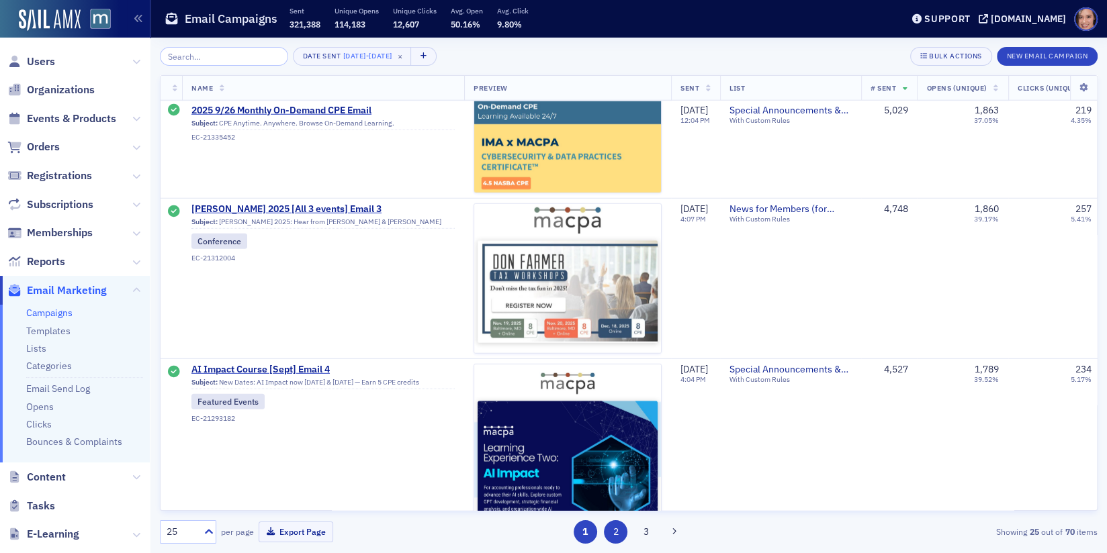
click at [613, 529] on button "2" at bounding box center [616, 533] width 24 height 24
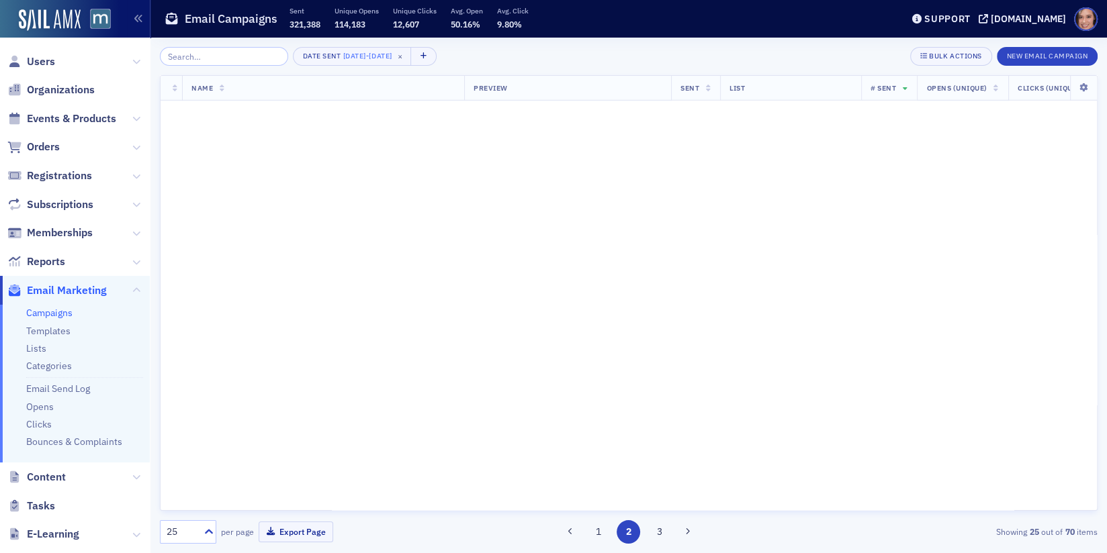
scroll to position [0, 0]
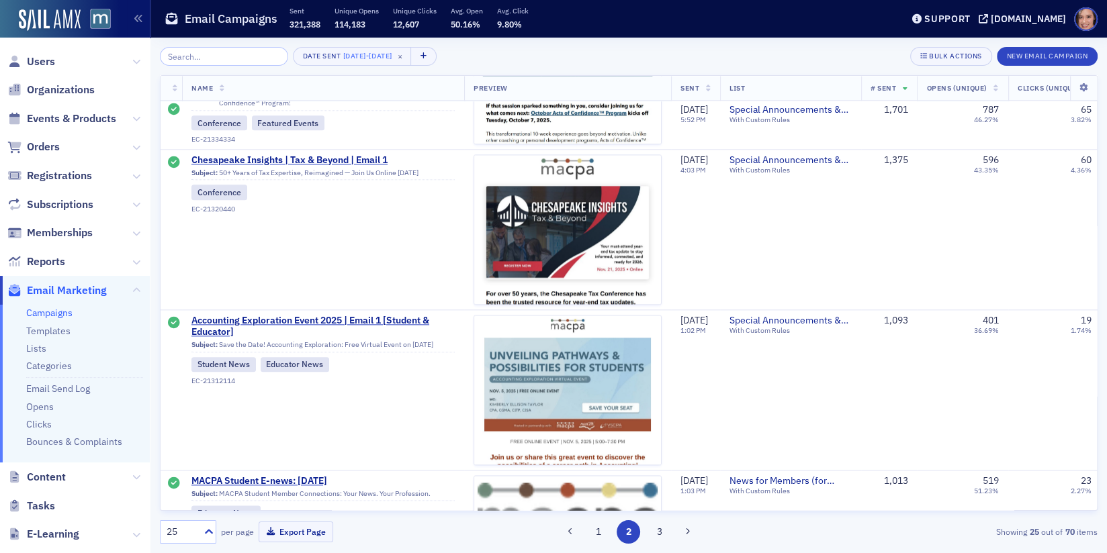
scroll to position [1579, 0]
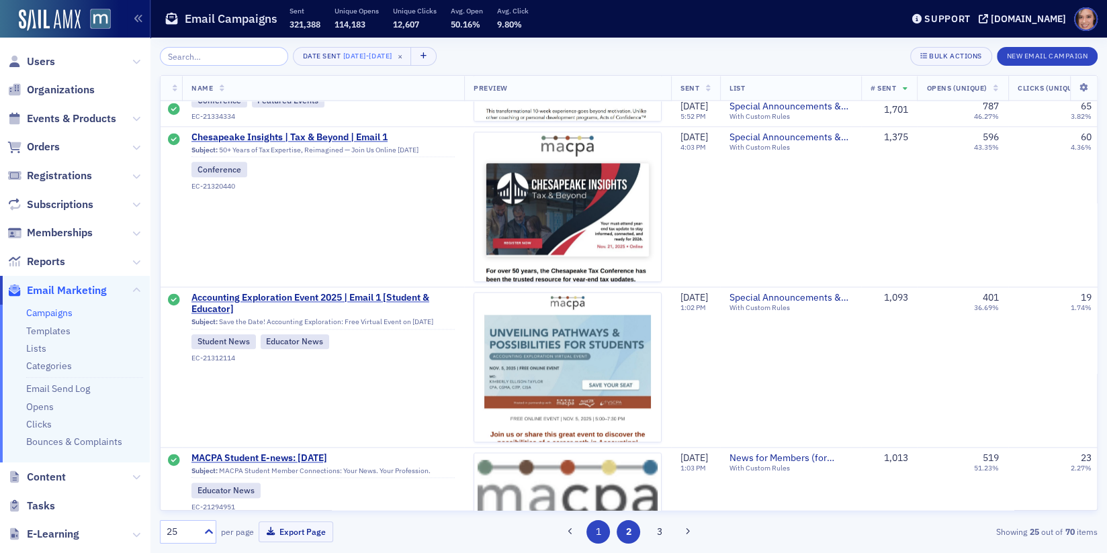
click at [599, 537] on button "1" at bounding box center [598, 533] width 24 height 24
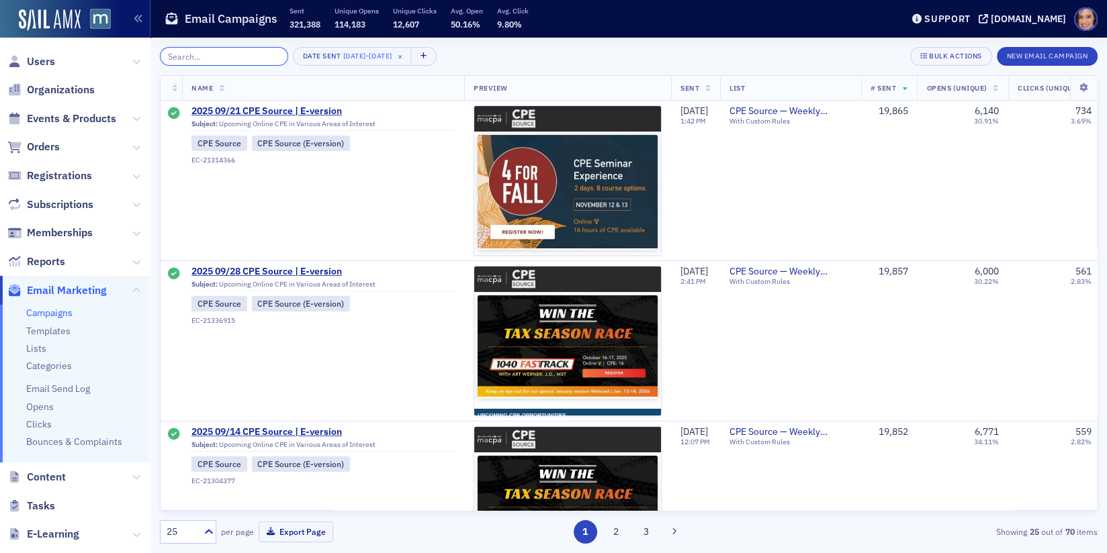
click at [236, 59] on input "search" at bounding box center [224, 56] width 128 height 19
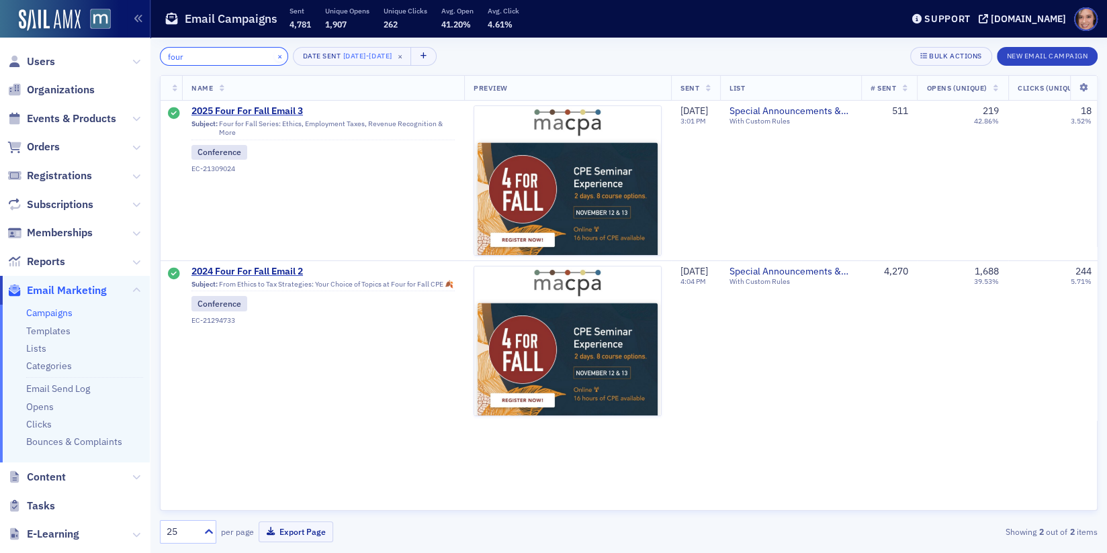
type input "four"
click at [274, 54] on button "×" at bounding box center [280, 56] width 12 height 12
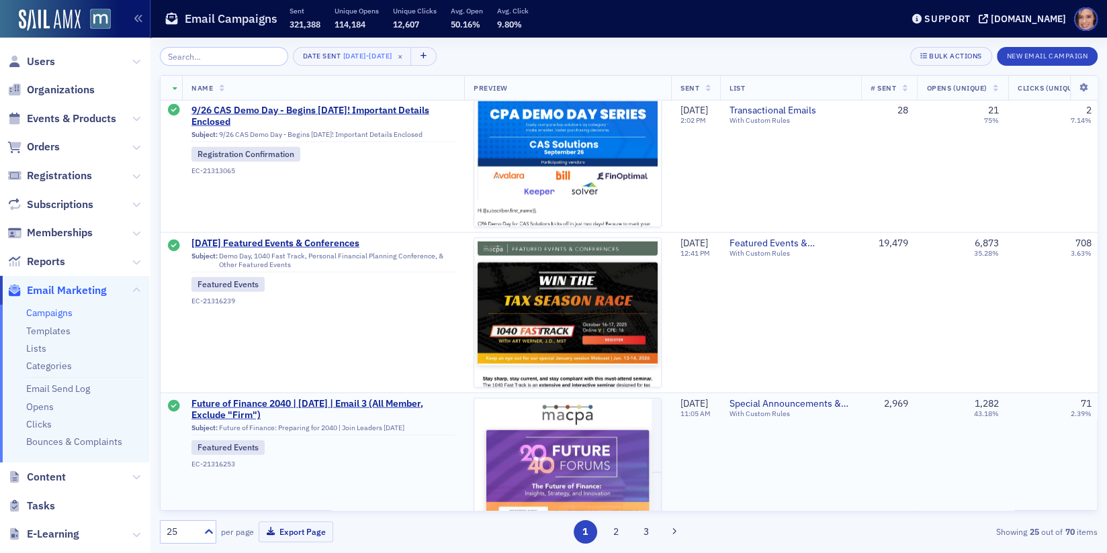
scroll to position [3285, 0]
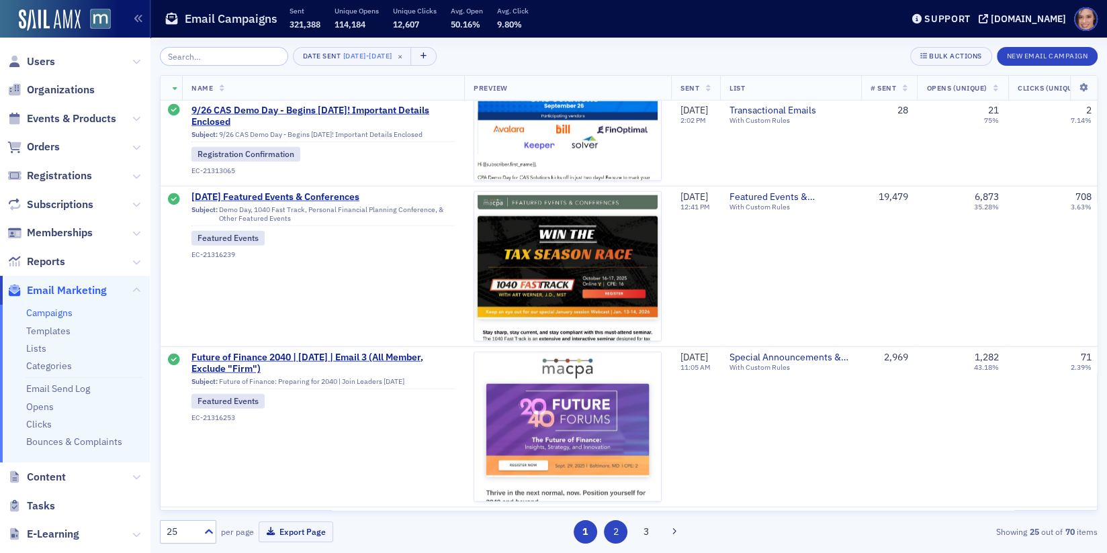
click at [617, 537] on button "2" at bounding box center [616, 533] width 24 height 24
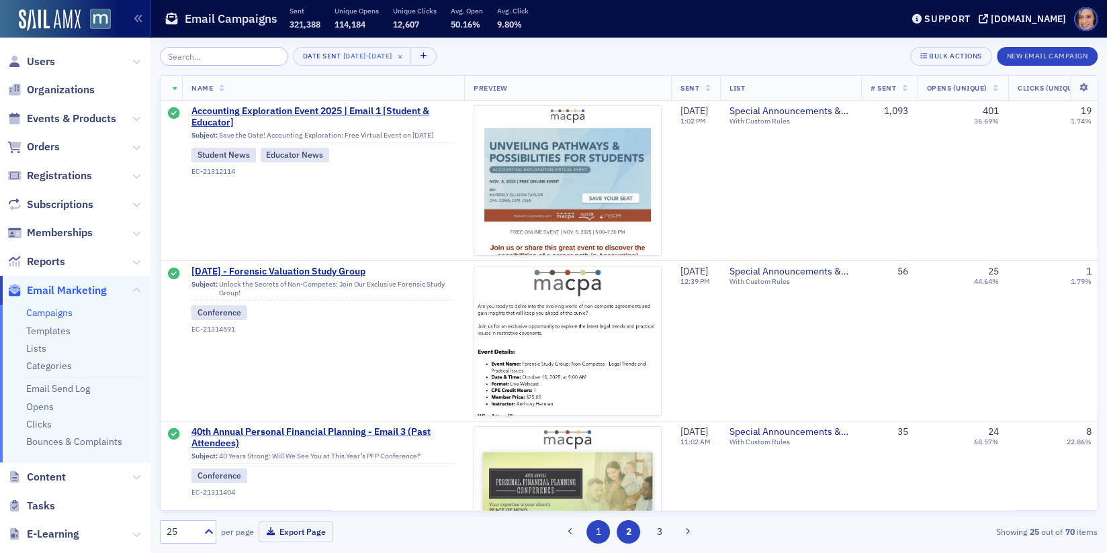
click at [592, 535] on button "1" at bounding box center [598, 533] width 24 height 24
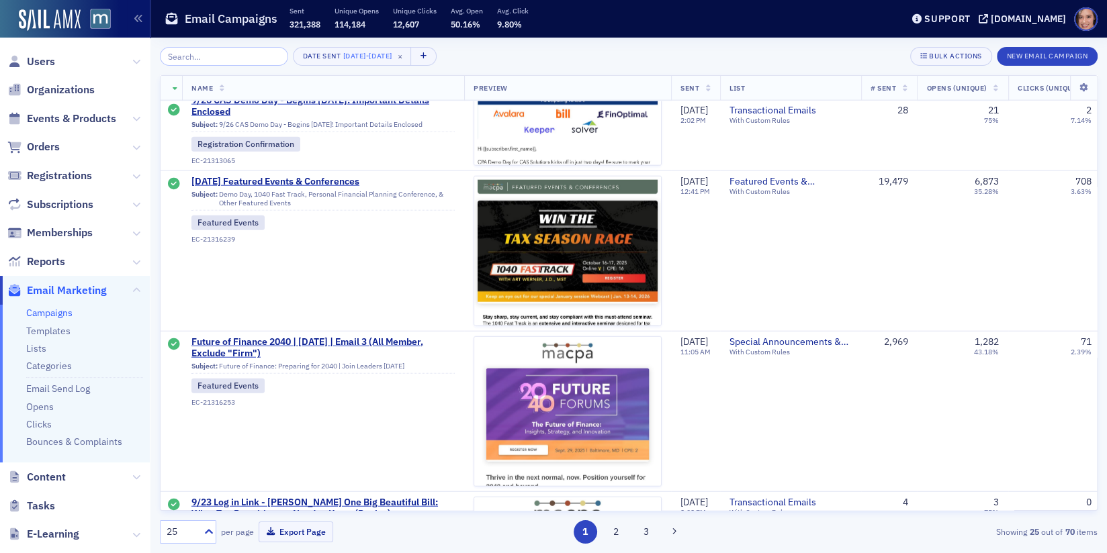
scroll to position [3215, 0]
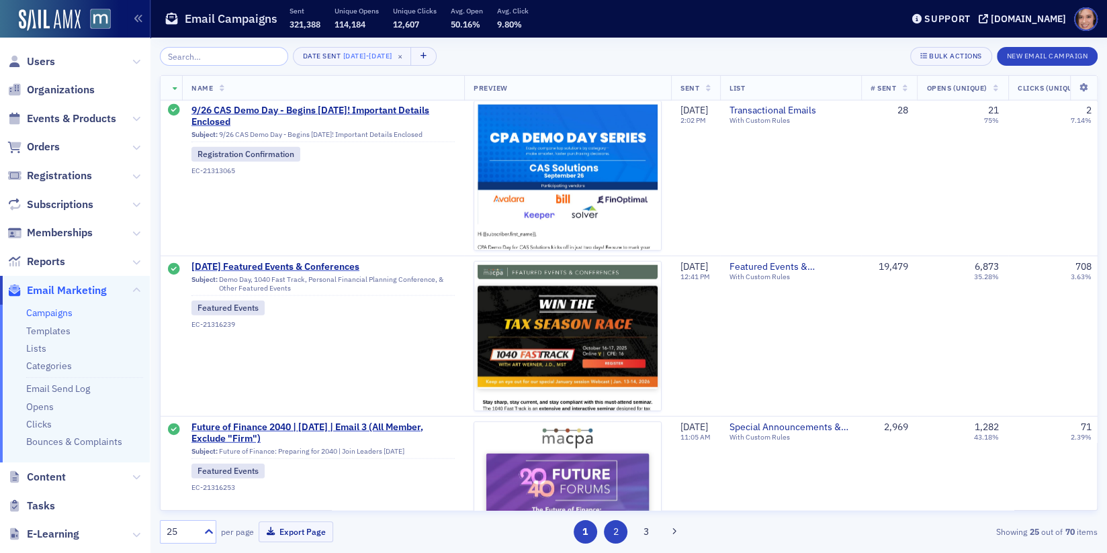
click at [610, 530] on button "2" at bounding box center [616, 533] width 24 height 24
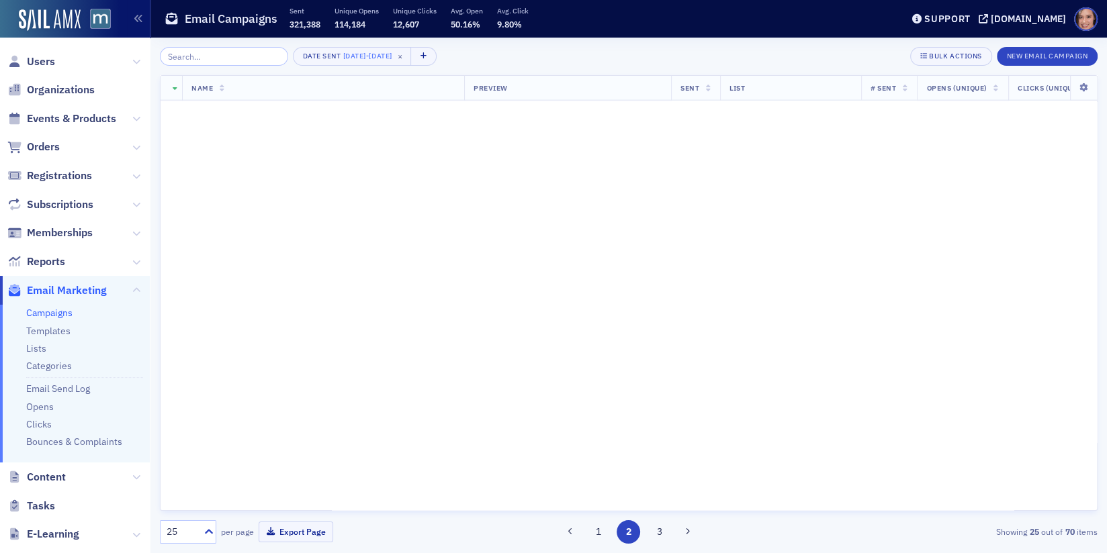
scroll to position [0, 0]
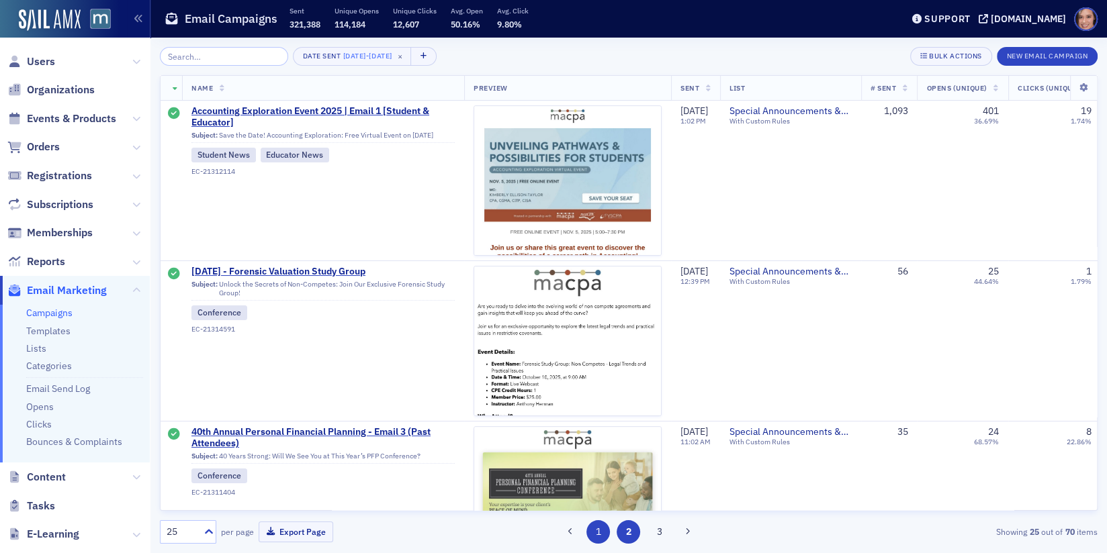
click at [598, 521] on button "1" at bounding box center [598, 533] width 24 height 24
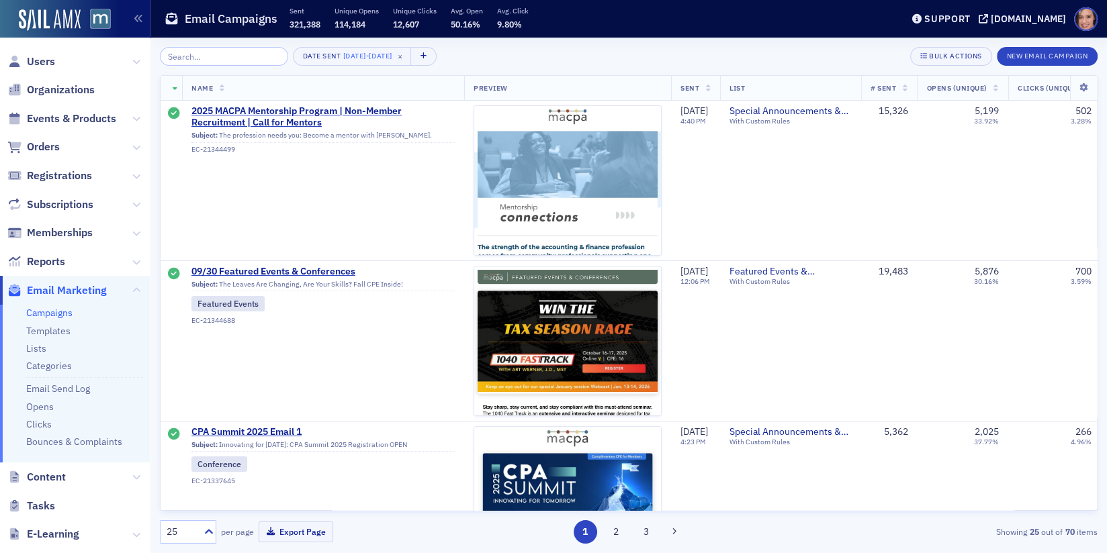
click at [893, 81] on th "# Sent" at bounding box center [889, 88] width 56 height 25
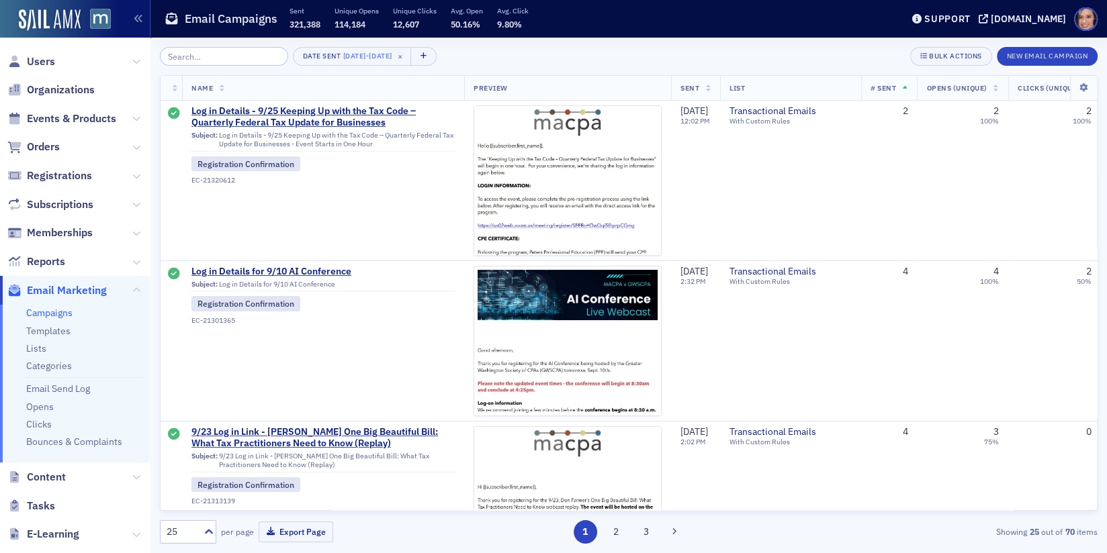
click at [893, 81] on th "# Sent" at bounding box center [889, 88] width 56 height 25
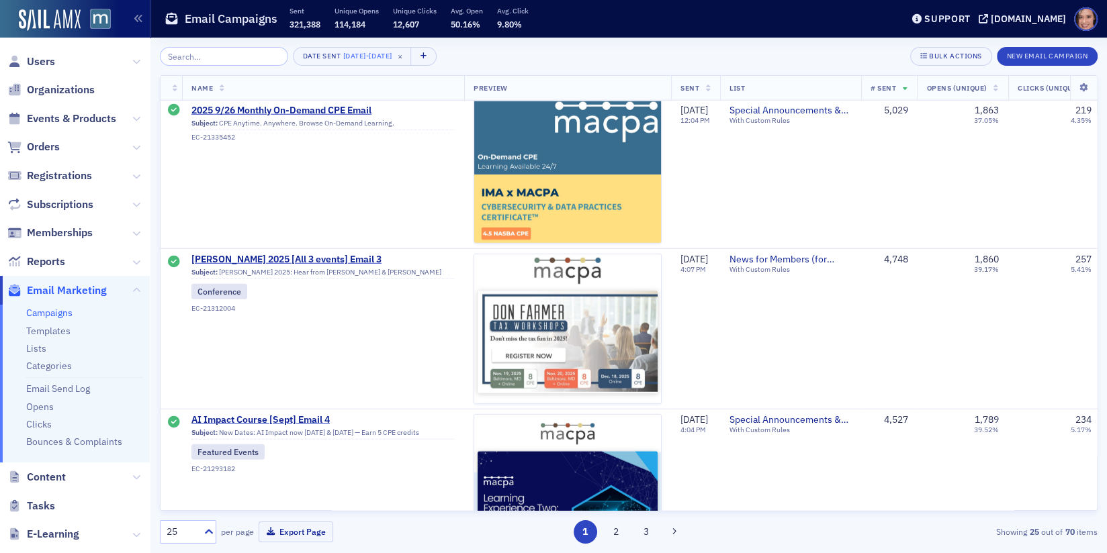
scroll to position [3594, 0]
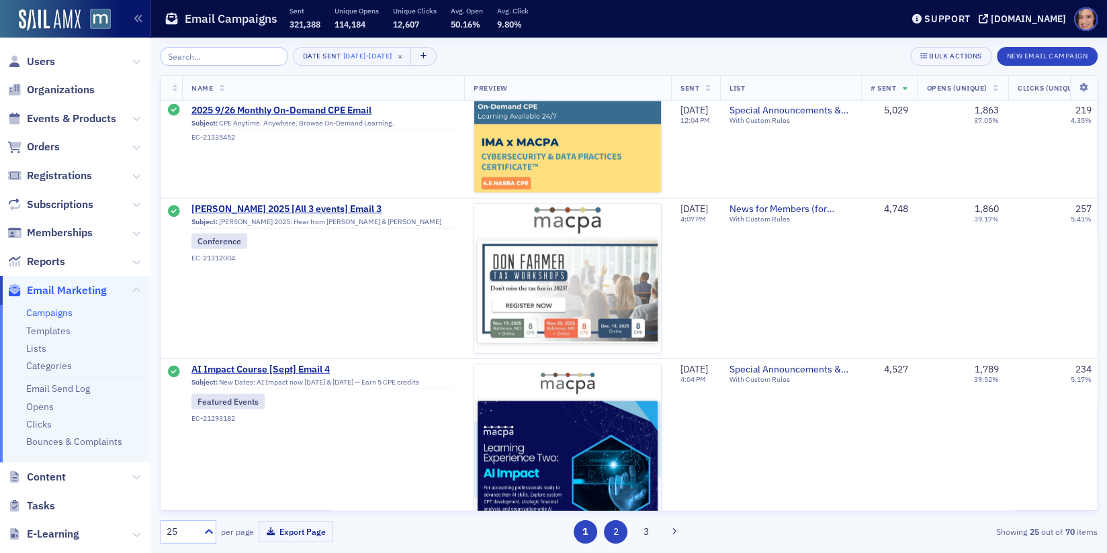
click at [620, 533] on button "2" at bounding box center [616, 533] width 24 height 24
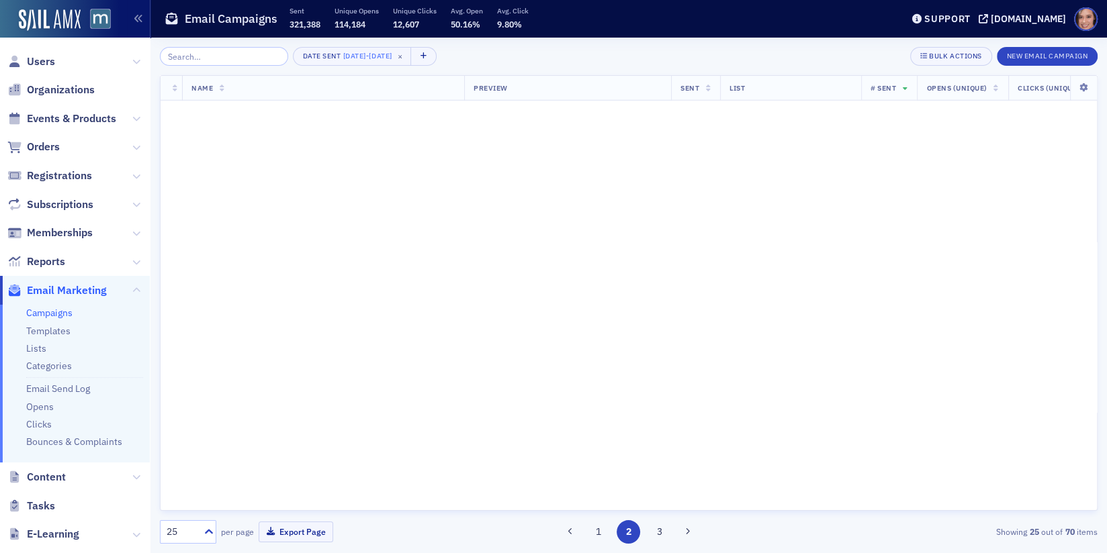
scroll to position [0, 0]
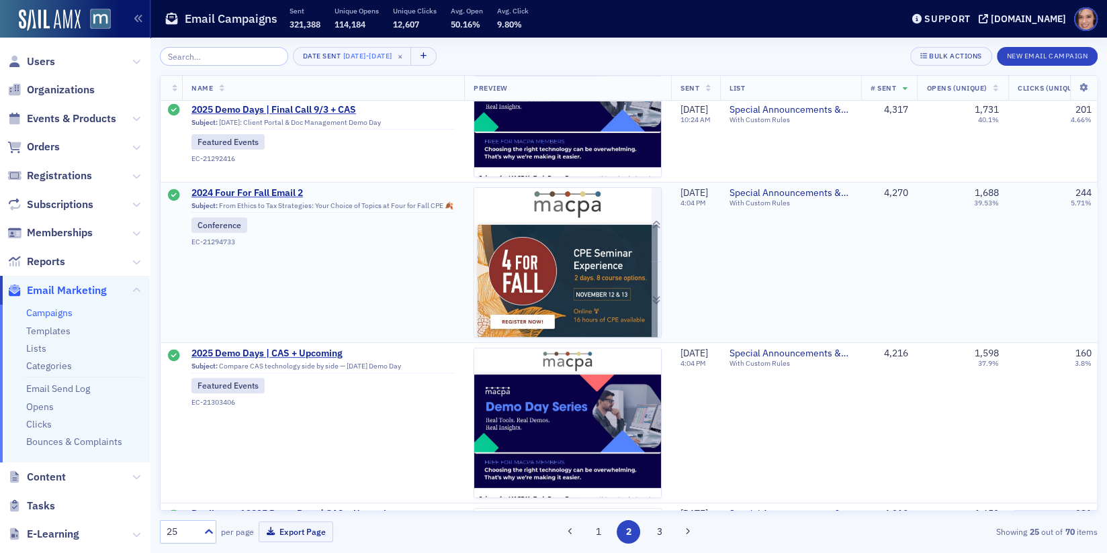
scroll to position [293, 0]
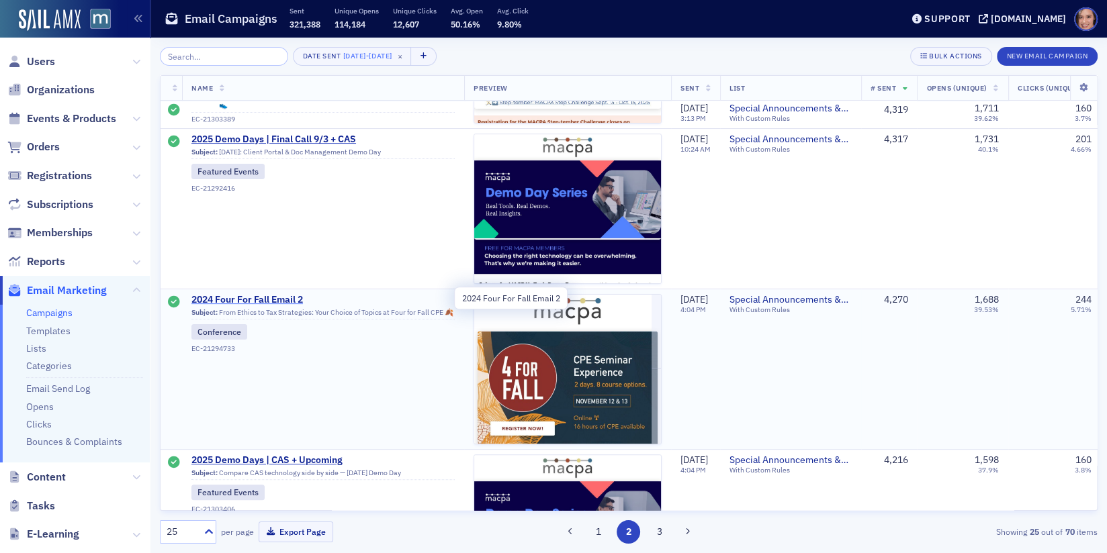
click at [256, 296] on span "2024 Four For Fall Email 2" at bounding box center [322, 300] width 263 height 12
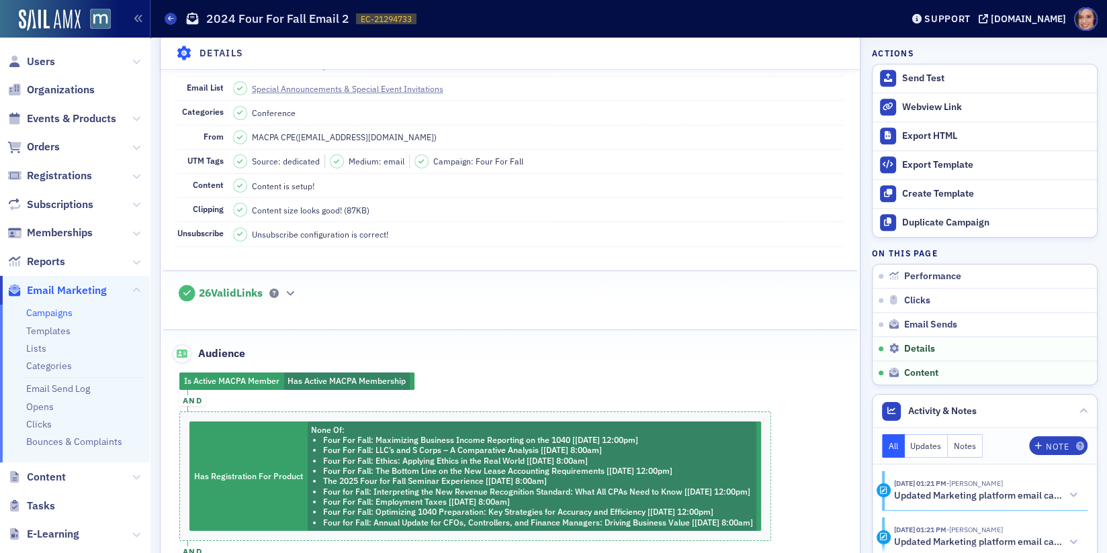
scroll to position [1620, 0]
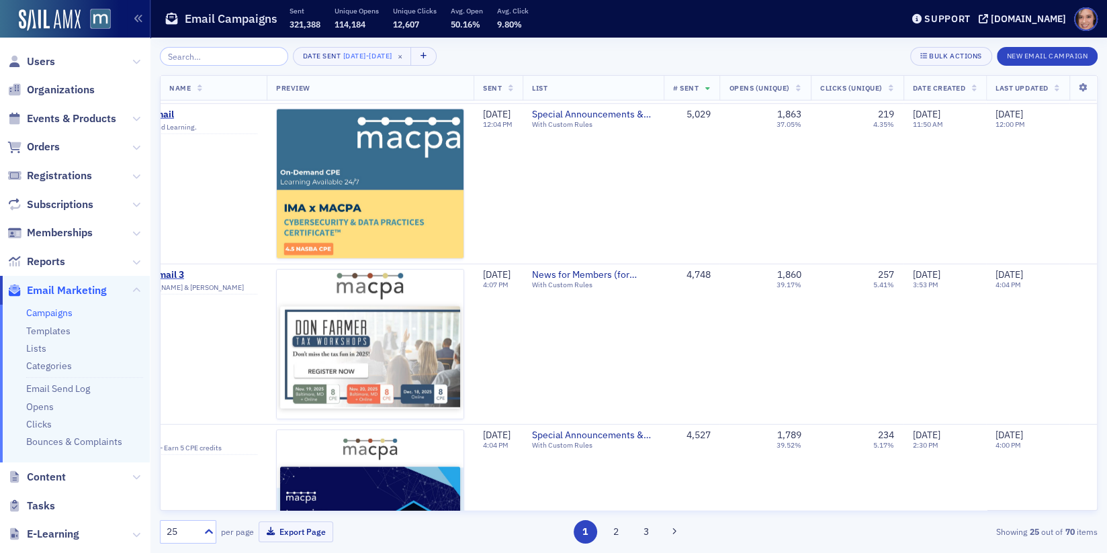
scroll to position [3594, 212]
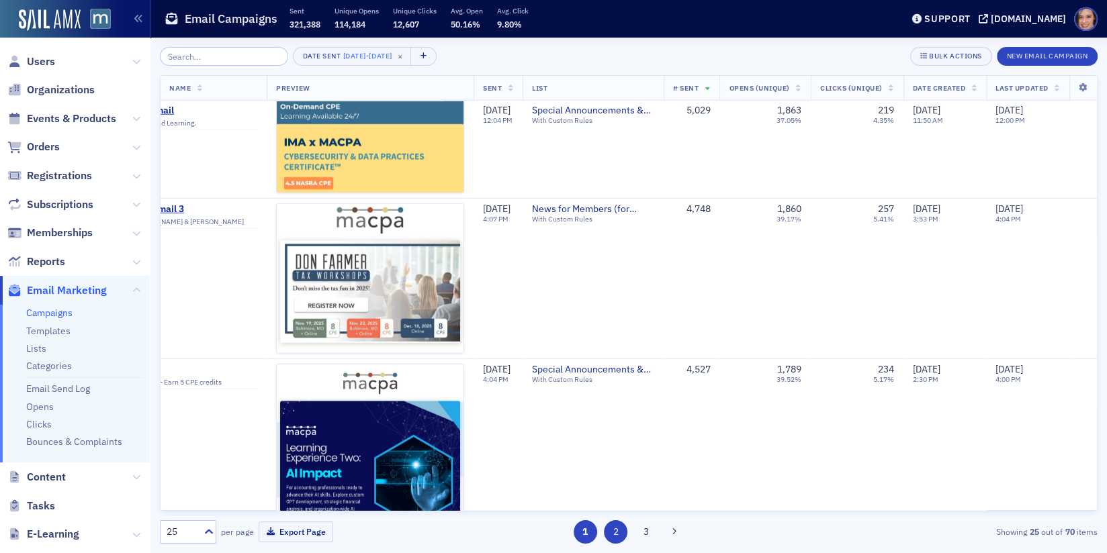
click at [621, 529] on button "2" at bounding box center [616, 533] width 24 height 24
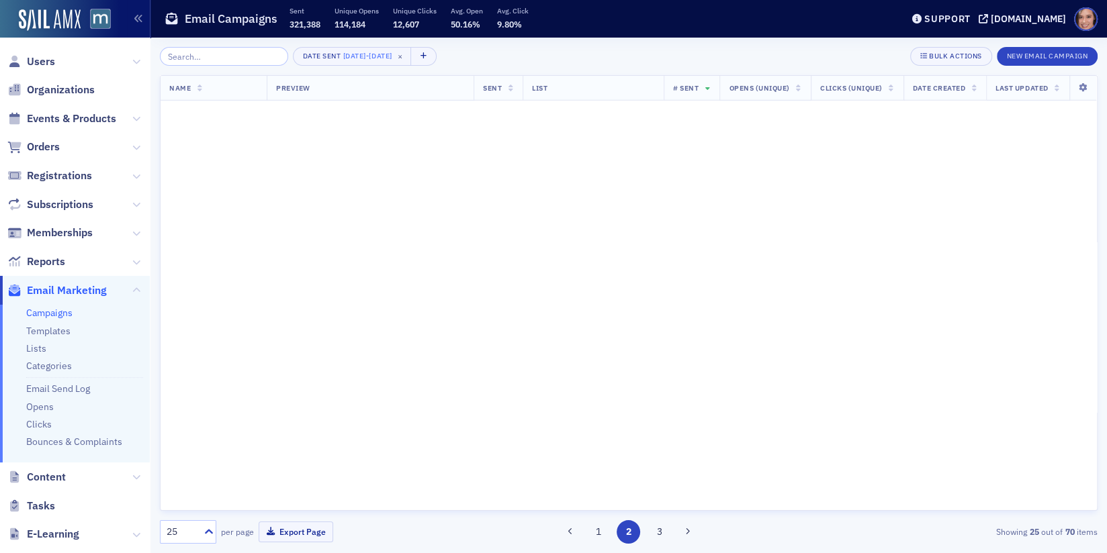
scroll to position [0, 212]
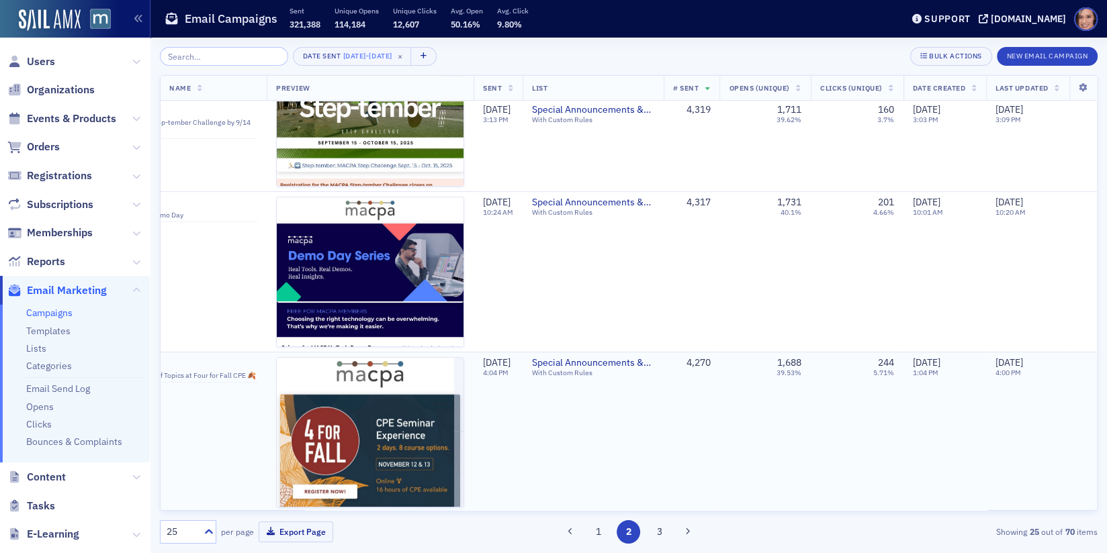
scroll to position [330, 212]
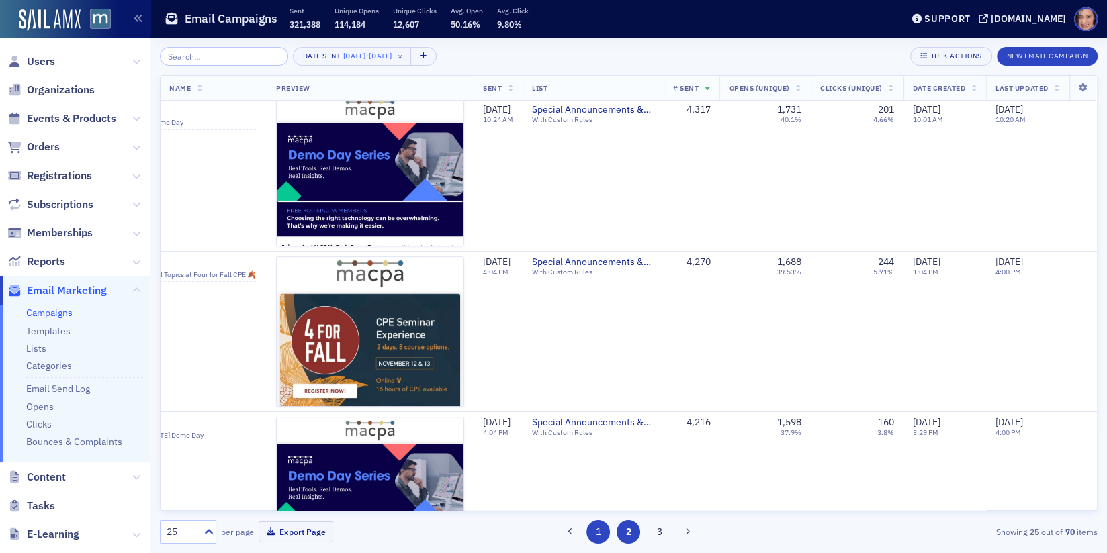
click at [600, 525] on button "1" at bounding box center [598, 533] width 24 height 24
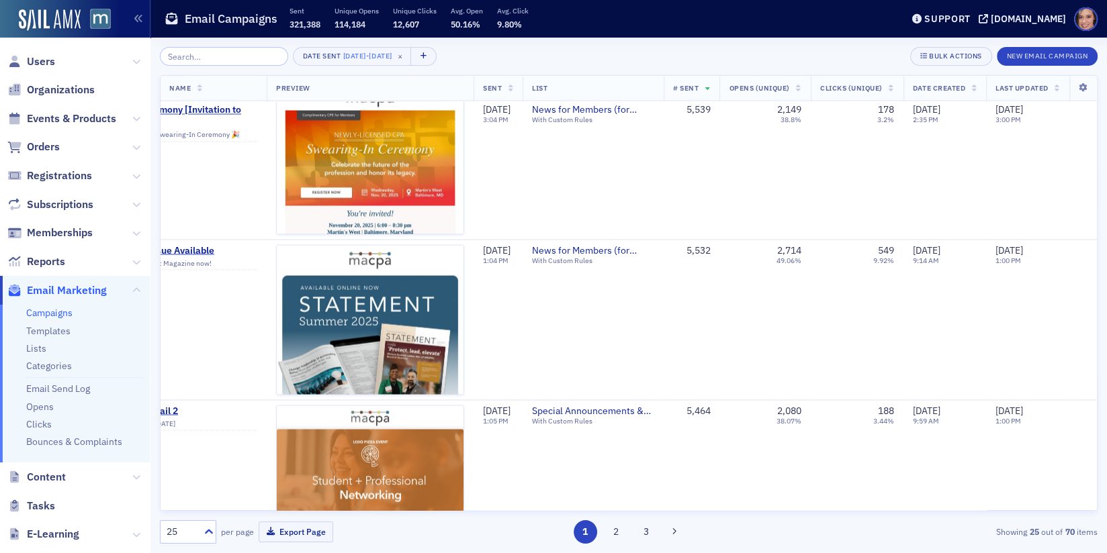
scroll to position [2431, 212]
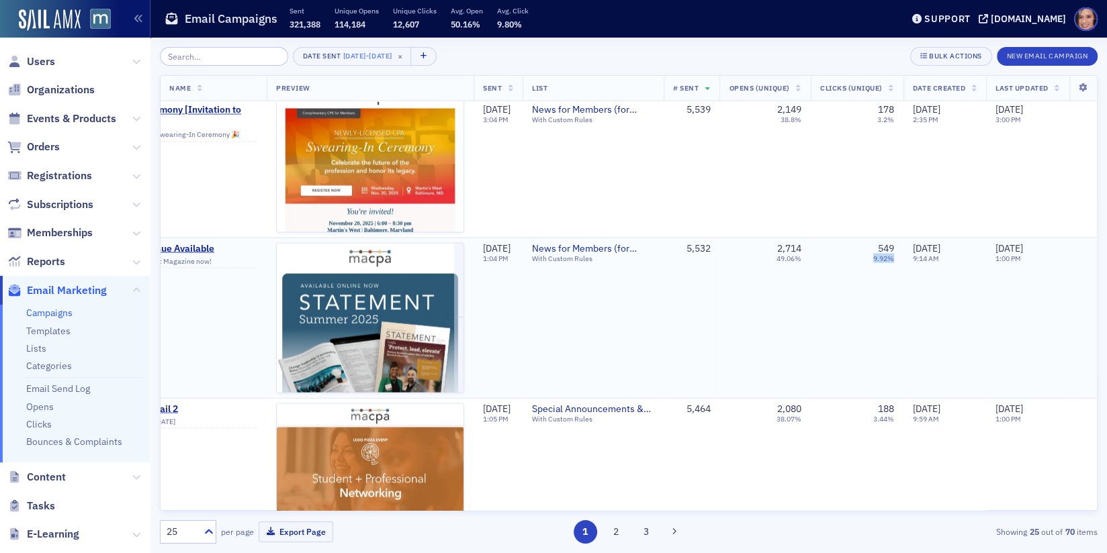
drag, startPoint x: 878, startPoint y: 253, endPoint x: 907, endPoint y: 254, distance: 29.6
click at [907, 254] on tr "Statement Magazine Summer 2025 Issue Available Subject: Read the latest issue o…" at bounding box center [530, 317] width 1134 height 161
copy div "9.92%"
drag, startPoint x: 778, startPoint y: 252, endPoint x: 807, endPoint y: 254, distance: 29.0
click at [807, 254] on td "2,714 49.06%" at bounding box center [764, 317] width 91 height 161
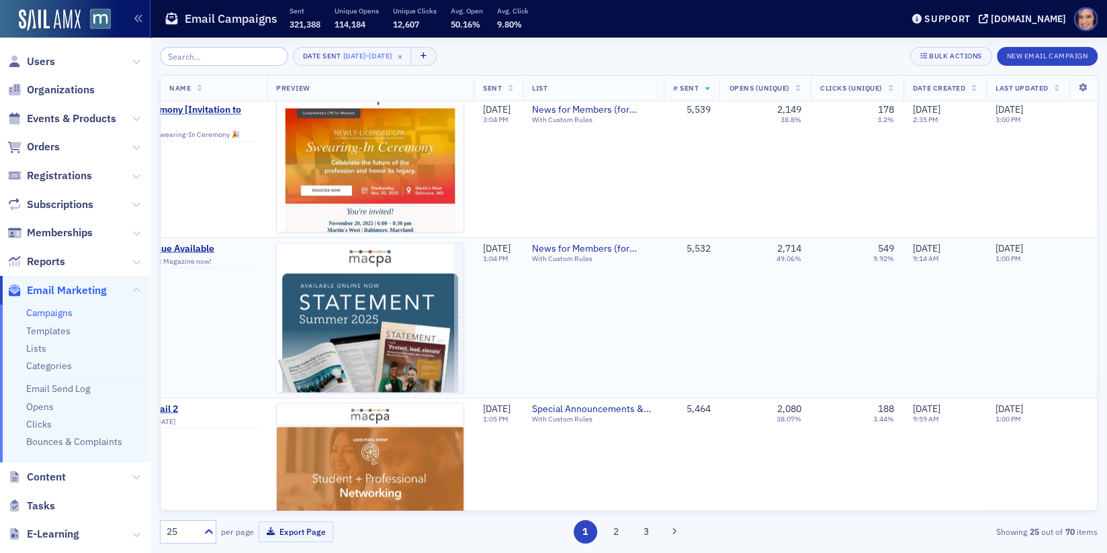
click at [807, 254] on td "2,714 49.06%" at bounding box center [764, 317] width 91 height 161
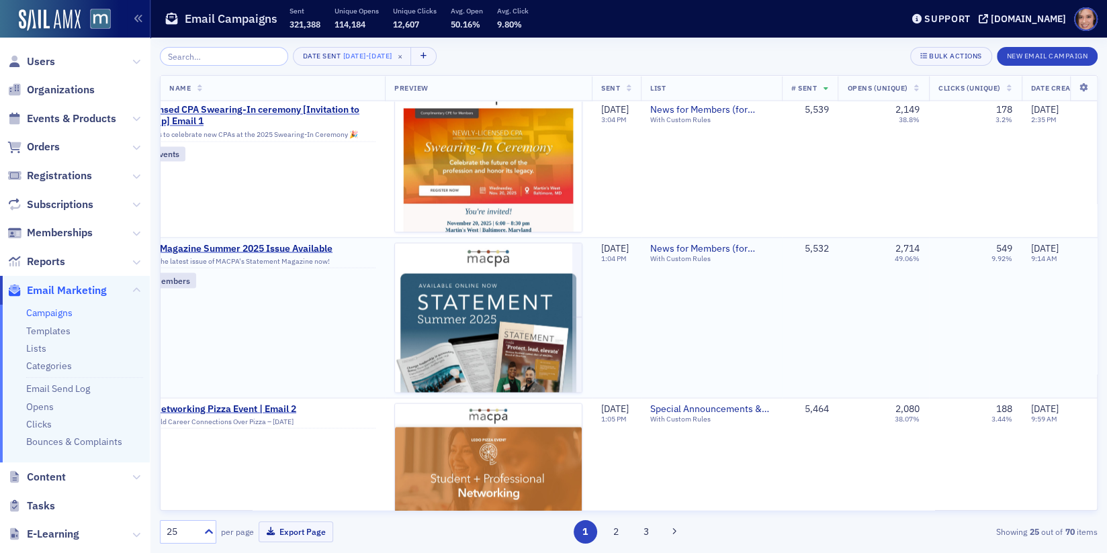
scroll to position [2431, 0]
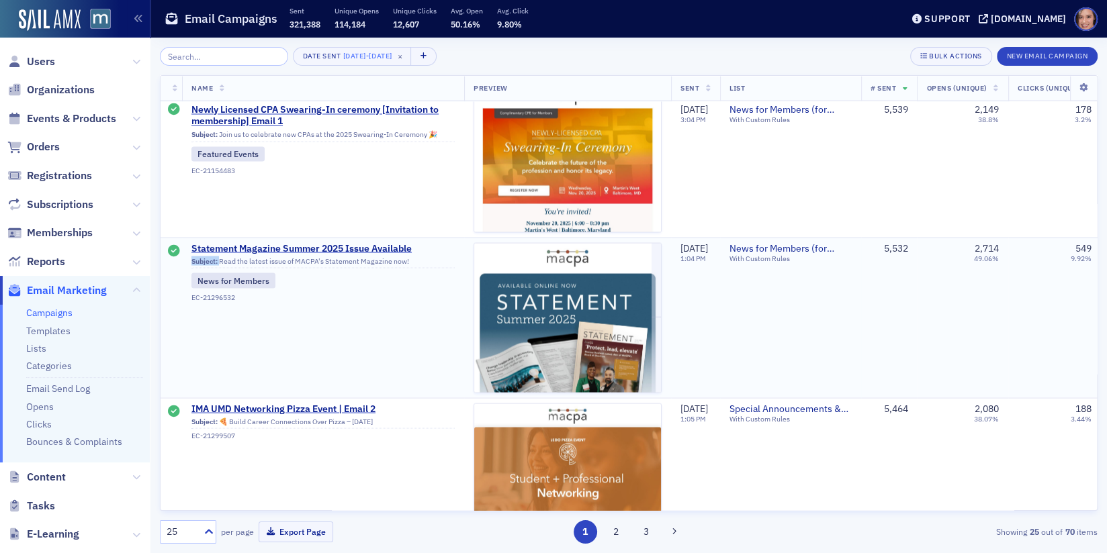
drag, startPoint x: 220, startPoint y: 255, endPoint x: 404, endPoint y: 250, distance: 184.1
click at [404, 254] on span "Subject: Read the latest issue of MACPA's Statement Magazine now! News for Memb…" at bounding box center [322, 278] width 263 height 48
click at [388, 257] on div "Subject: Read the latest issue of MACPA's Statement Magazine now!" at bounding box center [322, 263] width 263 height 12
drag, startPoint x: 220, startPoint y: 253, endPoint x: 404, endPoint y: 255, distance: 184.7
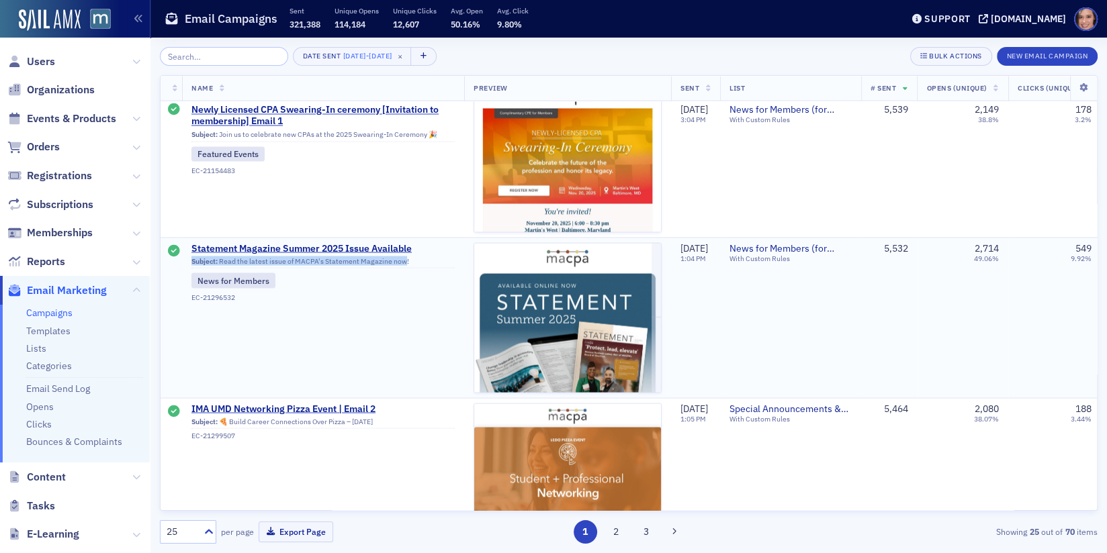
click at [404, 257] on div "Subject: Read the latest issue of MACPA's Statement Magazine now!" at bounding box center [322, 263] width 263 height 12
copy div "Read the latest issue of MACPA's Statement Magazine now!"
drag, startPoint x: 404, startPoint y: 255, endPoint x: 226, endPoint y: 257, distance: 178.7
click at [226, 257] on div "Subject: Read the latest issue of MACPA's Statement Magazine now!" at bounding box center [322, 263] width 263 height 12
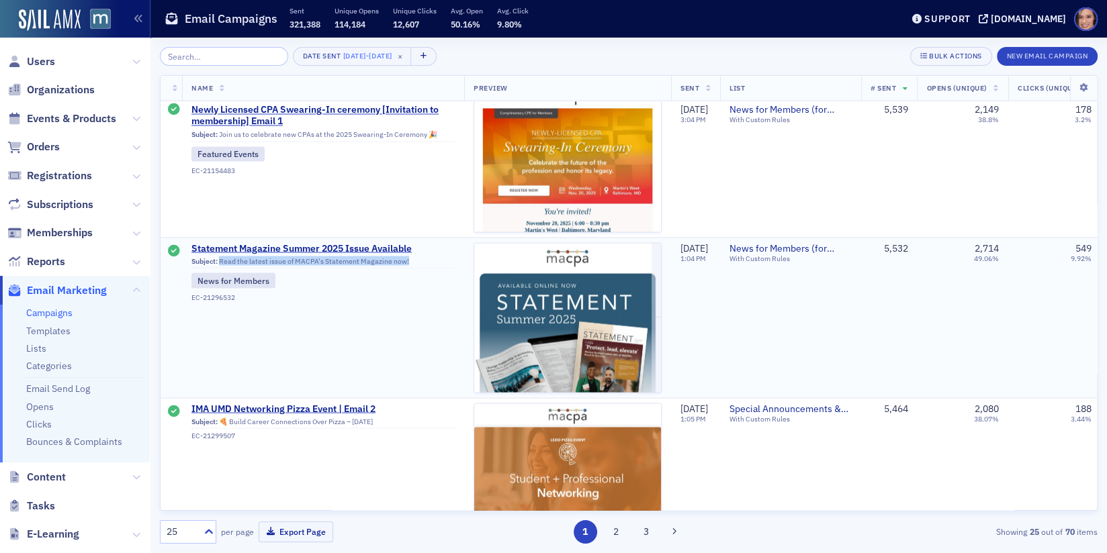
scroll to position [2409, 0]
